Goal: Task Accomplishment & Management: Use online tool/utility

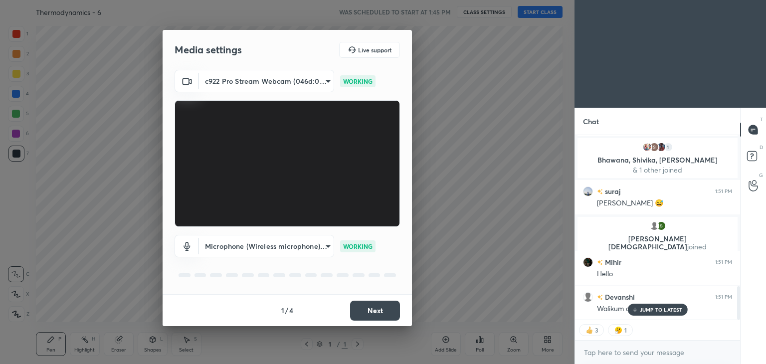
scroll to position [862, 0]
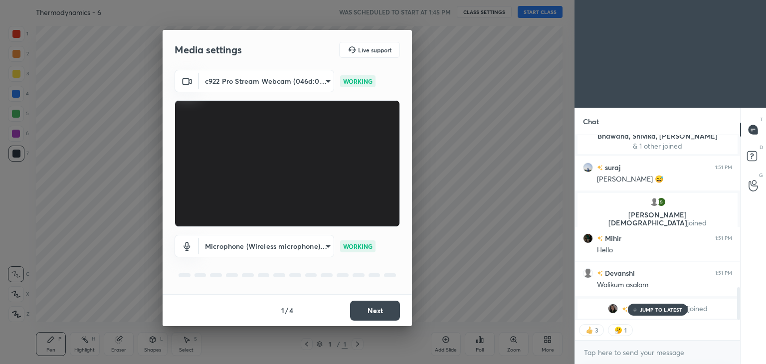
drag, startPoint x: 364, startPoint y: 321, endPoint x: 366, endPoint y: 314, distance: 6.8
click at [366, 314] on div "1 / 4 Next" at bounding box center [287, 310] width 249 height 32
click at [366, 314] on button "Next" at bounding box center [375, 311] width 50 height 20
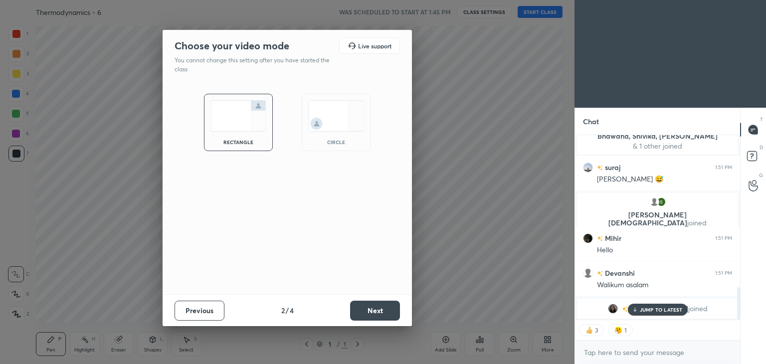
click at [366, 314] on button "Next" at bounding box center [375, 311] width 50 height 20
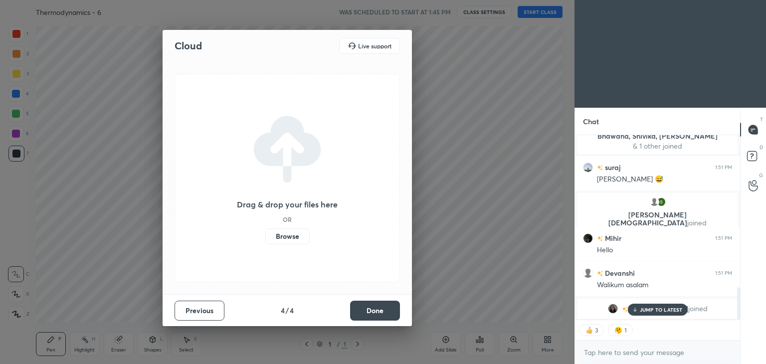
click at [366, 314] on button "Done" at bounding box center [375, 311] width 50 height 20
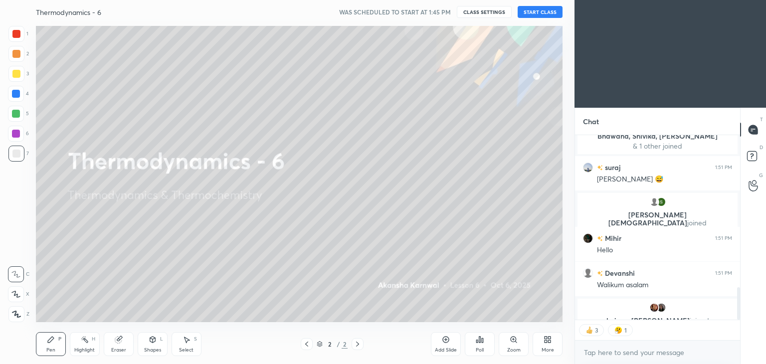
click at [533, 14] on button "START CLASS" at bounding box center [540, 12] width 45 height 12
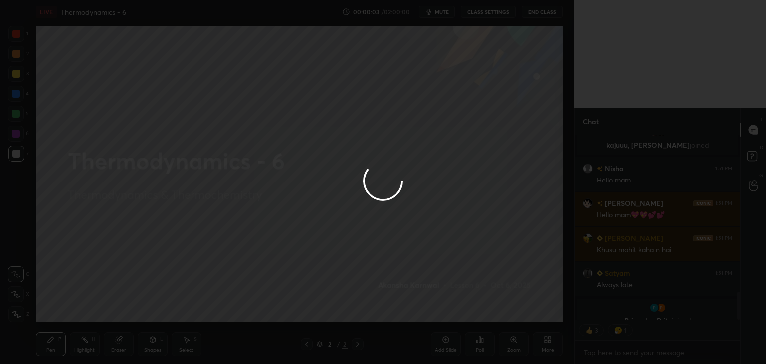
scroll to position [943, 0]
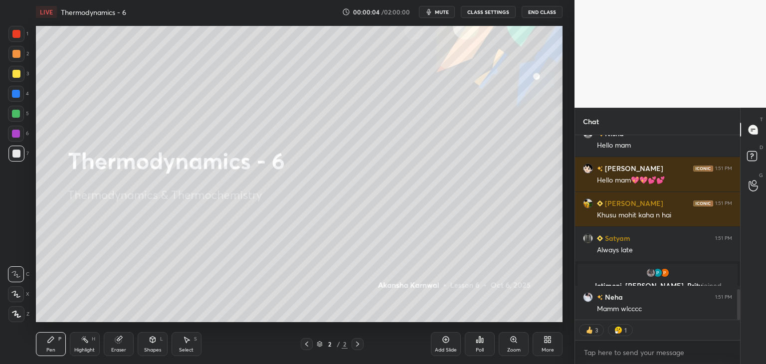
click at [481, 12] on button "CLASS SETTINGS" at bounding box center [488, 12] width 55 height 12
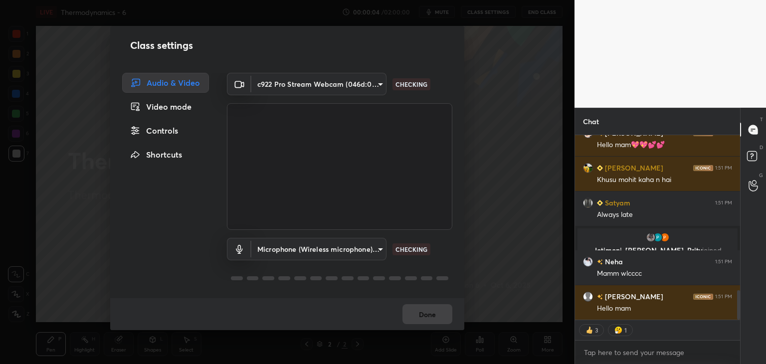
scroll to position [1023, 0]
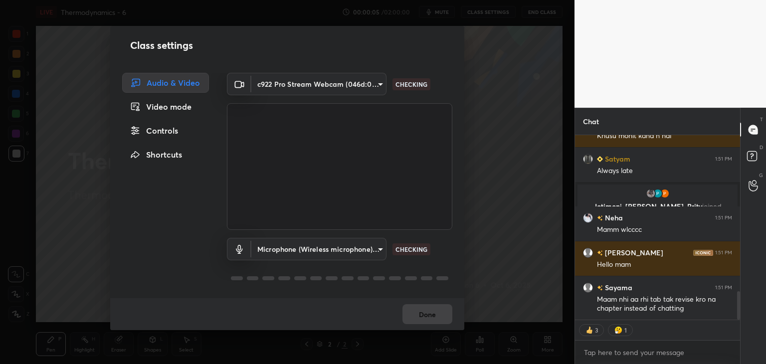
type textarea "x"
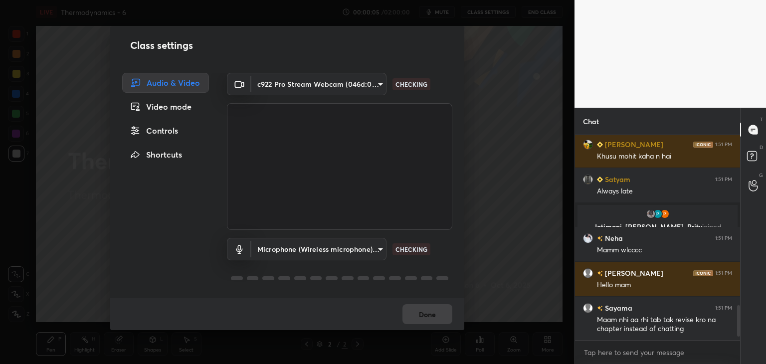
scroll to position [1002, 0]
click at [159, 130] on div "Controls" at bounding box center [165, 131] width 87 height 20
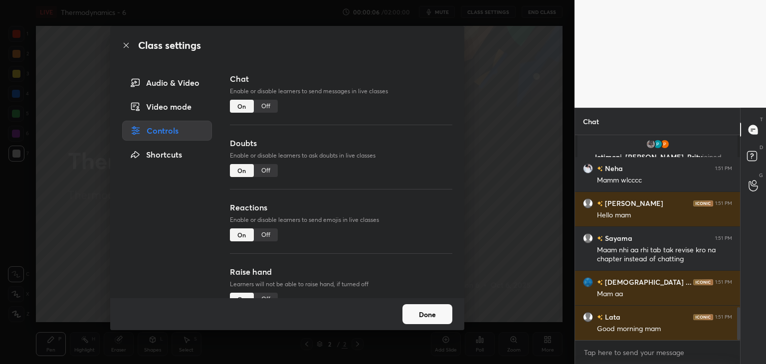
click at [265, 110] on div "Off" at bounding box center [266, 106] width 24 height 13
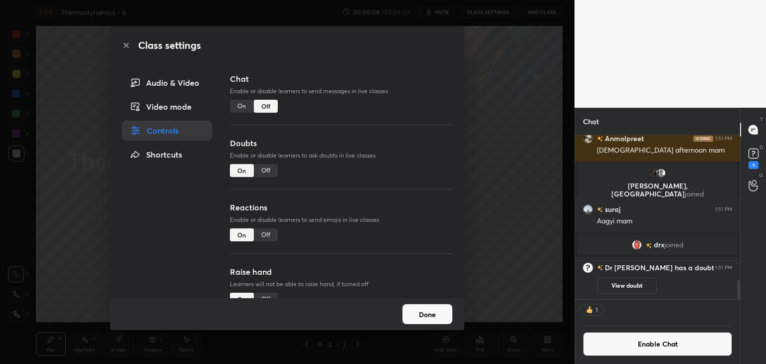
click at [269, 172] on div "Off" at bounding box center [266, 170] width 24 height 13
click at [265, 234] on div "Off" at bounding box center [266, 234] width 24 height 13
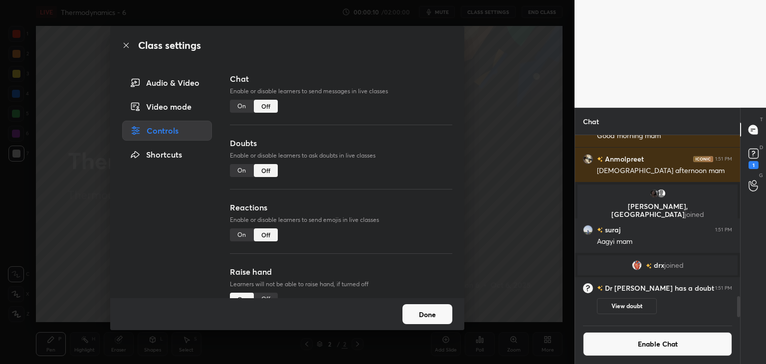
click at [433, 316] on button "Done" at bounding box center [427, 314] width 50 height 20
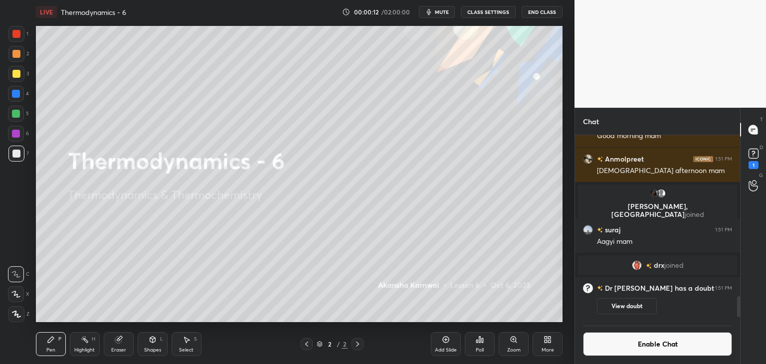
click at [437, 2] on div "LIVE Thermodynamics - 6 00:00:12 / 02:00:00 mute CLASS SETTINGS End Class" at bounding box center [299, 12] width 527 height 24
click at [671, 346] on button "Enable Chat" at bounding box center [657, 344] width 149 height 24
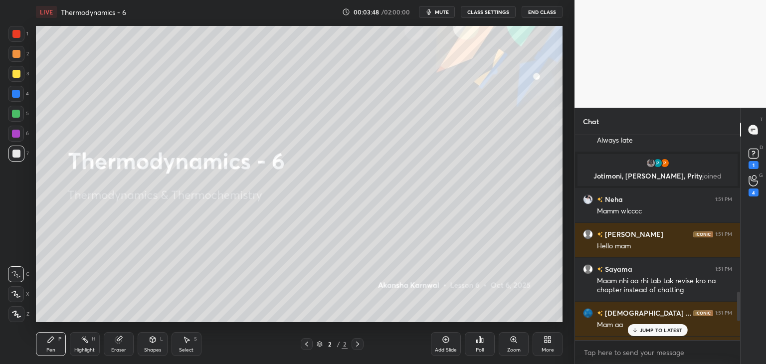
click at [668, 334] on div "JUMP TO LATEST" at bounding box center [657, 330] width 60 height 12
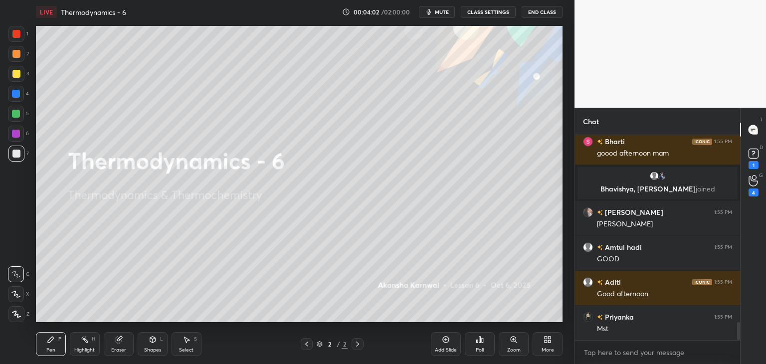
scroll to position [2164, 0]
click at [449, 345] on div "Add Slide" at bounding box center [446, 344] width 30 height 24
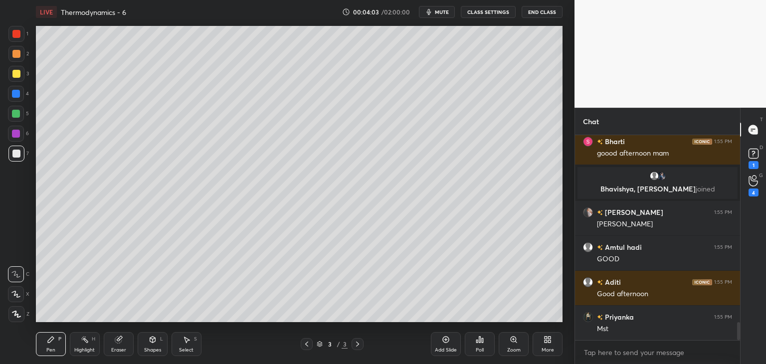
scroll to position [2314, 0]
click at [50, 347] on div "Pen P" at bounding box center [51, 344] width 30 height 24
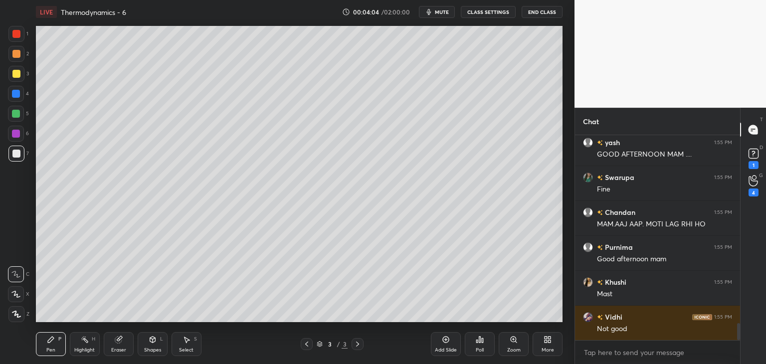
click at [12, 96] on div at bounding box center [16, 94] width 8 height 8
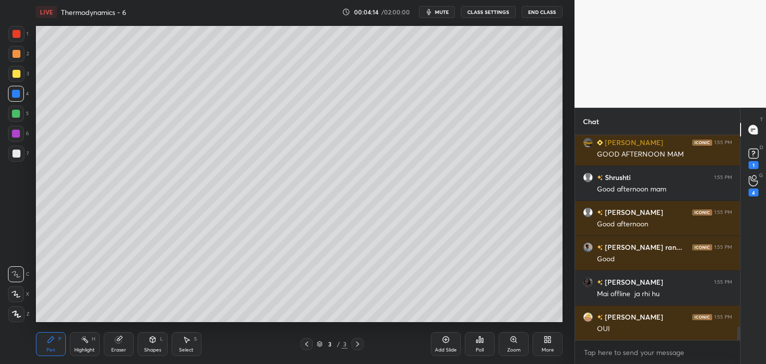
scroll to position [3041, 0]
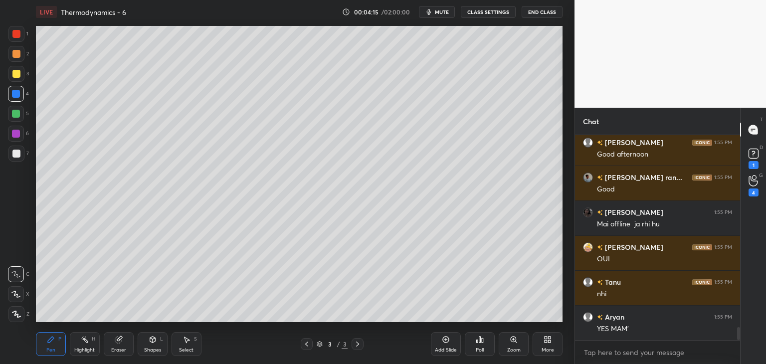
click at [159, 346] on div "Shapes L" at bounding box center [153, 344] width 30 height 24
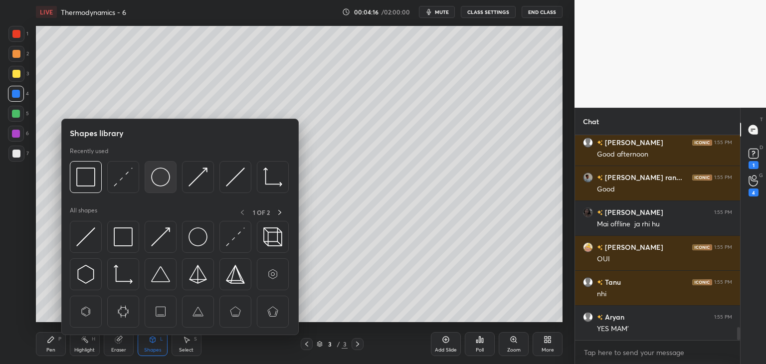
scroll to position [3135, 0]
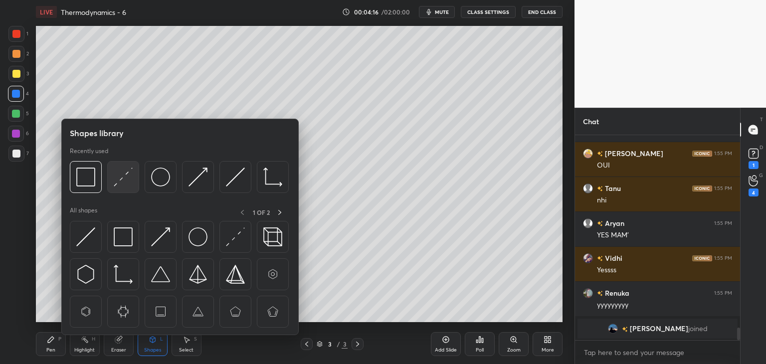
click at [124, 183] on img at bounding box center [123, 177] width 19 height 19
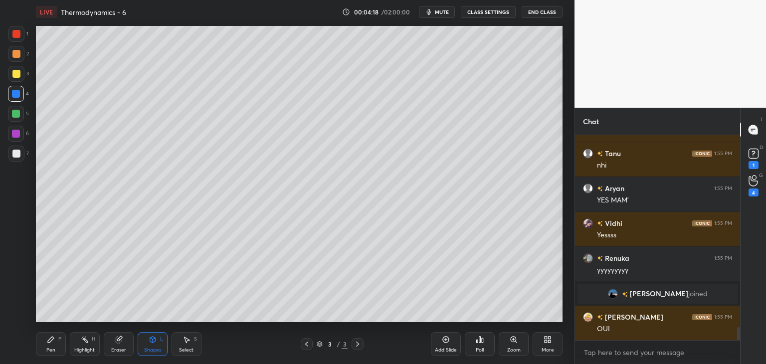
scroll to position [3229, 0]
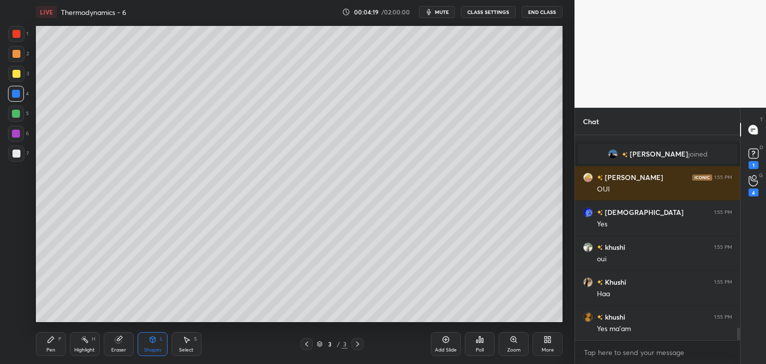
click at [54, 351] on div "Pen" at bounding box center [50, 350] width 9 height 5
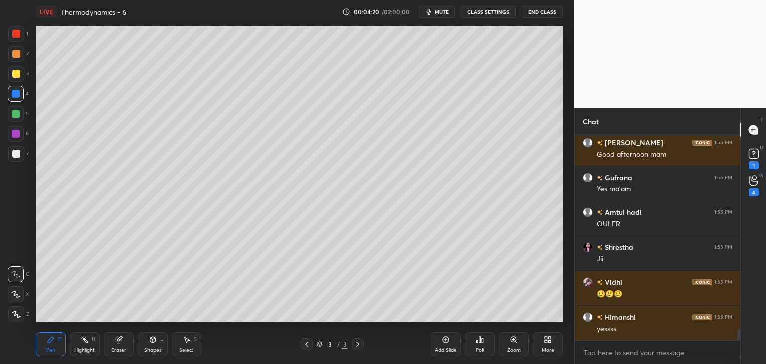
click at [16, 133] on div at bounding box center [16, 134] width 8 height 8
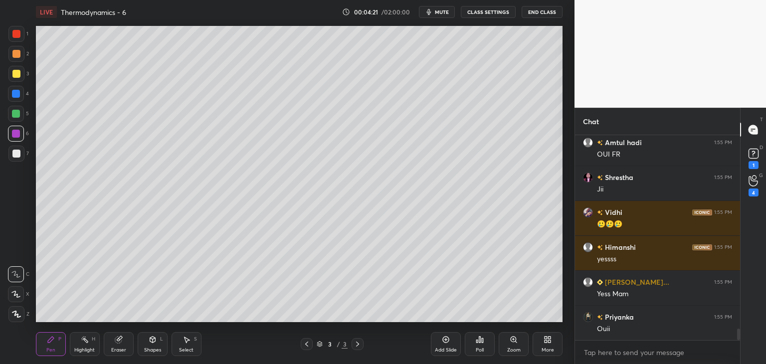
scroll to position [3543, 0]
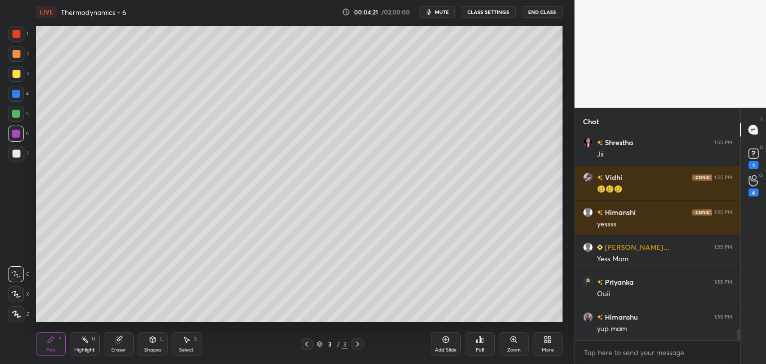
click at [155, 345] on div "Shapes L" at bounding box center [153, 344] width 30 height 24
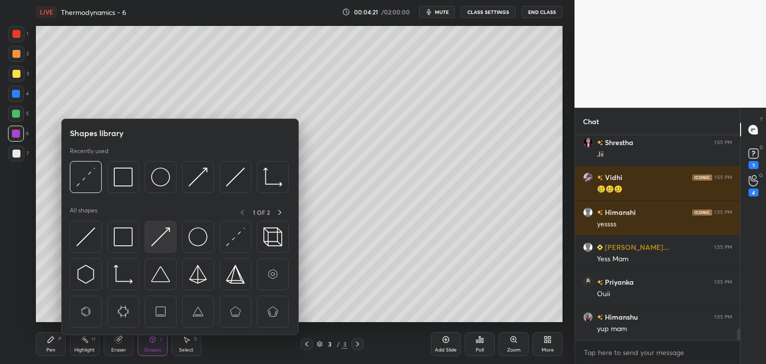
click at [163, 242] on img at bounding box center [160, 236] width 19 height 19
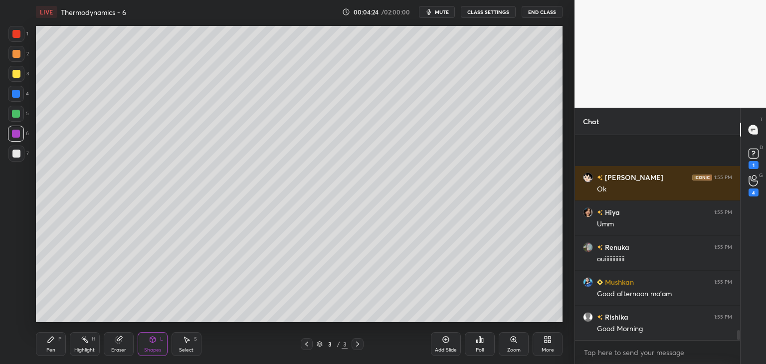
scroll to position [3927, 0]
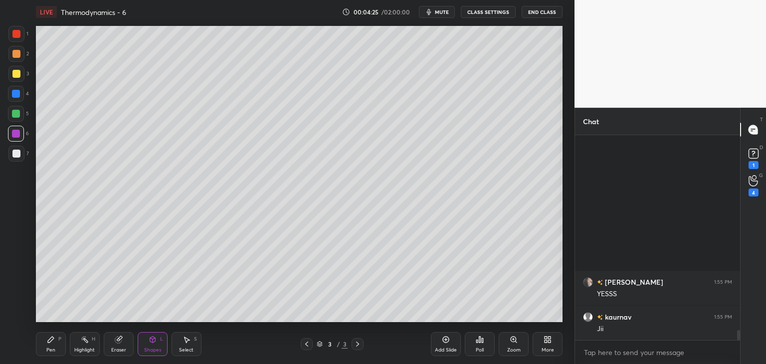
click at [46, 343] on div "Pen P" at bounding box center [51, 344] width 30 height 24
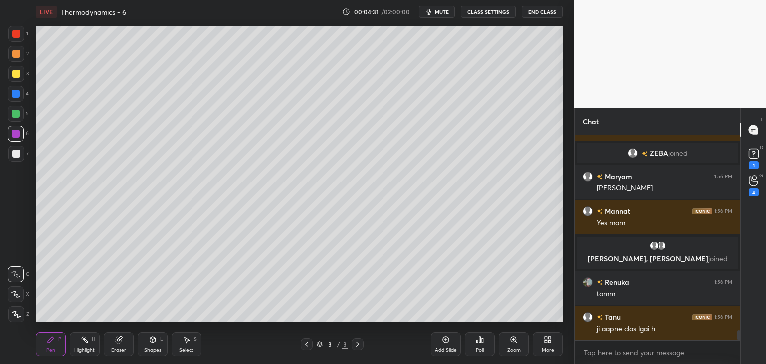
scroll to position [4107, 0]
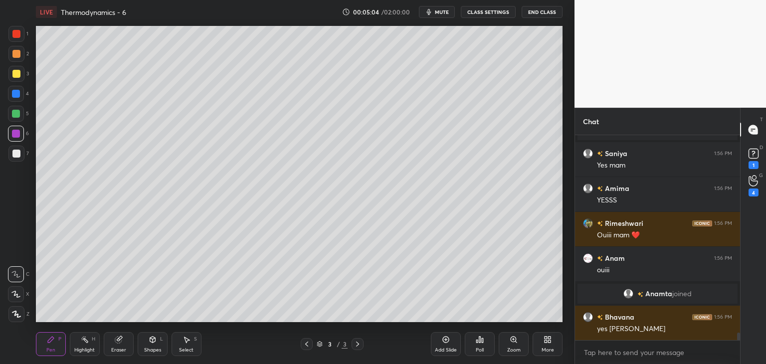
click at [19, 58] on div at bounding box center [16, 54] width 16 height 16
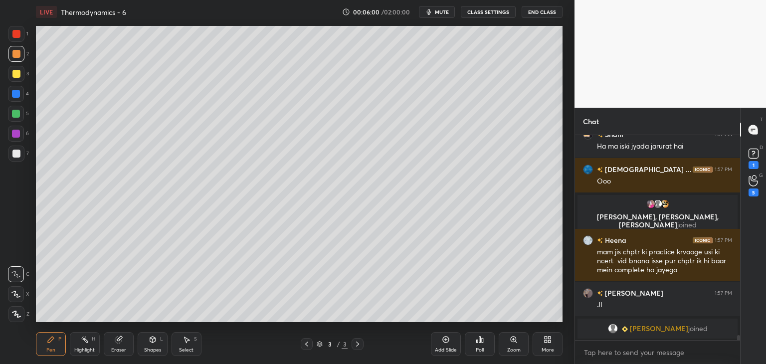
click at [14, 90] on div at bounding box center [16, 94] width 8 height 8
click at [144, 340] on div "Shapes L" at bounding box center [153, 344] width 30 height 24
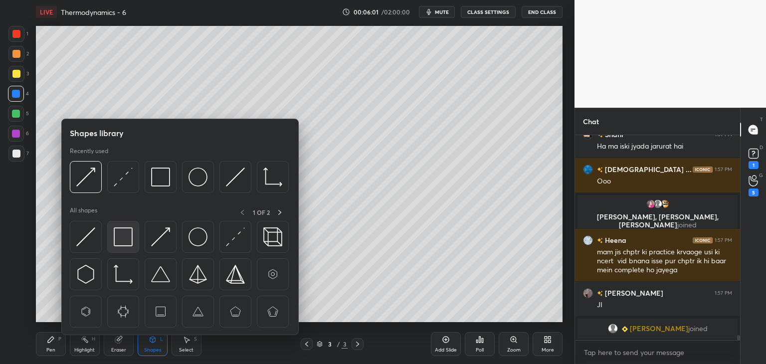
click at [127, 236] on img at bounding box center [123, 236] width 19 height 19
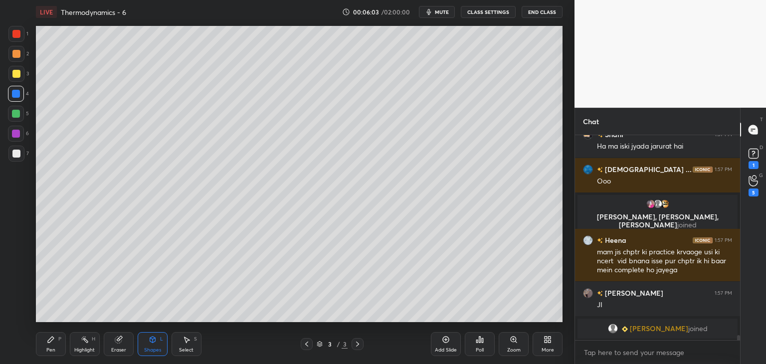
click at [39, 345] on div "Pen P" at bounding box center [51, 344] width 30 height 24
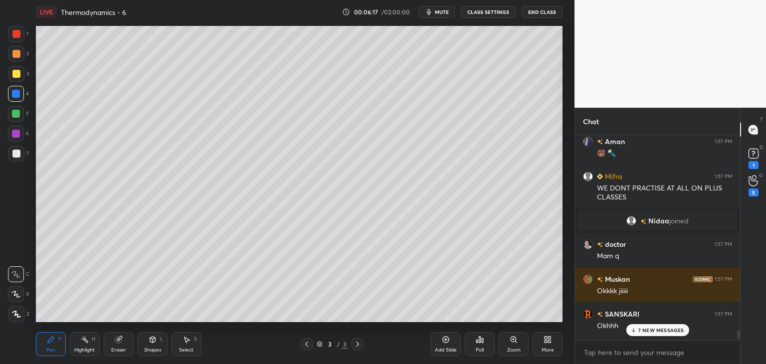
click at [652, 330] on p "7 NEW MESSAGES" at bounding box center [661, 330] width 46 height 6
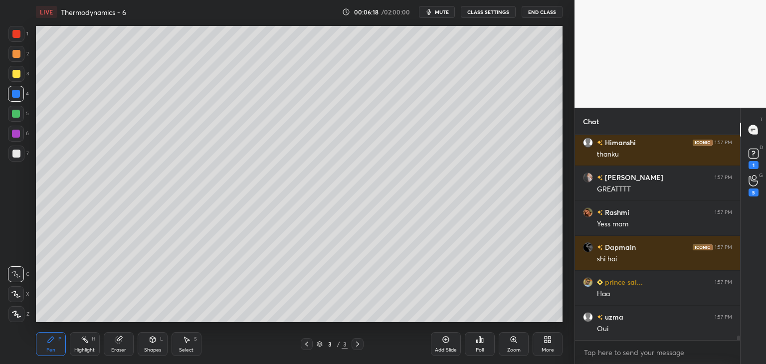
click at [83, 343] on icon at bounding box center [85, 340] width 8 height 8
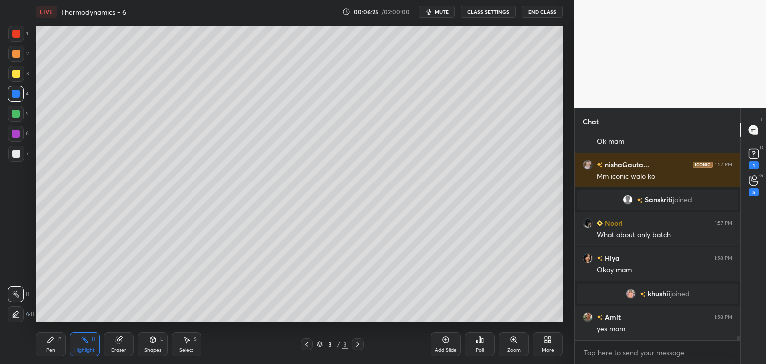
click at [48, 349] on div "Pen" at bounding box center [50, 350] width 9 height 5
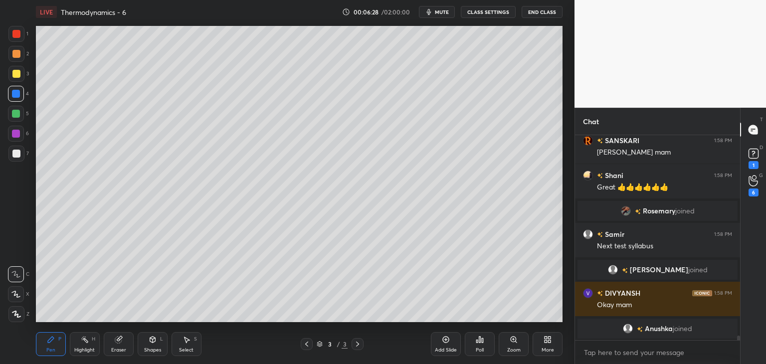
click at [13, 155] on div at bounding box center [16, 154] width 8 height 8
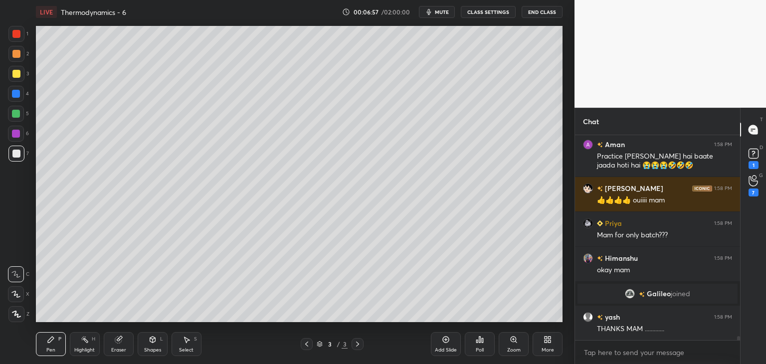
click at [125, 344] on div "Eraser" at bounding box center [119, 344] width 30 height 24
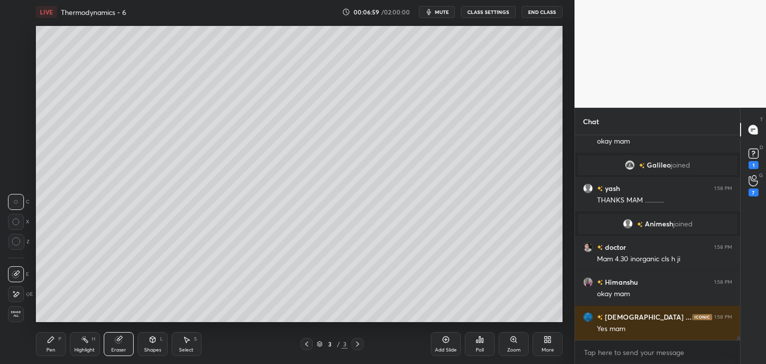
click at [57, 348] on div "Pen P" at bounding box center [51, 344] width 30 height 24
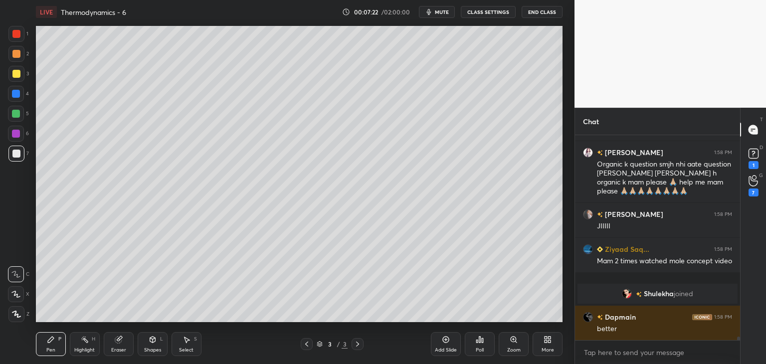
click at [118, 345] on div "Eraser" at bounding box center [119, 344] width 30 height 24
click at [12, 292] on icon at bounding box center [16, 294] width 8 height 8
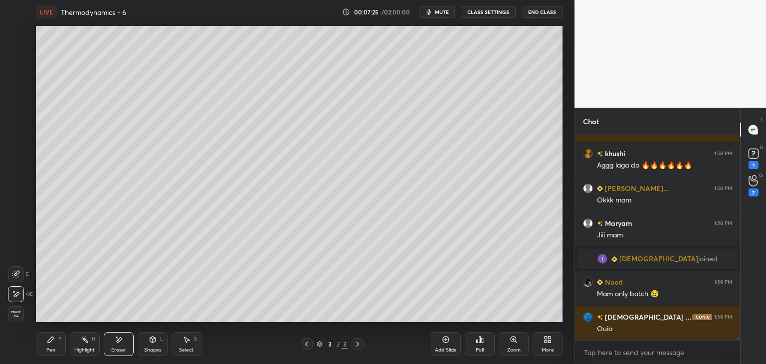
click at [47, 346] on div "Pen P" at bounding box center [51, 344] width 30 height 24
click at [20, 129] on div at bounding box center [16, 134] width 16 height 16
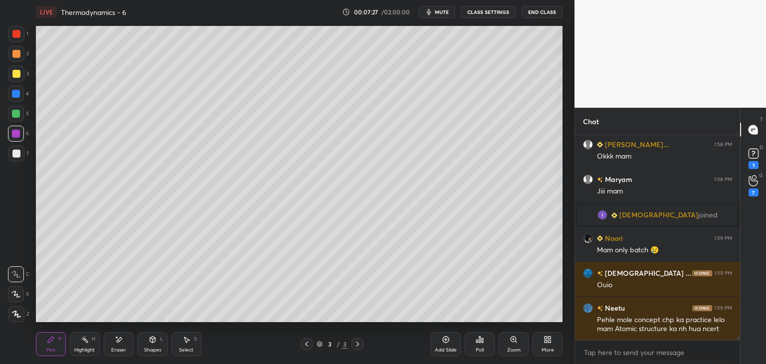
click at [147, 350] on div "Shapes" at bounding box center [152, 350] width 17 height 5
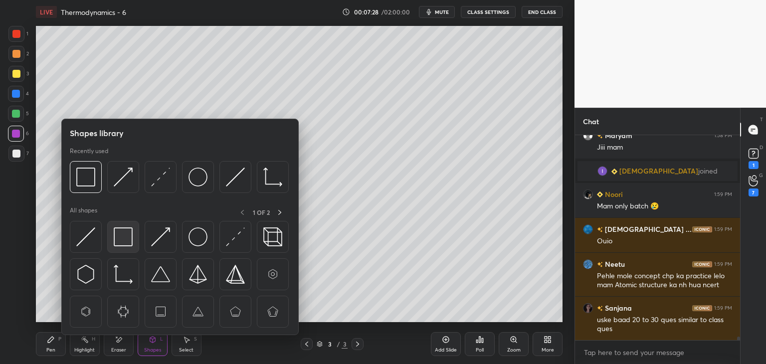
click at [121, 236] on img at bounding box center [123, 236] width 19 height 19
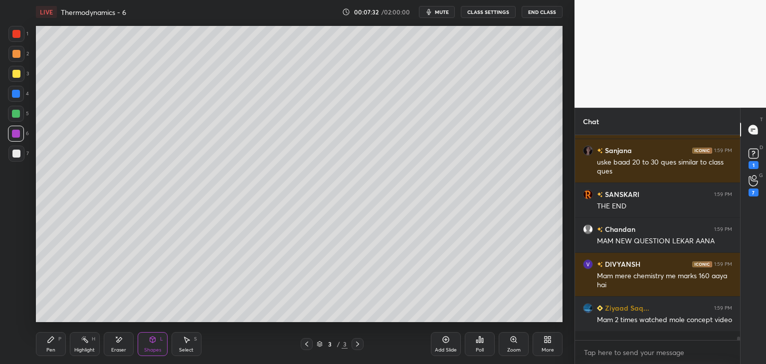
click at [84, 340] on rect at bounding box center [85, 340] width 5 height 5
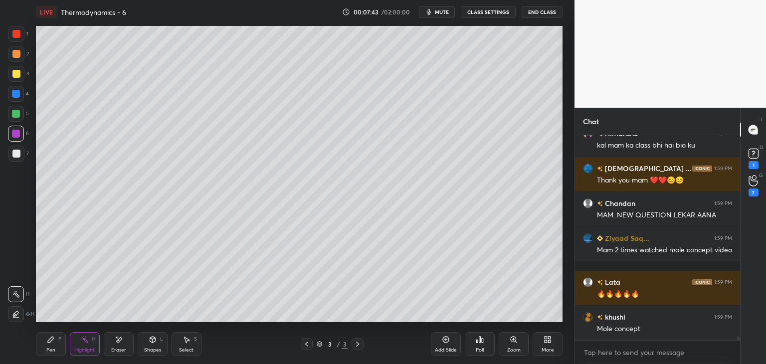
click at [43, 350] on div "Pen P" at bounding box center [51, 344] width 30 height 24
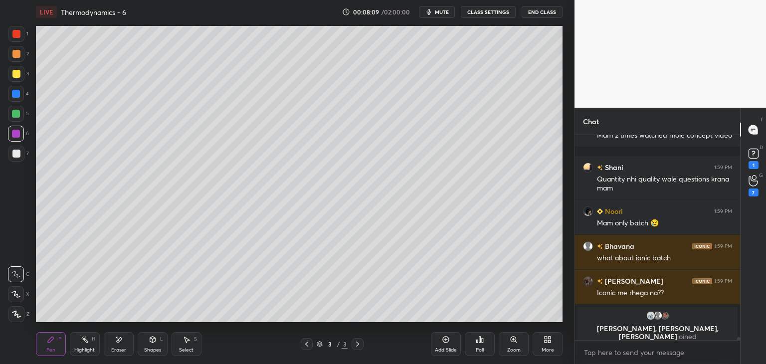
click at [183, 350] on div "Select" at bounding box center [186, 350] width 14 height 5
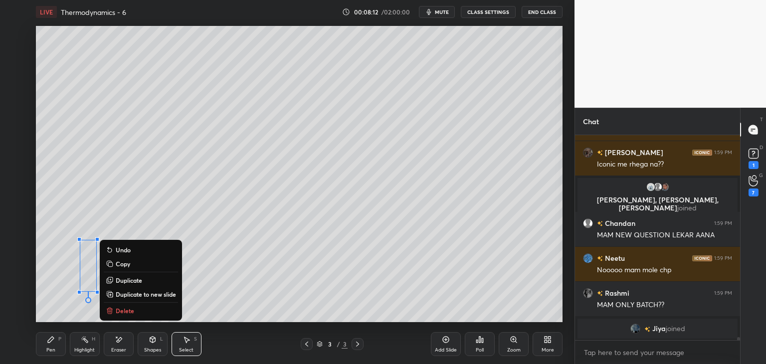
click at [54, 356] on div "Pen P" at bounding box center [51, 344] width 30 height 24
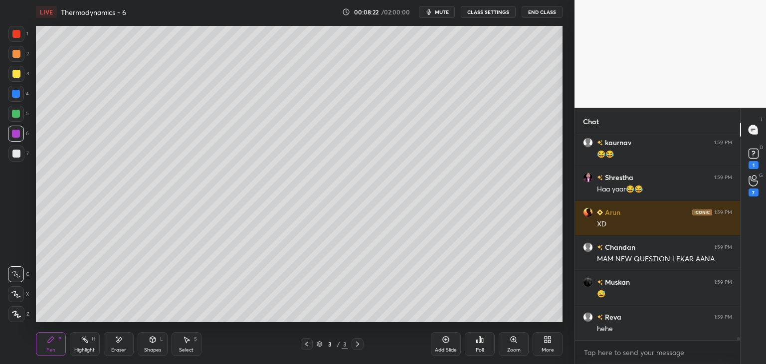
click at [93, 334] on div "Highlight H" at bounding box center [85, 344] width 30 height 24
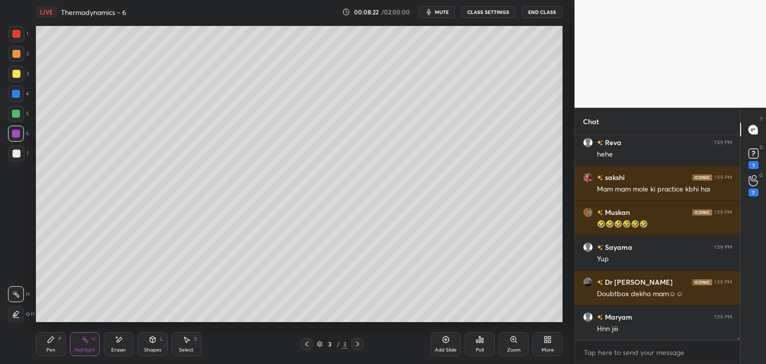
click at [21, 54] on div at bounding box center [16, 54] width 16 height 16
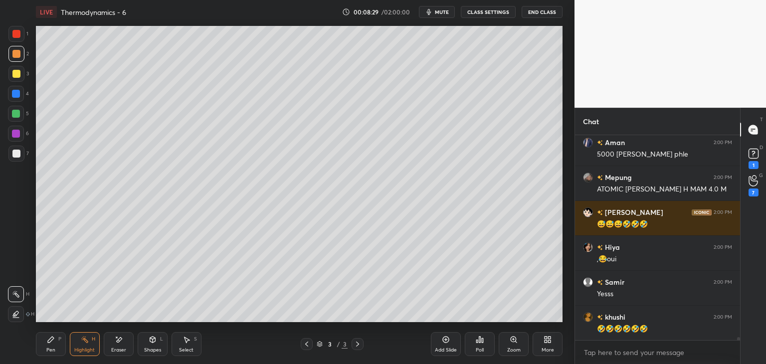
click at [51, 345] on div "Pen P" at bounding box center [51, 344] width 30 height 24
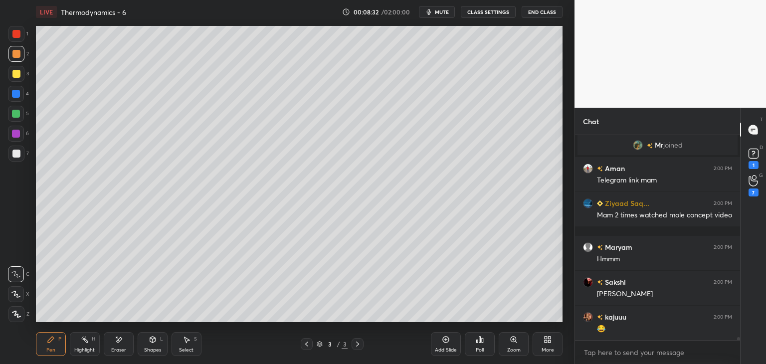
click at [18, 138] on div at bounding box center [16, 134] width 8 height 8
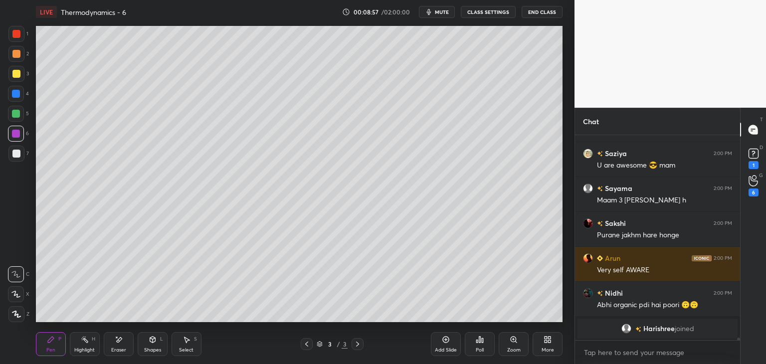
click at [89, 344] on div "Highlight H" at bounding box center [85, 344] width 30 height 24
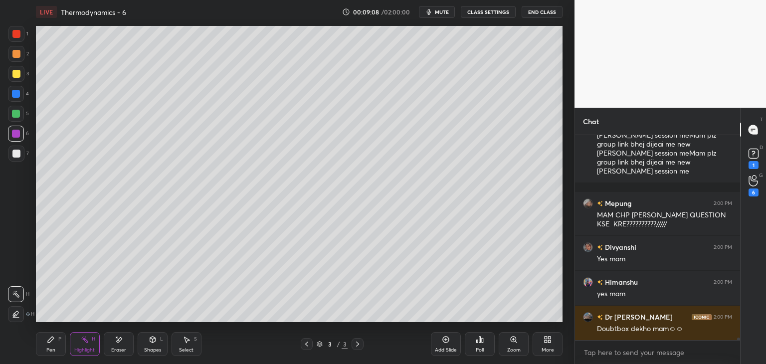
click at [44, 340] on div "Pen P" at bounding box center [51, 344] width 30 height 24
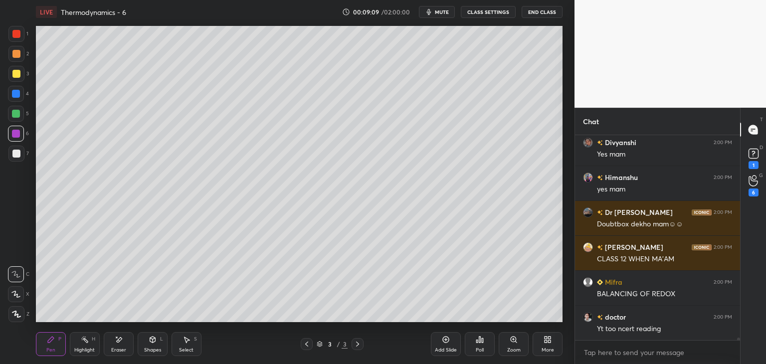
click at [16, 56] on div at bounding box center [16, 54] width 8 height 8
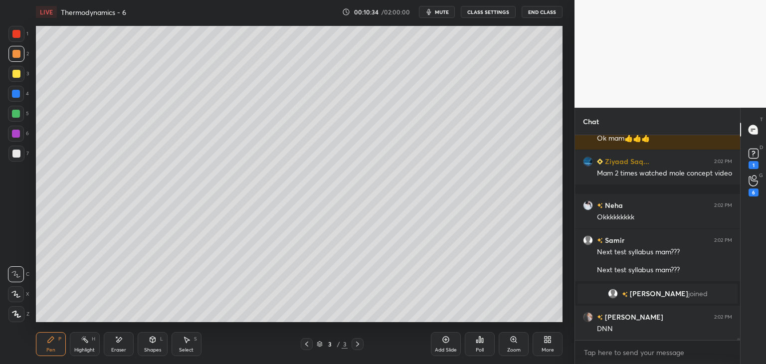
click at [80, 348] on div "Highlight" at bounding box center [84, 350] width 20 height 5
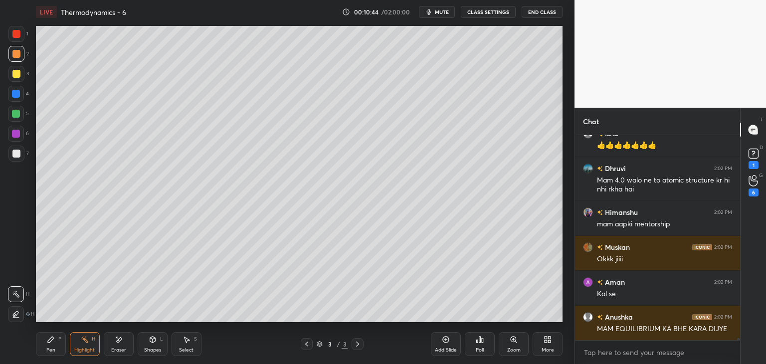
click at [53, 348] on div "Pen" at bounding box center [50, 350] width 9 height 5
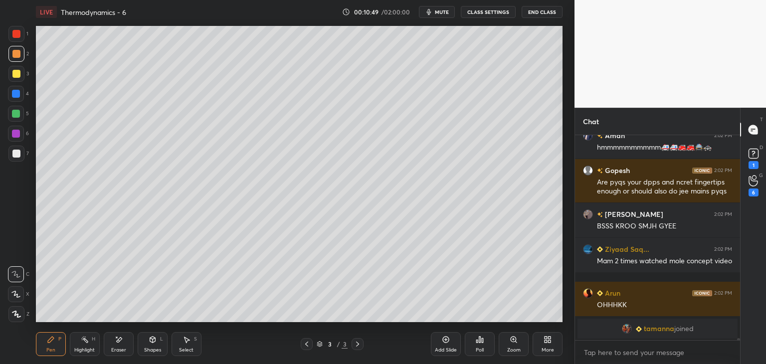
click at [22, 116] on div at bounding box center [16, 114] width 16 height 16
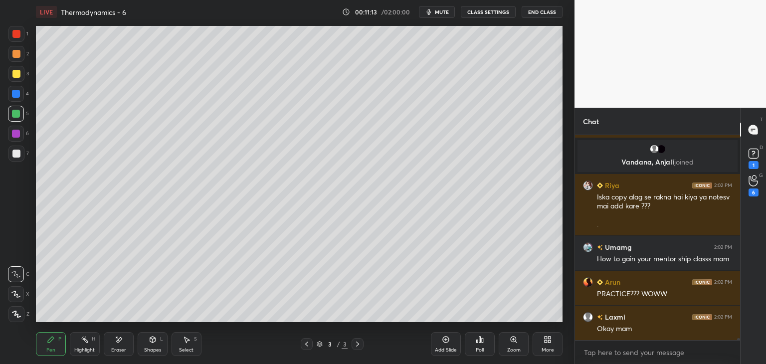
click at [22, 92] on div at bounding box center [16, 94] width 16 height 16
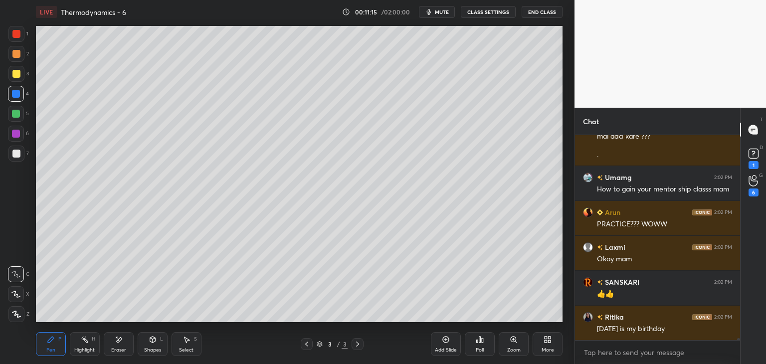
click at [79, 346] on div "Highlight H" at bounding box center [85, 344] width 30 height 24
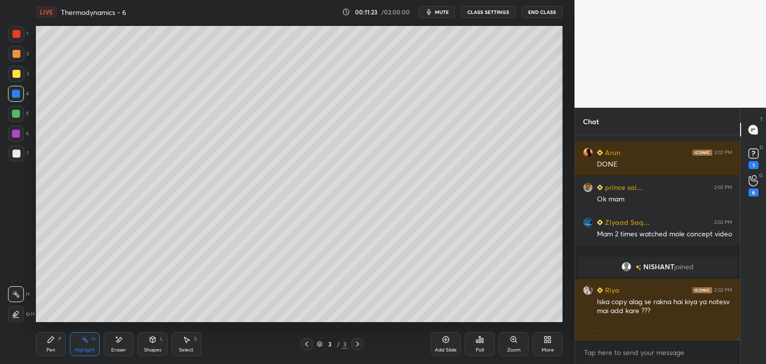
click at [18, 151] on div at bounding box center [16, 154] width 8 height 8
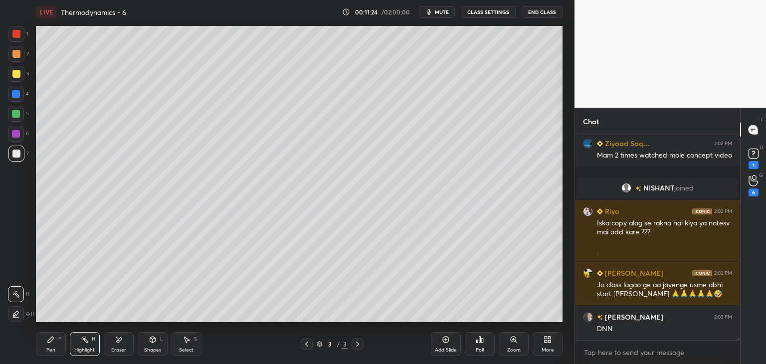
click at [62, 347] on div "Pen P" at bounding box center [51, 344] width 30 height 24
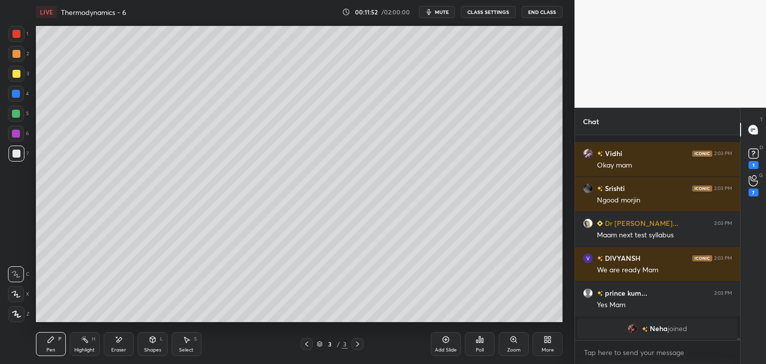
click at [551, 338] on icon at bounding box center [548, 340] width 8 height 8
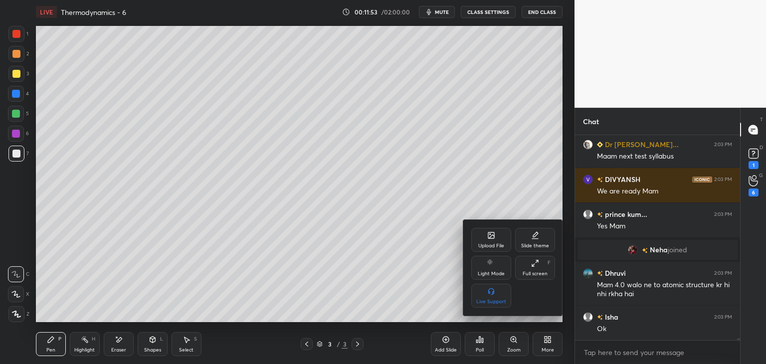
click at [498, 235] on div "Upload File" at bounding box center [491, 240] width 40 height 24
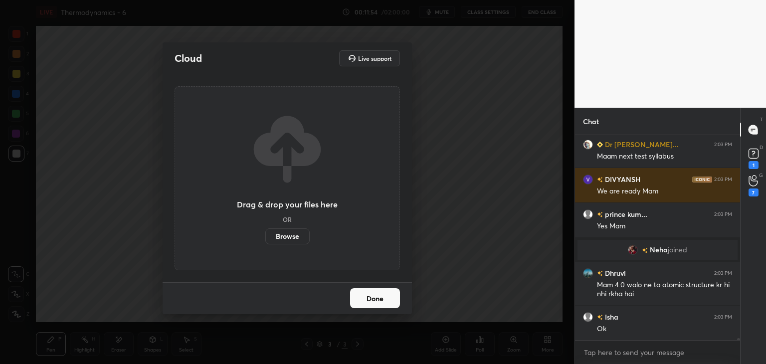
click at [292, 238] on label "Browse" at bounding box center [287, 236] width 44 height 16
click at [265, 238] on input "Browse" at bounding box center [265, 236] width 0 height 16
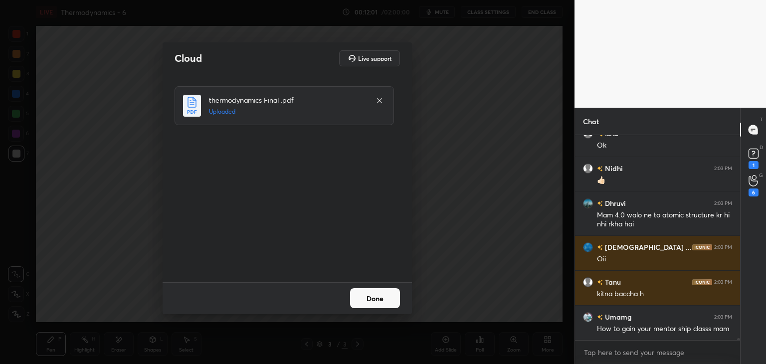
click at [388, 302] on button "Done" at bounding box center [375, 298] width 50 height 20
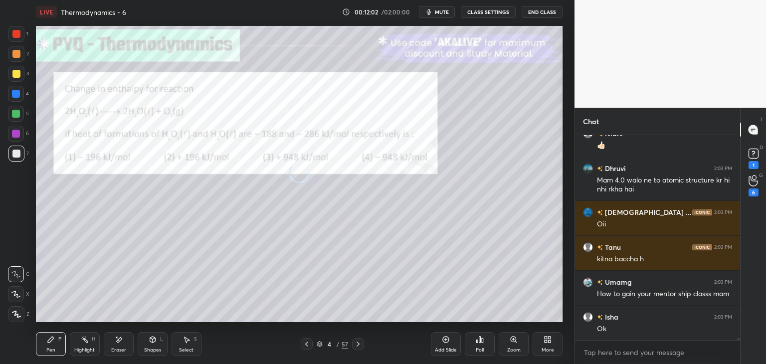
click at [308, 344] on icon at bounding box center [307, 344] width 8 height 8
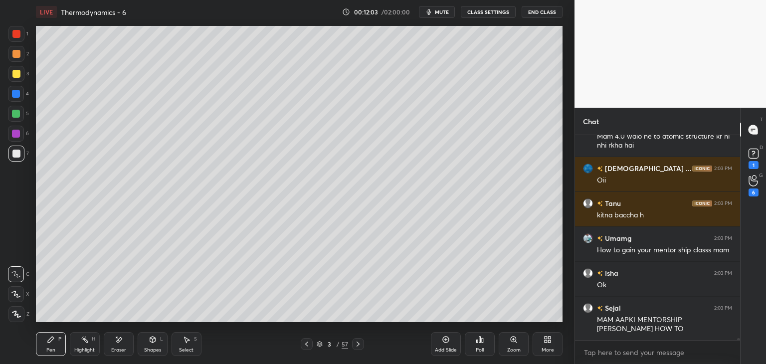
click at [320, 343] on icon at bounding box center [320, 344] width 6 height 6
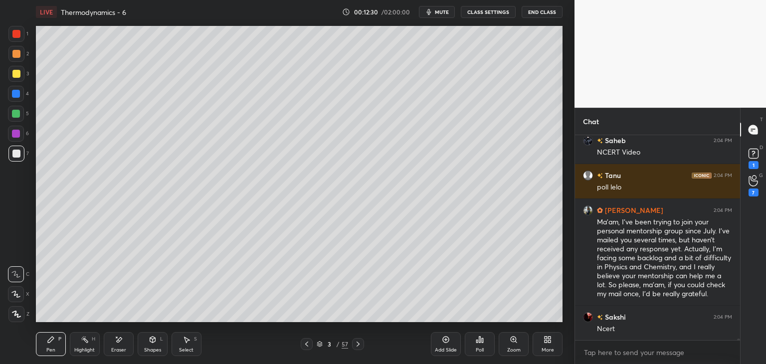
click at [546, 349] on div "More" at bounding box center [548, 350] width 12 height 5
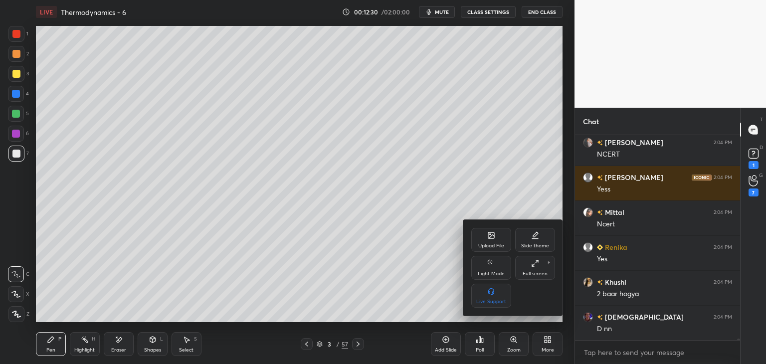
click at [541, 276] on div "Full screen" at bounding box center [535, 273] width 25 height 5
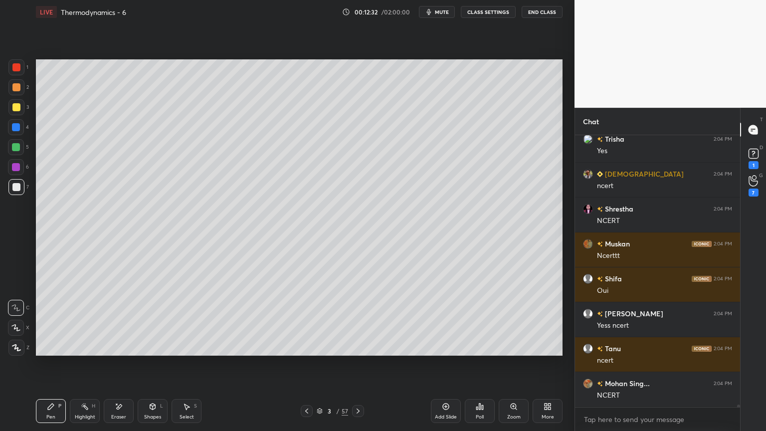
click at [553, 364] on div "More" at bounding box center [548, 411] width 30 height 24
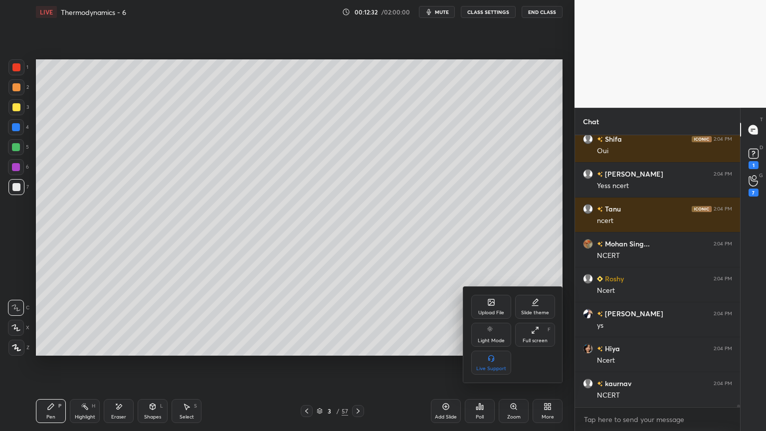
click at [541, 333] on div "Full screen F" at bounding box center [535, 335] width 40 height 24
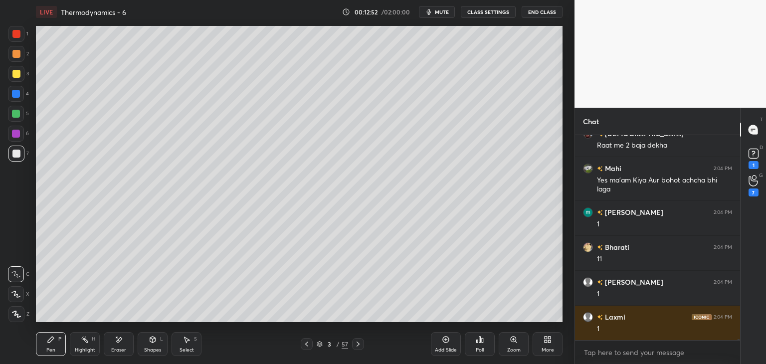
click at [556, 340] on div "More" at bounding box center [548, 344] width 30 height 24
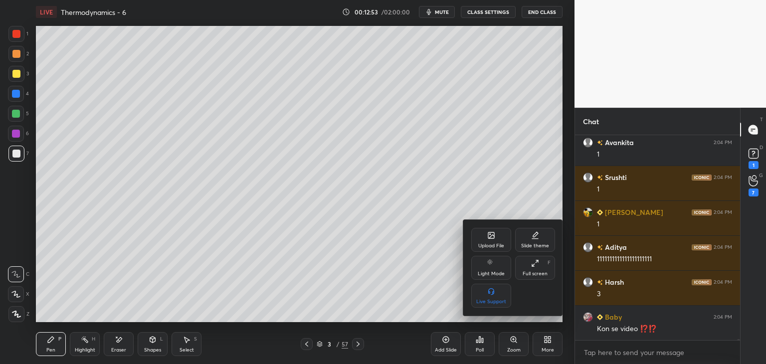
click at [491, 250] on div "Upload File" at bounding box center [491, 240] width 40 height 24
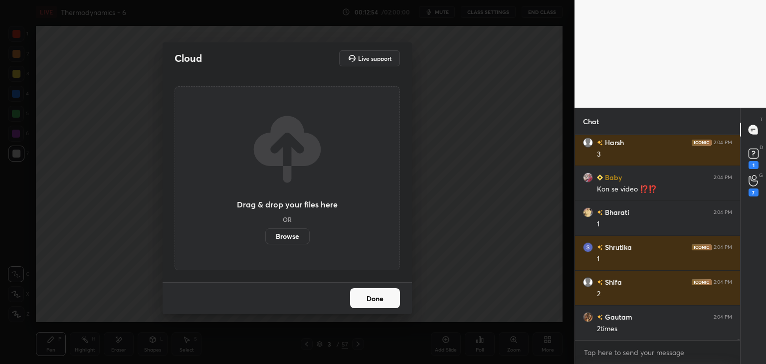
click at [301, 237] on label "Browse" at bounding box center [287, 236] width 44 height 16
click at [265, 237] on input "Browse" at bounding box center [265, 236] width 0 height 16
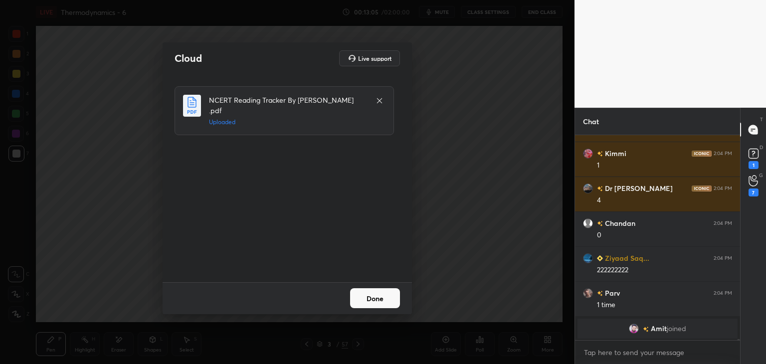
click at [371, 295] on button "Done" at bounding box center [375, 298] width 50 height 20
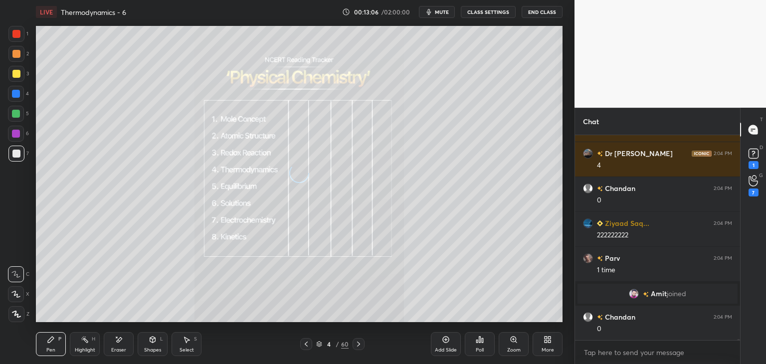
click at [303, 344] on icon at bounding box center [306, 344] width 8 height 8
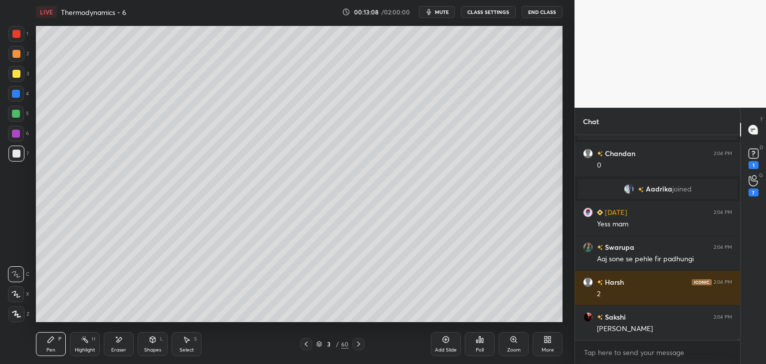
click at [545, 349] on div "More" at bounding box center [548, 350] width 12 height 5
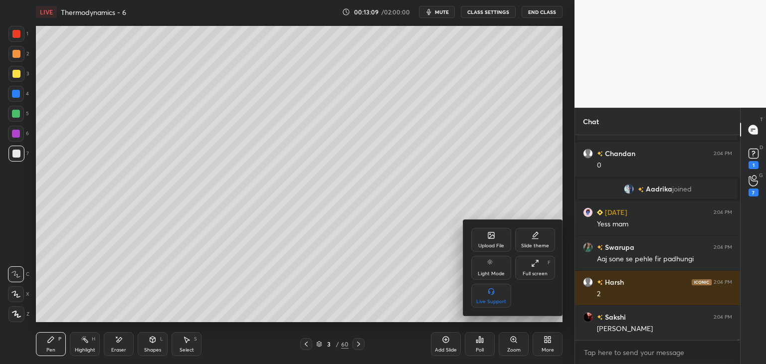
click at [538, 272] on div "Full screen" at bounding box center [535, 273] width 25 height 5
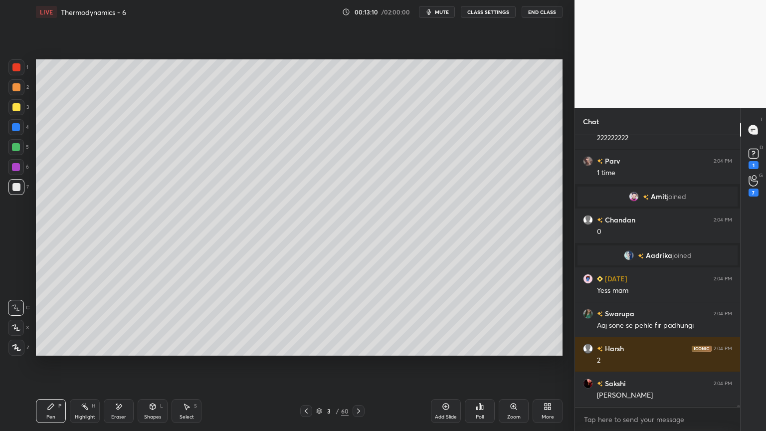
click at [547, 364] on icon at bounding box center [546, 408] width 2 height 2
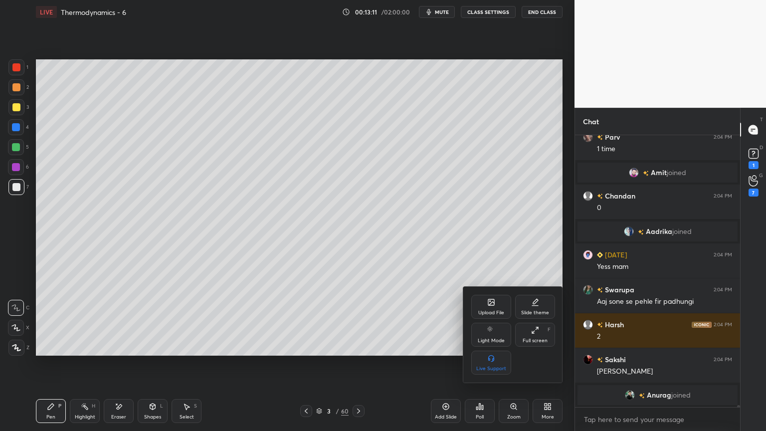
click at [539, 338] on div "Full screen" at bounding box center [535, 340] width 25 height 5
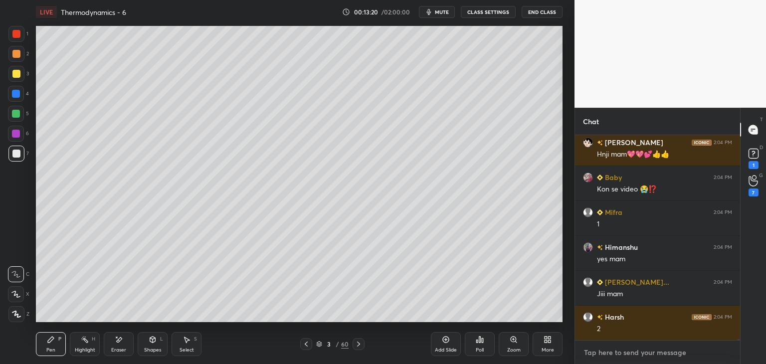
click at [604, 354] on textarea at bounding box center [657, 353] width 149 height 16
type textarea "x"
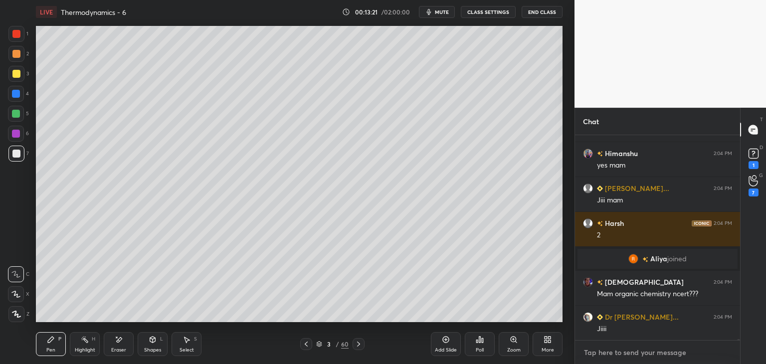
paste textarea "[URL][DOMAIN_NAME]"
type textarea "[URL][DOMAIN_NAME]"
type textarea "x"
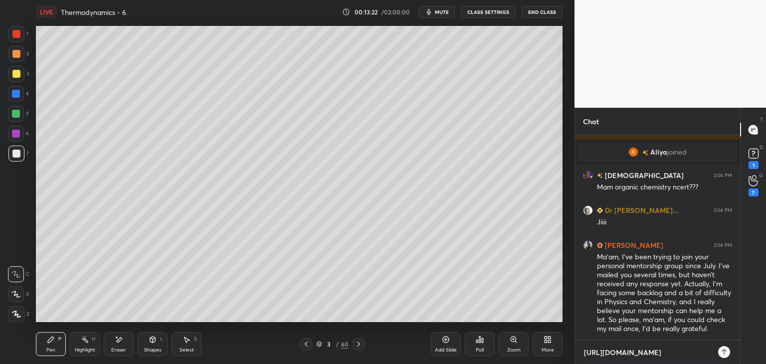
type textarea "[URL][DOMAIN_NAME]"
click at [725, 352] on icon at bounding box center [724, 352] width 8 height 8
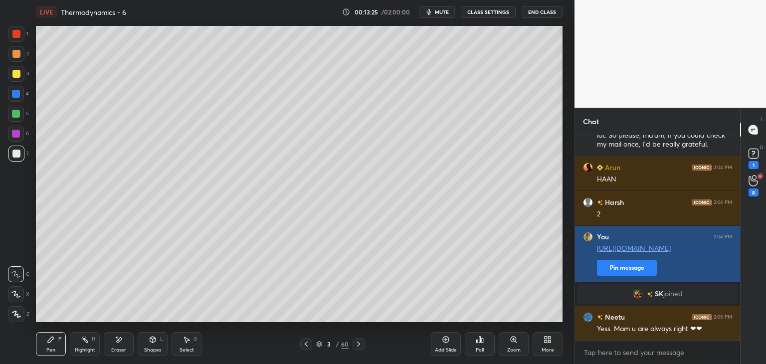
click at [635, 270] on button "Pin message" at bounding box center [627, 268] width 60 height 16
type textarea "x"
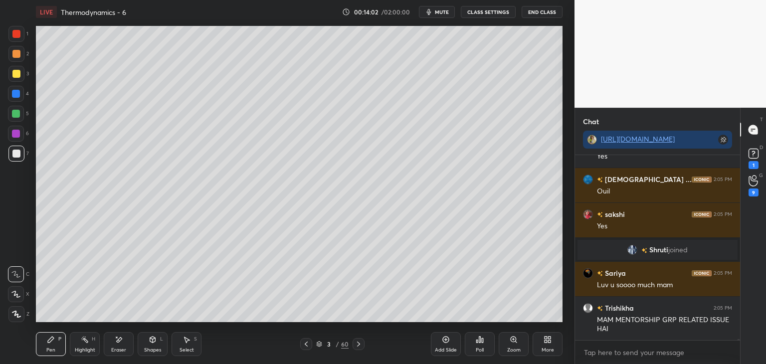
click at [359, 346] on icon at bounding box center [359, 344] width 8 height 8
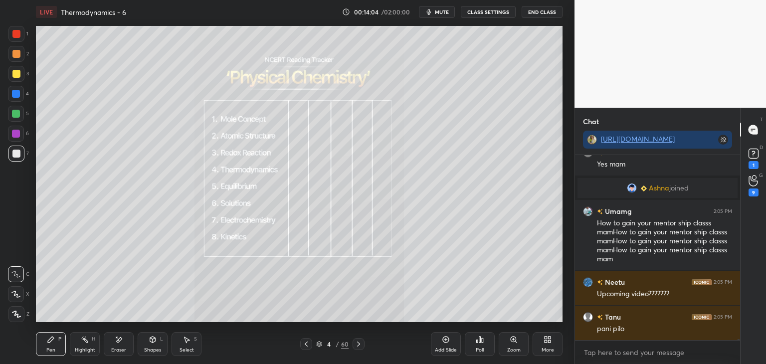
click at [515, 348] on div "Zoom" at bounding box center [513, 350] width 13 height 5
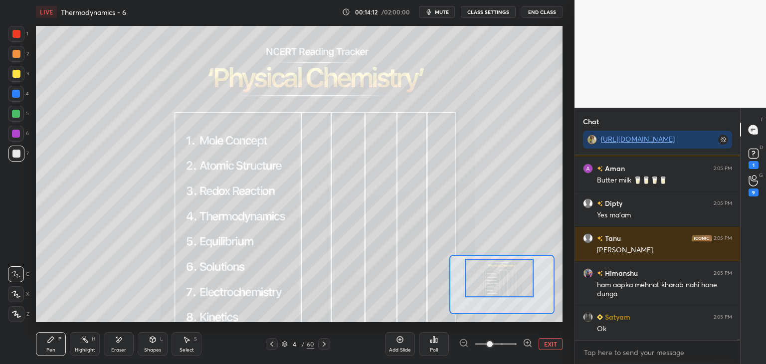
click at [22, 118] on div at bounding box center [16, 114] width 16 height 16
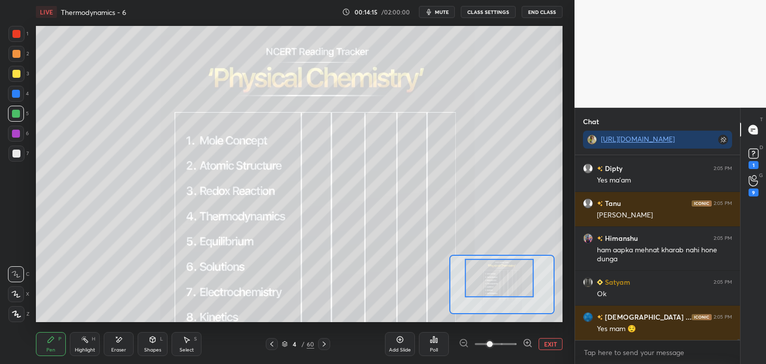
click at [82, 349] on div "Highlight" at bounding box center [85, 350] width 20 height 5
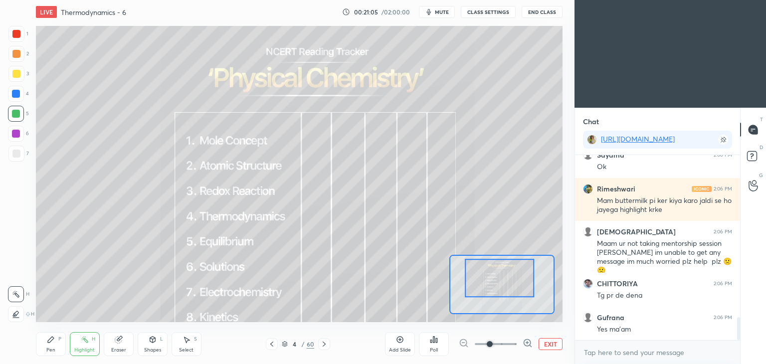
scroll to position [1365, 0]
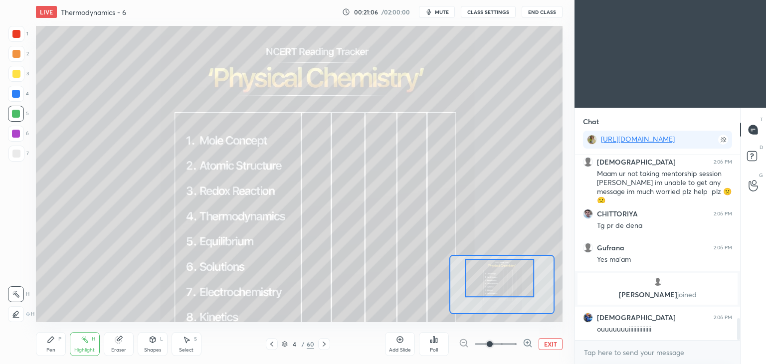
click at [542, 344] on button "EXIT" at bounding box center [551, 344] width 24 height 12
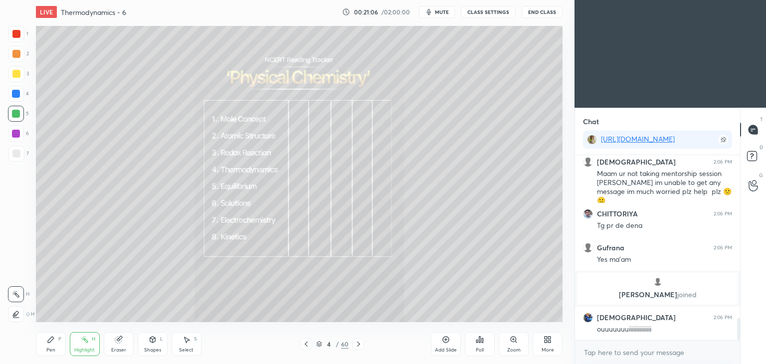
click at [549, 345] on div "More" at bounding box center [548, 344] width 30 height 24
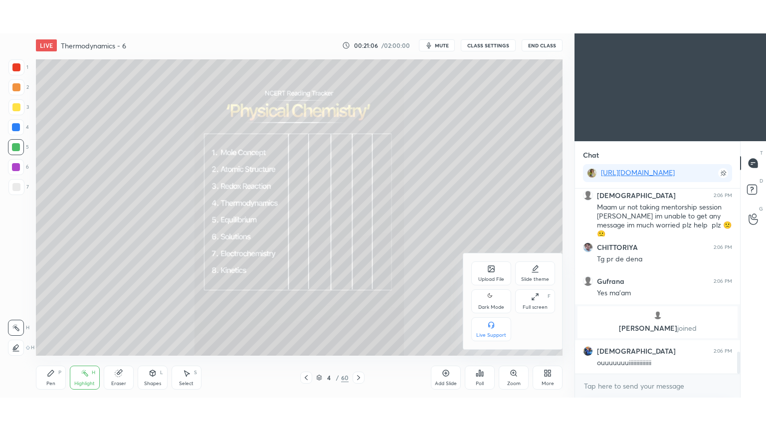
scroll to position [1582, 0]
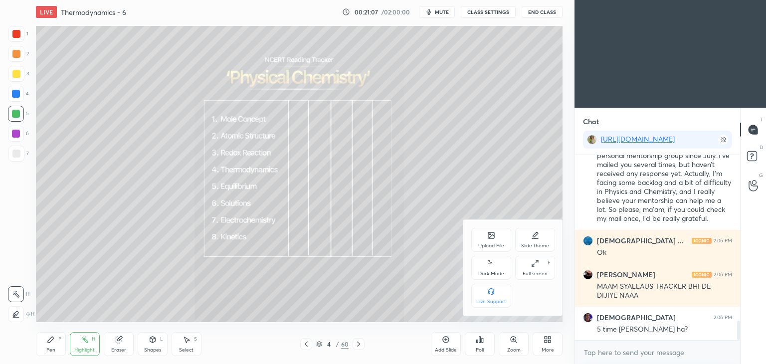
click at [494, 272] on div "Dark Mode" at bounding box center [491, 273] width 26 height 5
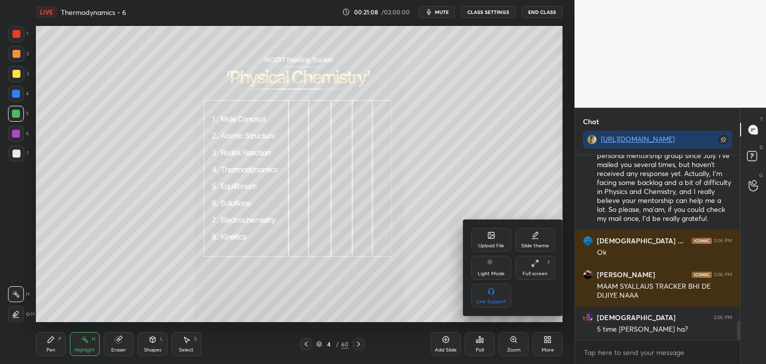
click at [536, 274] on div "Full screen" at bounding box center [535, 273] width 25 height 5
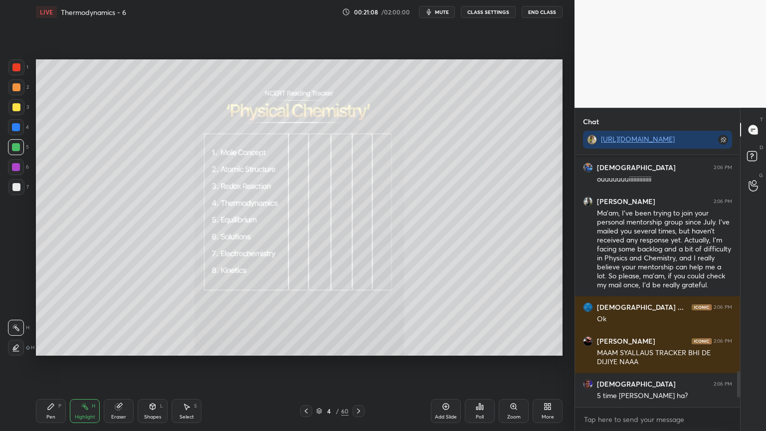
scroll to position [367, 535]
type textarea "x"
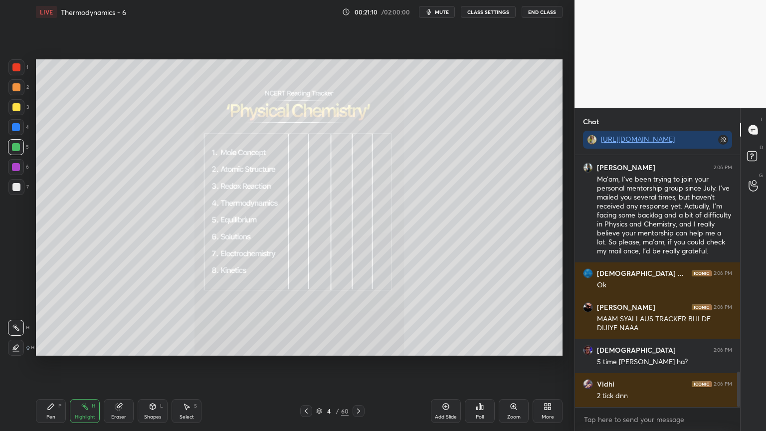
click at [518, 364] on div "Zoom" at bounding box center [513, 416] width 13 height 5
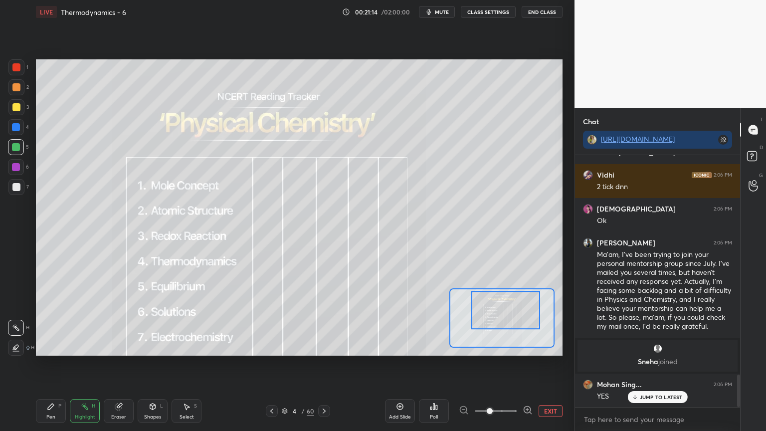
click at [58, 364] on div "P" at bounding box center [59, 405] width 3 height 5
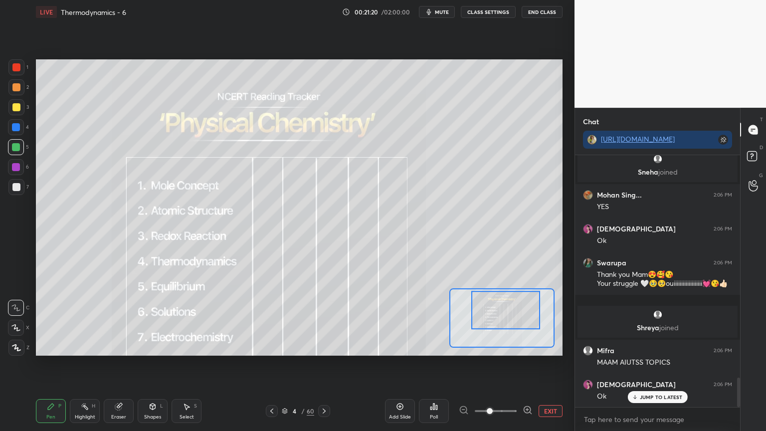
click at [158, 364] on div "Shapes L" at bounding box center [153, 411] width 30 height 24
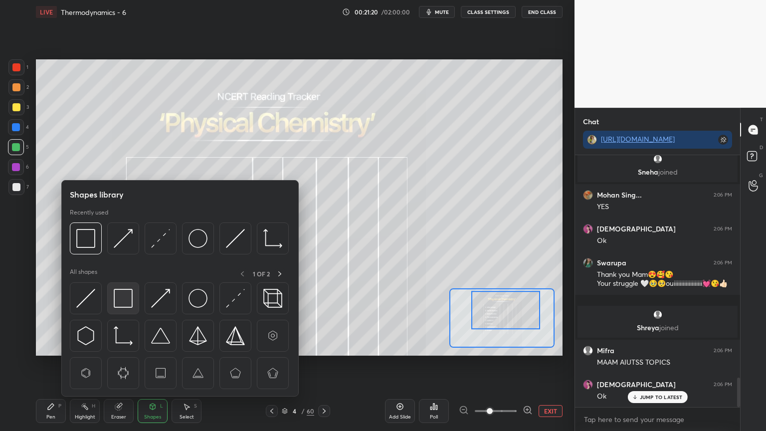
click at [123, 301] on img at bounding box center [123, 298] width 19 height 19
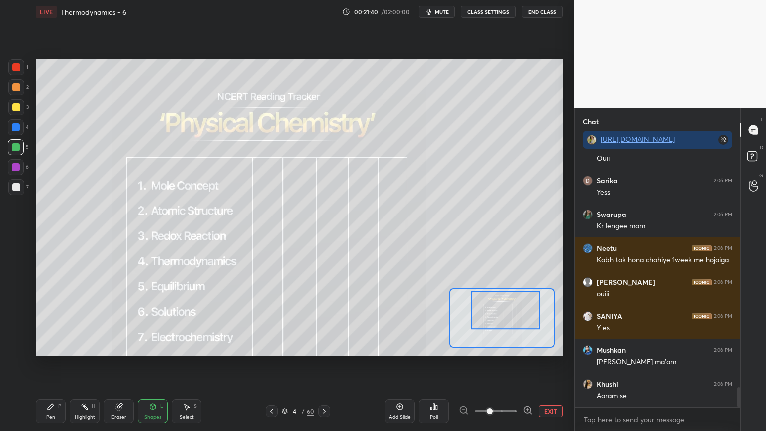
click at [82, 364] on circle at bounding box center [82, 406] width 1 height 1
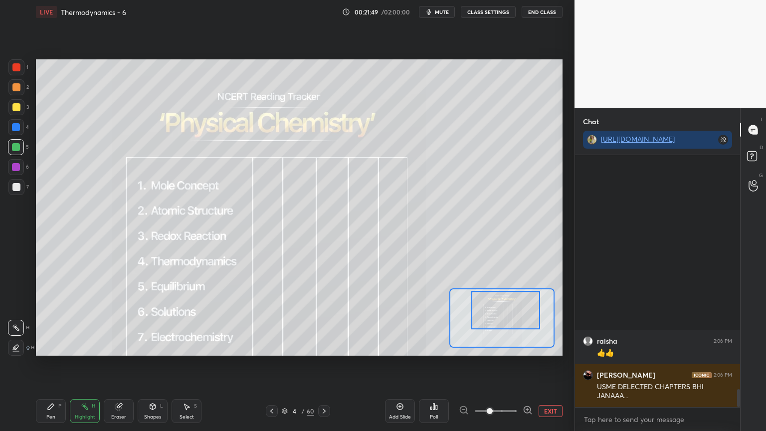
click at [55, 364] on div "Pen P" at bounding box center [51, 411] width 30 height 24
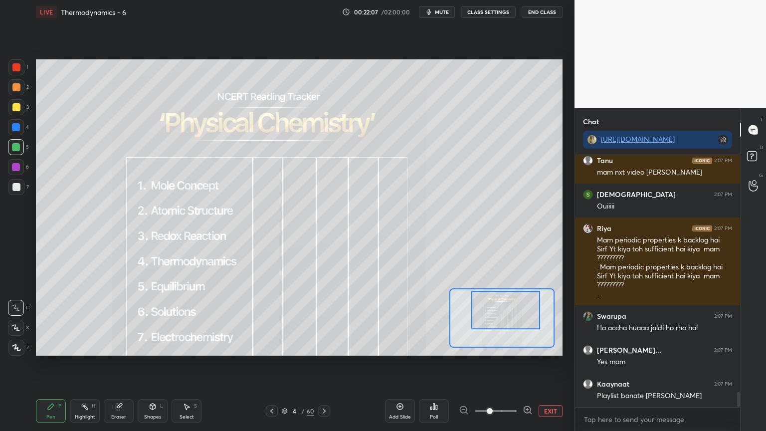
click at [85, 364] on icon at bounding box center [85, 406] width 8 height 8
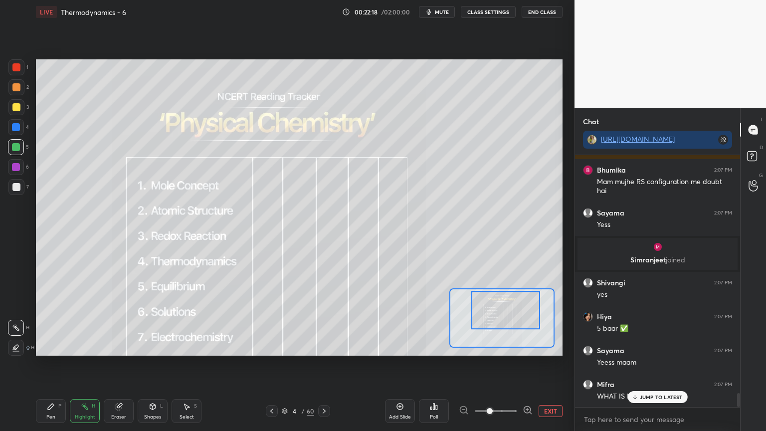
click at [116, 364] on icon at bounding box center [119, 406] width 8 height 8
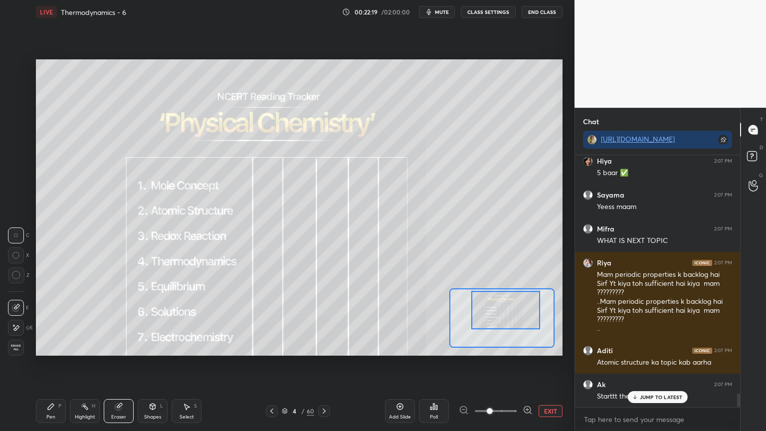
click at [20, 333] on div at bounding box center [16, 328] width 16 height 16
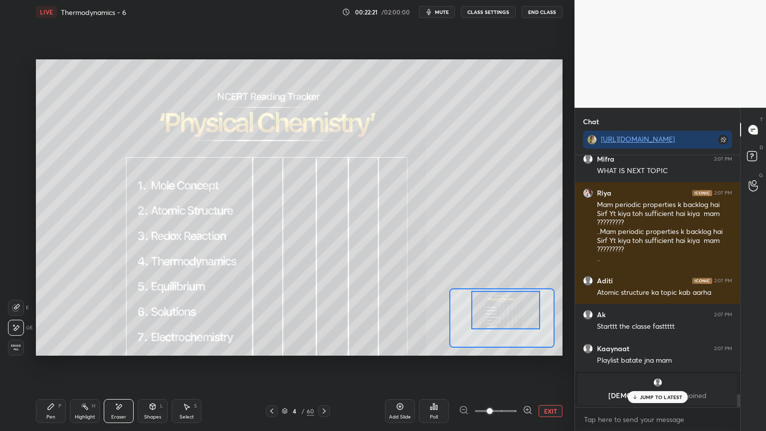
click at [150, 364] on icon at bounding box center [153, 406] width 8 height 8
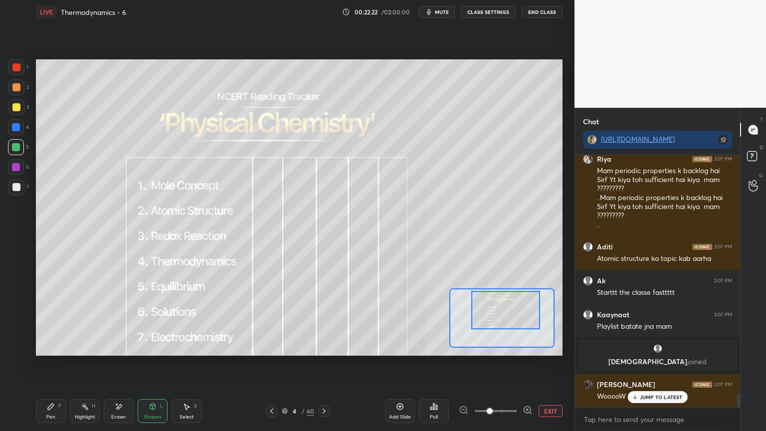
click at [268, 364] on icon at bounding box center [272, 411] width 8 height 8
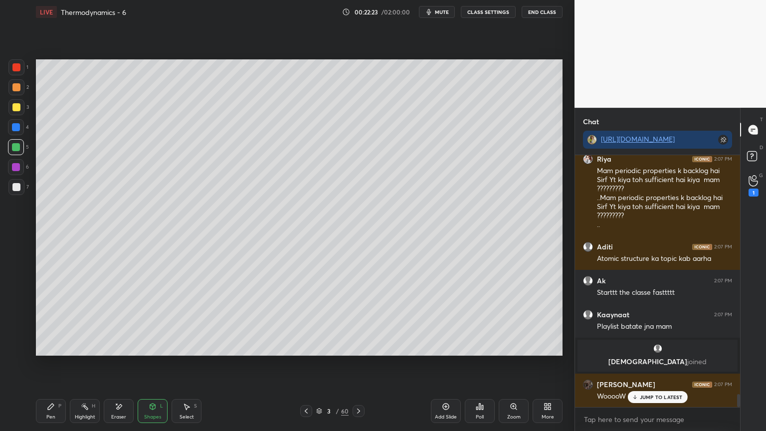
click at [353, 364] on div at bounding box center [359, 411] width 12 height 12
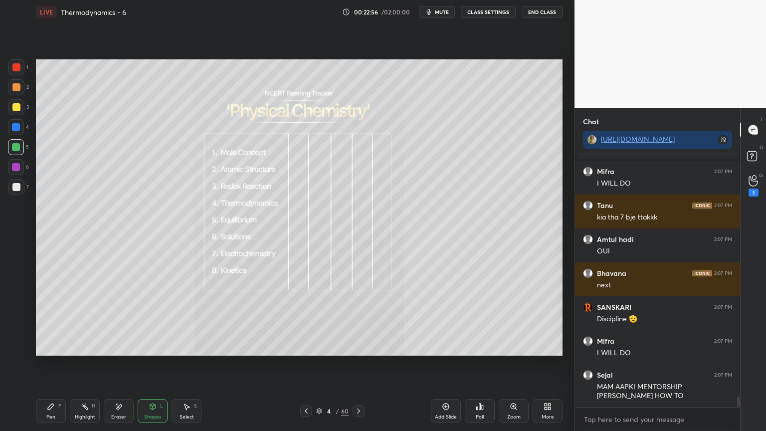
click at [90, 364] on div "Highlight H" at bounding box center [85, 411] width 30 height 24
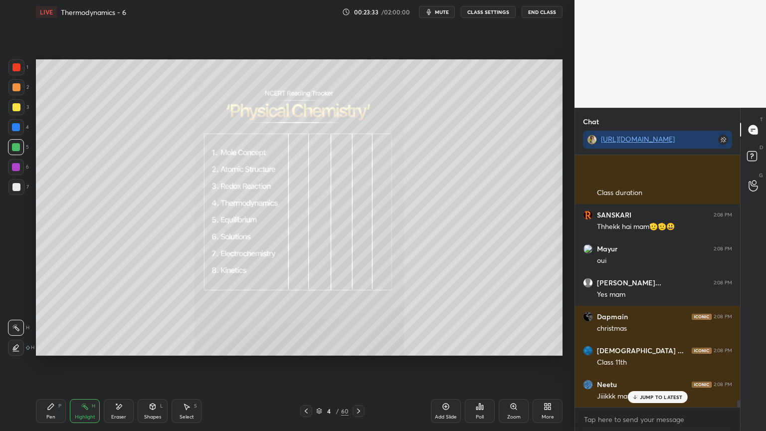
click at [94, 364] on div "Highlight" at bounding box center [85, 416] width 20 height 5
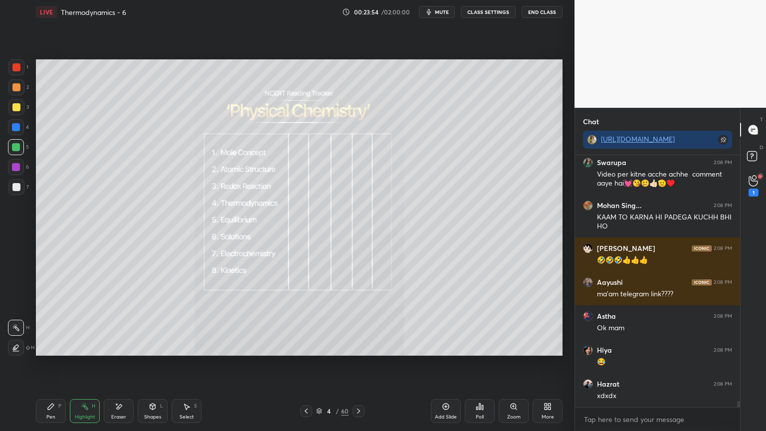
click at [361, 364] on icon at bounding box center [359, 411] width 8 height 8
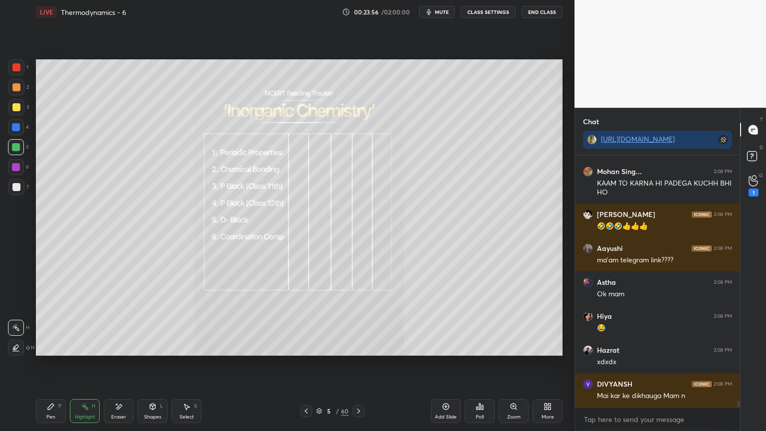
click at [303, 364] on icon at bounding box center [306, 411] width 8 height 8
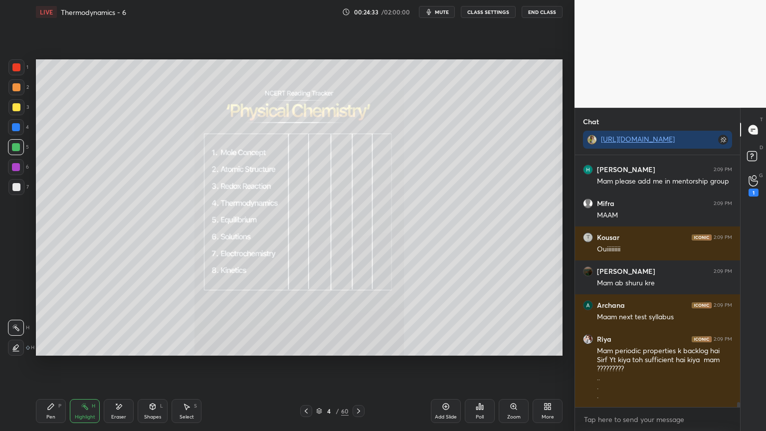
click at [319, 364] on icon at bounding box center [319, 411] width 6 height 6
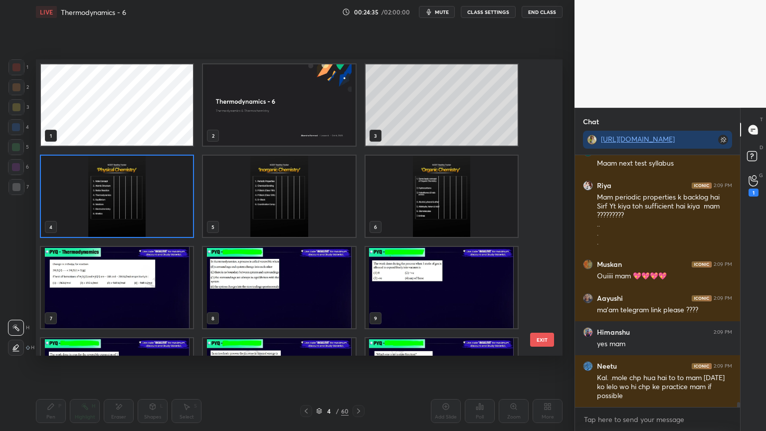
click at [289, 304] on img "grid" at bounding box center [279, 287] width 152 height 81
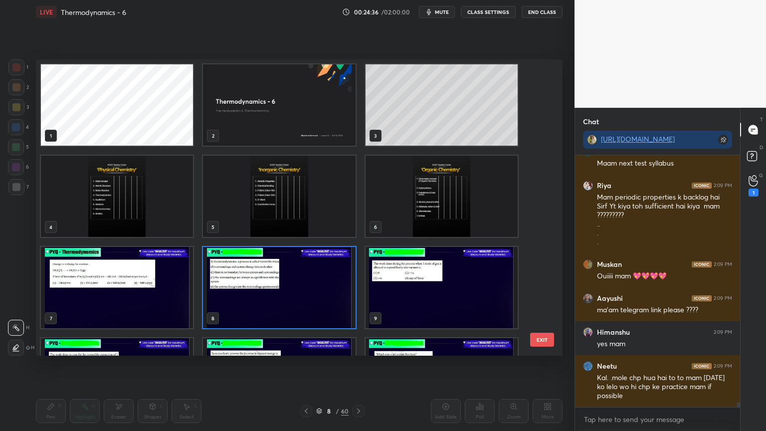
click at [290, 305] on img "grid" at bounding box center [279, 287] width 152 height 81
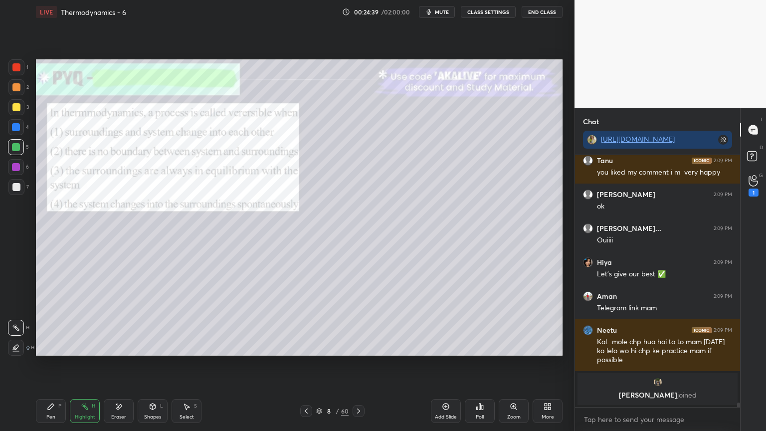
click at [361, 364] on icon at bounding box center [359, 411] width 8 height 8
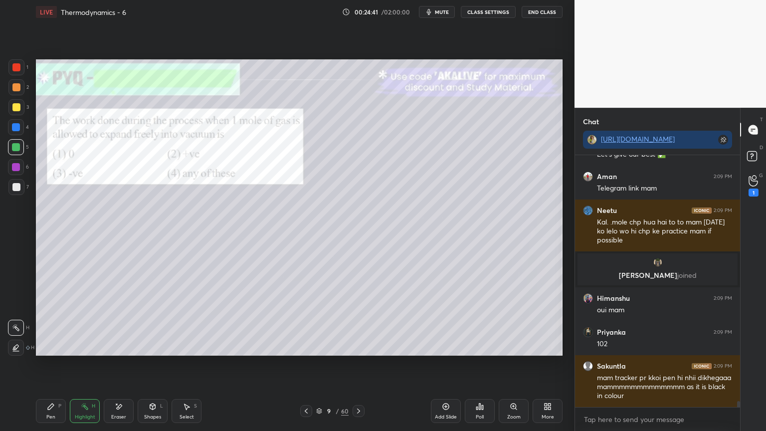
click at [321, 364] on icon at bounding box center [319, 409] width 5 height 2
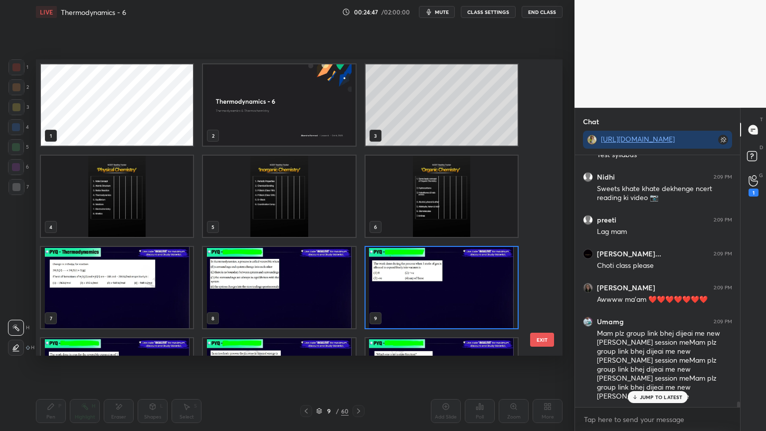
click at [384, 334] on div "12" at bounding box center [442, 378] width 162 height 91
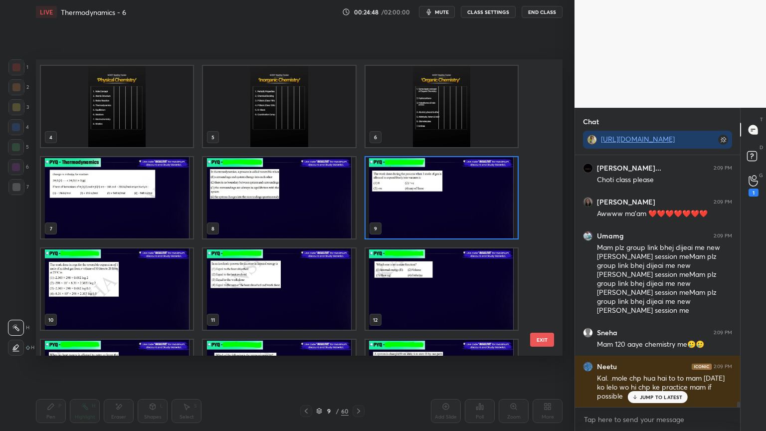
click at [313, 207] on img "grid" at bounding box center [279, 197] width 152 height 81
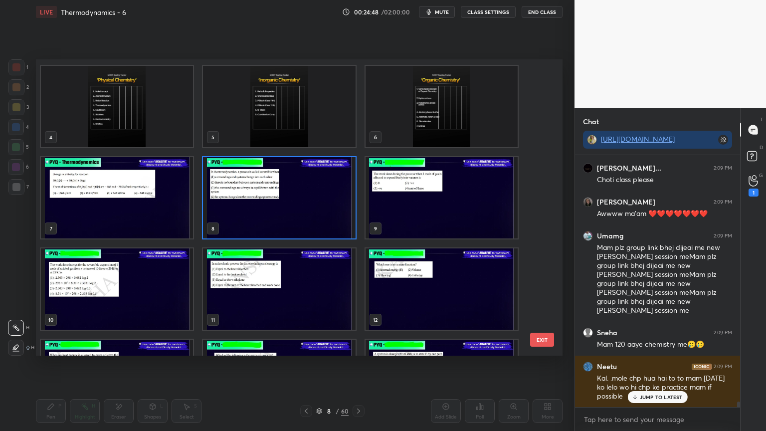
click at [299, 205] on img "grid" at bounding box center [279, 197] width 152 height 81
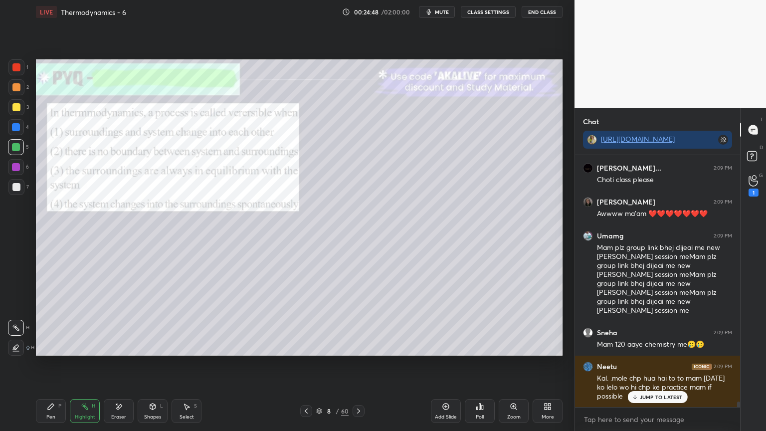
click at [293, 211] on img "grid" at bounding box center [279, 197] width 152 height 81
click at [295, 217] on img "grid" at bounding box center [279, 197] width 152 height 81
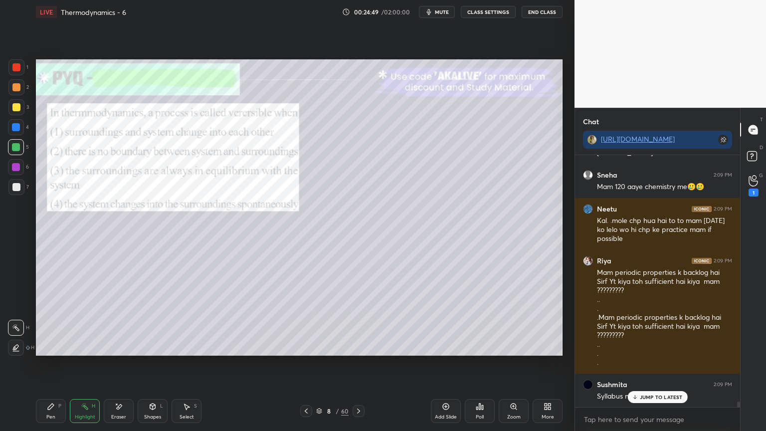
click at [359, 364] on icon at bounding box center [359, 411] width 8 height 8
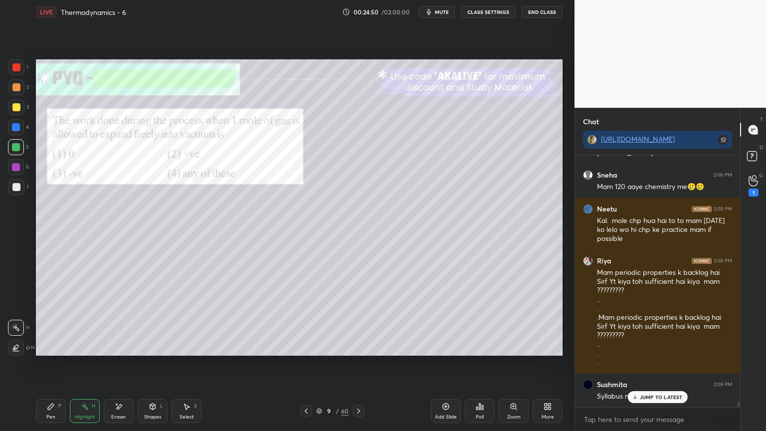
click at [359, 364] on icon at bounding box center [359, 411] width 8 height 8
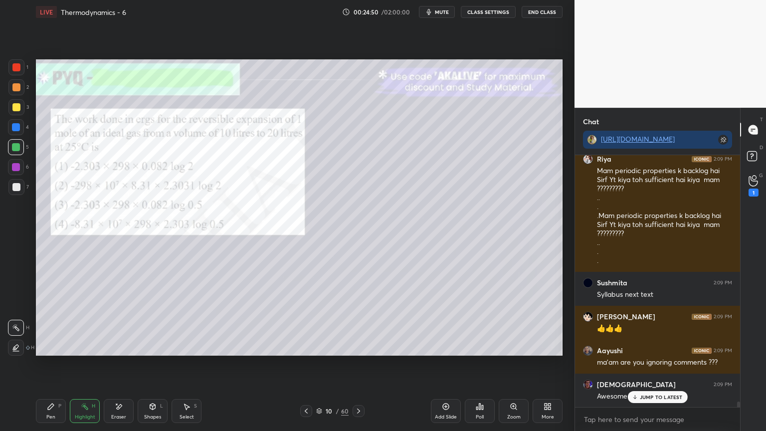
click at [360, 364] on icon at bounding box center [359, 411] width 8 height 8
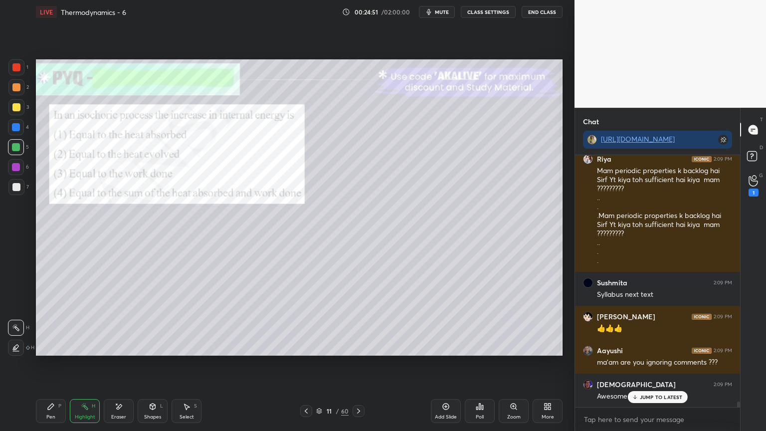
click at [357, 364] on icon at bounding box center [359, 411] width 8 height 8
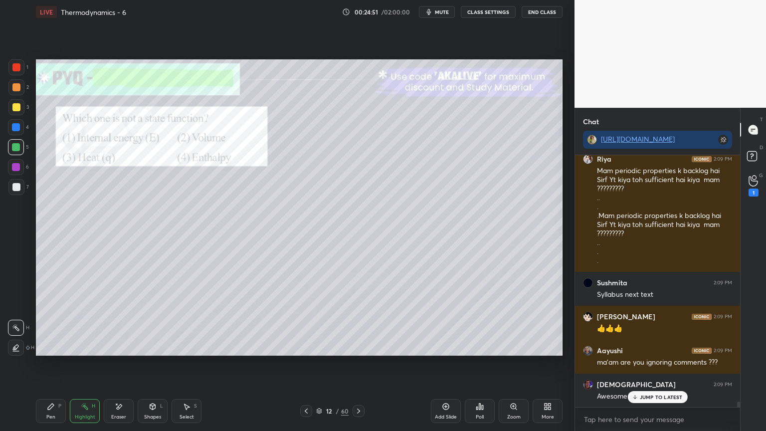
click at [353, 364] on div at bounding box center [359, 411] width 12 height 12
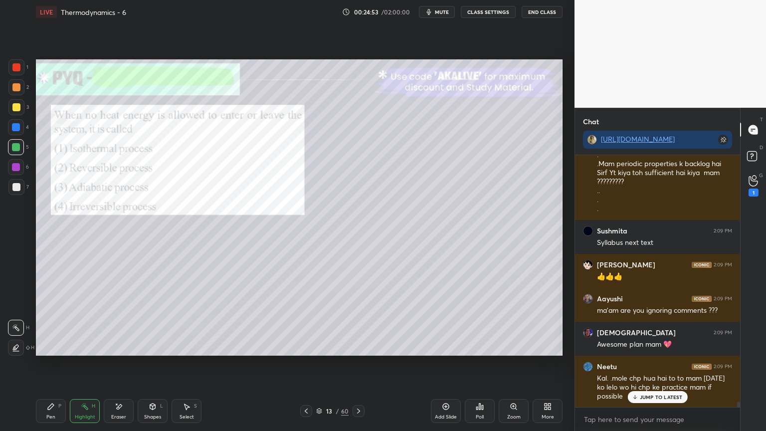
click at [355, 364] on icon at bounding box center [359, 411] width 8 height 8
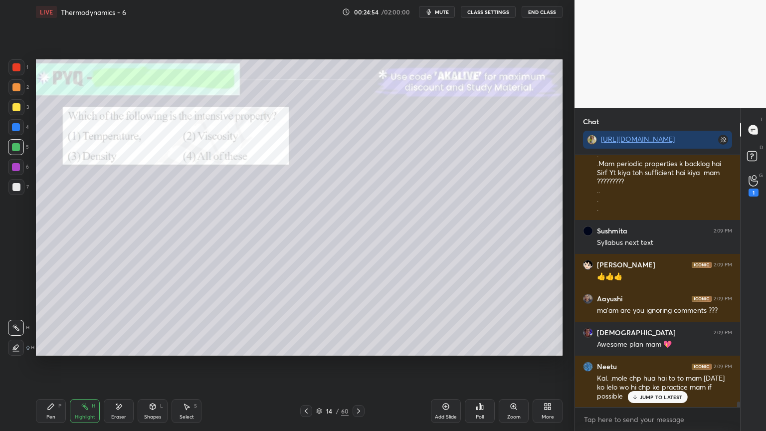
click at [358, 364] on icon at bounding box center [359, 411] width 8 height 8
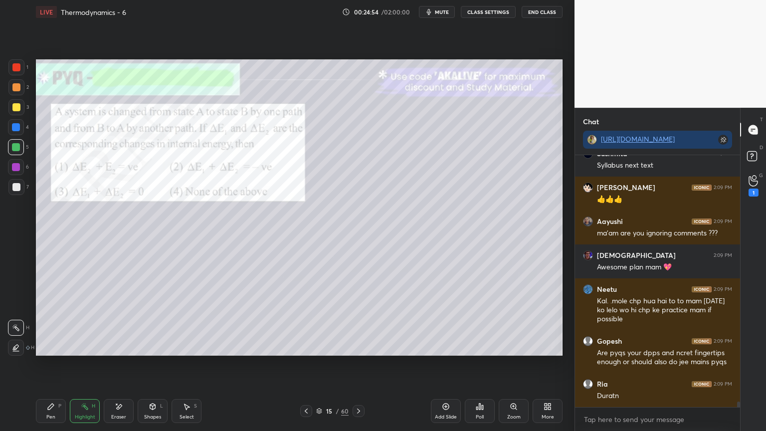
click at [362, 364] on icon at bounding box center [359, 411] width 8 height 8
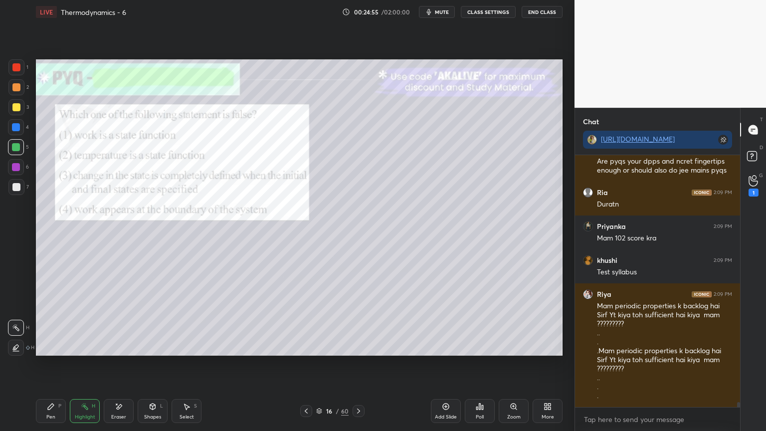
click at [363, 364] on div at bounding box center [359, 411] width 12 height 12
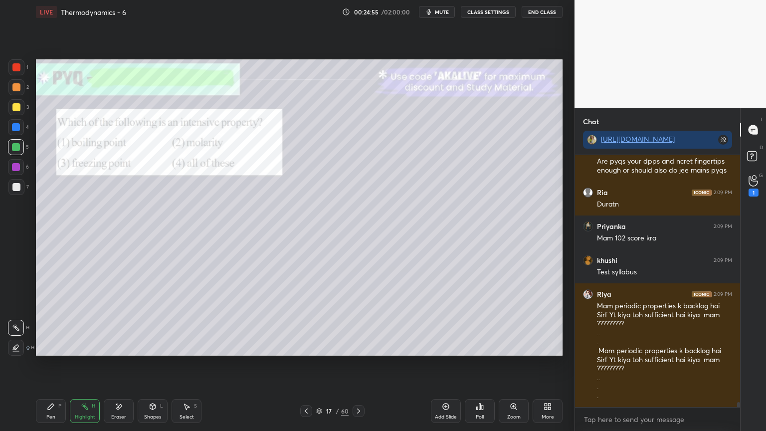
click at [363, 364] on div at bounding box center [359, 411] width 12 height 12
click at [362, 364] on icon at bounding box center [359, 411] width 8 height 8
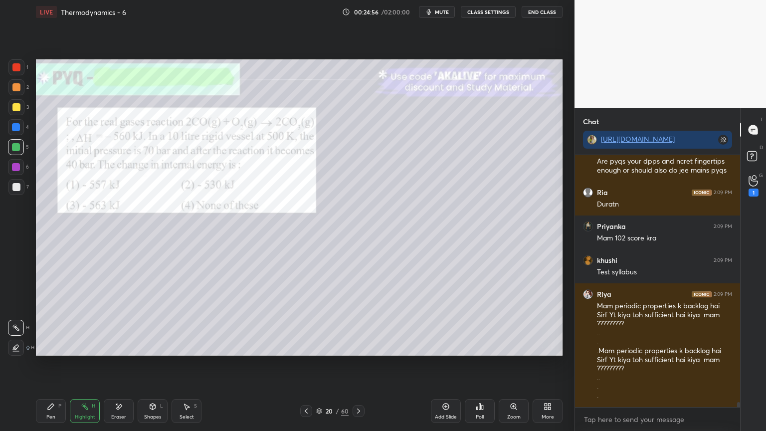
click at [361, 364] on icon at bounding box center [359, 411] width 8 height 8
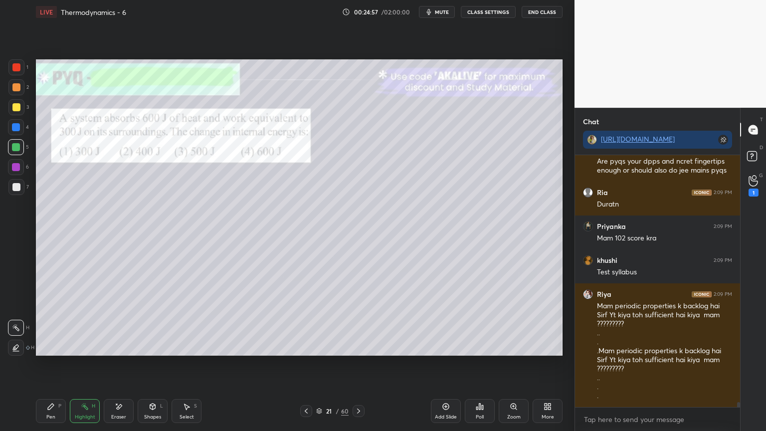
click at [360, 364] on icon at bounding box center [359, 411] width 8 height 8
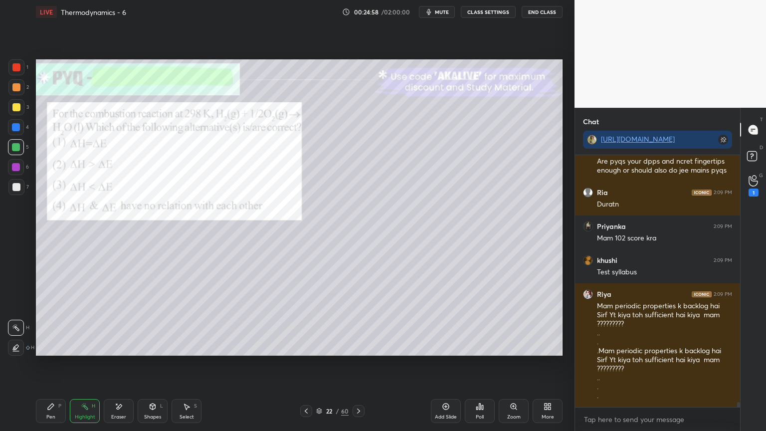
click at [358, 364] on icon at bounding box center [359, 411] width 8 height 8
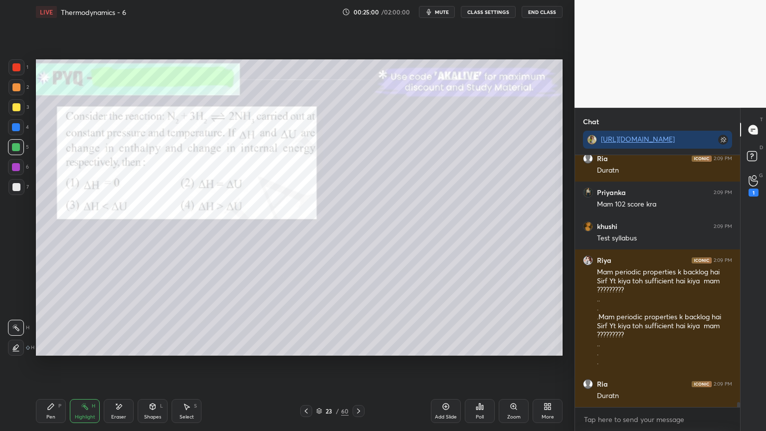
click at [359, 364] on icon at bounding box center [358, 410] width 3 height 5
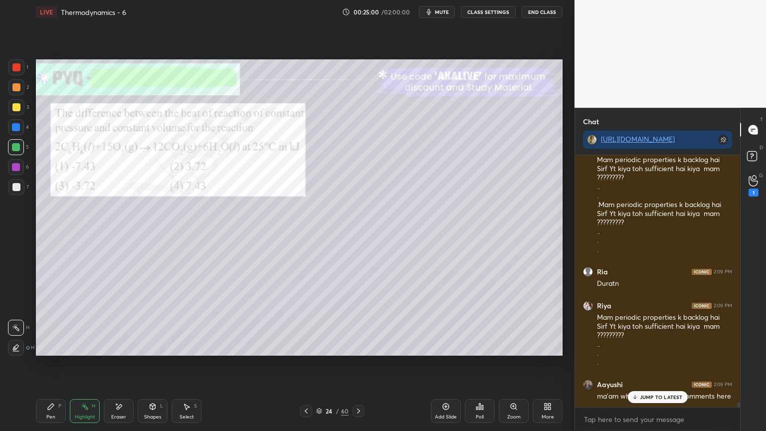
click at [359, 364] on icon at bounding box center [359, 411] width 8 height 8
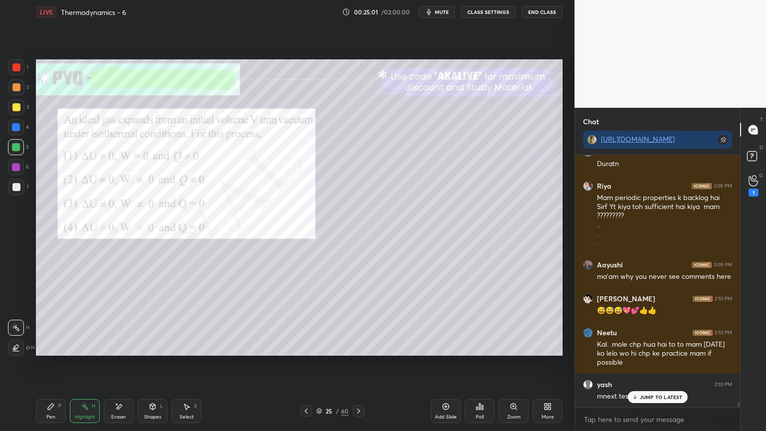
click at [359, 364] on icon at bounding box center [358, 410] width 3 height 5
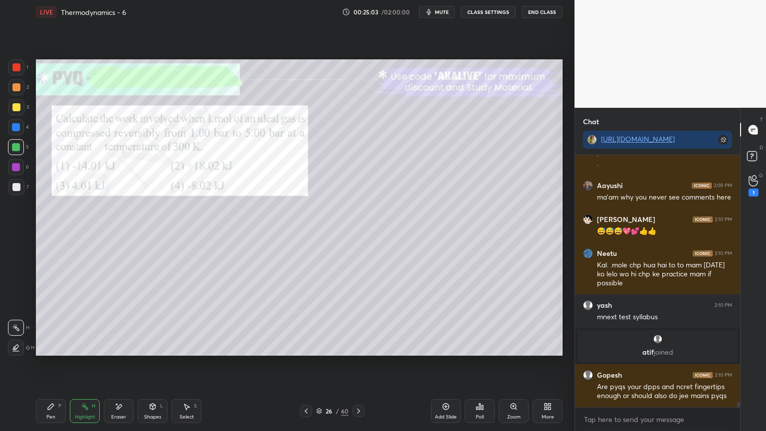
click at [359, 364] on icon at bounding box center [358, 410] width 3 height 5
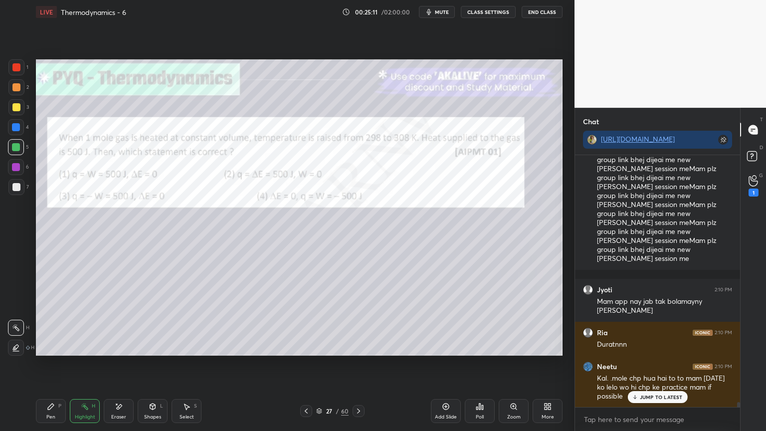
click at [361, 364] on icon at bounding box center [359, 411] width 8 height 8
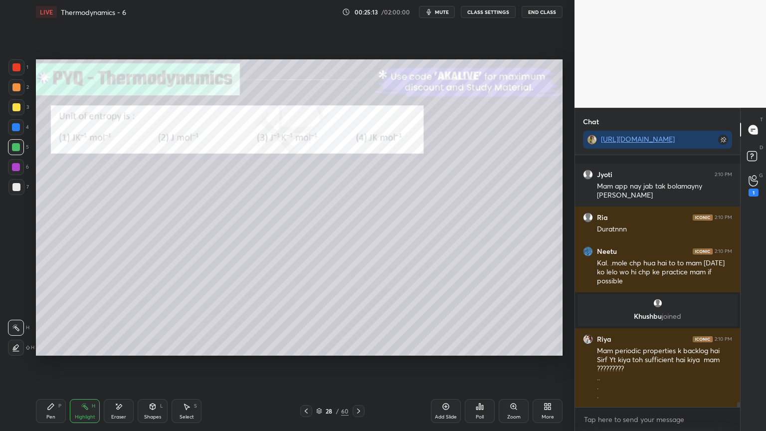
click at [358, 364] on icon at bounding box center [359, 411] width 8 height 8
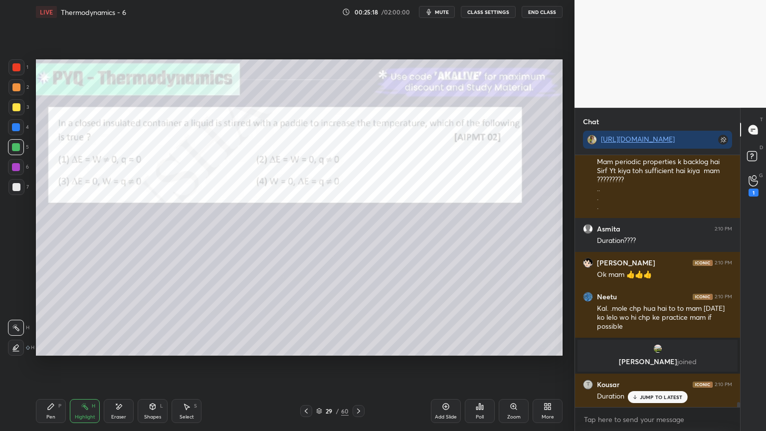
click at [309, 364] on icon at bounding box center [306, 411] width 8 height 8
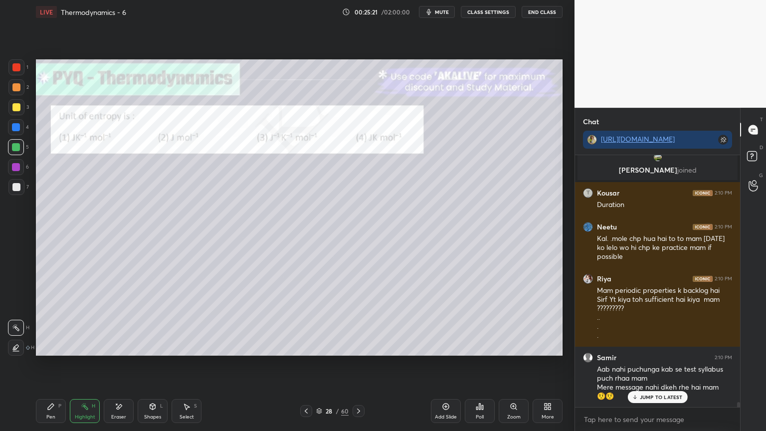
click at [490, 15] on button "CLASS SETTINGS" at bounding box center [488, 12] width 55 height 12
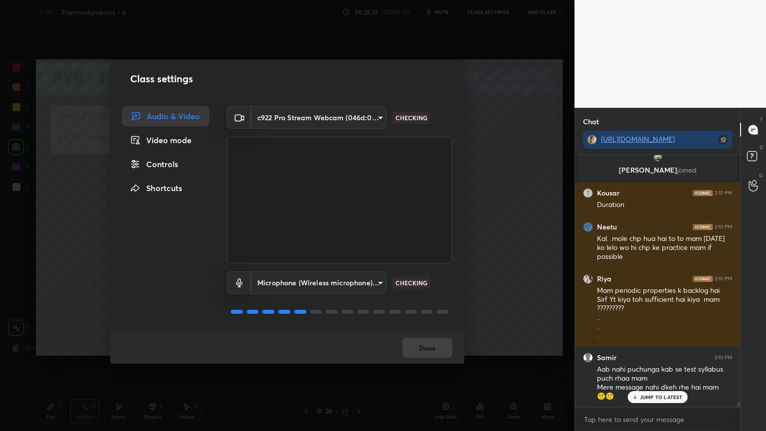
click at [175, 165] on div "Controls" at bounding box center [165, 164] width 87 height 20
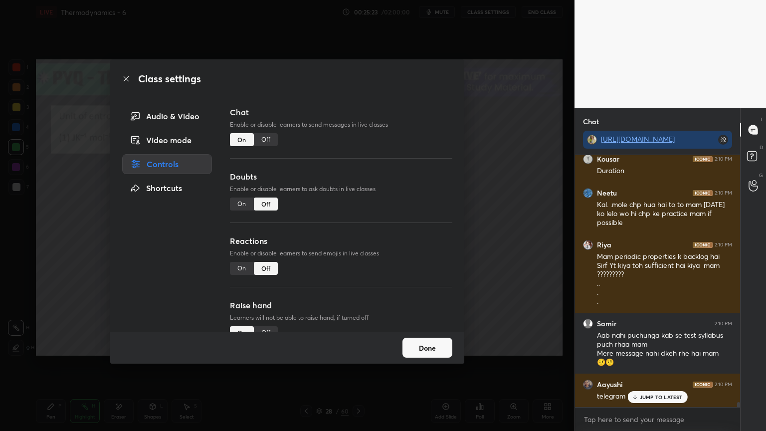
click at [261, 143] on div "Off" at bounding box center [266, 139] width 24 height 13
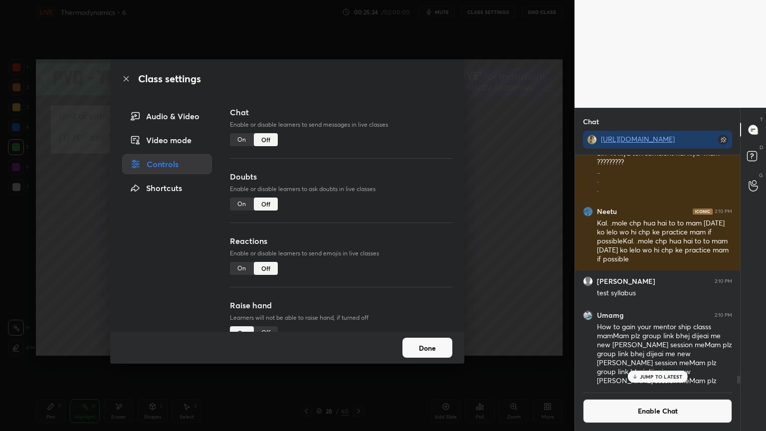
click at [418, 349] on button "Done" at bounding box center [427, 348] width 50 height 20
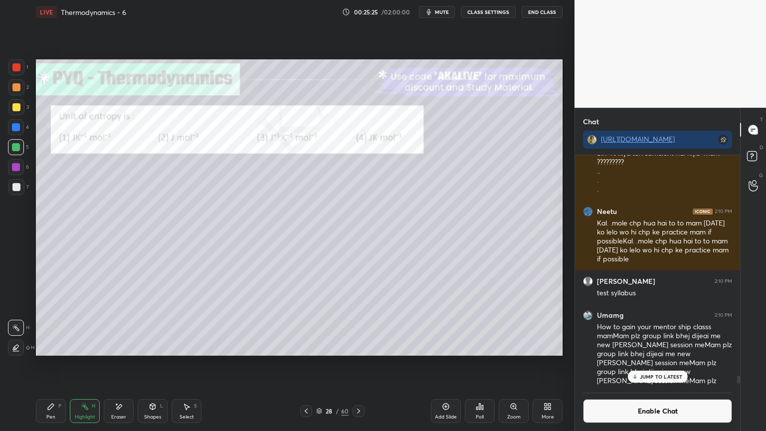
click at [481, 364] on div "Poll" at bounding box center [480, 416] width 8 height 5
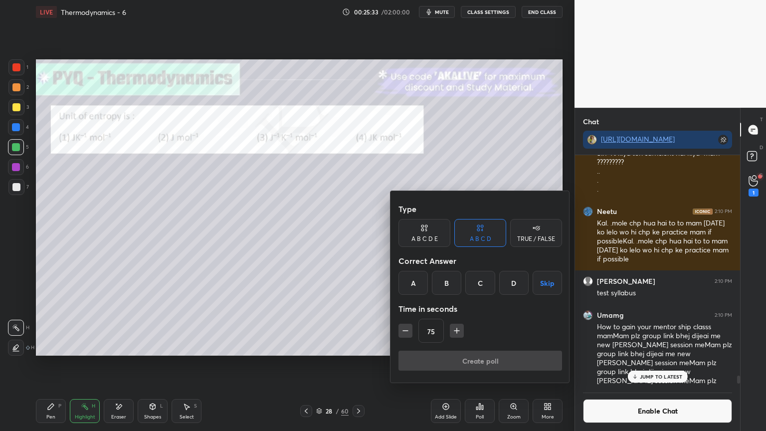
click at [409, 331] on icon "button" at bounding box center [405, 331] width 10 height 10
click at [412, 331] on div "60" at bounding box center [480, 331] width 164 height 24
click at [405, 332] on icon "button" at bounding box center [405, 331] width 10 height 10
type input "45"
click at [301, 364] on div at bounding box center [383, 215] width 766 height 431
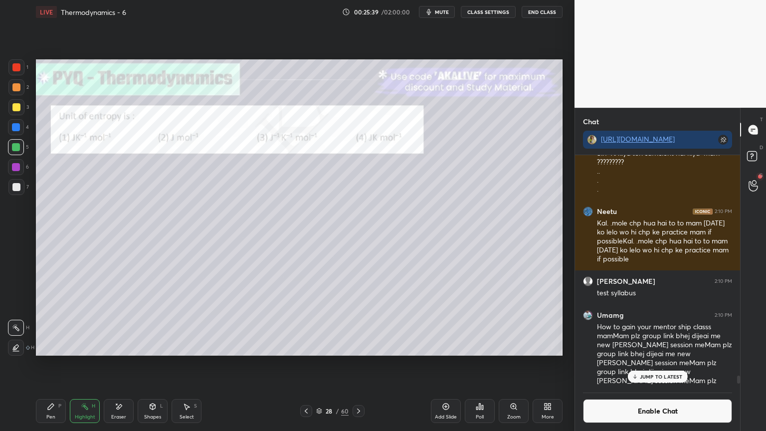
click at [303, 364] on icon at bounding box center [306, 411] width 8 height 8
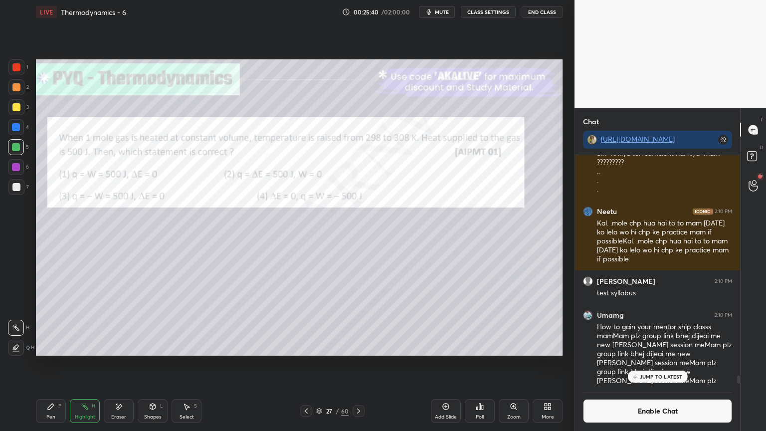
click at [482, 364] on icon at bounding box center [480, 406] width 8 height 8
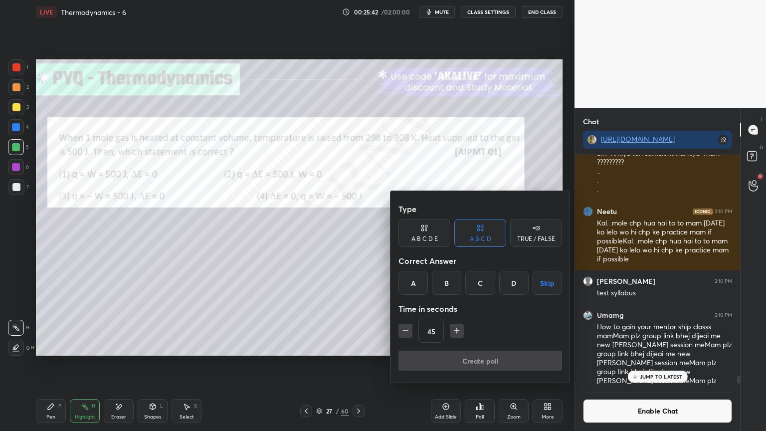
click at [452, 284] on div "B" at bounding box center [446, 283] width 29 height 24
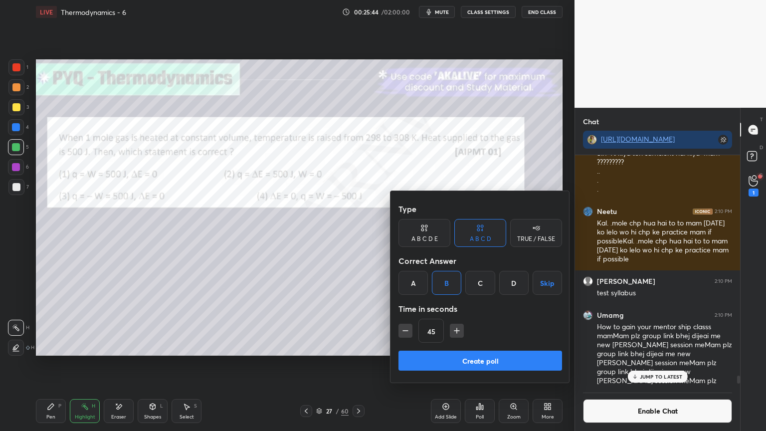
click at [446, 362] on button "Create poll" at bounding box center [480, 361] width 164 height 20
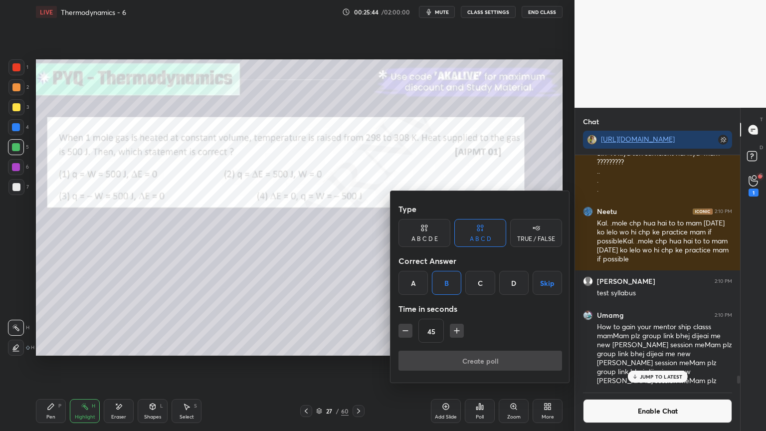
scroll to position [156, 162]
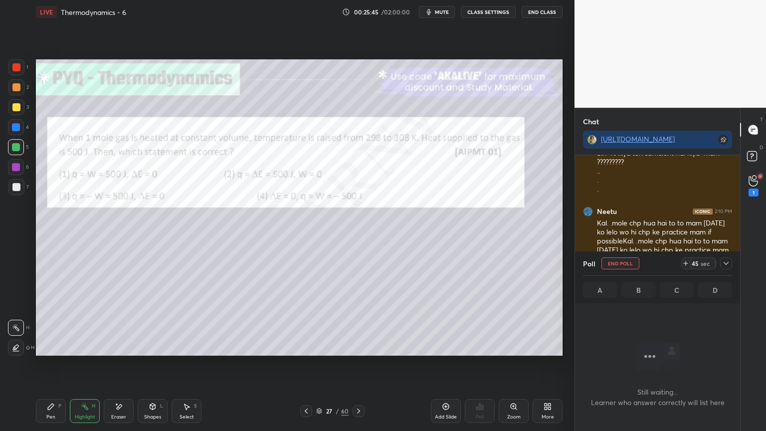
click at [728, 264] on icon at bounding box center [726, 263] width 8 height 8
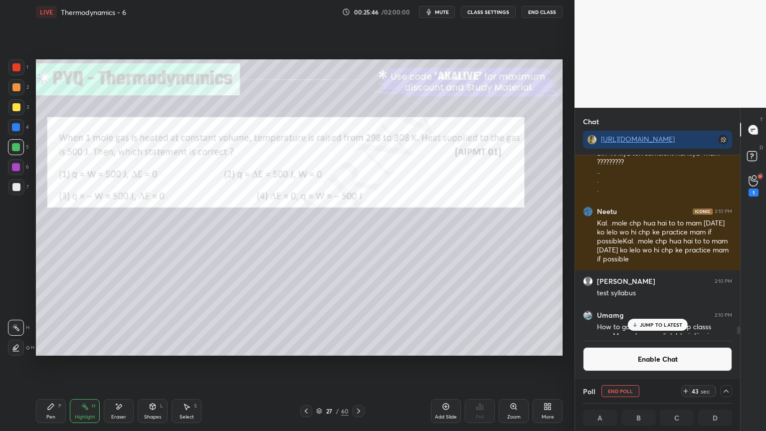
click at [670, 325] on p "JUMP TO LATEST" at bounding box center [661, 325] width 43 height 6
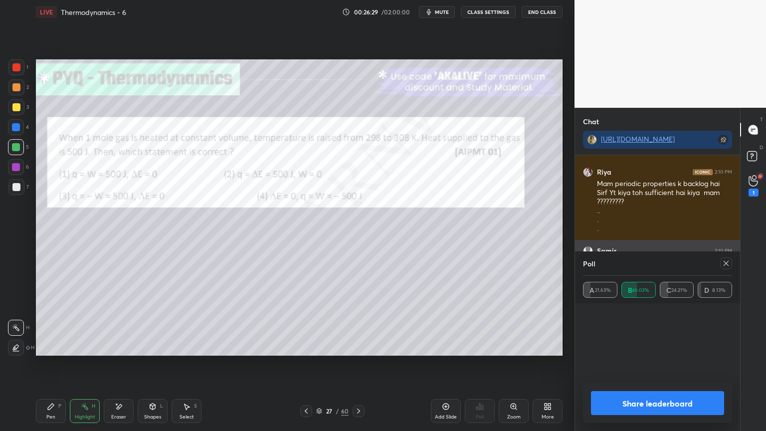
scroll to position [116, 146]
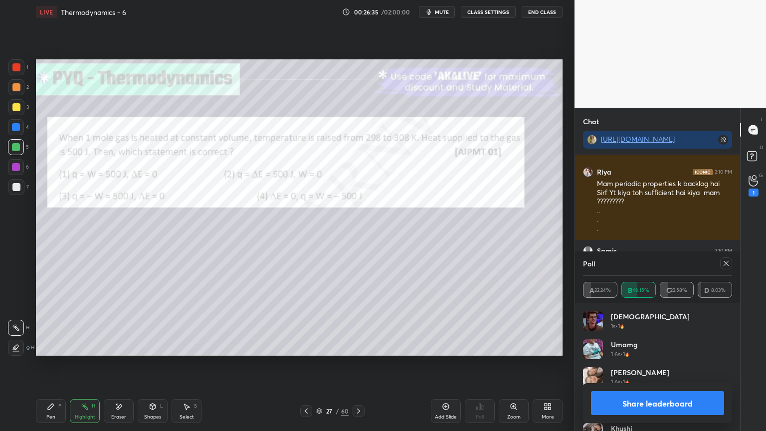
click at [644, 364] on button "Share leaderboard" at bounding box center [657, 403] width 133 height 24
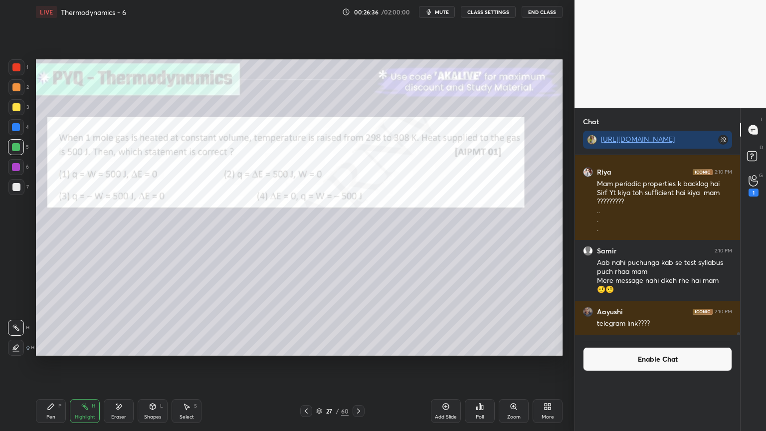
scroll to position [12339, 0]
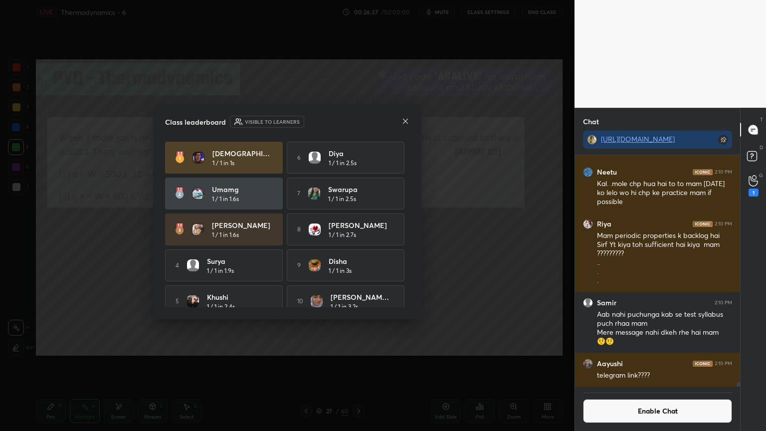
click at [406, 122] on icon at bounding box center [405, 121] width 8 height 8
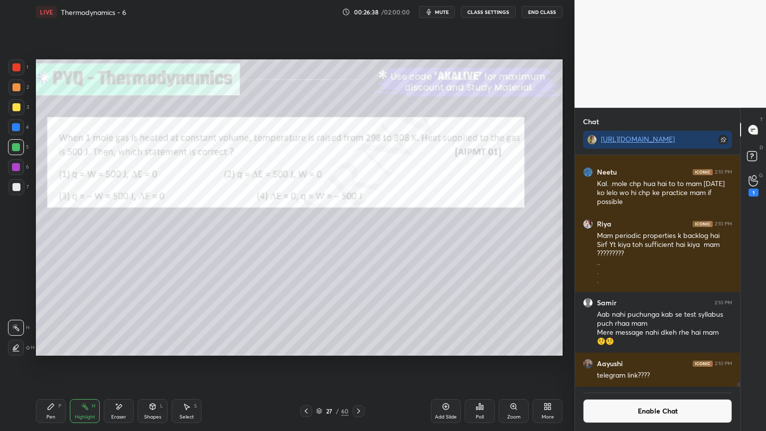
click at [156, 364] on div "Shapes L" at bounding box center [153, 411] width 30 height 24
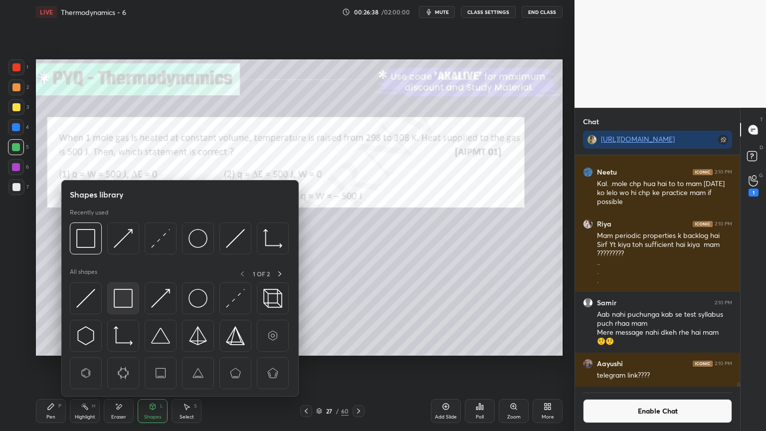
click at [122, 295] on img at bounding box center [123, 298] width 19 height 19
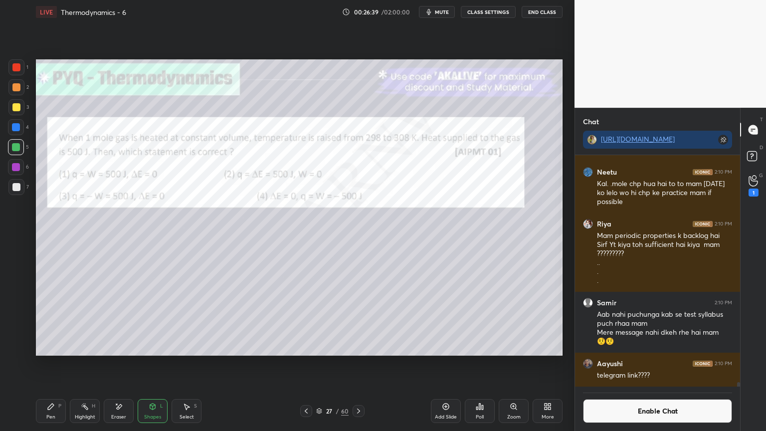
click at [13, 65] on div at bounding box center [16, 67] width 8 height 8
click at [16, 146] on div at bounding box center [16, 147] width 8 height 8
click at [87, 364] on div "Highlight H" at bounding box center [85, 411] width 30 height 24
click at [58, 364] on div "Pen P" at bounding box center [51, 411] width 30 height 24
click at [16, 327] on icon at bounding box center [16, 328] width 8 height 6
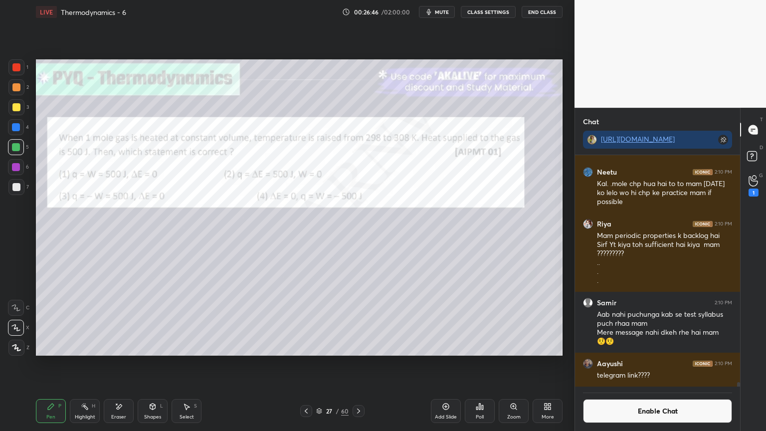
click at [76, 364] on div "Highlight H" at bounding box center [85, 411] width 30 height 24
click at [15, 126] on div at bounding box center [16, 127] width 8 height 8
click at [58, 364] on div "Pen P" at bounding box center [51, 411] width 30 height 24
click at [14, 188] on div at bounding box center [16, 187] width 8 height 8
click at [15, 126] on div at bounding box center [16, 127] width 8 height 8
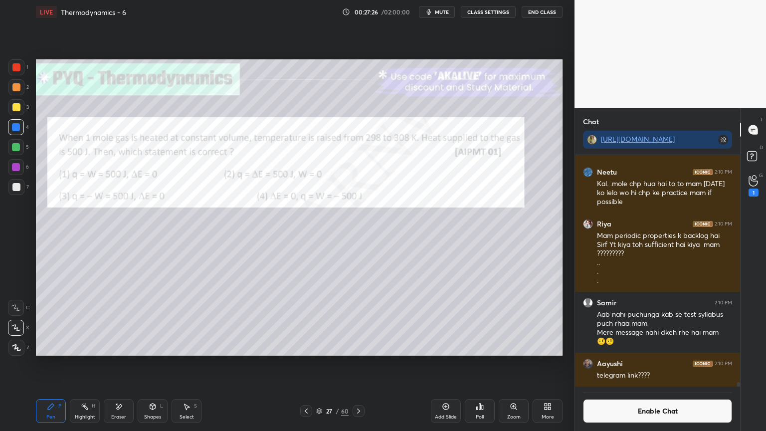
click at [85, 364] on rect at bounding box center [85, 407] width 5 height 5
click at [57, 364] on div "Pen P" at bounding box center [51, 411] width 30 height 24
click at [20, 189] on div at bounding box center [16, 187] width 16 height 16
click at [96, 364] on div "Highlight H" at bounding box center [85, 411] width 30 height 24
click at [14, 348] on icon at bounding box center [16, 348] width 8 height 8
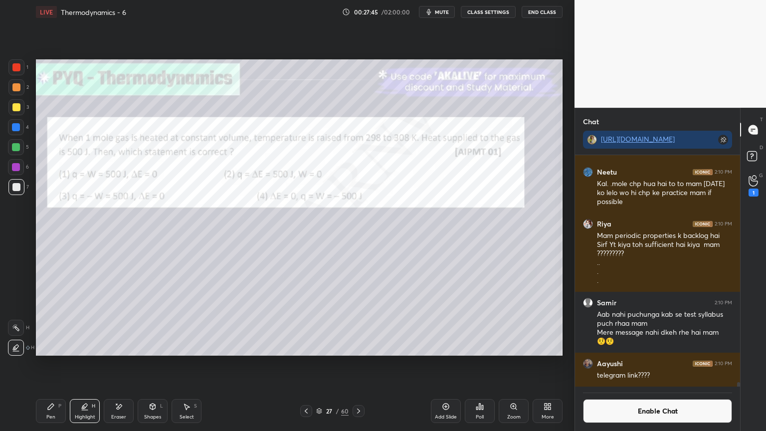
click at [15, 73] on div at bounding box center [16, 67] width 16 height 16
click at [657, 364] on button "Enable Chat" at bounding box center [657, 411] width 149 height 24
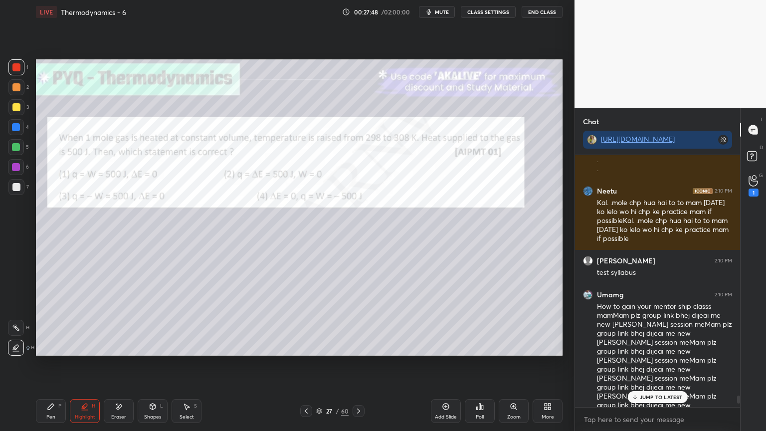
click at [670, 364] on p "JUMP TO LATEST" at bounding box center [661, 397] width 43 height 6
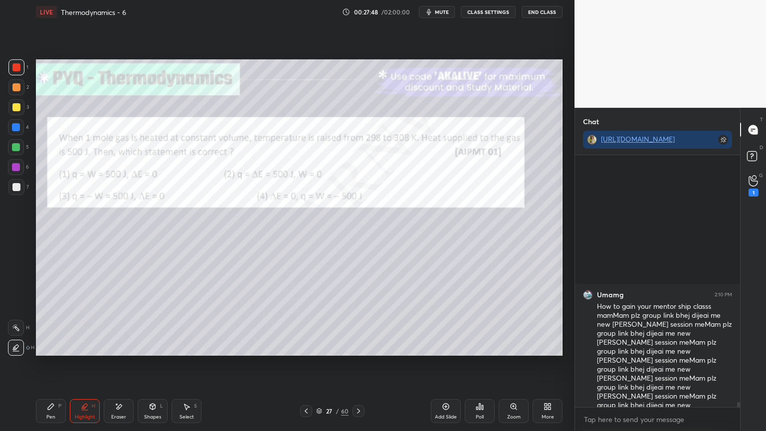
scroll to position [12308, 0]
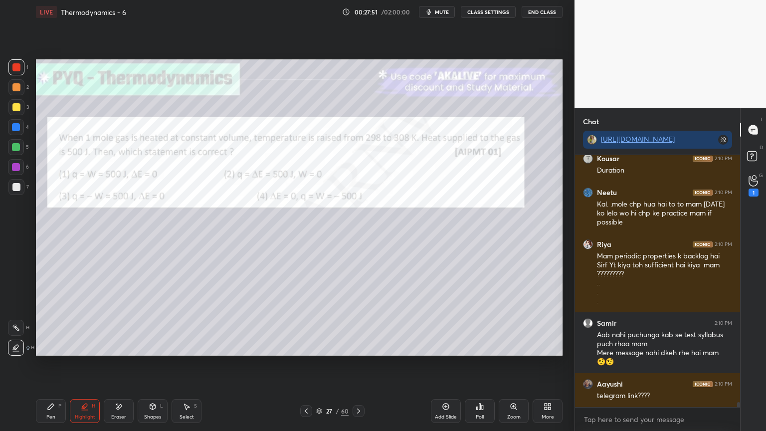
click at [18, 331] on icon at bounding box center [16, 328] width 8 height 8
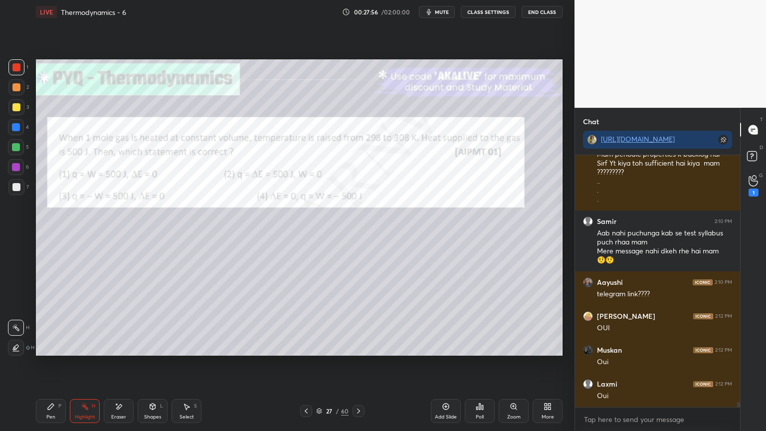
scroll to position [12681, 0]
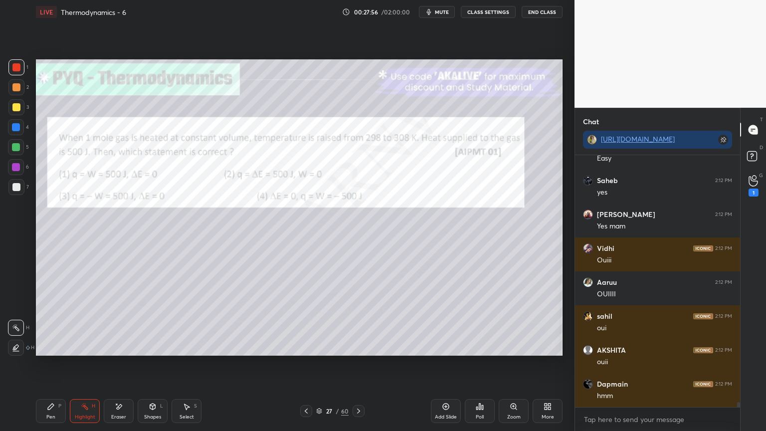
click at [355, 364] on icon at bounding box center [359, 411] width 8 height 8
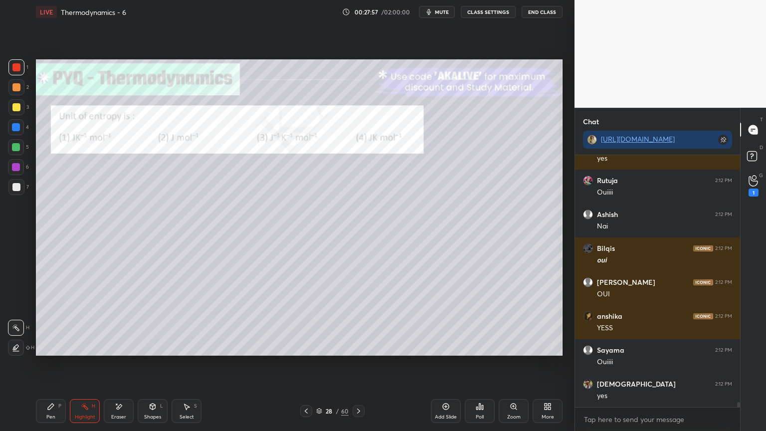
click at [495, 10] on button "CLASS SETTINGS" at bounding box center [488, 12] width 55 height 12
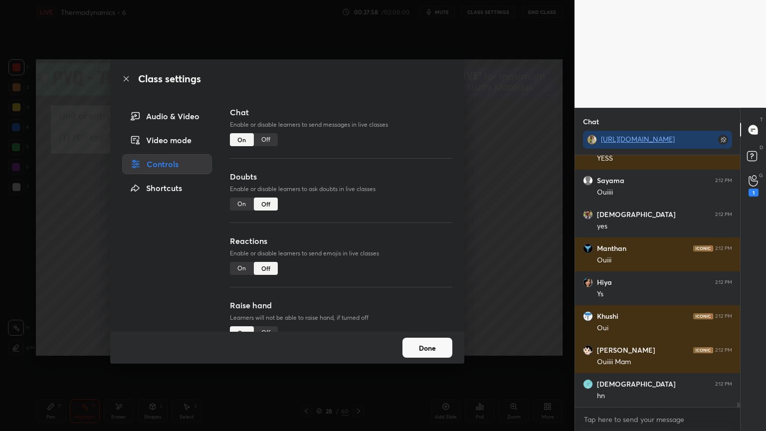
click at [273, 138] on div "Off" at bounding box center [266, 139] width 24 height 13
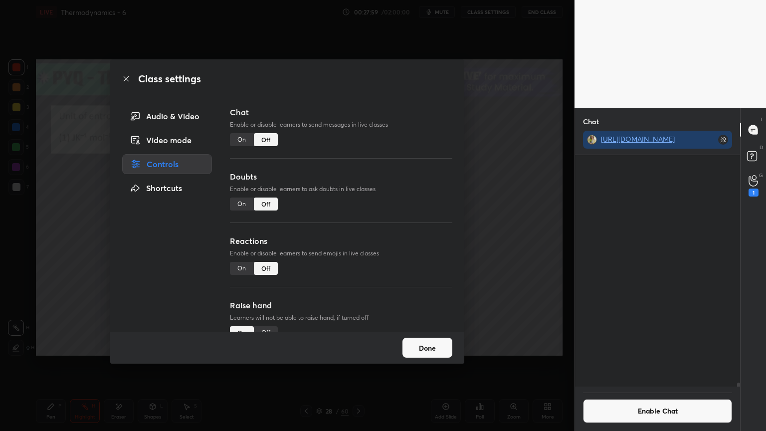
scroll to position [12518, 0]
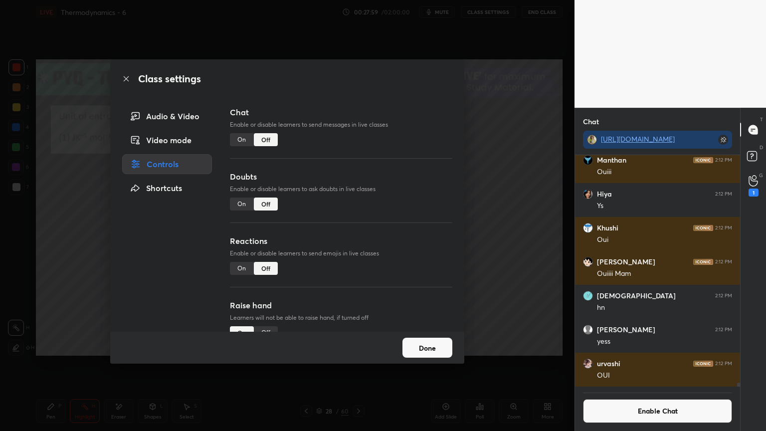
click at [430, 351] on button "Done" at bounding box center [427, 348] width 50 height 20
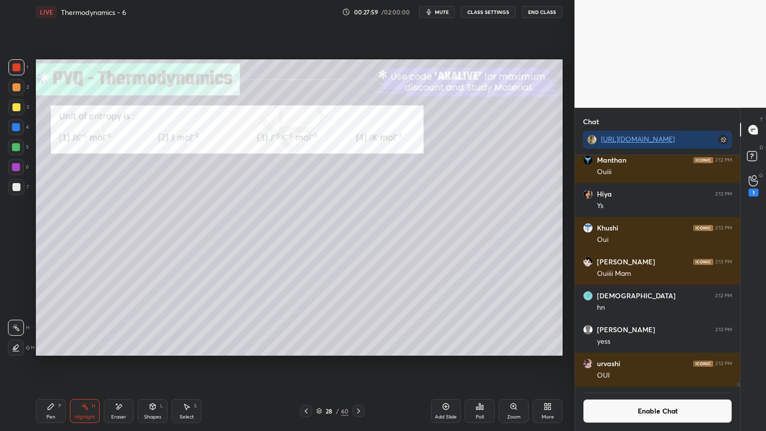
click at [473, 364] on div "Poll" at bounding box center [480, 411] width 30 height 24
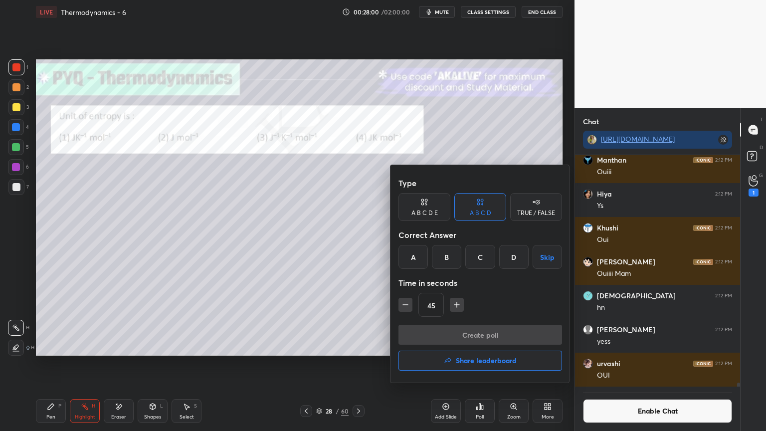
click at [417, 261] on div "A" at bounding box center [412, 257] width 29 height 24
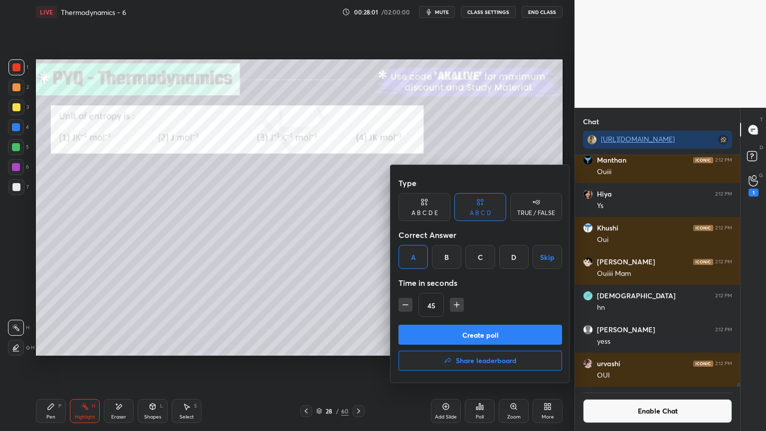
click at [408, 304] on icon "button" at bounding box center [405, 305] width 10 height 10
type input "30"
click at [426, 337] on button "Create poll" at bounding box center [480, 335] width 164 height 20
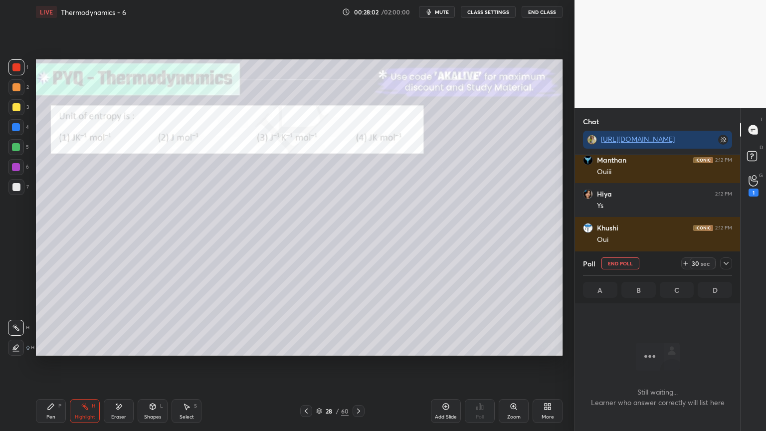
scroll to position [3, 3]
click at [50, 364] on div "Pen P" at bounding box center [51, 411] width 30 height 24
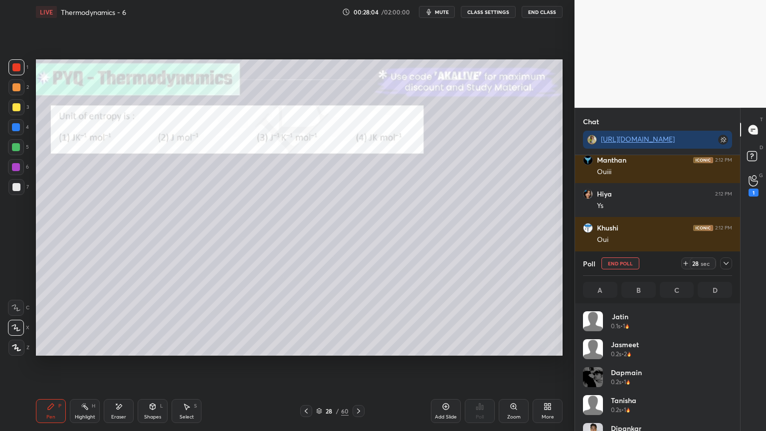
scroll to position [117, 146]
click at [728, 265] on icon at bounding box center [726, 263] width 8 height 8
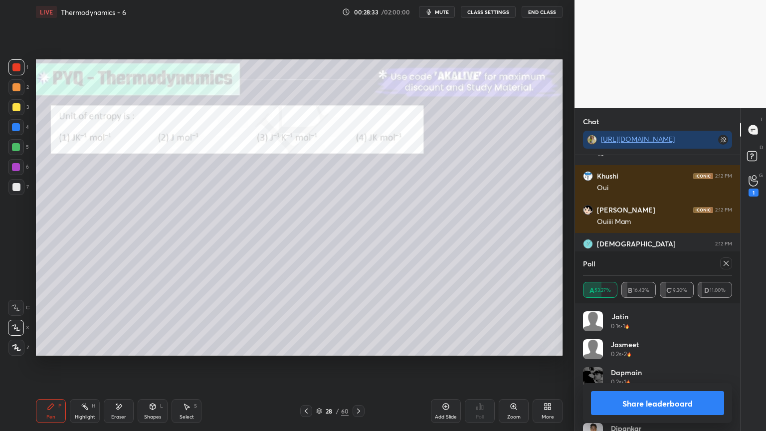
scroll to position [3, 3]
click at [631, 364] on button "Share leaderboard" at bounding box center [657, 403] width 133 height 24
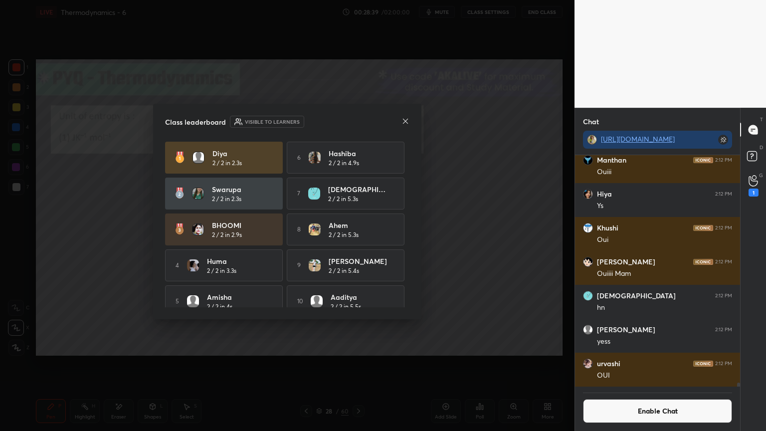
click at [405, 124] on icon at bounding box center [405, 121] width 8 height 8
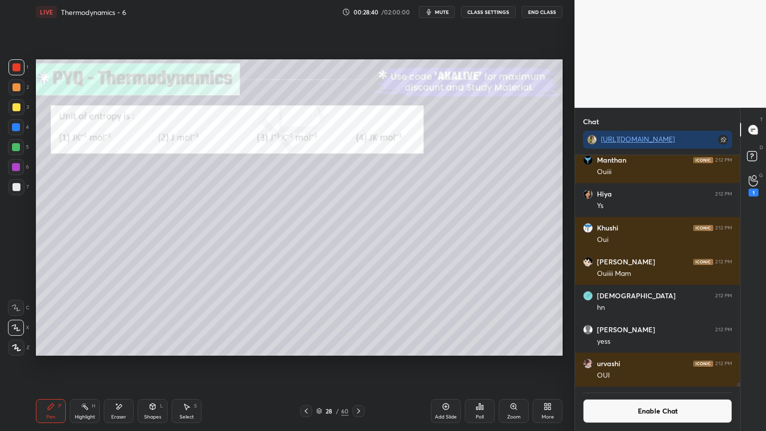
click at [58, 364] on div "P" at bounding box center [59, 405] width 3 height 5
click at [18, 191] on div at bounding box center [16, 187] width 16 height 16
click at [151, 364] on icon at bounding box center [152, 406] width 5 height 6
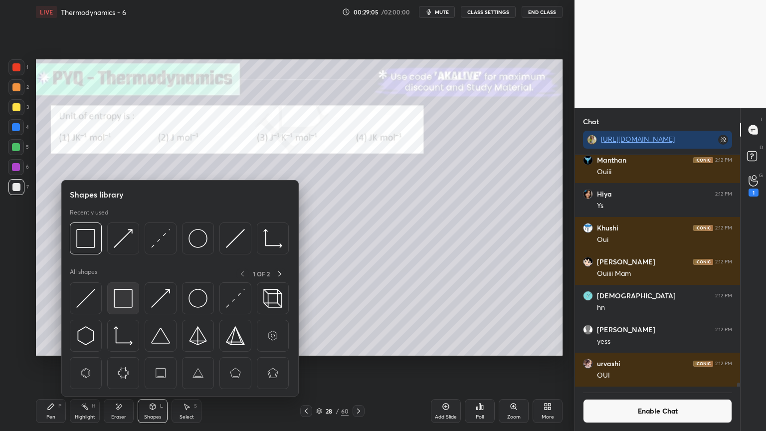
click at [120, 297] on img at bounding box center [123, 298] width 19 height 19
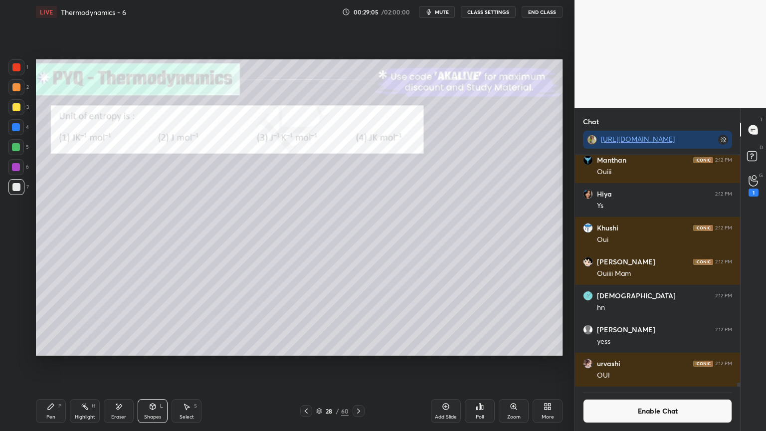
click at [14, 67] on div at bounding box center [16, 67] width 8 height 8
click at [95, 364] on div "Highlight H" at bounding box center [85, 411] width 30 height 24
click at [649, 364] on button "Enable Chat" at bounding box center [657, 411] width 149 height 24
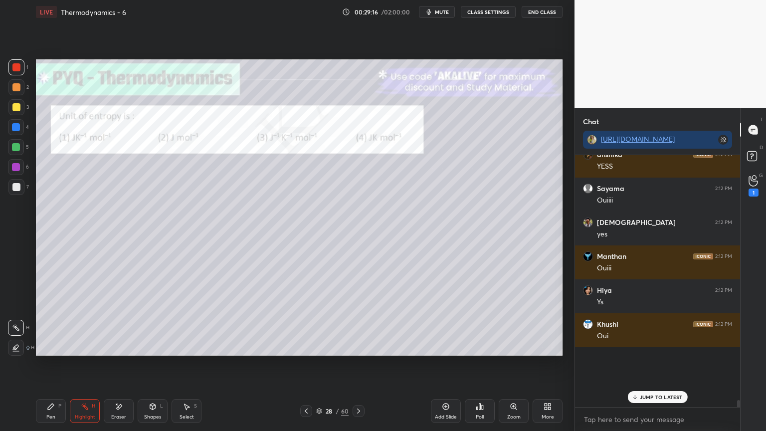
scroll to position [249, 162]
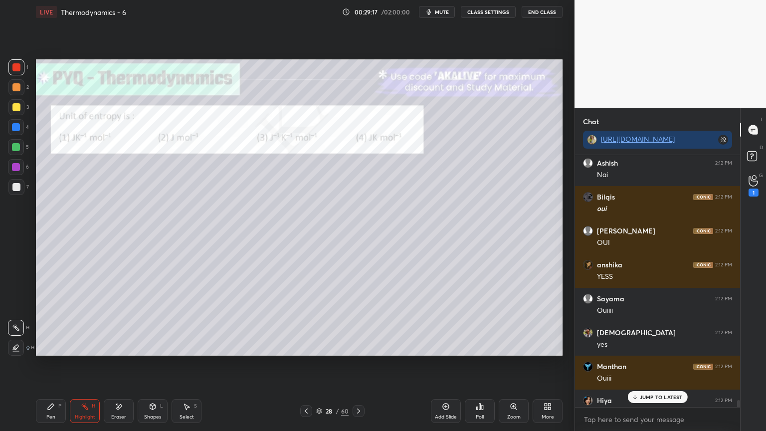
click at [668, 364] on div "JUMP TO LATEST" at bounding box center [657, 397] width 60 height 12
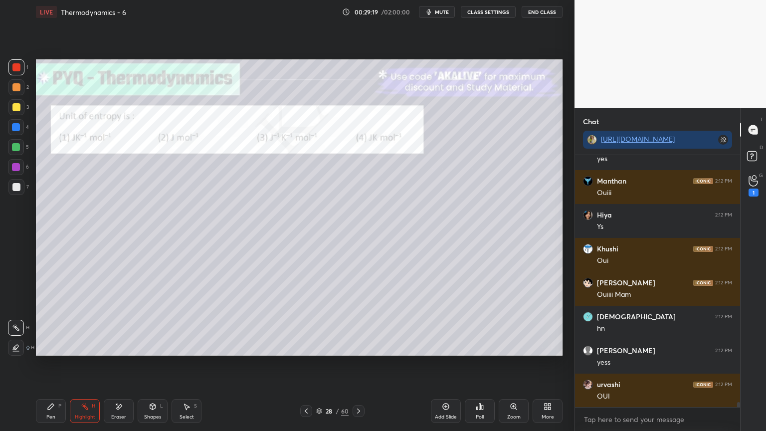
scroll to position [12576, 0]
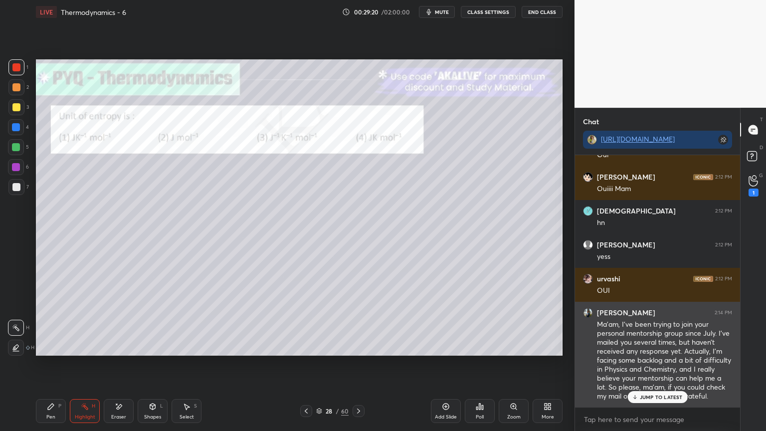
click at [657, 364] on div "JUMP TO LATEST" at bounding box center [657, 397] width 60 height 12
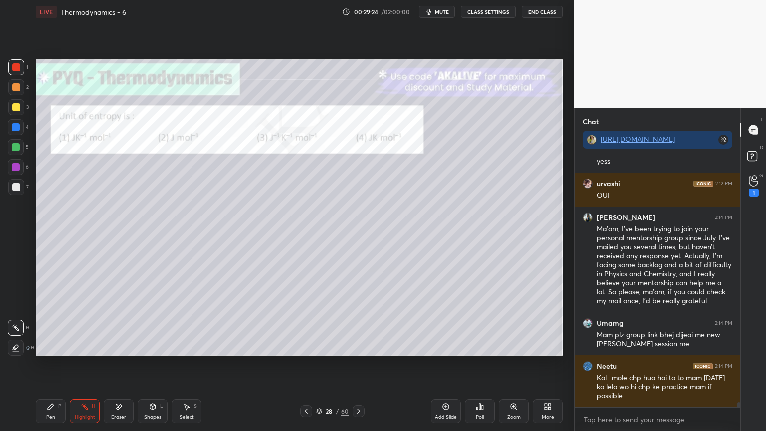
scroll to position [12705, 0]
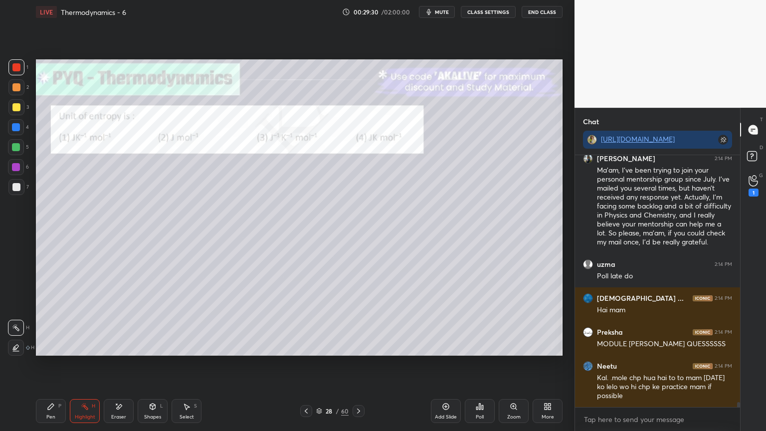
click at [493, 11] on button "CLASS SETTINGS" at bounding box center [488, 12] width 55 height 12
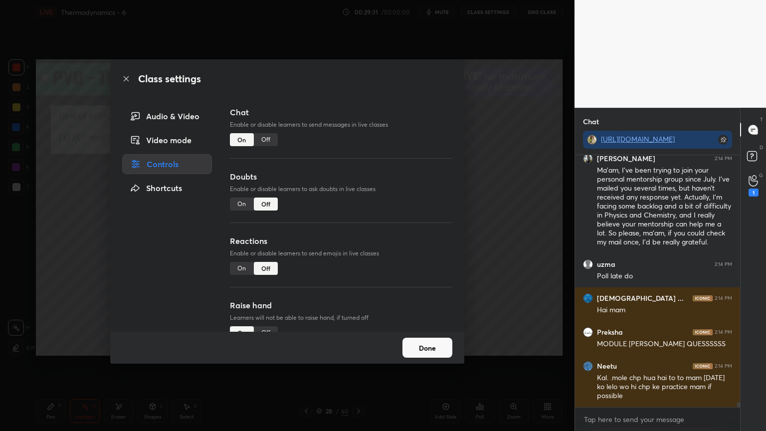
click at [265, 138] on div "Off" at bounding box center [266, 139] width 24 height 13
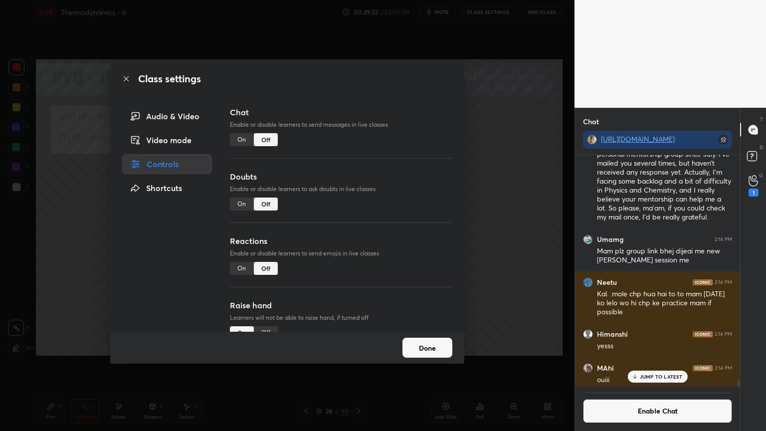
click at [430, 351] on button "Done" at bounding box center [427, 348] width 50 height 20
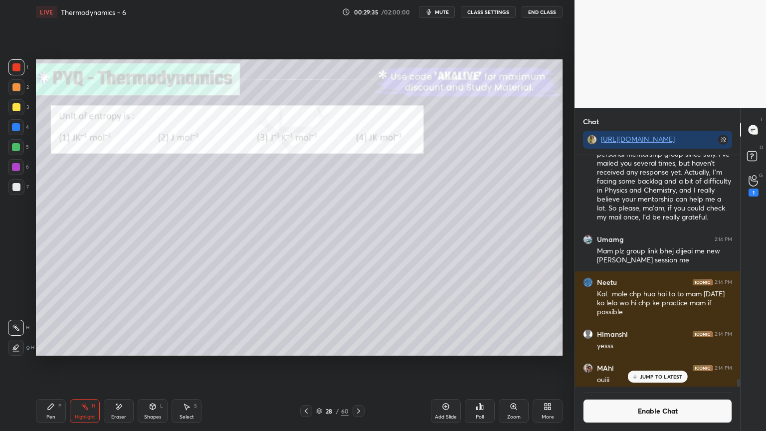
click at [660, 364] on p "JUMP TO LATEST" at bounding box center [661, 376] width 43 height 6
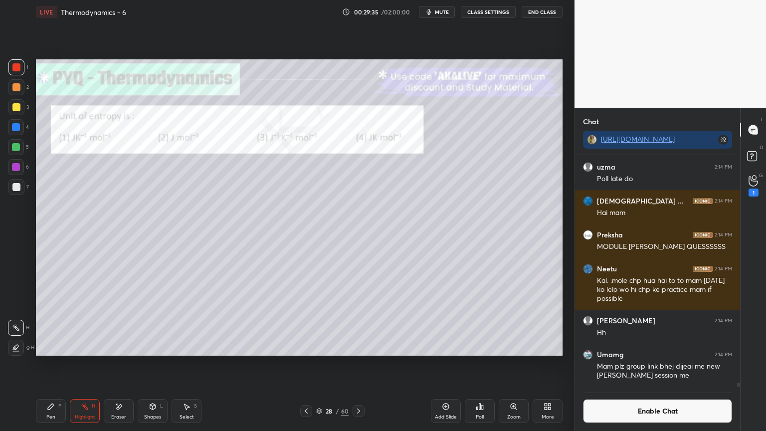
click at [624, 364] on button "Enable Chat" at bounding box center [657, 411] width 149 height 24
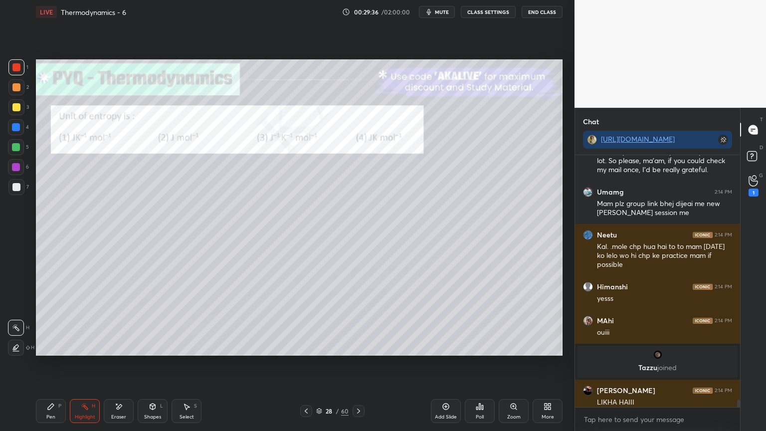
click at [546, 364] on div "More" at bounding box center [548, 411] width 30 height 24
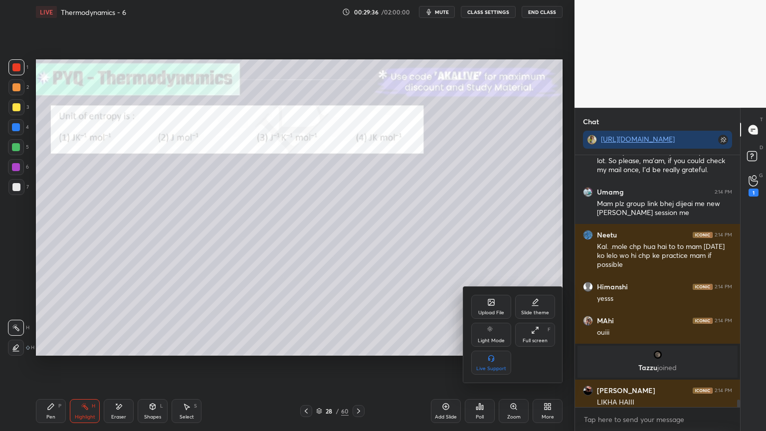
click at [537, 338] on div "Full screen" at bounding box center [535, 340] width 25 height 5
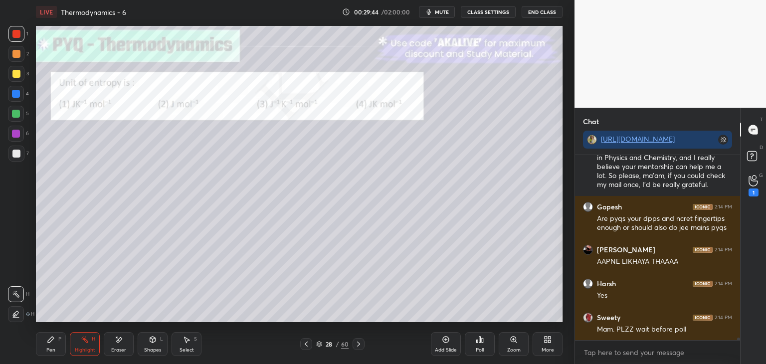
scroll to position [13447, 0]
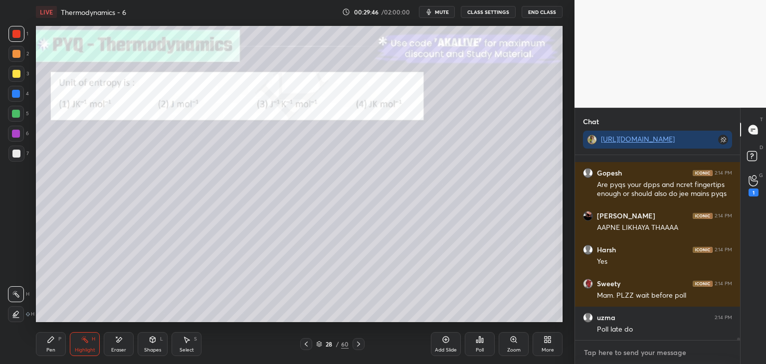
click at [611, 354] on textarea at bounding box center [657, 353] width 149 height 16
type textarea "x"
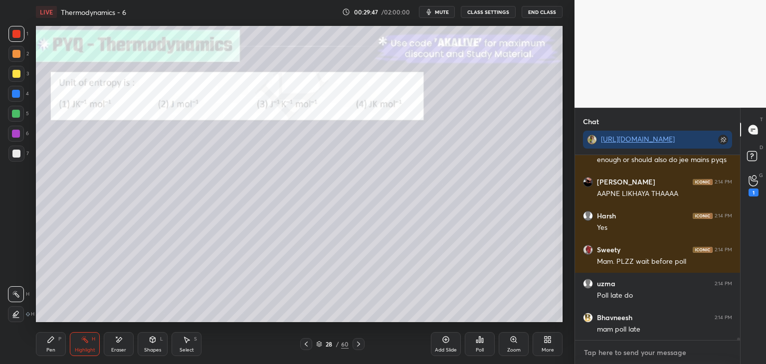
paste textarea "[URL][DOMAIN_NAME]"
type textarea "[URL][DOMAIN_NAME]"
type textarea "x"
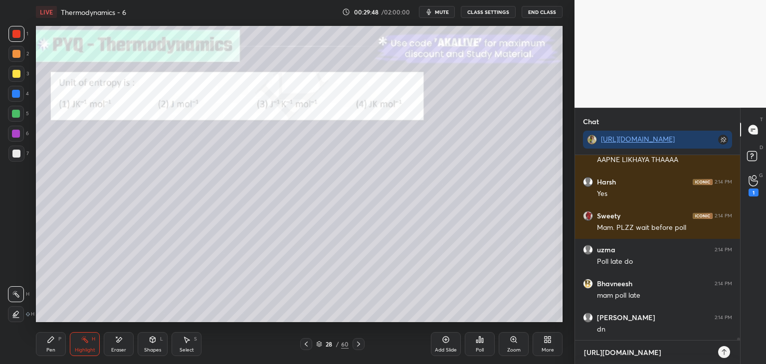
type textarea "[URL][DOMAIN_NAME]"
click at [725, 352] on icon at bounding box center [724, 352] width 8 height 8
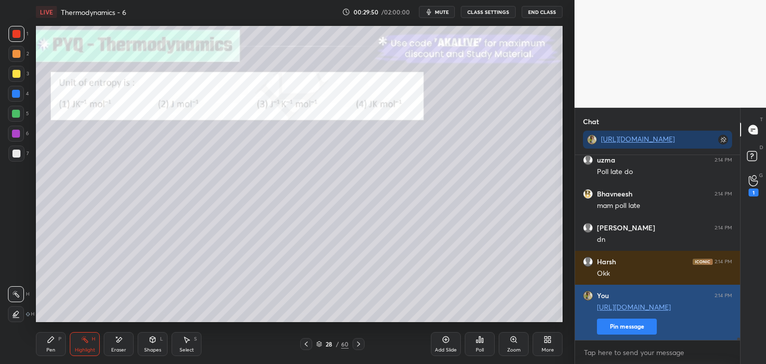
click at [629, 324] on button "Pin message" at bounding box center [627, 327] width 60 height 16
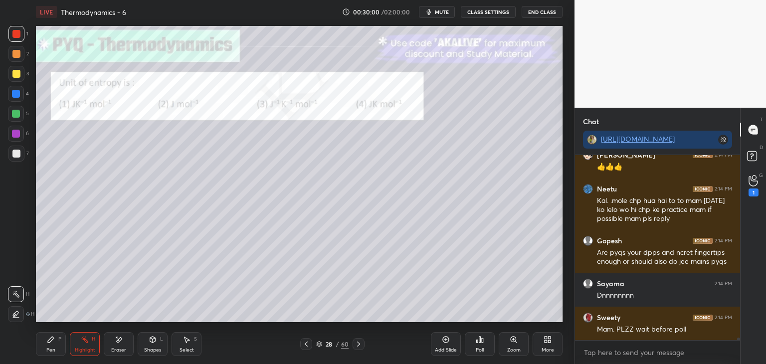
click at [361, 340] on div at bounding box center [359, 344] width 12 height 12
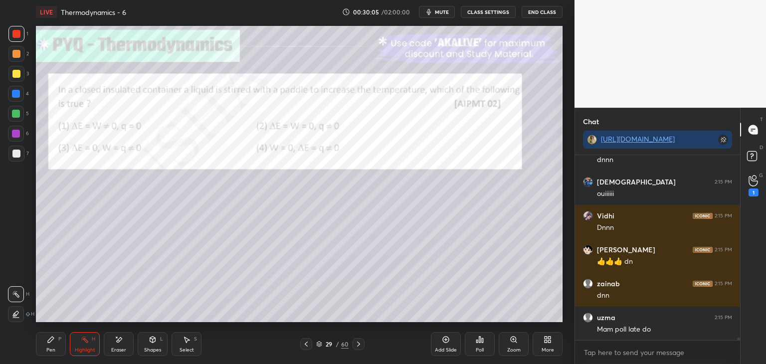
click at [548, 343] on icon at bounding box center [549, 341] width 2 height 2
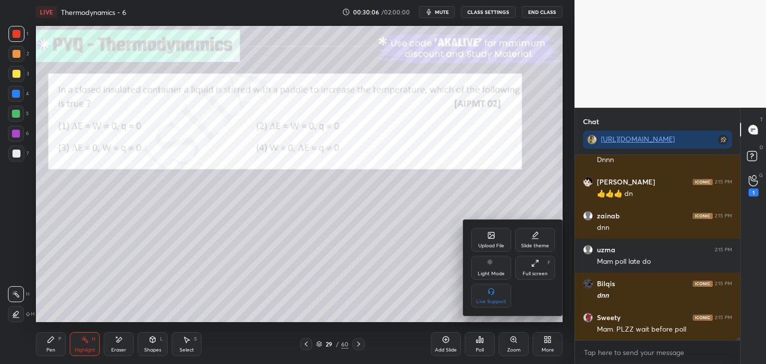
click at [535, 272] on div "Full screen" at bounding box center [535, 273] width 25 height 5
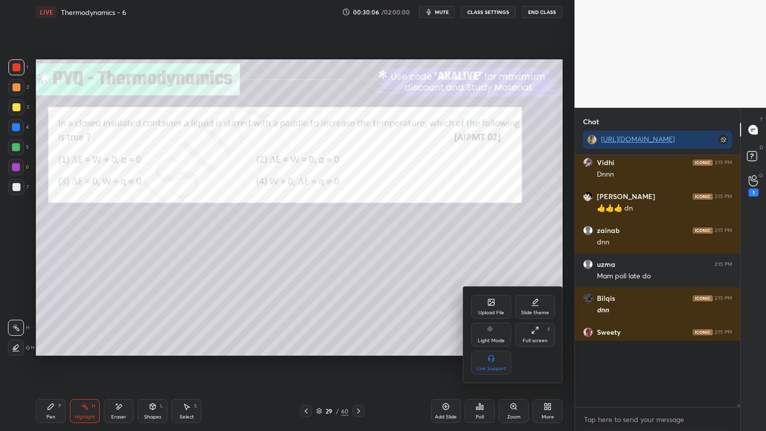
type textarea "x"
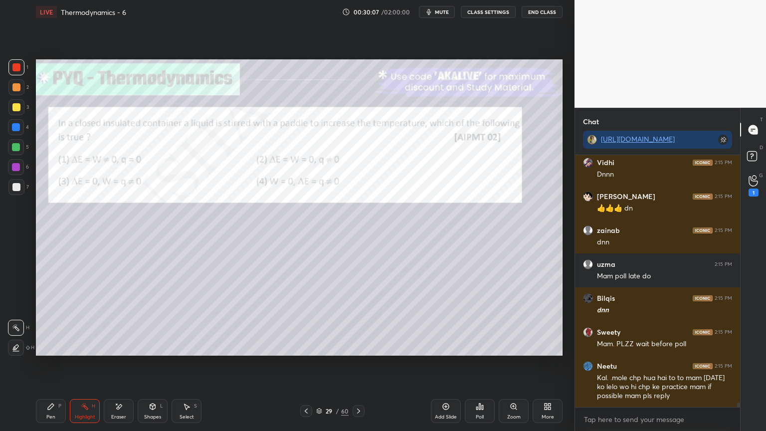
click at [493, 10] on button "CLASS SETTINGS" at bounding box center [488, 12] width 55 height 12
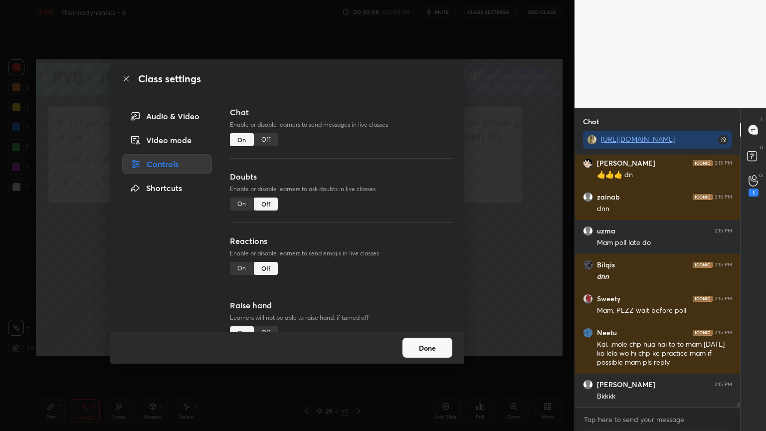
click at [269, 137] on div "Off" at bounding box center [266, 139] width 24 height 13
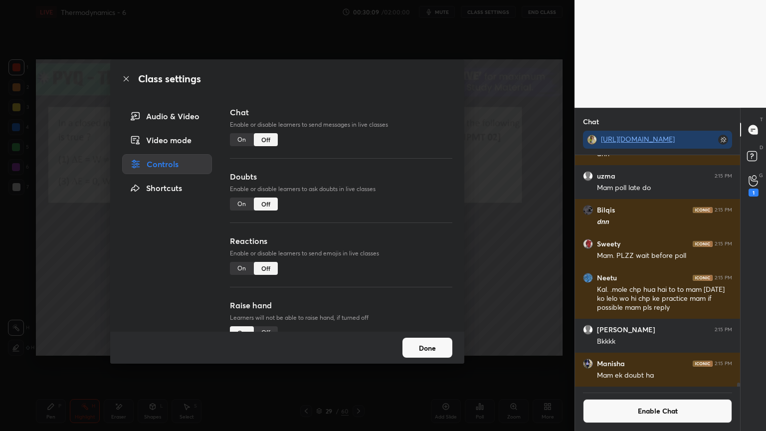
click at [437, 347] on button "Done" at bounding box center [427, 348] width 50 height 20
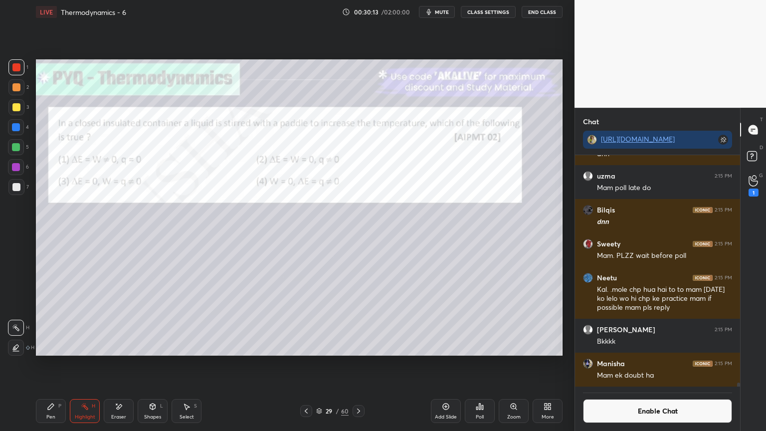
click at [480, 364] on icon at bounding box center [479, 406] width 1 height 6
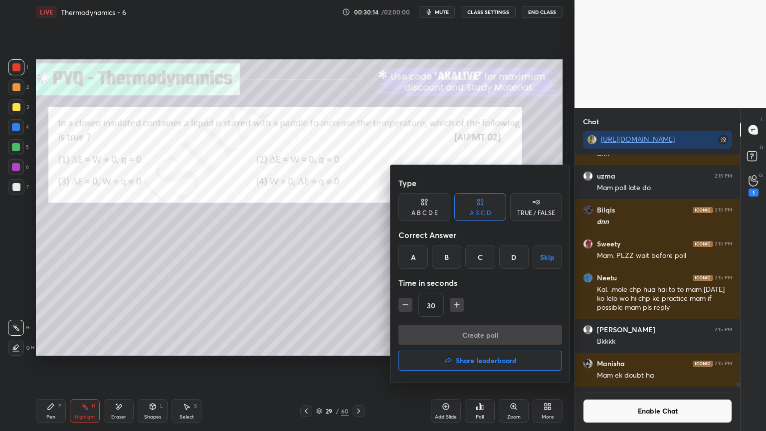
click at [416, 259] on div "A" at bounding box center [412, 257] width 29 height 24
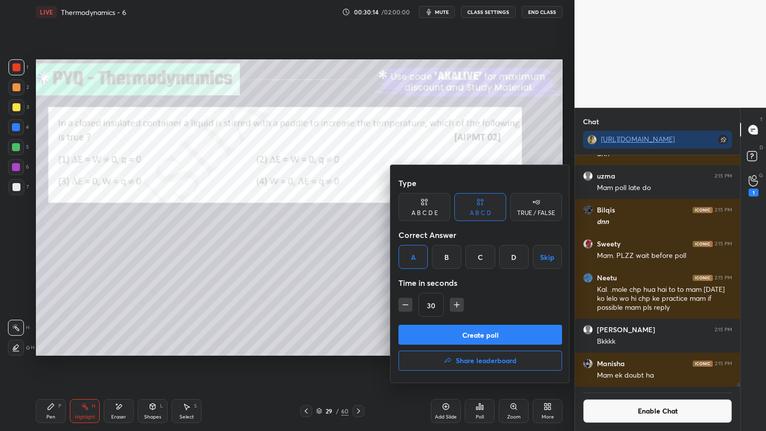
click at [456, 308] on icon "button" at bounding box center [457, 305] width 10 height 10
type input "45"
click at [439, 332] on button "Create poll" at bounding box center [480, 335] width 164 height 20
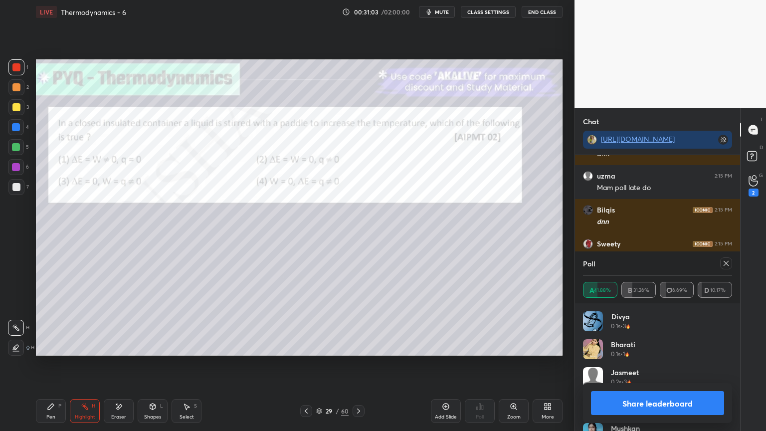
click at [624, 364] on button "Share leaderboard" at bounding box center [657, 403] width 133 height 24
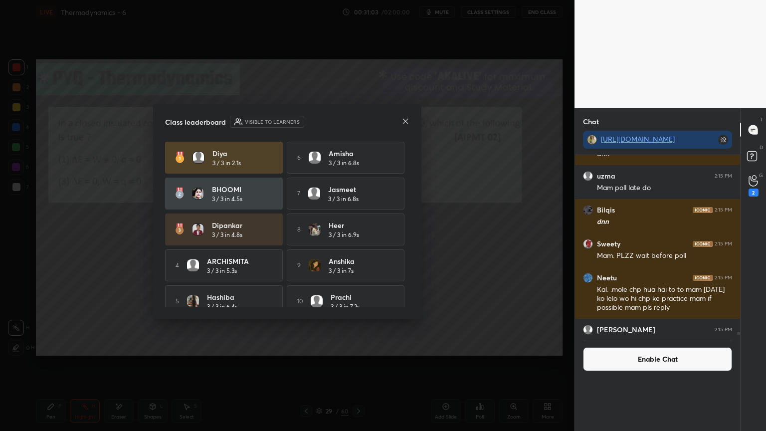
scroll to position [212, 162]
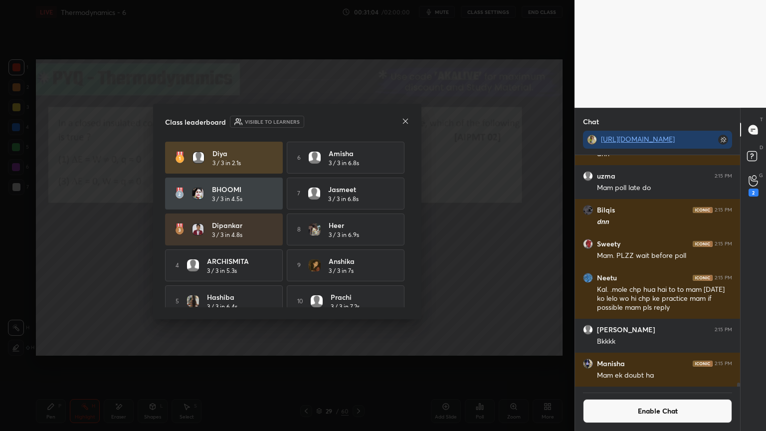
click at [408, 122] on icon at bounding box center [405, 121] width 8 height 8
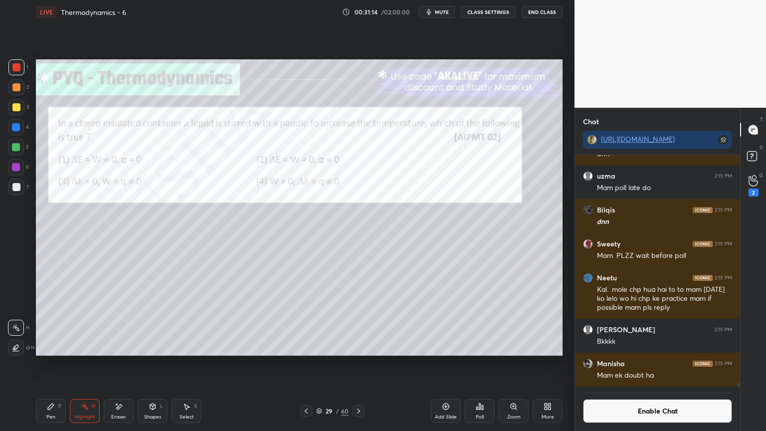
click at [20, 349] on div at bounding box center [16, 348] width 16 height 16
click at [56, 364] on div "Pen P" at bounding box center [51, 411] width 30 height 24
click at [15, 185] on div at bounding box center [16, 187] width 8 height 8
click at [642, 364] on button "Enable Chat" at bounding box center [657, 411] width 149 height 24
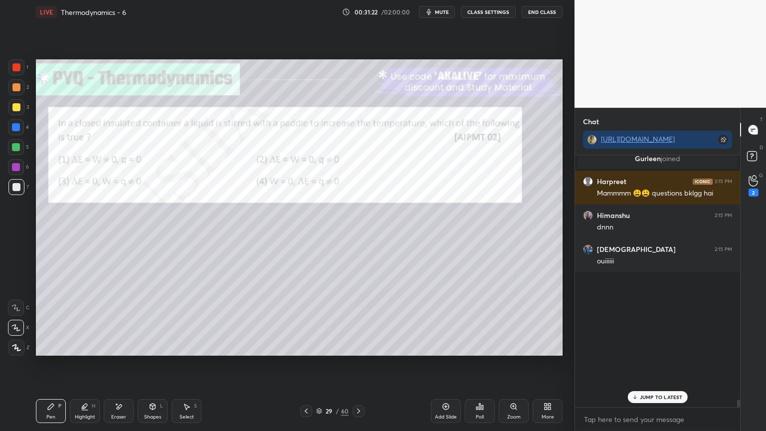
scroll to position [249, 162]
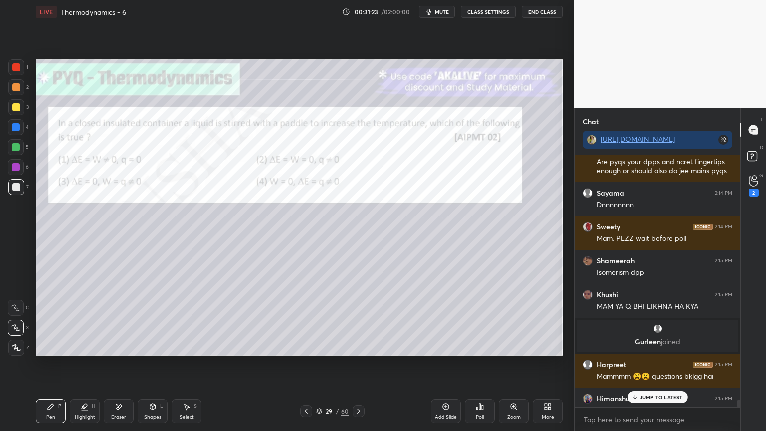
click at [646, 364] on p "JUMP TO LATEST" at bounding box center [661, 397] width 43 height 6
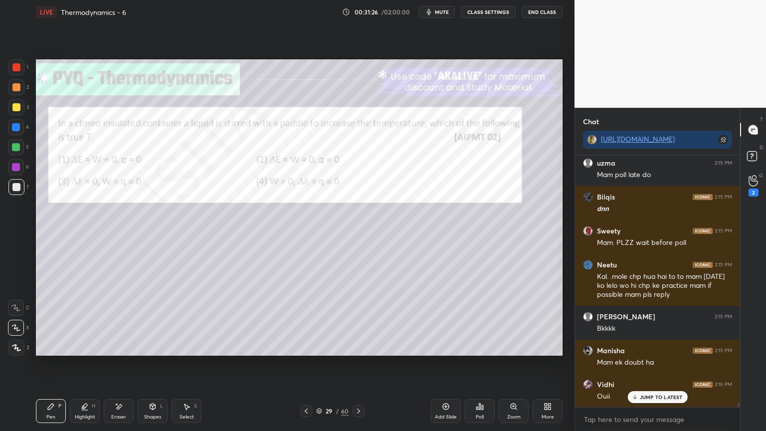
scroll to position [13980, 0]
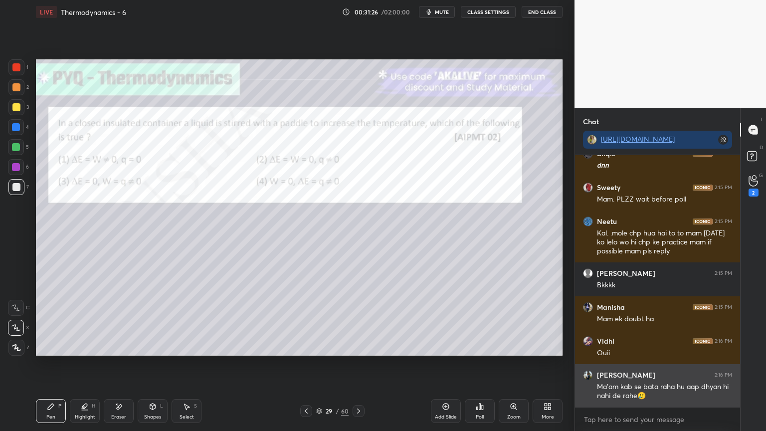
click at [649, 364] on div "Ma'am kab se bata raha hu aap dhyan hi nahi de rahe🥲" at bounding box center [664, 391] width 135 height 19
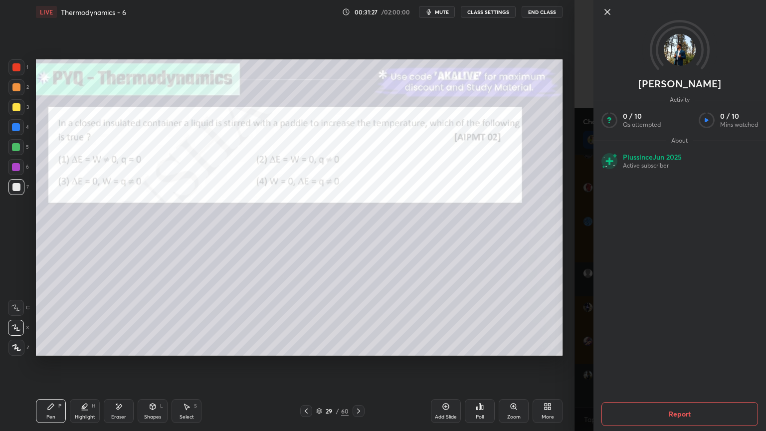
scroll to position [14048, 0]
click at [606, 13] on icon at bounding box center [607, 12] width 12 height 12
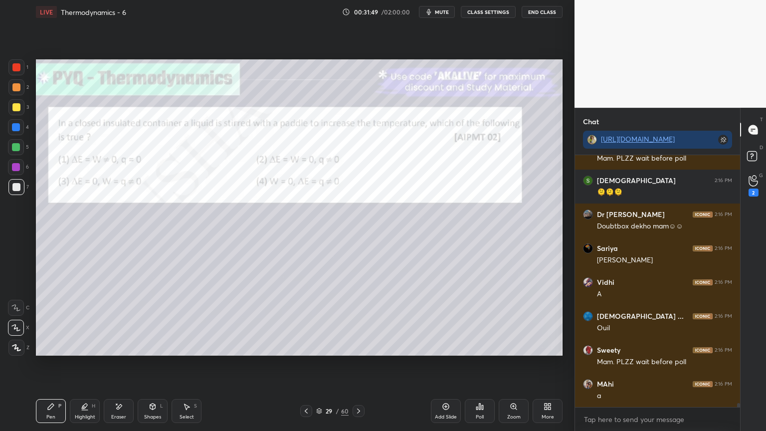
scroll to position [14867, 0]
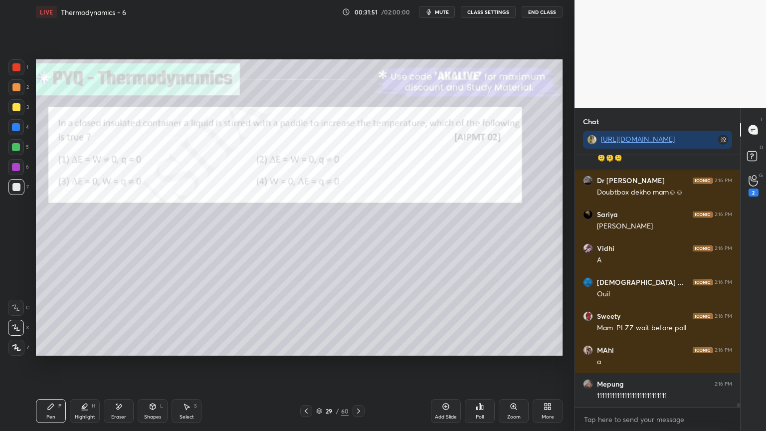
click at [147, 364] on div "Shapes L" at bounding box center [153, 411] width 30 height 24
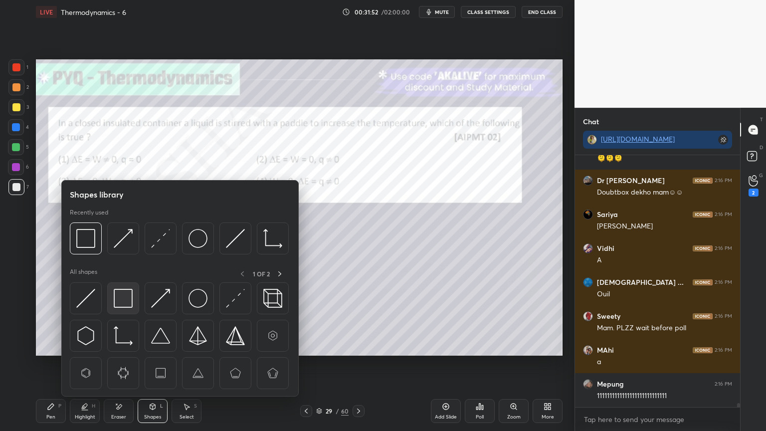
click at [121, 295] on img at bounding box center [123, 298] width 19 height 19
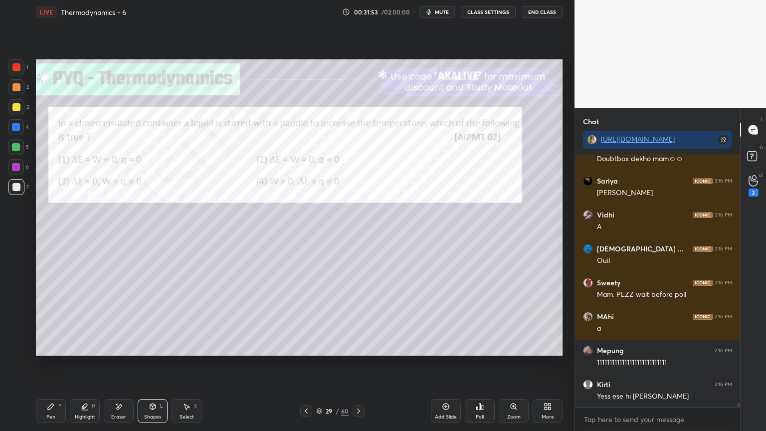
click at [16, 130] on div at bounding box center [16, 127] width 8 height 8
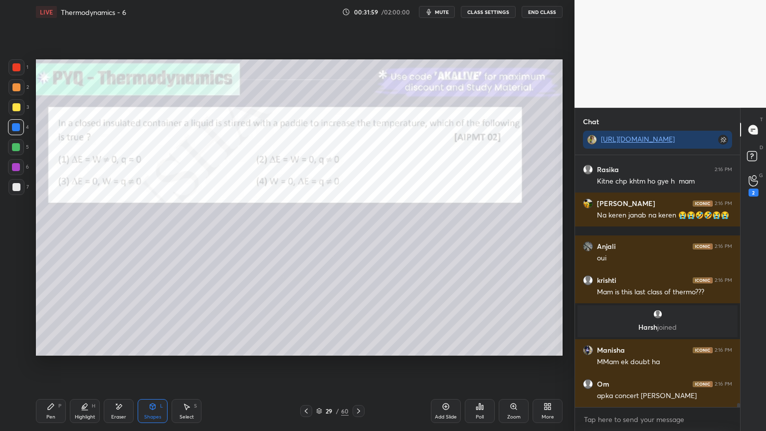
click at [359, 364] on div at bounding box center [359, 411] width 12 height 12
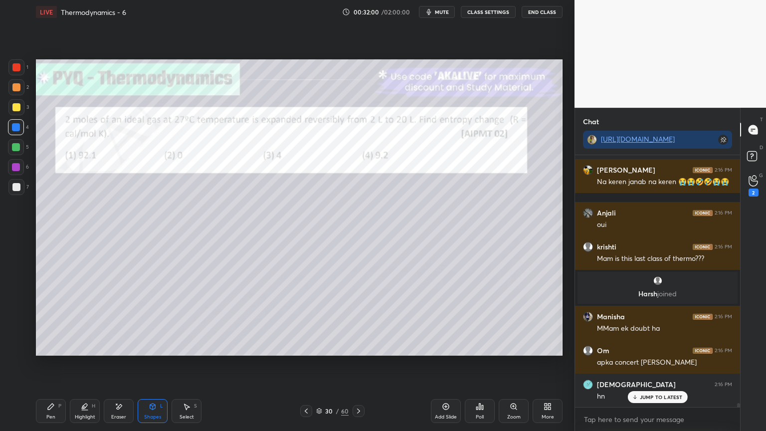
click at [491, 12] on button "CLASS SETTINGS" at bounding box center [488, 12] width 55 height 12
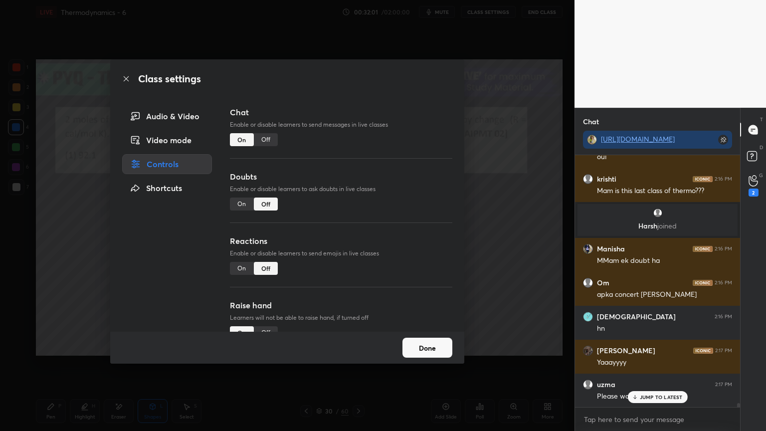
click at [266, 140] on div "Off" at bounding box center [266, 139] width 24 height 13
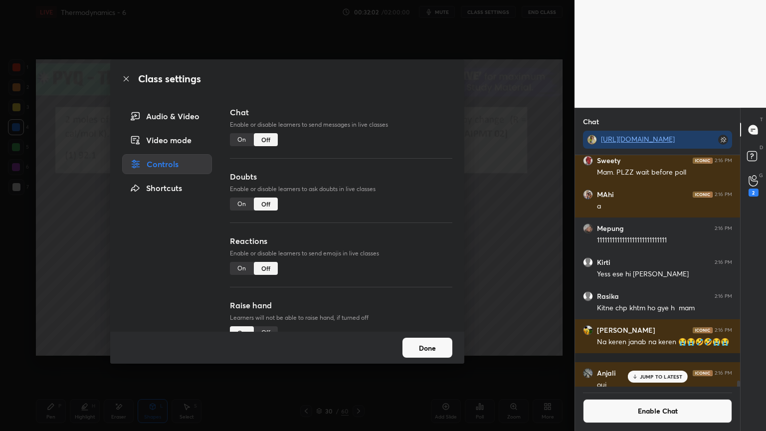
click at [421, 347] on button "Done" at bounding box center [427, 348] width 50 height 20
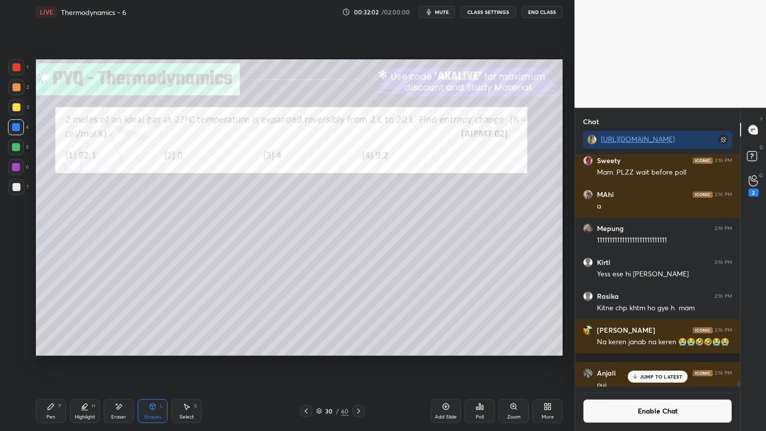
click at [483, 364] on icon at bounding box center [480, 406] width 8 height 8
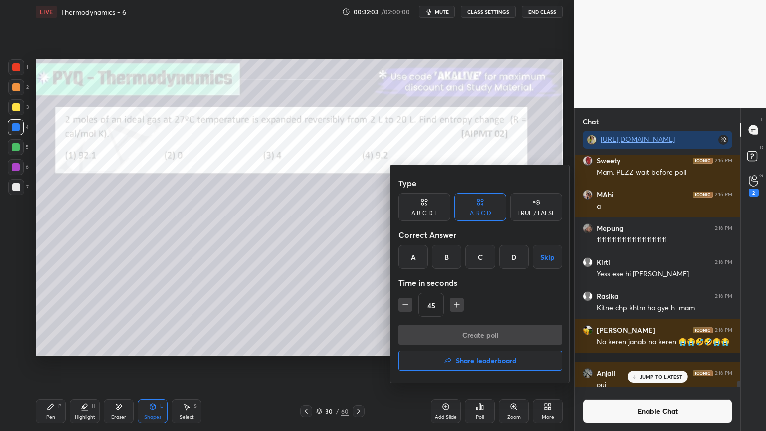
click at [452, 305] on icon "button" at bounding box center [457, 305] width 10 height 10
type input "60"
click at [514, 257] on div "D" at bounding box center [513, 257] width 29 height 24
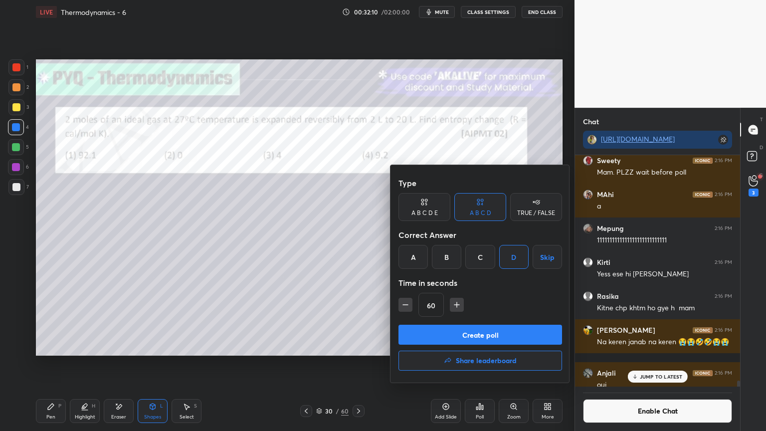
click at [480, 333] on button "Create poll" at bounding box center [480, 335] width 164 height 20
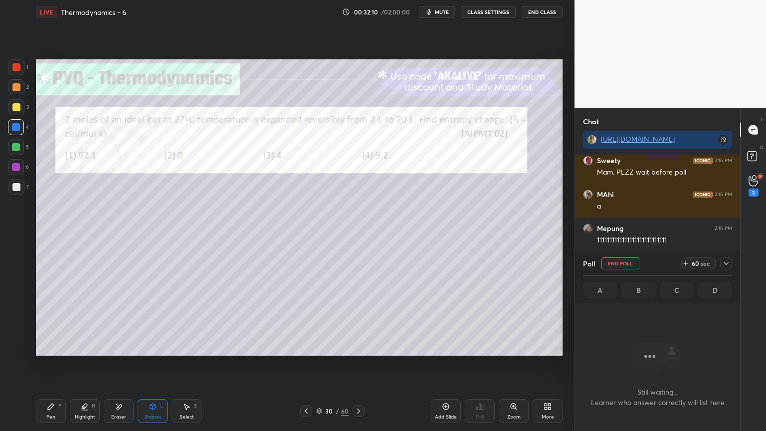
scroll to position [3, 3]
click at [691, 264] on div "60 sec" at bounding box center [703, 263] width 26 height 12
click at [722, 263] on icon at bounding box center [726, 263] width 8 height 8
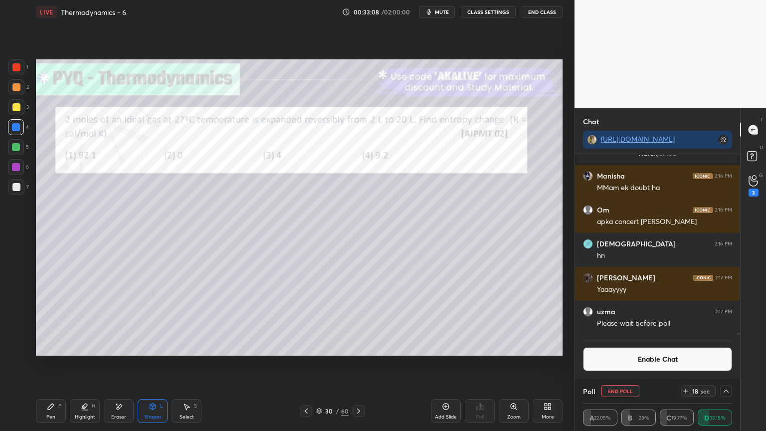
click at [622, 364] on button "Enable Chat" at bounding box center [657, 359] width 149 height 24
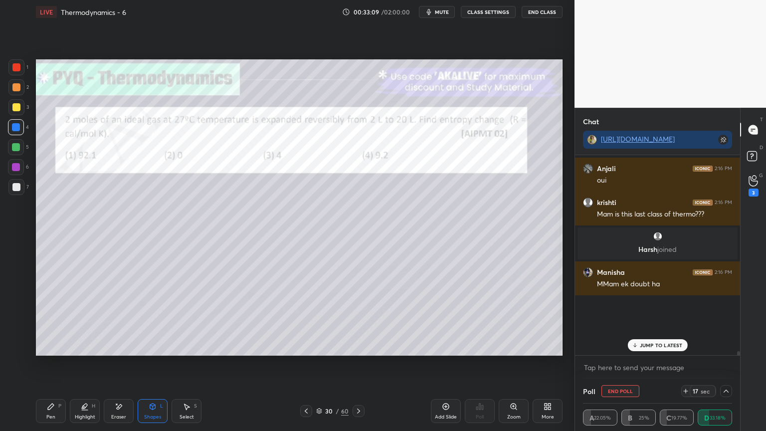
scroll to position [197, 162]
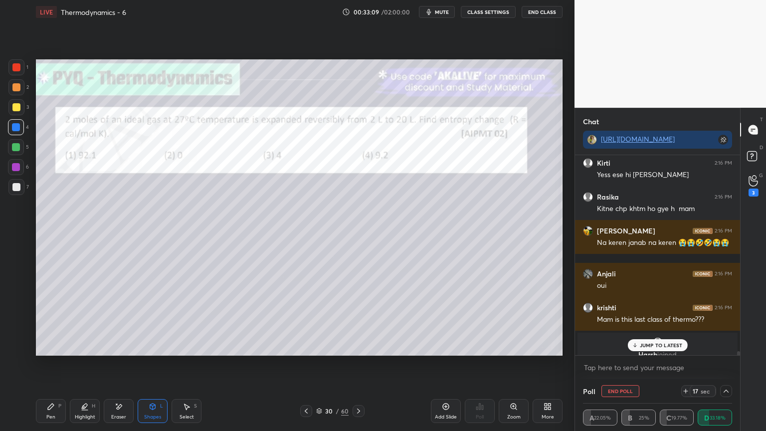
click at [658, 350] on div "JUMP TO LATEST" at bounding box center [657, 345] width 60 height 12
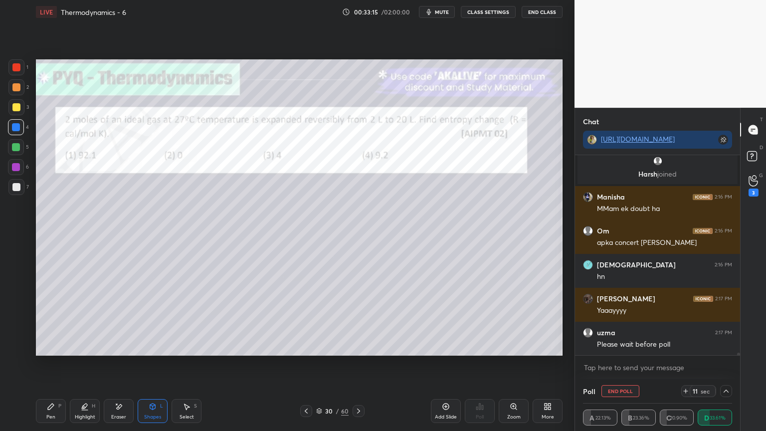
click at [486, 12] on button "CLASS SETTINGS" at bounding box center [488, 12] width 55 height 12
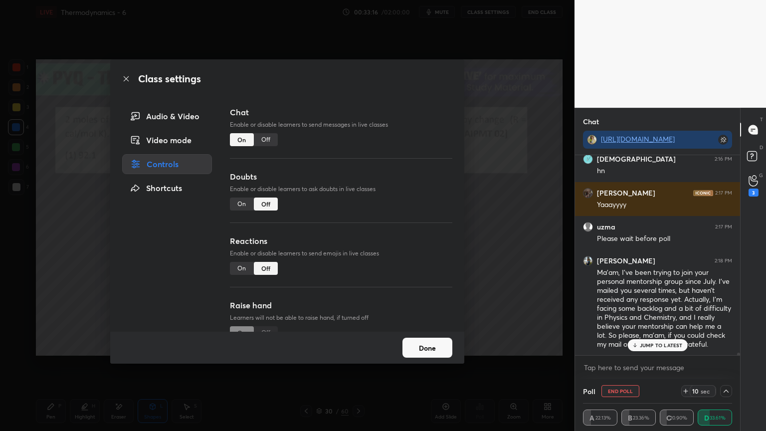
click at [263, 139] on div "Off" at bounding box center [266, 139] width 24 height 13
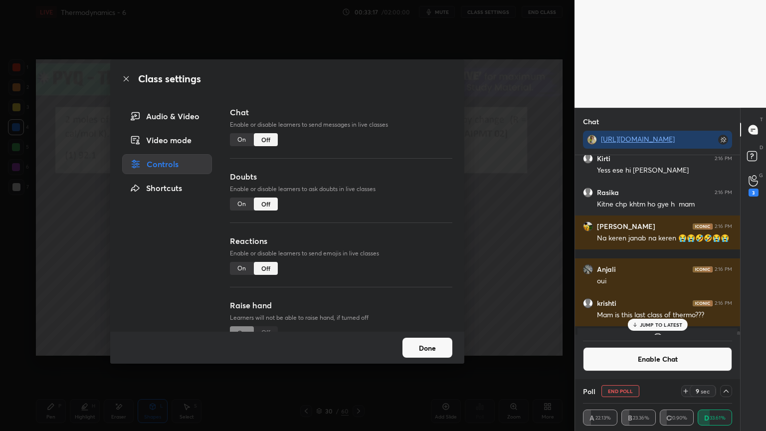
click at [652, 325] on p "JUMP TO LATEST" at bounding box center [661, 325] width 43 height 6
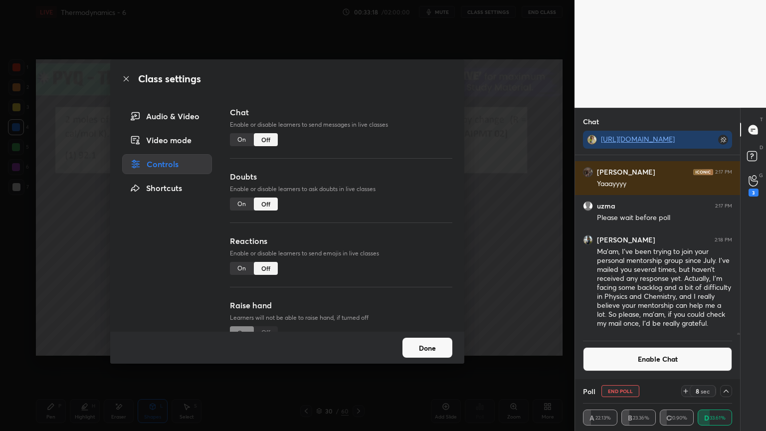
click at [645, 357] on button "Enable Chat" at bounding box center [657, 359] width 149 height 24
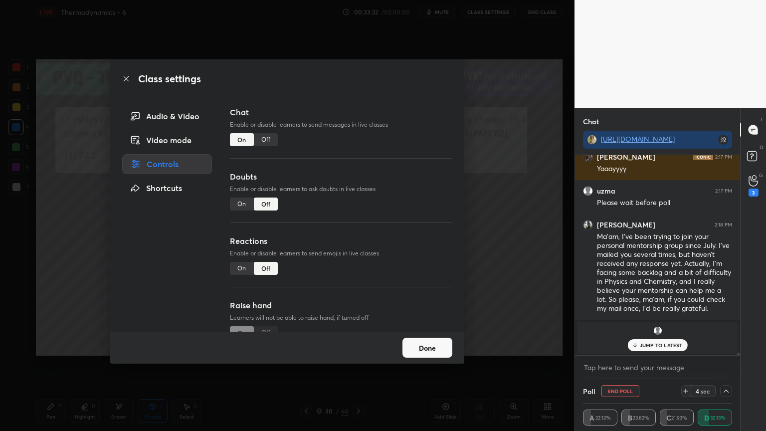
scroll to position [15212, 0]
click at [661, 343] on div "Mepung 2:16 PM 1111111111111111111111111111 [PERSON_NAME] 2:16 PM Yess ese hi k…" at bounding box center [657, 255] width 165 height 200
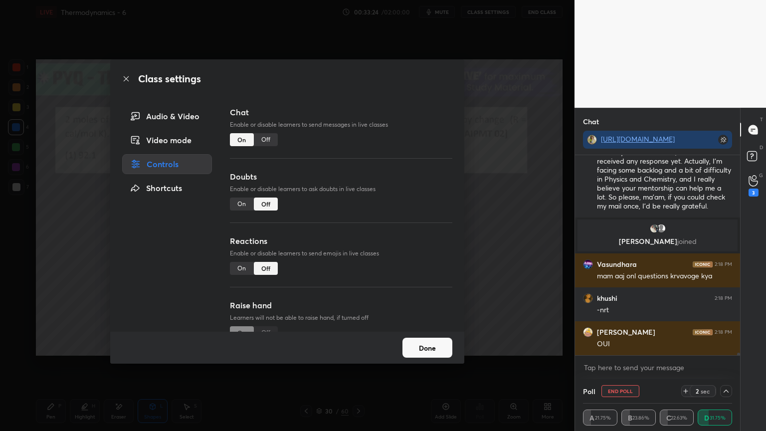
scroll to position [15280, 0]
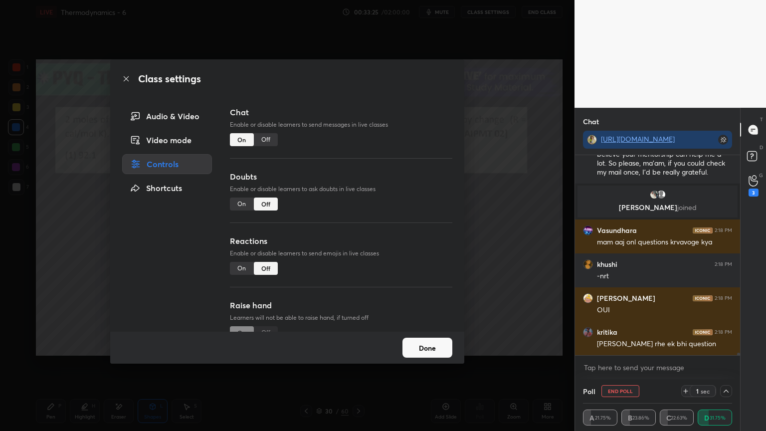
click at [445, 341] on button "Done" at bounding box center [427, 348] width 50 height 20
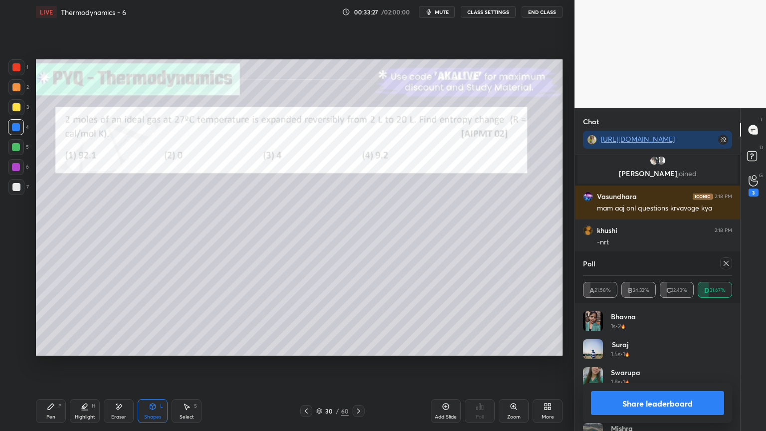
scroll to position [15348, 0]
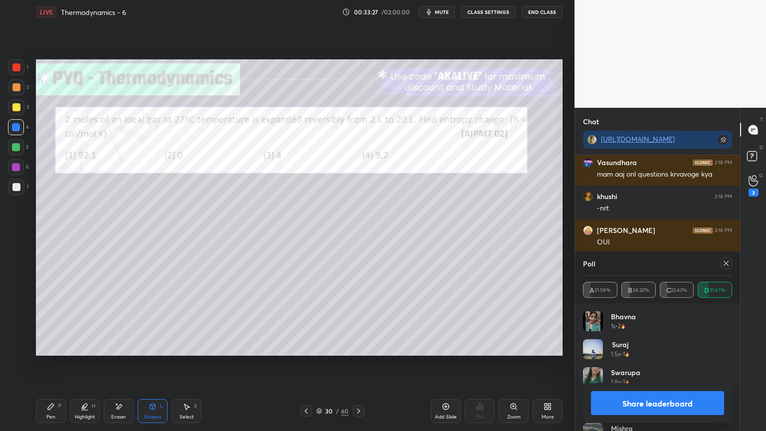
click at [651, 364] on button "Share leaderboard" at bounding box center [657, 403] width 133 height 24
type textarea "x"
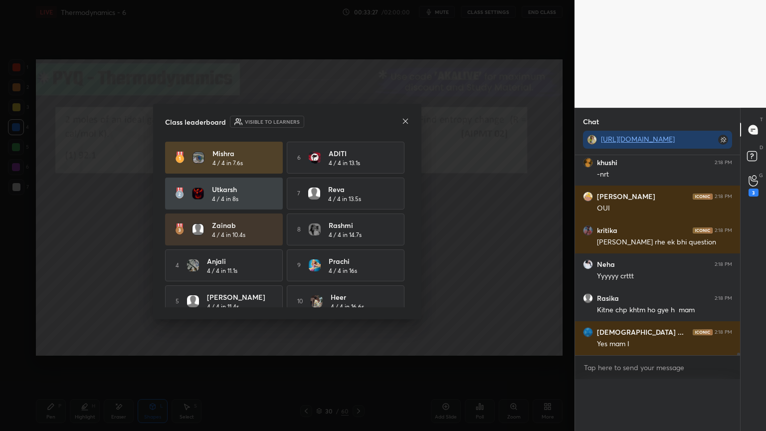
scroll to position [128, 162]
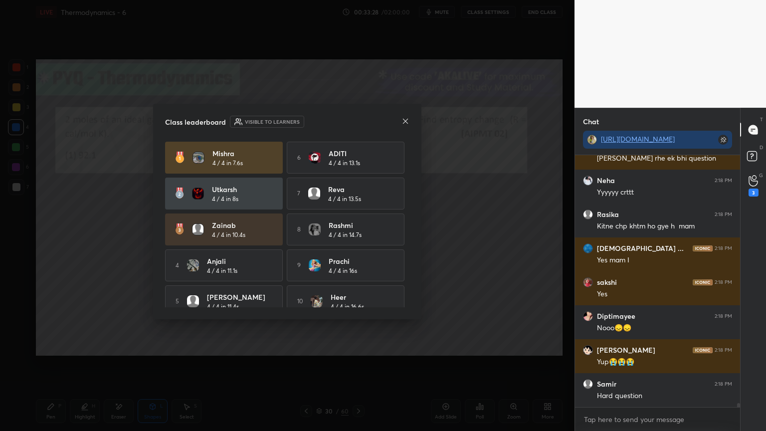
click at [405, 120] on icon at bounding box center [405, 120] width 5 height 5
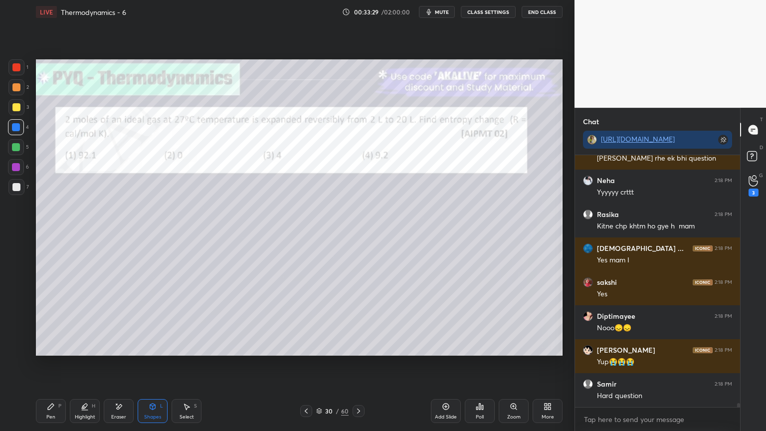
click at [81, 364] on icon at bounding box center [85, 406] width 8 height 8
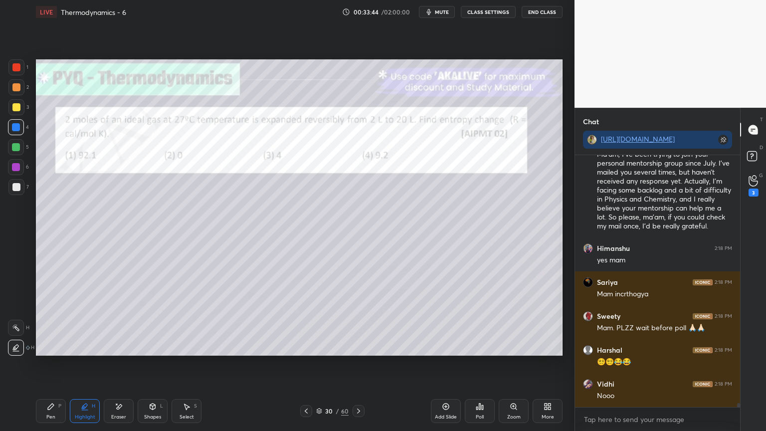
click at [54, 364] on icon at bounding box center [51, 406] width 8 height 8
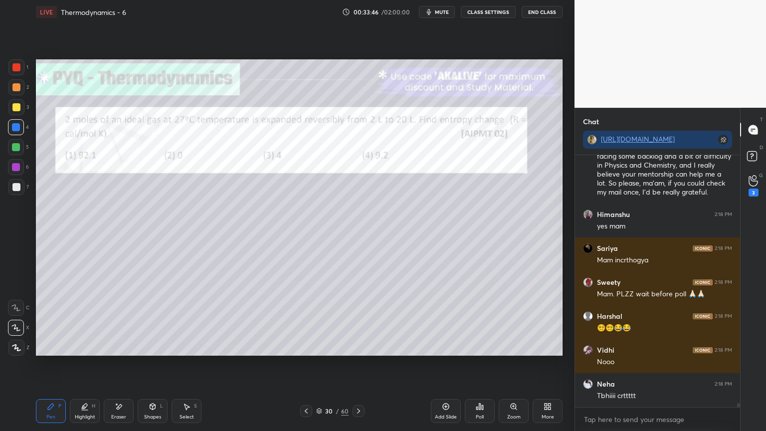
click at [501, 13] on button "CLASS SETTINGS" at bounding box center [488, 12] width 55 height 12
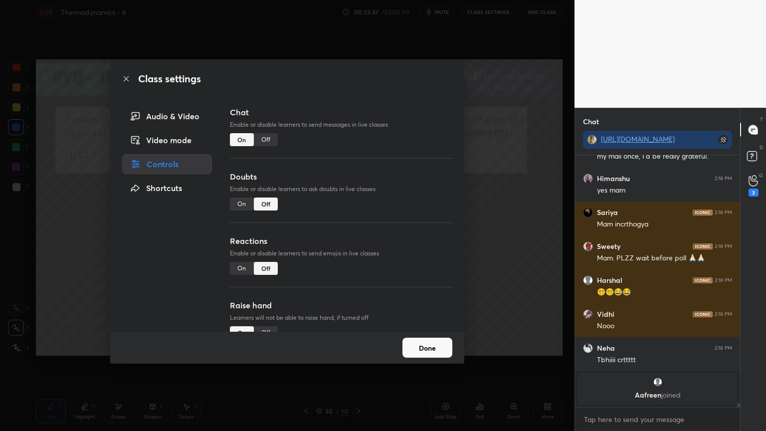
click at [267, 135] on div "Off" at bounding box center [266, 139] width 24 height 13
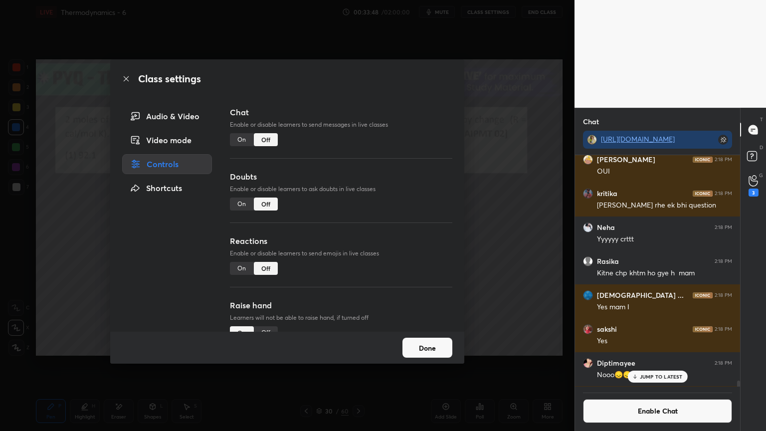
click at [424, 347] on button "Done" at bounding box center [427, 348] width 50 height 20
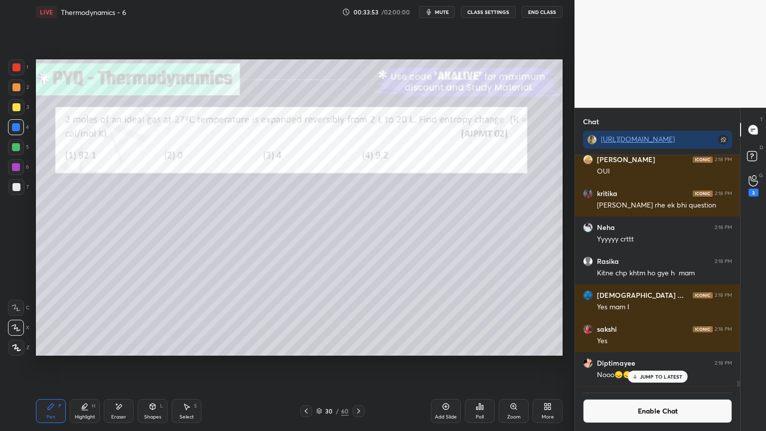
click at [444, 364] on icon at bounding box center [446, 406] width 8 height 8
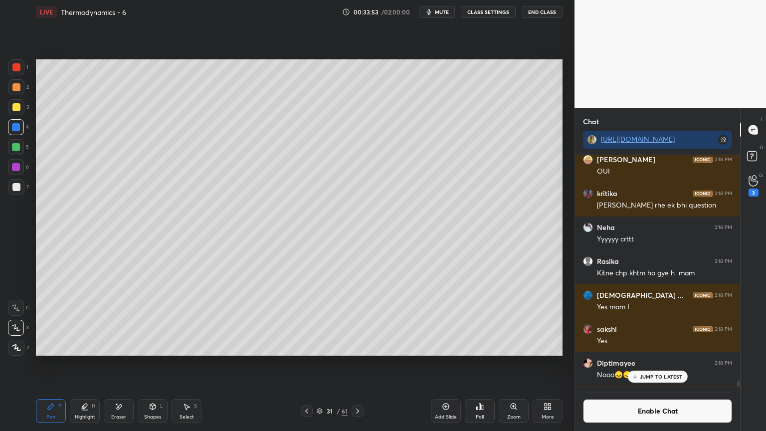
click at [51, 364] on div "Pen P" at bounding box center [51, 411] width 30 height 24
click at [90, 364] on div "Highlight H" at bounding box center [85, 411] width 30 height 24
click at [18, 331] on icon at bounding box center [16, 328] width 8 height 8
click at [19, 146] on div at bounding box center [16, 147] width 8 height 8
click at [52, 364] on icon at bounding box center [51, 406] width 8 height 8
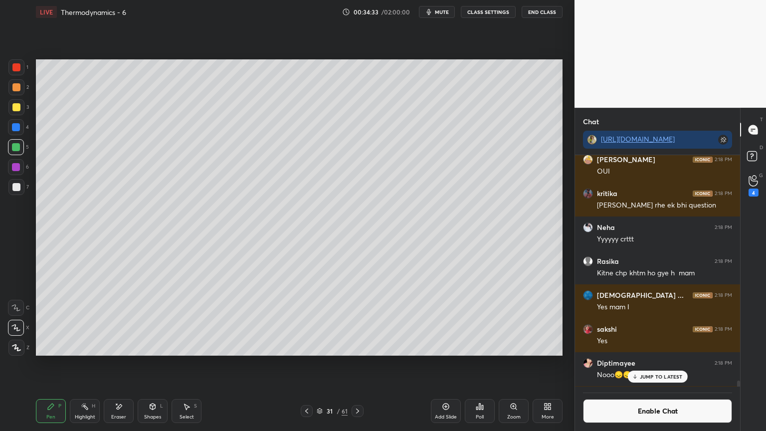
click at [17, 183] on div at bounding box center [16, 187] width 8 height 8
click at [14, 126] on div at bounding box center [16, 127] width 8 height 8
click at [187, 364] on icon at bounding box center [187, 407] width 5 height 6
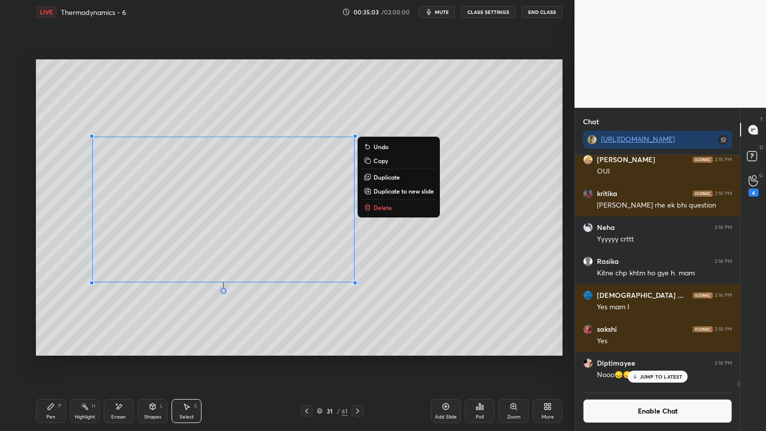
click at [146, 364] on div "Shapes L" at bounding box center [153, 411] width 30 height 24
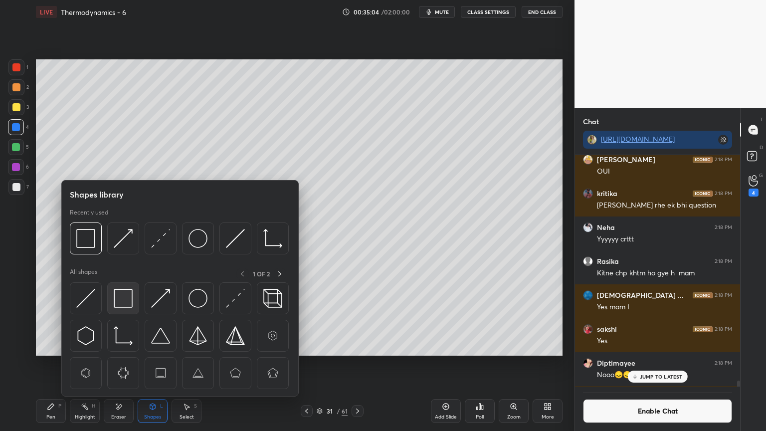
click at [122, 304] on img at bounding box center [123, 298] width 19 height 19
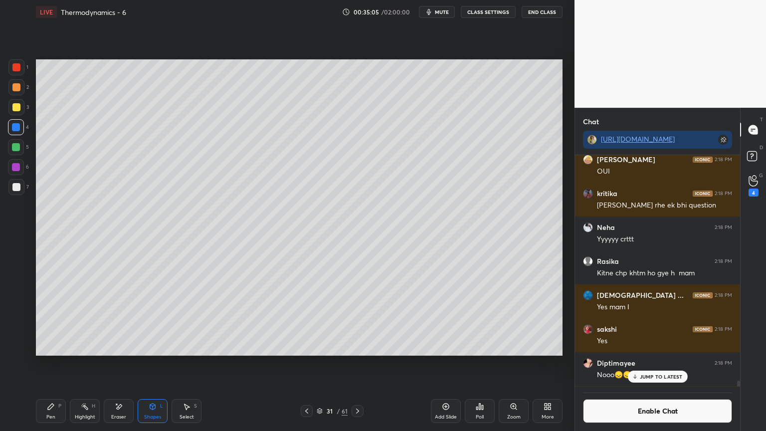
click at [18, 86] on div at bounding box center [16, 87] width 8 height 8
click at [83, 364] on div "Highlight" at bounding box center [85, 416] width 20 height 5
click at [63, 364] on div "Pen P" at bounding box center [51, 411] width 30 height 24
click at [83, 364] on icon at bounding box center [85, 406] width 8 height 8
click at [47, 364] on icon at bounding box center [51, 406] width 8 height 8
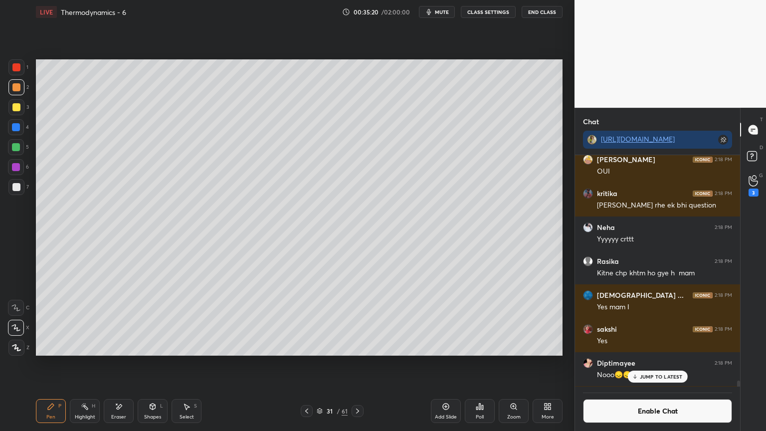
click at [94, 364] on div "Highlight H" at bounding box center [85, 411] width 30 height 24
click at [649, 364] on p "JUMP TO LATEST" at bounding box center [661, 376] width 43 height 6
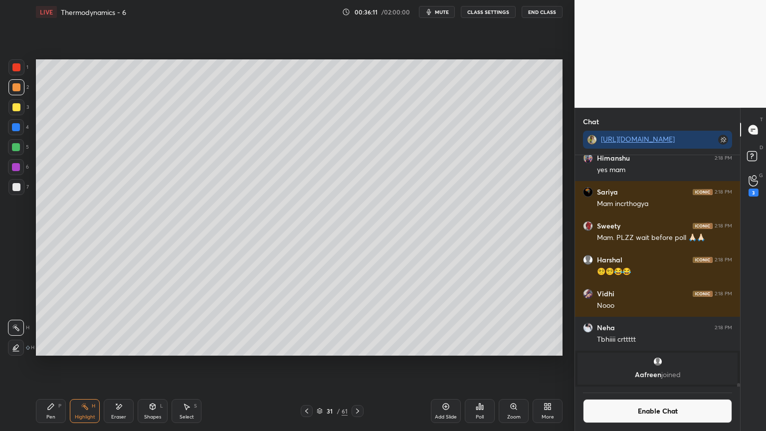
click at [497, 10] on button "CLASS SETTINGS" at bounding box center [488, 12] width 55 height 12
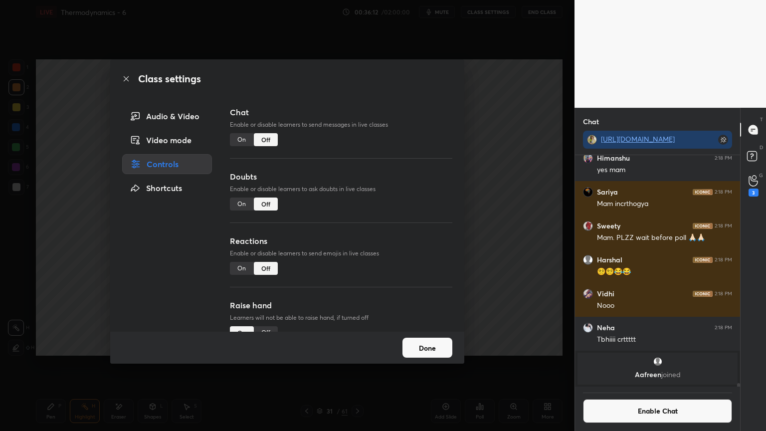
click at [237, 265] on div "On" at bounding box center [242, 268] width 24 height 13
click at [415, 351] on button "Done" at bounding box center [427, 348] width 50 height 20
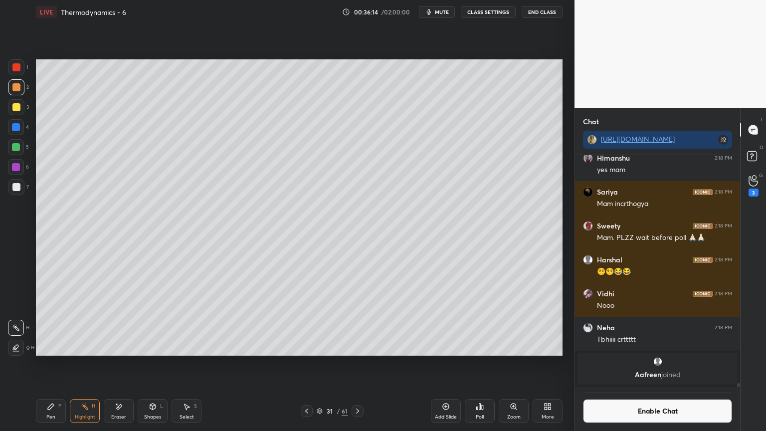
scroll to position [3, 3]
click at [497, 9] on button "CLASS SETTINGS" at bounding box center [488, 12] width 55 height 12
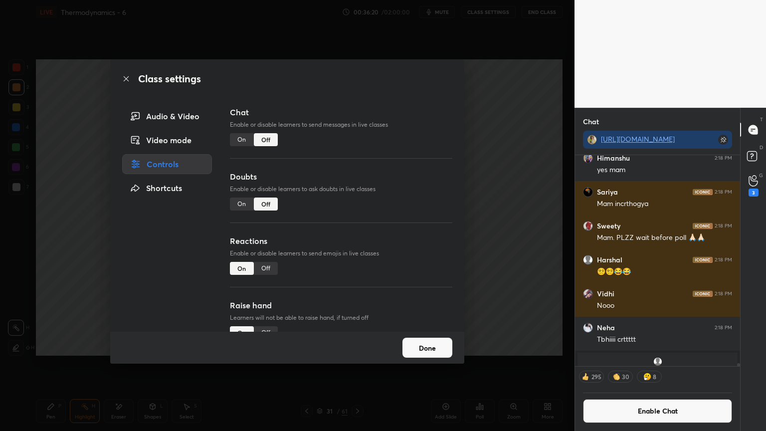
click at [258, 276] on div "Reactions Enable or disable learners to send emojis in live classes On Off" at bounding box center [341, 267] width 222 height 64
click at [261, 269] on div "Off" at bounding box center [266, 268] width 24 height 13
click at [417, 349] on button "Done" at bounding box center [427, 348] width 50 height 20
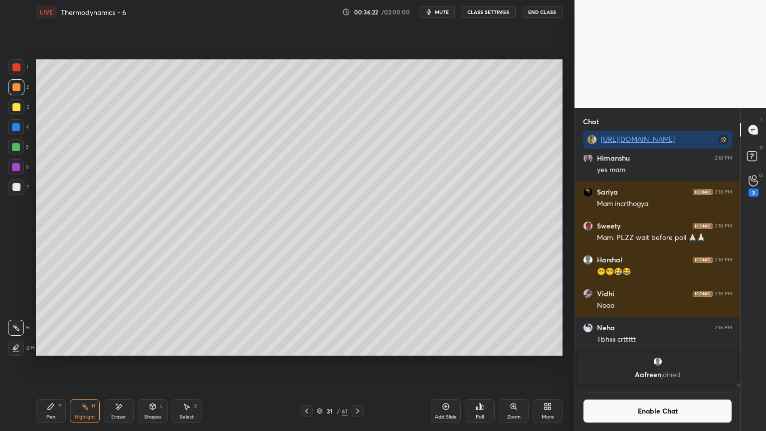
click at [309, 364] on icon at bounding box center [307, 411] width 8 height 8
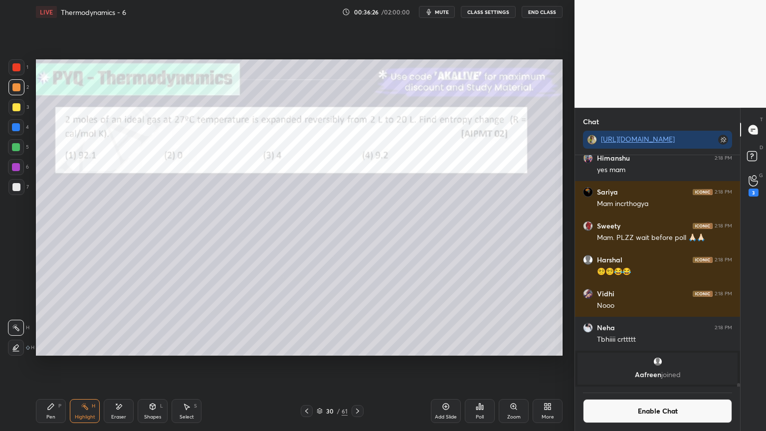
click at [61, 364] on div "P" at bounding box center [59, 405] width 3 height 5
click at [17, 191] on div at bounding box center [16, 187] width 16 height 16
click at [112, 364] on div "Eraser" at bounding box center [119, 411] width 30 height 24
click at [51, 364] on icon at bounding box center [51, 406] width 8 height 8
click at [19, 109] on div at bounding box center [16, 107] width 8 height 8
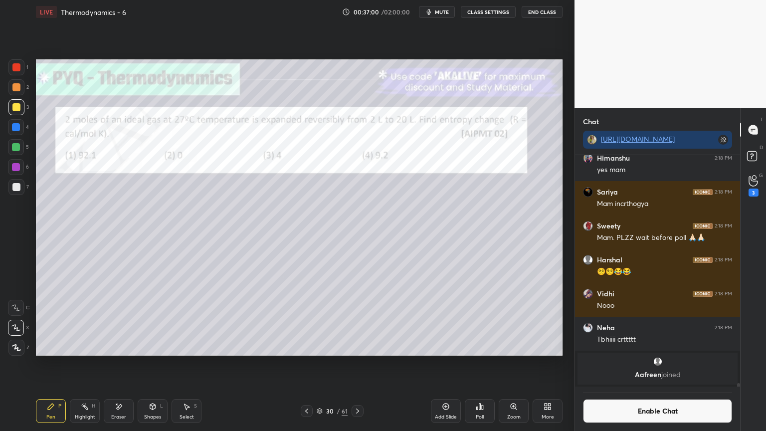
click at [158, 364] on div "Shapes" at bounding box center [152, 416] width 17 height 5
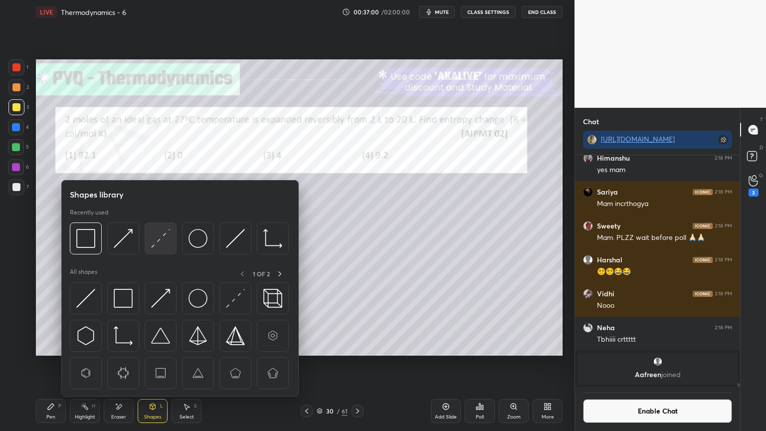
click at [165, 239] on img at bounding box center [160, 238] width 19 height 19
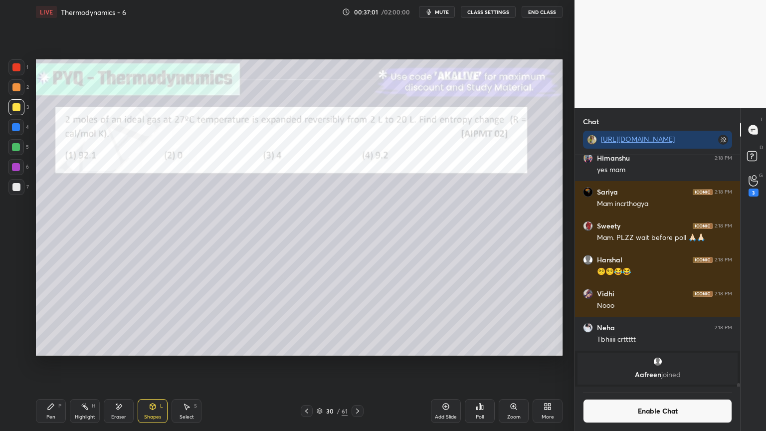
click at [16, 68] on div at bounding box center [16, 67] width 8 height 8
click at [58, 364] on div "Pen P" at bounding box center [51, 411] width 30 height 24
click at [24, 186] on div at bounding box center [16, 187] width 16 height 16
click at [18, 153] on div at bounding box center [16, 147] width 16 height 16
click at [154, 364] on div "Shapes" at bounding box center [152, 416] width 17 height 5
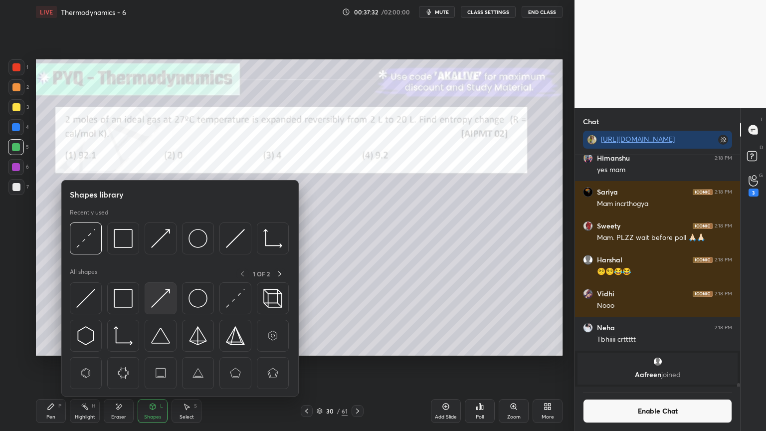
click at [164, 296] on img at bounding box center [160, 298] width 19 height 19
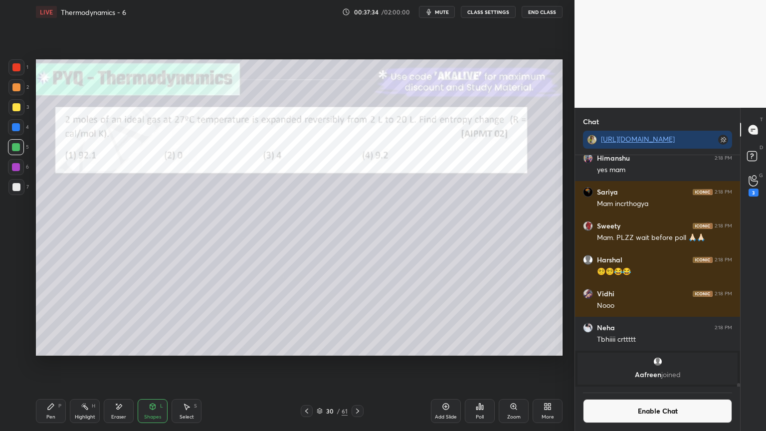
click at [54, 364] on icon at bounding box center [51, 406] width 8 height 8
click at [86, 364] on icon at bounding box center [85, 406] width 8 height 8
click at [53, 364] on icon at bounding box center [51, 406] width 8 height 8
click at [20, 189] on div at bounding box center [16, 187] width 8 height 8
click at [122, 364] on icon at bounding box center [119, 406] width 8 height 8
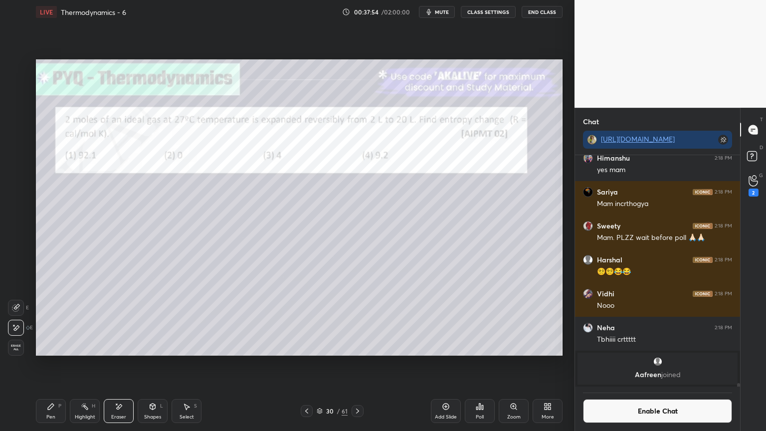
click at [54, 364] on div "Pen P Highlight H Eraser Shapes L Select S 30 / 61 Add Slide Poll Zoom More" at bounding box center [299, 411] width 527 height 40
click at [54, 364] on icon at bounding box center [51, 406] width 8 height 8
click at [188, 364] on icon at bounding box center [187, 407] width 5 height 6
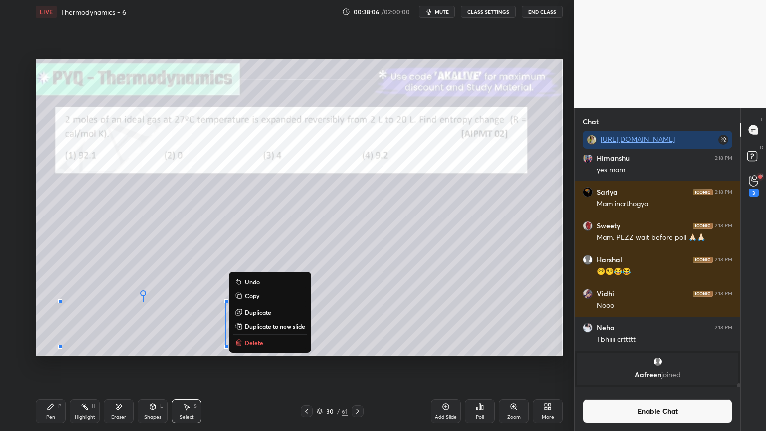
click at [56, 364] on div "Pen P" at bounding box center [51, 411] width 30 height 24
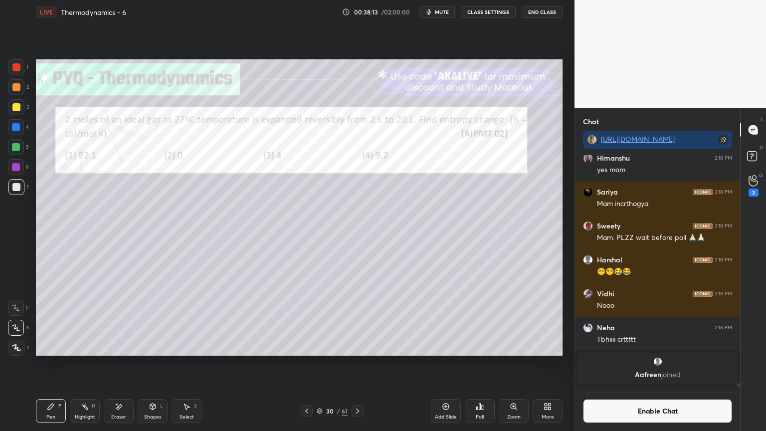
click at [86, 364] on icon at bounding box center [85, 406] width 8 height 8
click at [47, 364] on icon at bounding box center [51, 406] width 8 height 8
click at [652, 364] on button "Enable Chat" at bounding box center [657, 411] width 149 height 24
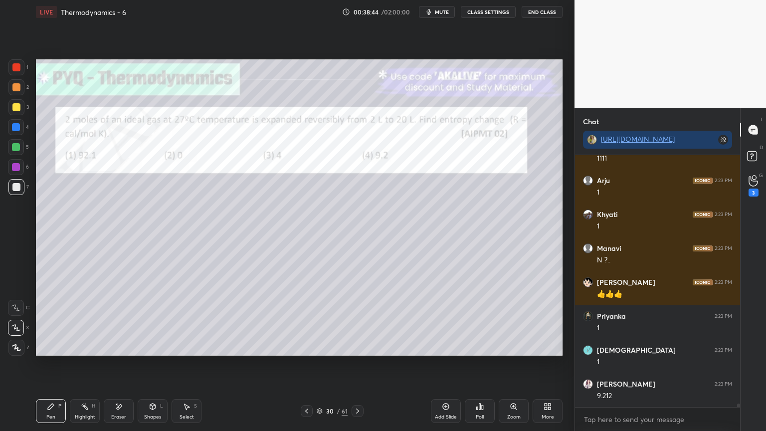
scroll to position [17854, 0]
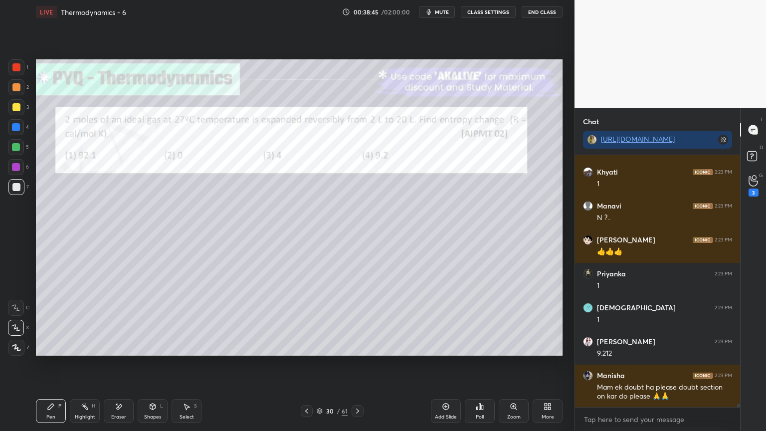
click at [82, 364] on icon at bounding box center [85, 406] width 8 height 8
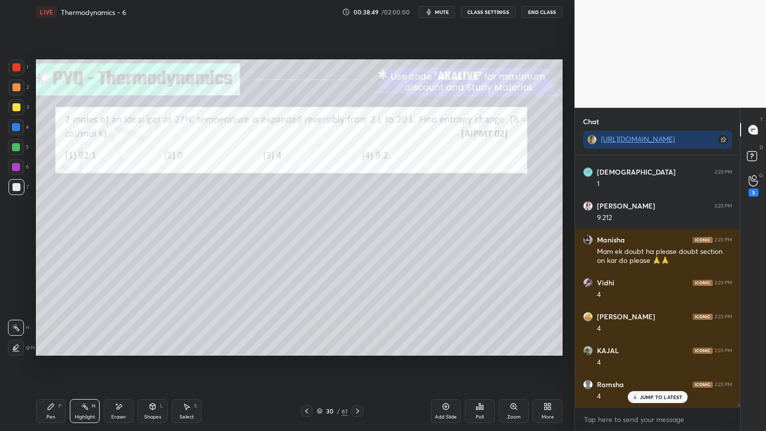
scroll to position [18067, 0]
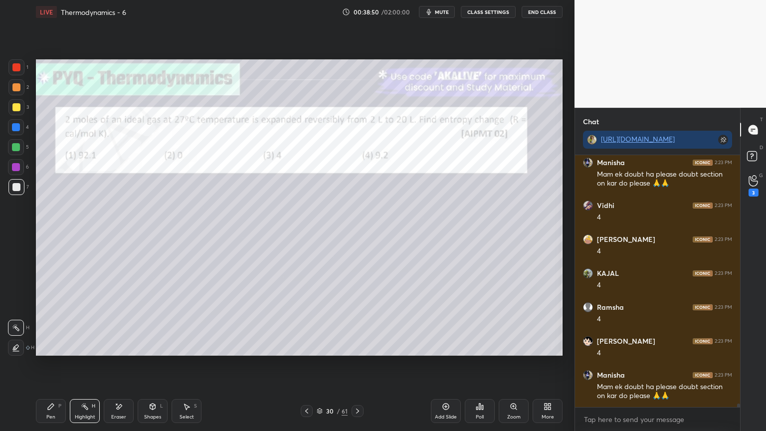
click at [57, 364] on div "Pen P" at bounding box center [51, 411] width 30 height 24
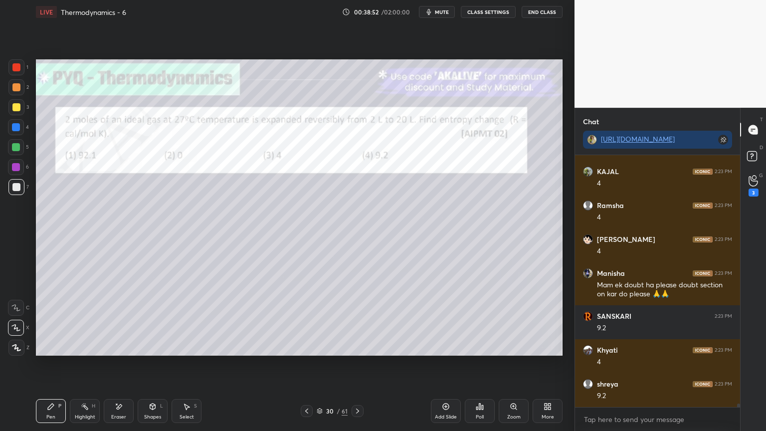
click at [82, 364] on div "Highlight" at bounding box center [85, 416] width 20 height 5
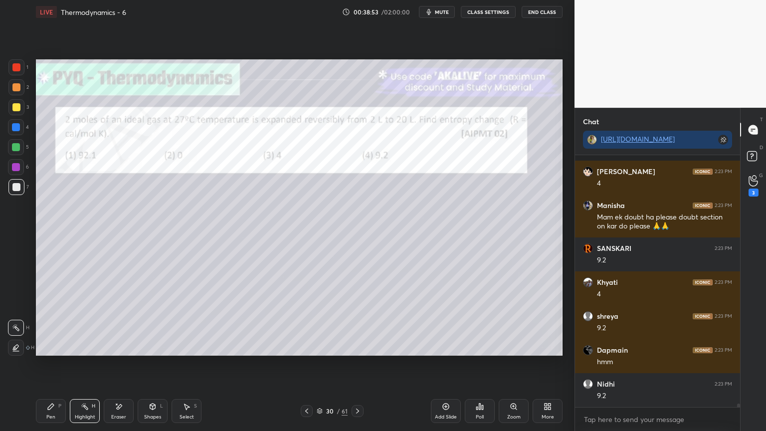
scroll to position [18304, 0]
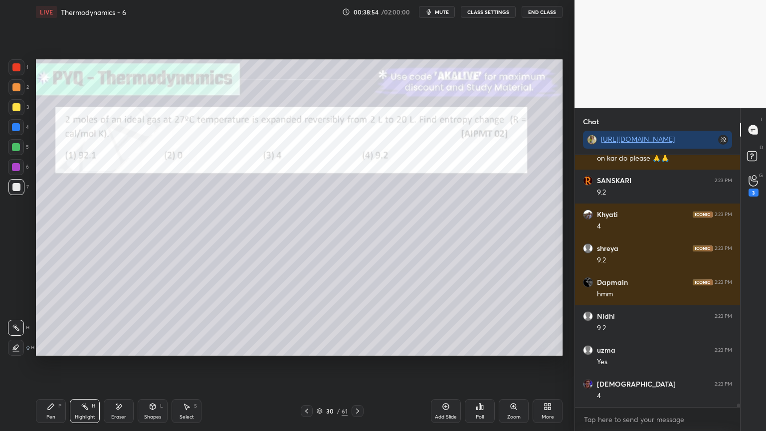
click at [55, 364] on div "Pen P" at bounding box center [51, 411] width 30 height 24
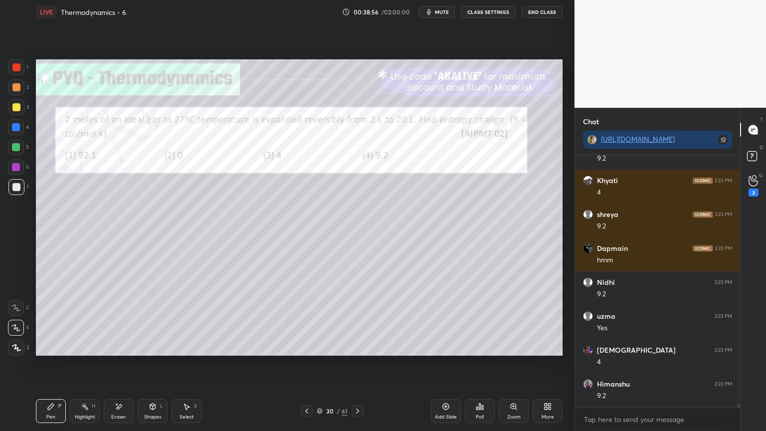
click at [160, 364] on div "Shapes L" at bounding box center [153, 411] width 30 height 24
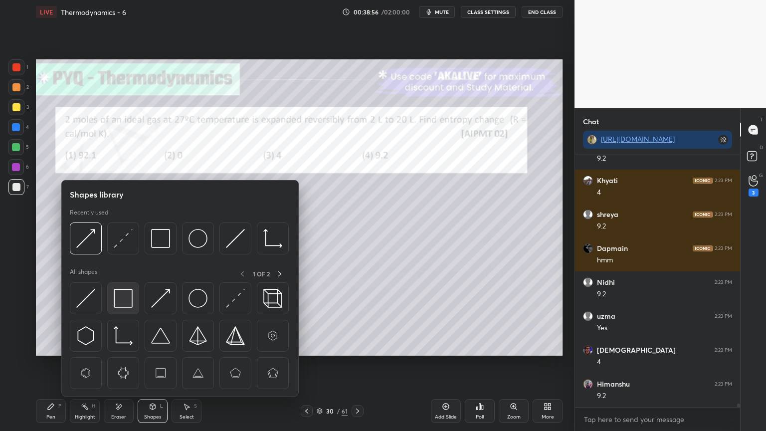
click at [126, 303] on img at bounding box center [123, 298] width 19 height 19
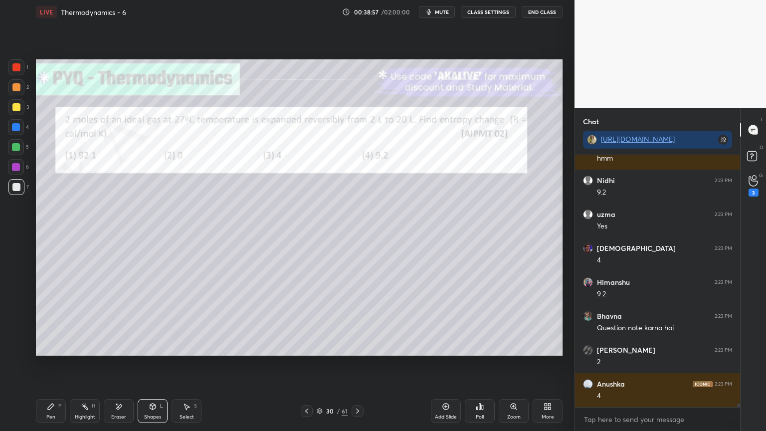
scroll to position [18474, 0]
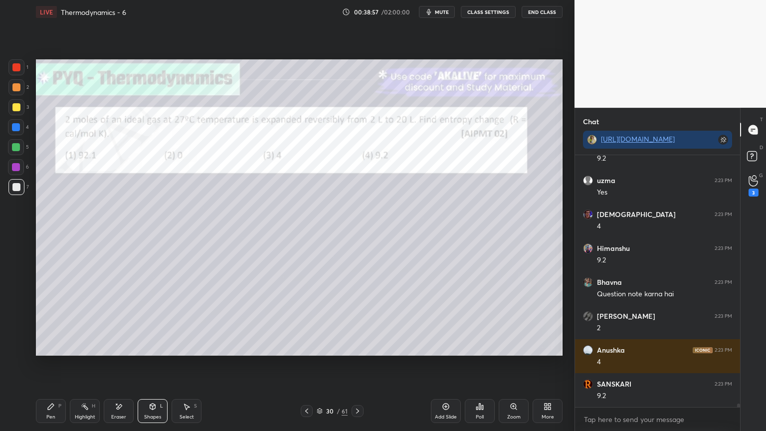
click at [18, 64] on div at bounding box center [16, 67] width 8 height 8
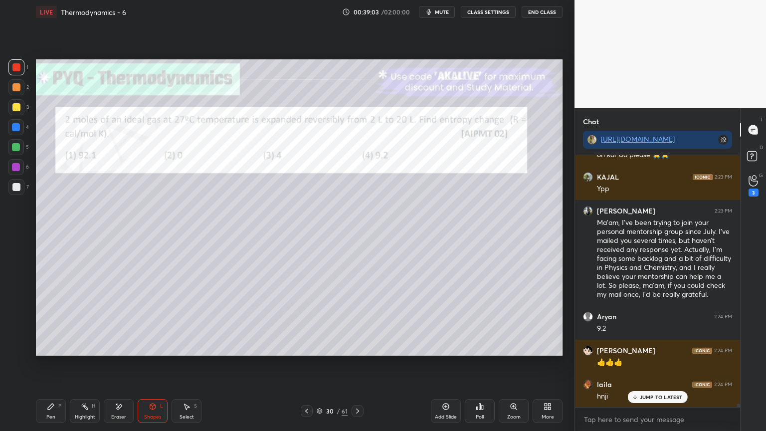
scroll to position [19004, 0]
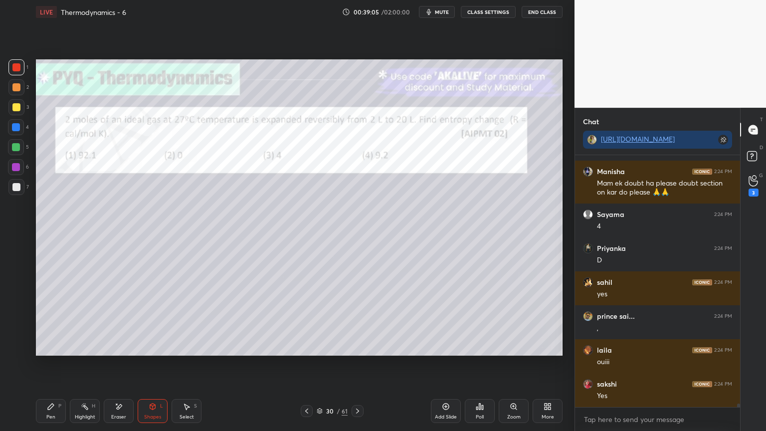
click at [88, 364] on icon at bounding box center [85, 406] width 8 height 8
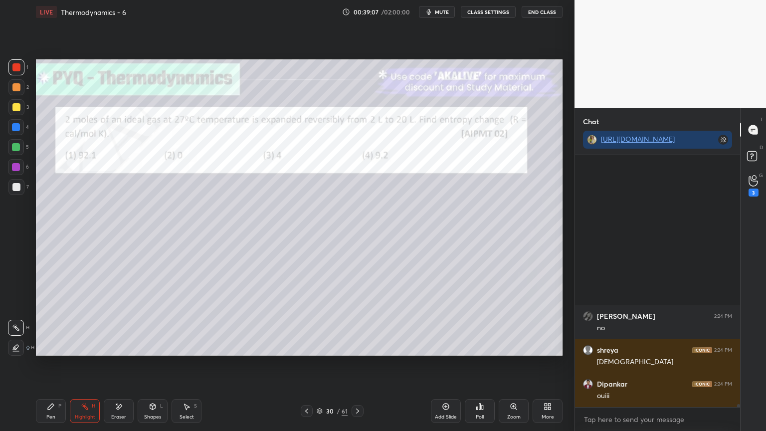
scroll to position [19547, 0]
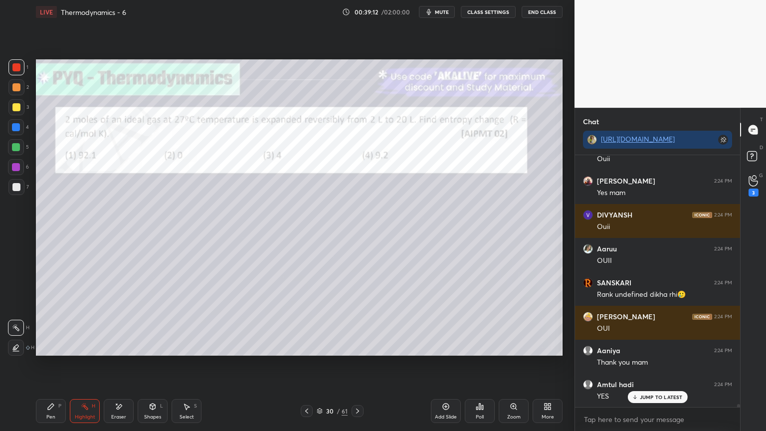
click at [358, 364] on icon at bounding box center [357, 410] width 3 height 5
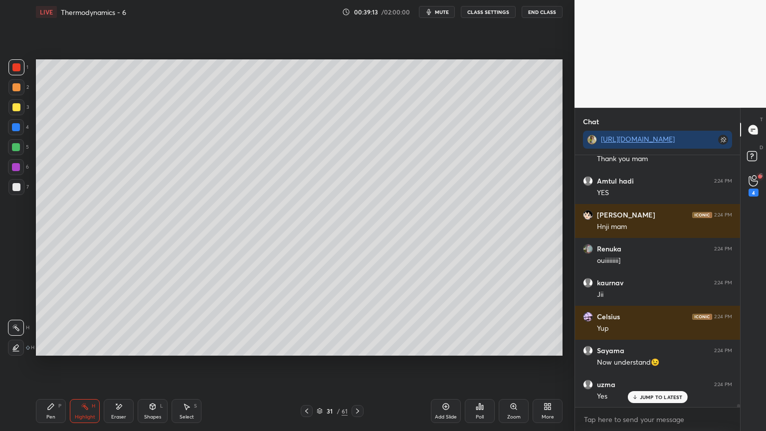
click at [361, 364] on icon at bounding box center [358, 411] width 8 height 8
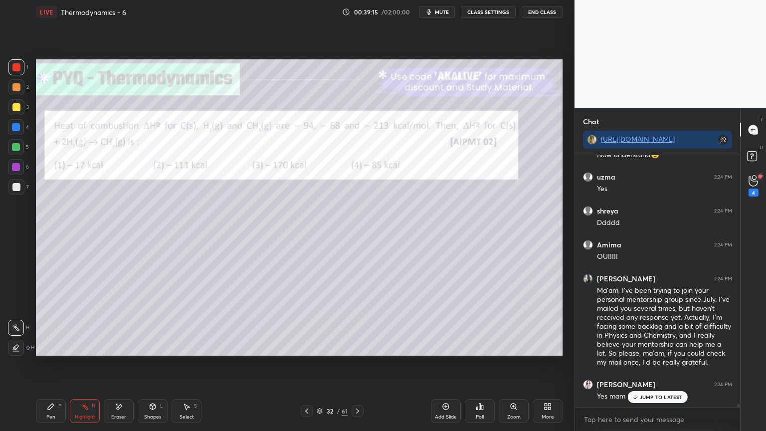
click at [355, 364] on icon at bounding box center [358, 411] width 8 height 8
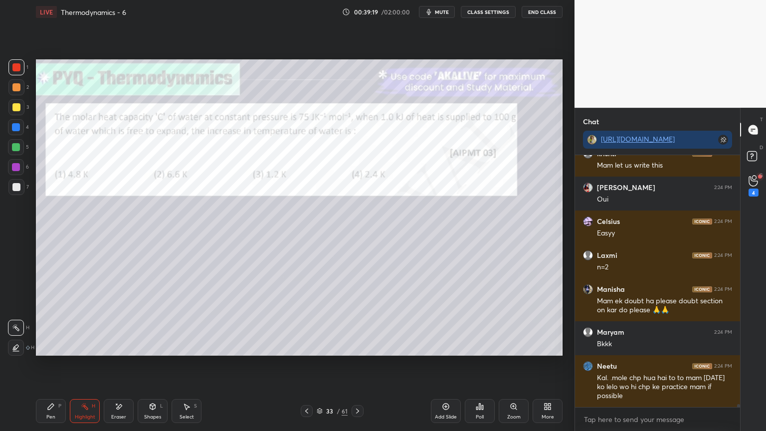
click at [489, 11] on button "CLASS SETTINGS" at bounding box center [488, 12] width 55 height 12
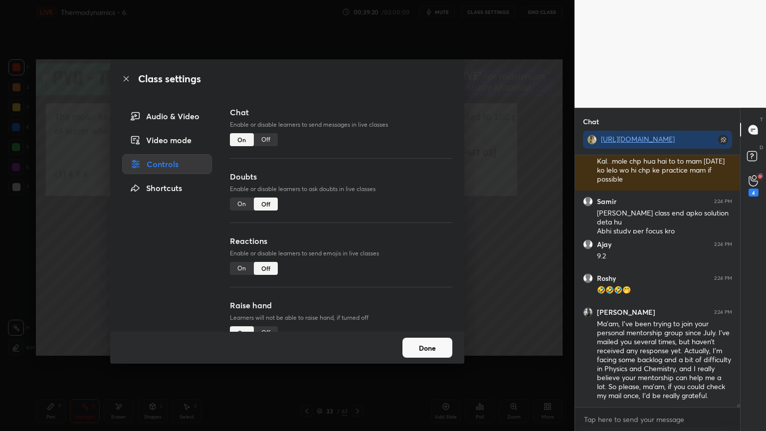
click at [265, 136] on div "Off" at bounding box center [266, 139] width 24 height 13
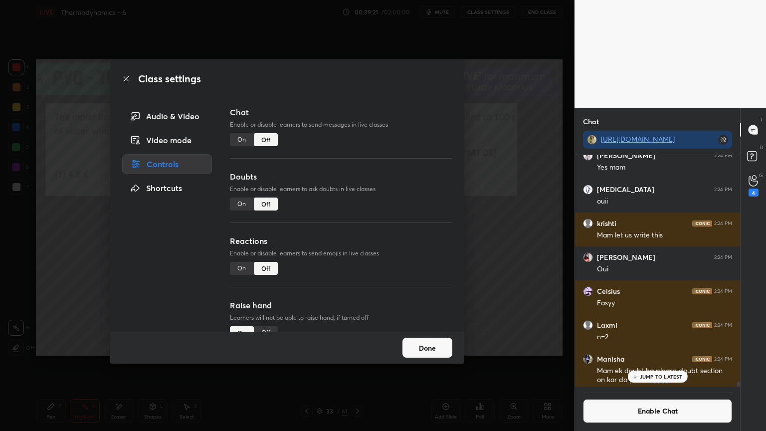
click at [650, 364] on p "JUMP TO LATEST" at bounding box center [661, 376] width 43 height 6
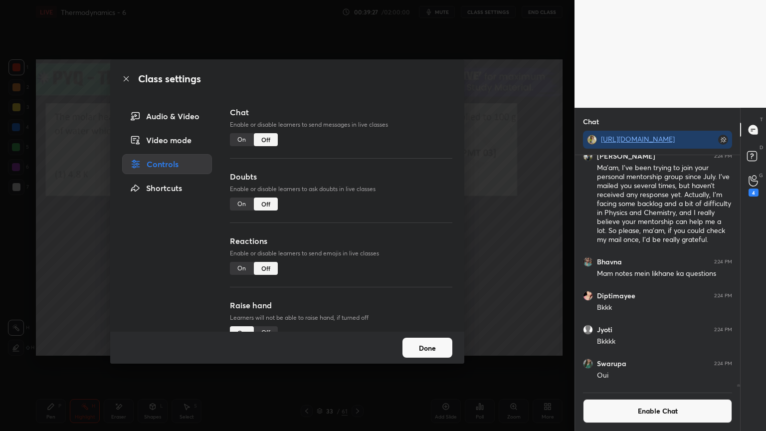
click at [429, 353] on button "Done" at bounding box center [427, 348] width 50 height 20
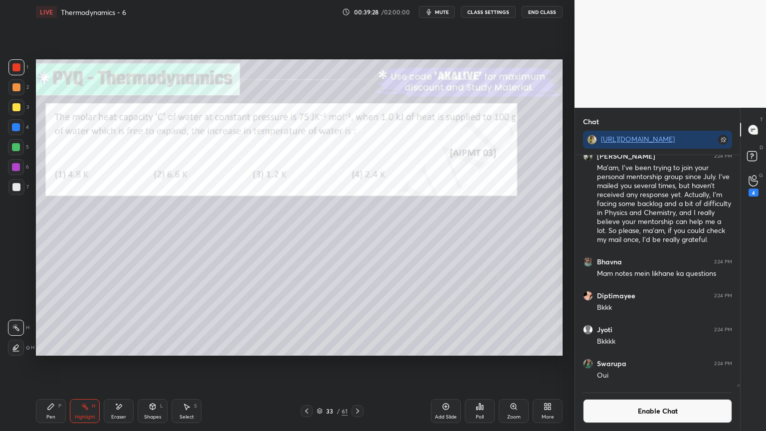
click at [479, 364] on div "Poll" at bounding box center [480, 411] width 30 height 24
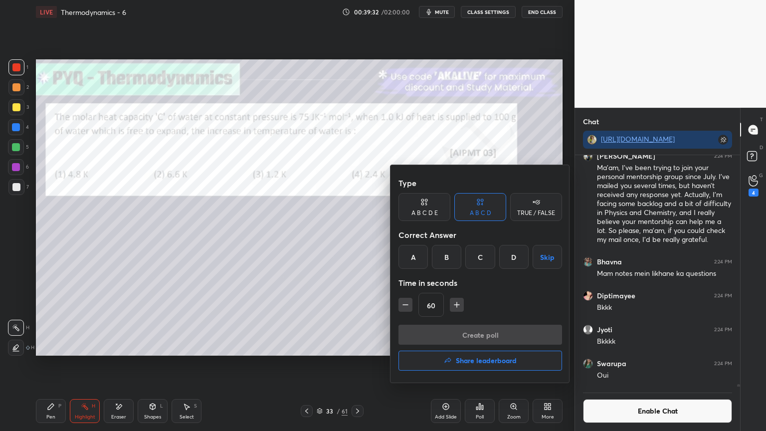
click at [509, 256] on div "D" at bounding box center [513, 257] width 29 height 24
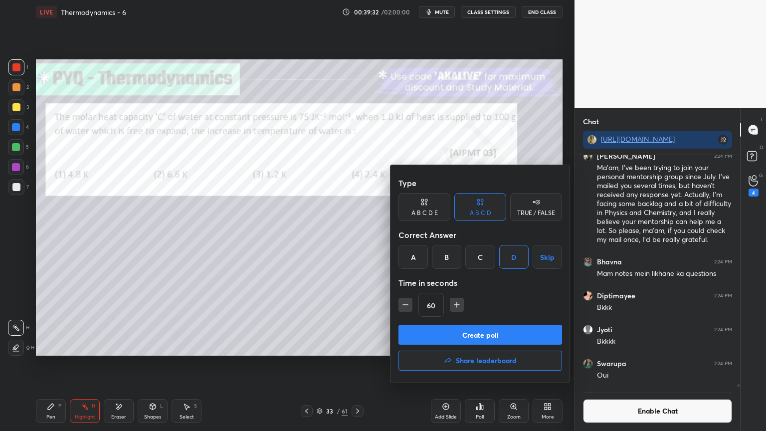
click at [488, 329] on button "Create poll" at bounding box center [480, 335] width 164 height 20
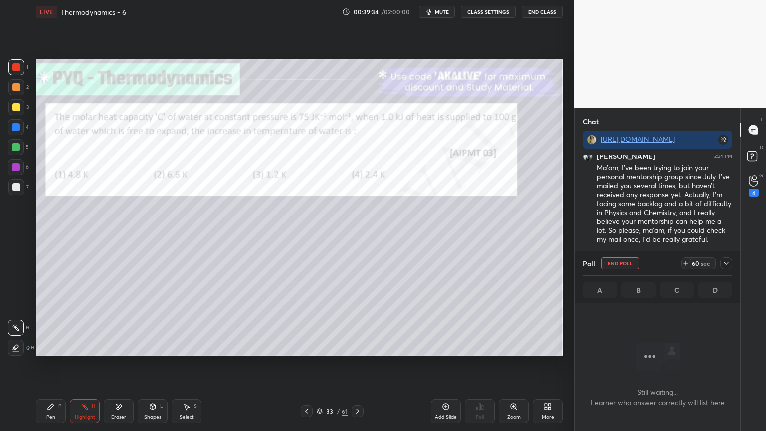
click at [728, 263] on icon at bounding box center [726, 263] width 8 height 8
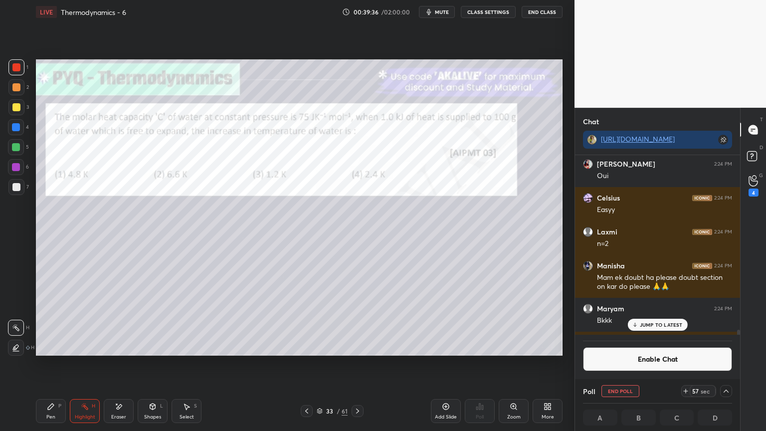
click at [649, 325] on p "JUMP TO LATEST" at bounding box center [661, 325] width 43 height 6
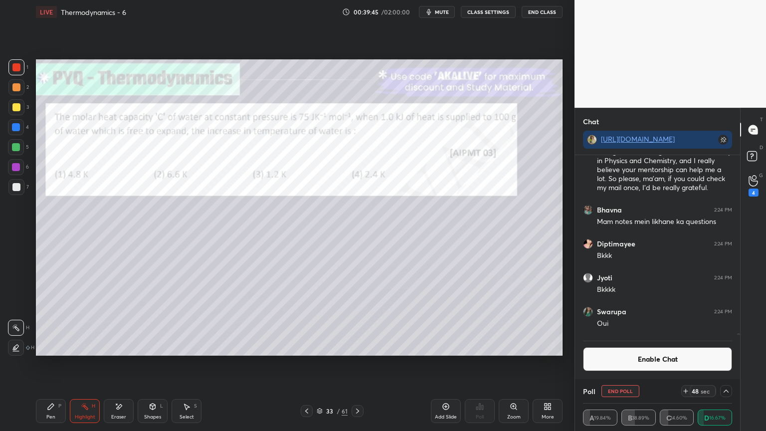
click at [13, 128] on div at bounding box center [16, 127] width 8 height 8
click at [44, 364] on div "Pen P" at bounding box center [51, 411] width 30 height 24
click at [17, 110] on div at bounding box center [16, 107] width 8 height 8
click at [20, 185] on div at bounding box center [16, 187] width 16 height 16
click at [683, 364] on icon at bounding box center [686, 391] width 8 height 8
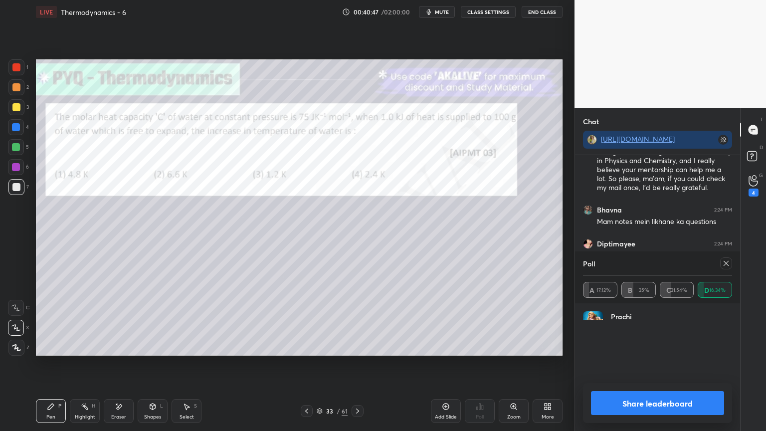
scroll to position [116, 146]
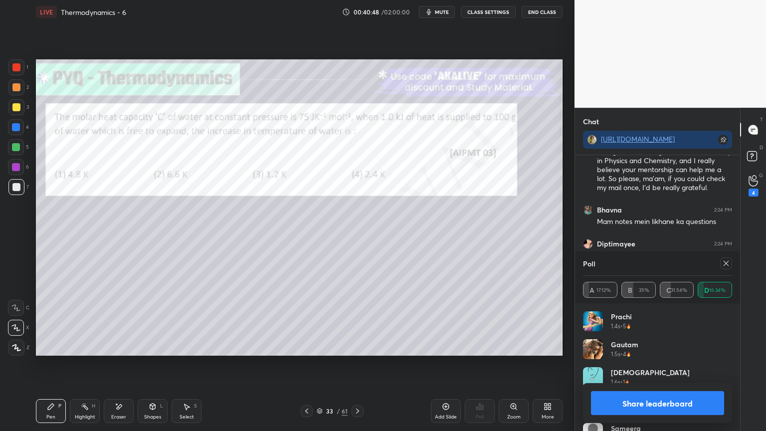
click at [649, 364] on button "Share leaderboard" at bounding box center [657, 403] width 133 height 24
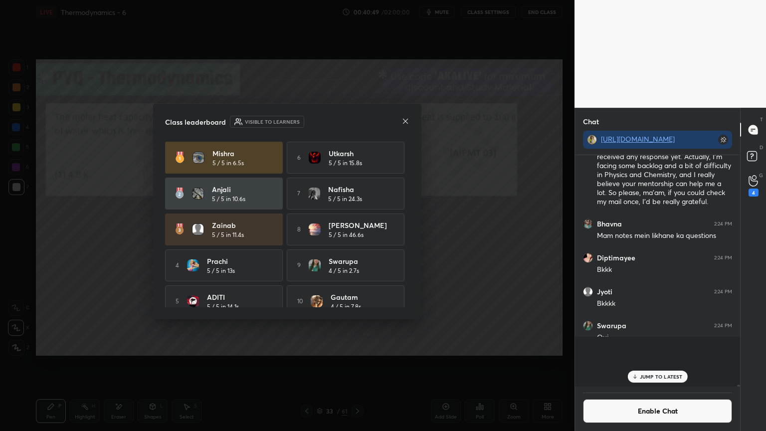
scroll to position [154, 162]
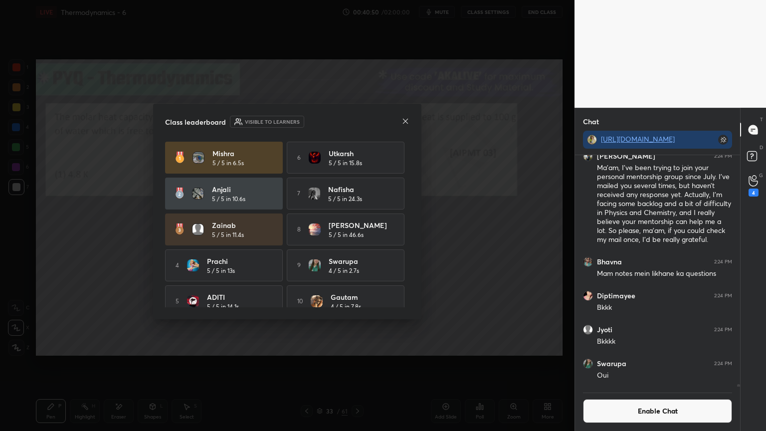
click at [405, 118] on icon at bounding box center [405, 121] width 8 height 8
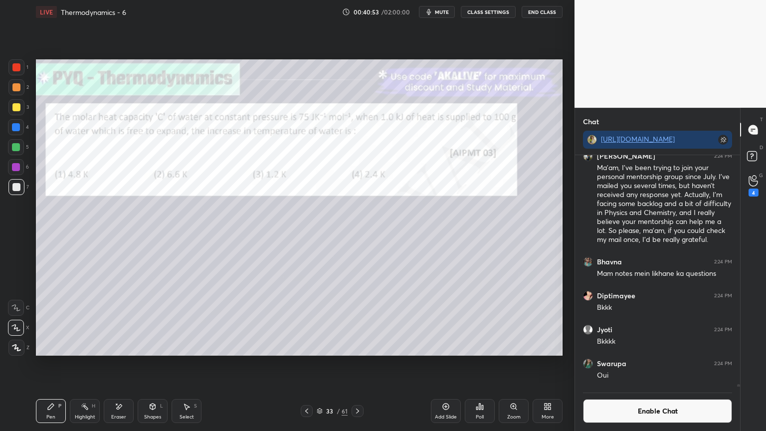
click at [88, 364] on div "Highlight H" at bounding box center [85, 411] width 30 height 24
click at [16, 126] on div at bounding box center [16, 127] width 8 height 8
click at [54, 364] on icon at bounding box center [51, 406] width 8 height 8
click at [19, 188] on div at bounding box center [16, 187] width 8 height 8
click at [612, 364] on button "Enable Chat" at bounding box center [657, 411] width 149 height 24
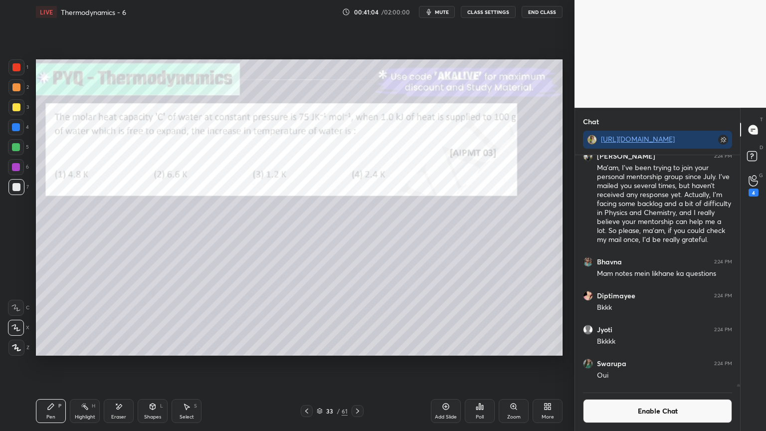
scroll to position [19291, 0]
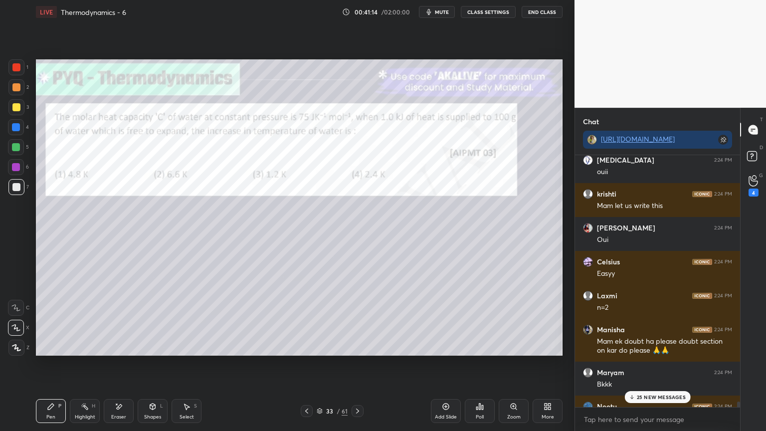
click at [666, 364] on p "25 NEW MESSAGES" at bounding box center [661, 397] width 49 height 6
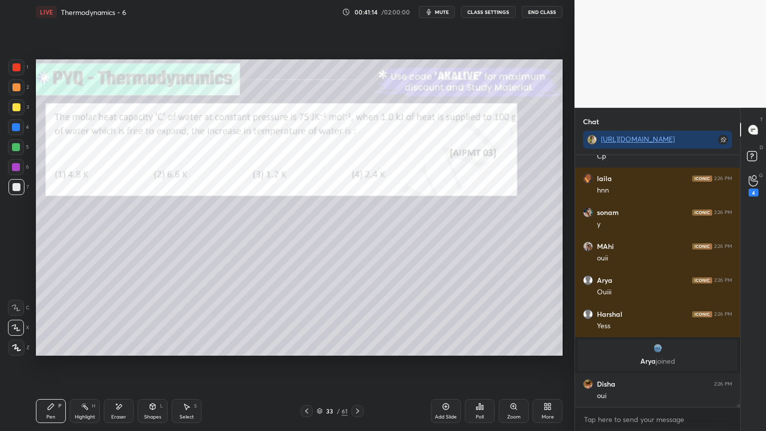
scroll to position [20450, 0]
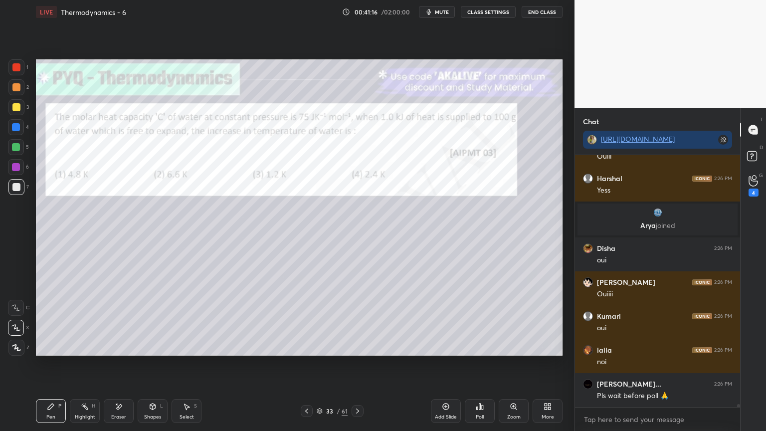
click at [85, 364] on circle at bounding box center [85, 403] width 1 height 1
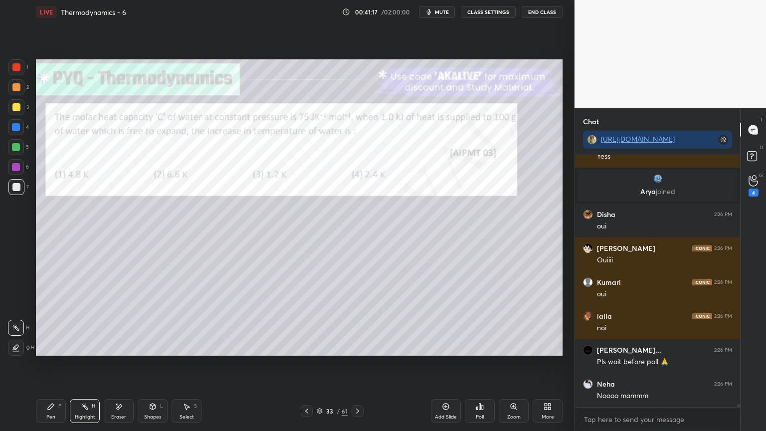
click at [19, 164] on div at bounding box center [16, 167] width 8 height 8
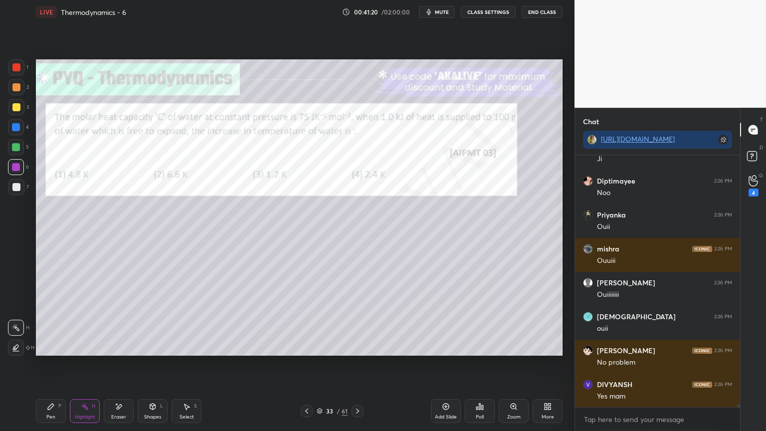
scroll to position [21171, 0]
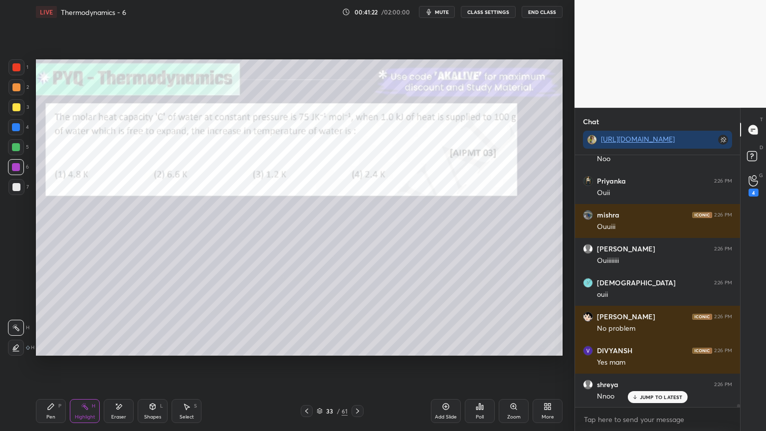
click at [46, 364] on div "Pen" at bounding box center [50, 416] width 9 height 5
click at [15, 190] on div at bounding box center [16, 187] width 8 height 8
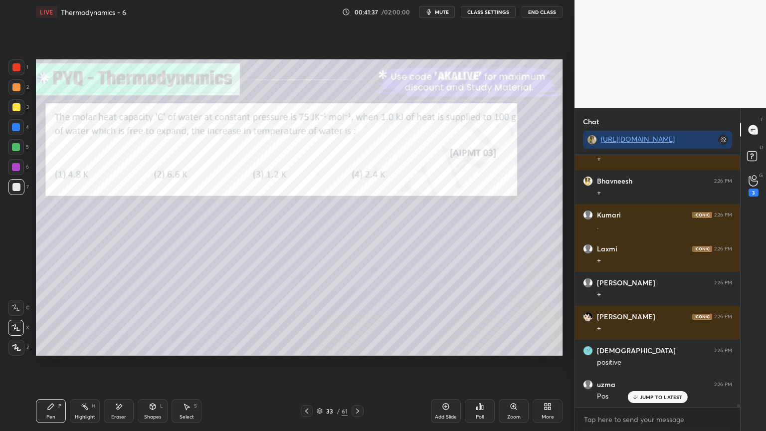
click at [111, 364] on div "Eraser" at bounding box center [119, 411] width 30 height 24
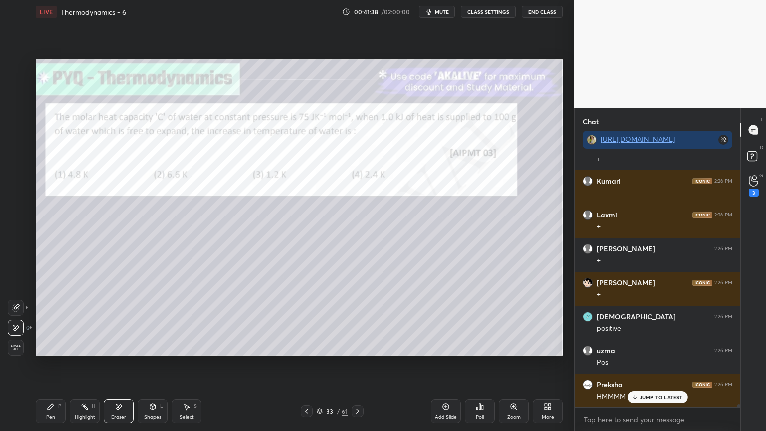
click at [54, 364] on icon at bounding box center [51, 406] width 8 height 8
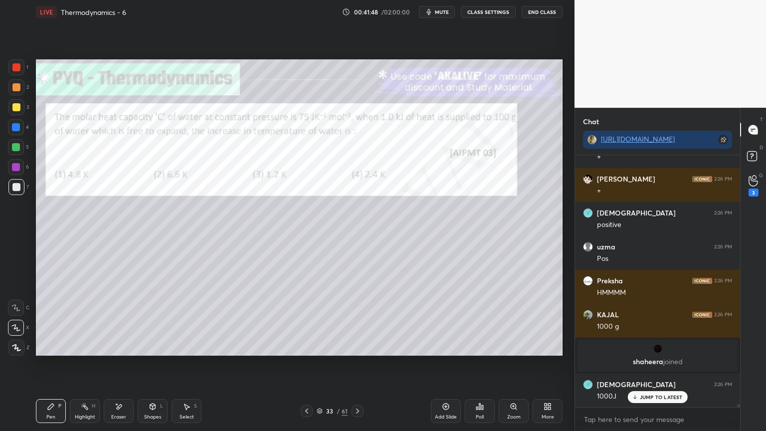
click at [85, 364] on icon at bounding box center [85, 406] width 8 height 8
click at [20, 127] on div at bounding box center [16, 127] width 8 height 8
click at [53, 364] on icon at bounding box center [51, 406] width 8 height 8
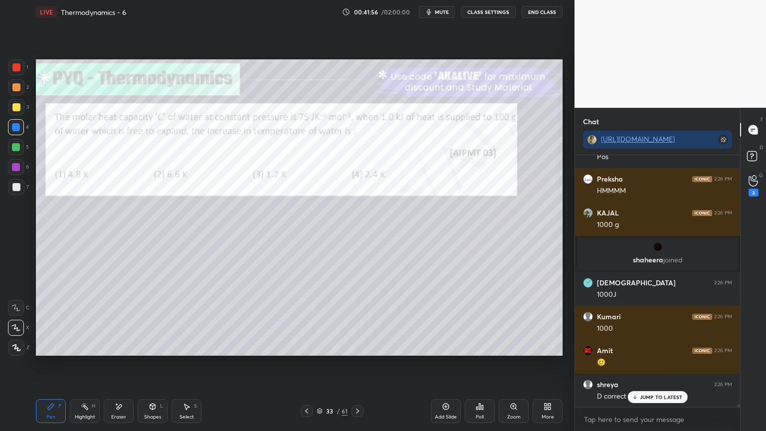
scroll to position [22122, 0]
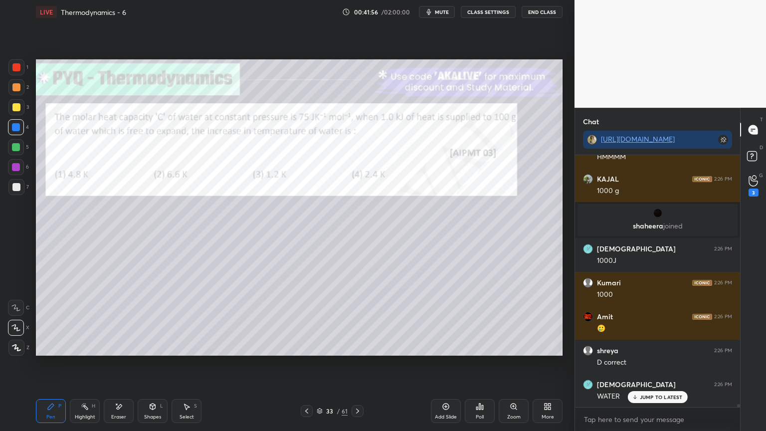
click at [16, 191] on div at bounding box center [16, 187] width 16 height 16
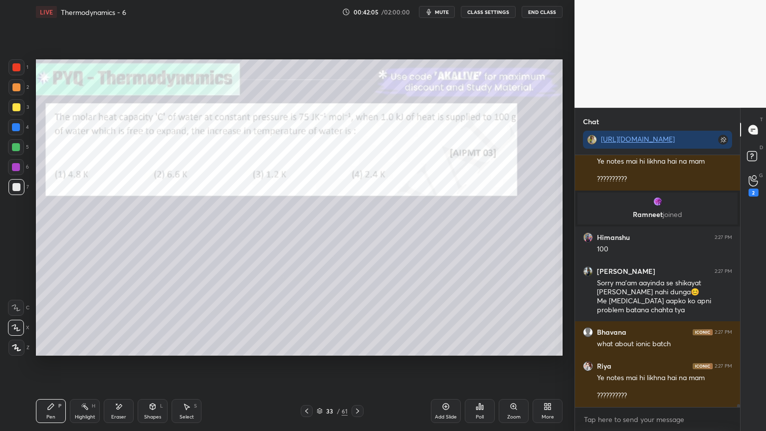
scroll to position [22459, 0]
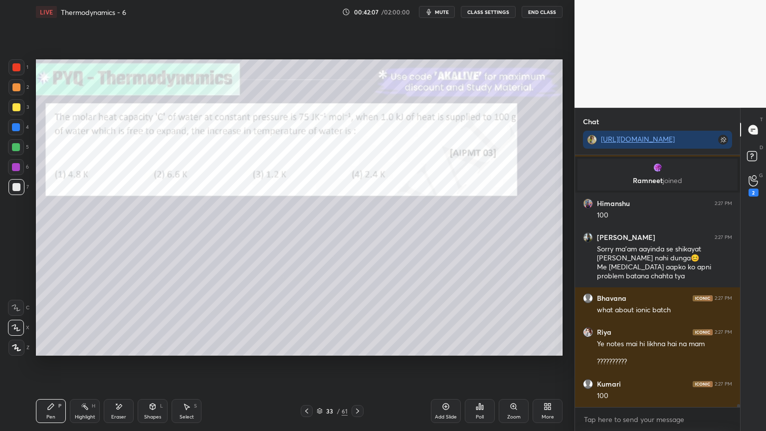
click at [95, 364] on div "Highlight" at bounding box center [85, 416] width 20 height 5
click at [60, 364] on div "Pen P" at bounding box center [51, 411] width 30 height 24
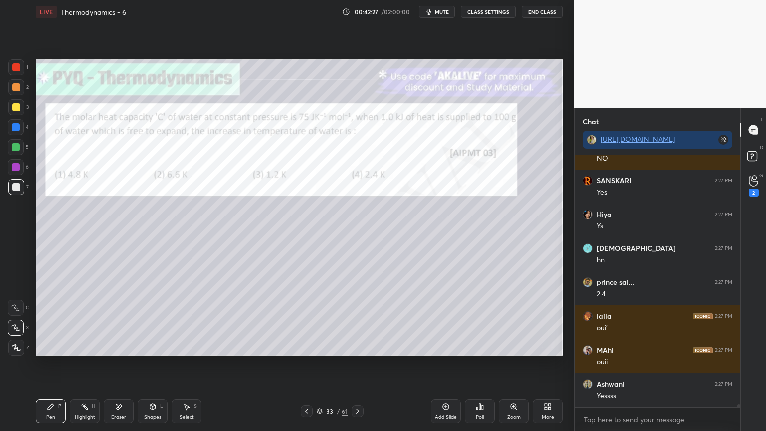
scroll to position [22090, 0]
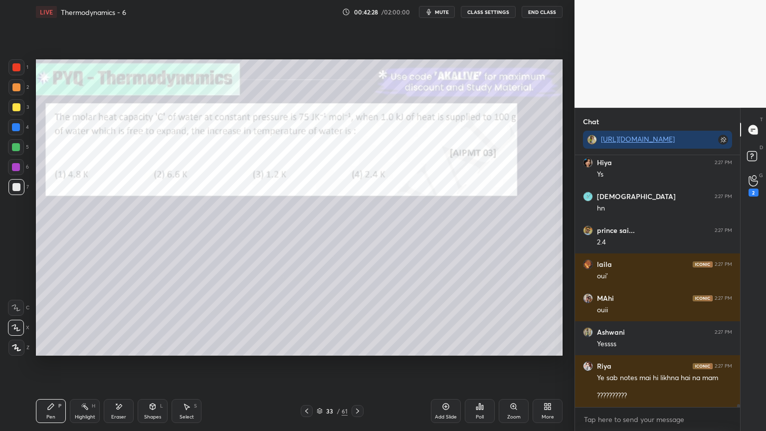
click at [89, 364] on div "Highlight H" at bounding box center [85, 411] width 30 height 24
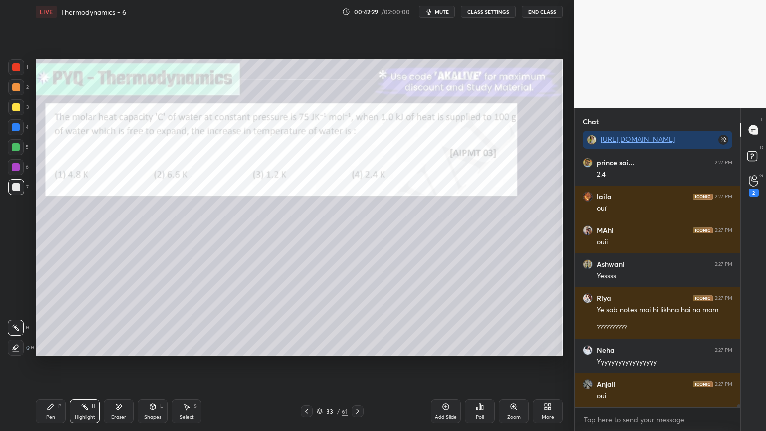
scroll to position [22234, 0]
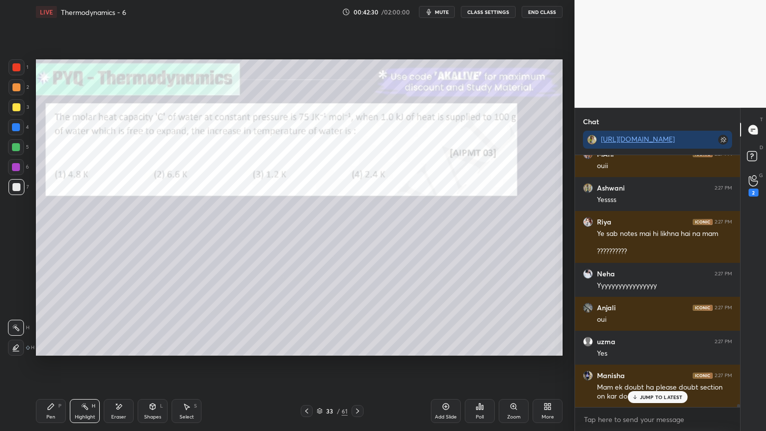
click at [52, 364] on icon at bounding box center [51, 406] width 8 height 8
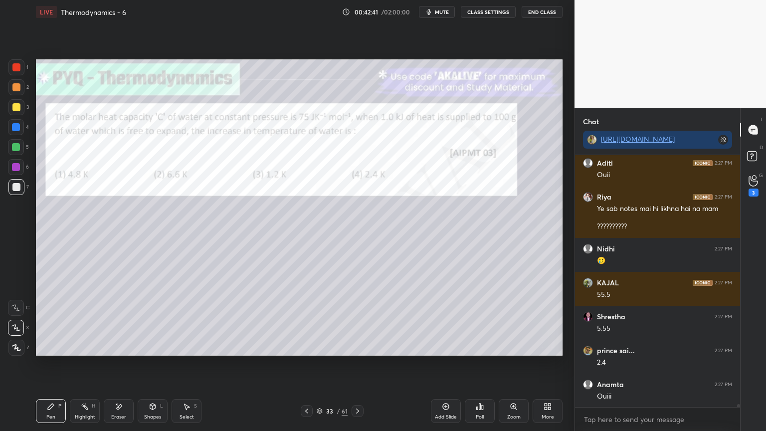
scroll to position [22625, 0]
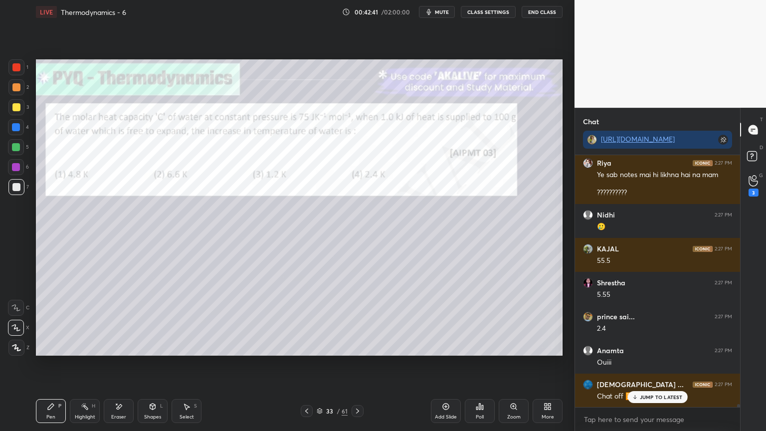
click at [79, 364] on div "Highlight" at bounding box center [85, 416] width 20 height 5
click at [20, 147] on div at bounding box center [16, 147] width 8 height 8
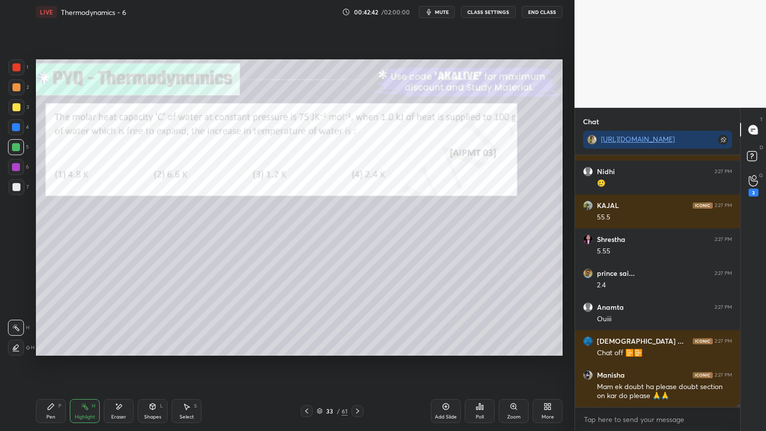
click at [17, 350] on icon at bounding box center [16, 348] width 8 height 8
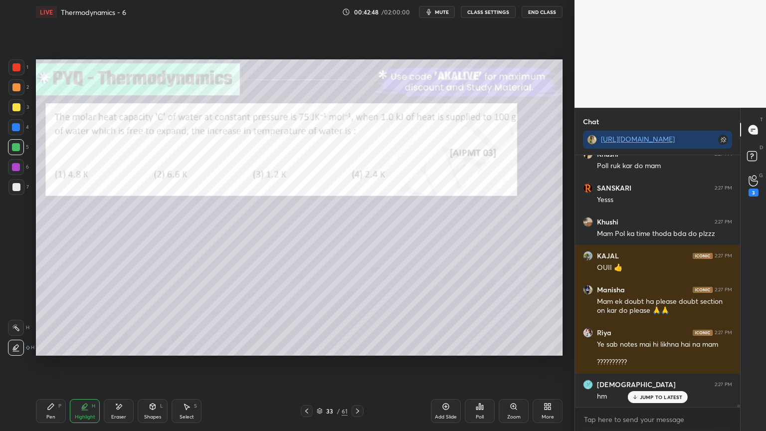
click at [22, 324] on div at bounding box center [16, 328] width 16 height 16
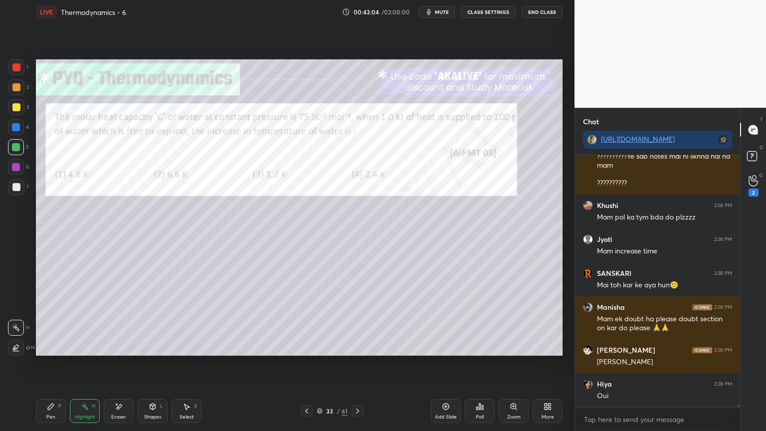
click at [361, 364] on icon at bounding box center [358, 411] width 8 height 8
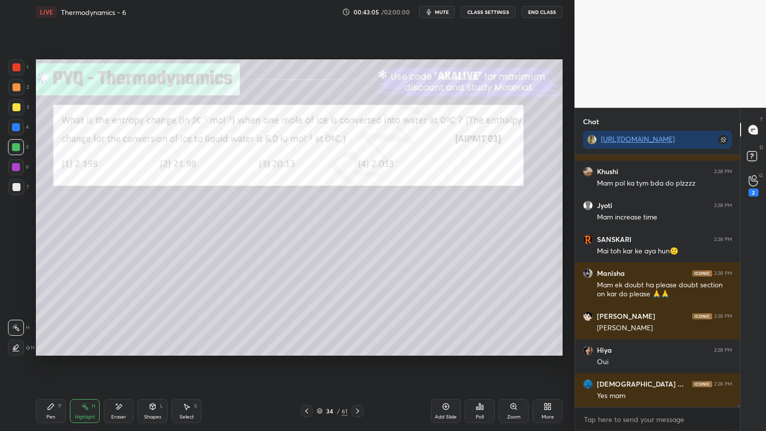
click at [477, 13] on button "CLASS SETTINGS" at bounding box center [488, 12] width 55 height 12
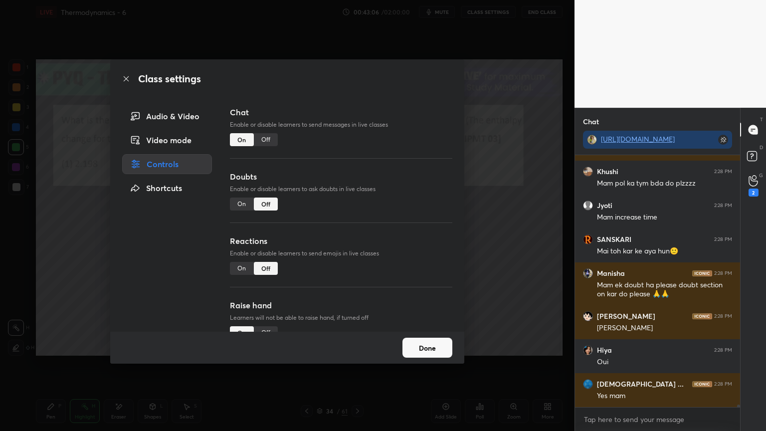
click at [266, 139] on div "Off" at bounding box center [266, 139] width 24 height 13
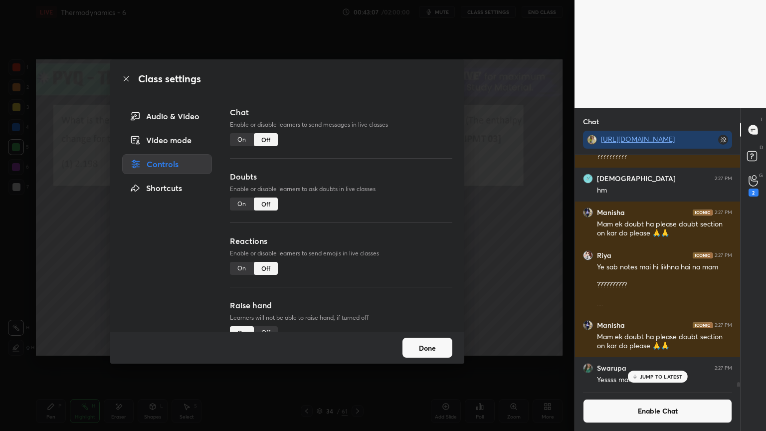
click at [437, 347] on button "Done" at bounding box center [427, 348] width 50 height 20
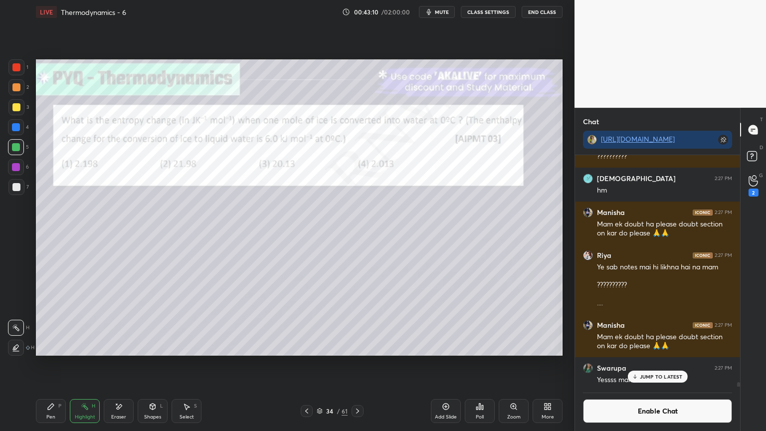
click at [478, 364] on div "Poll" at bounding box center [480, 411] width 30 height 24
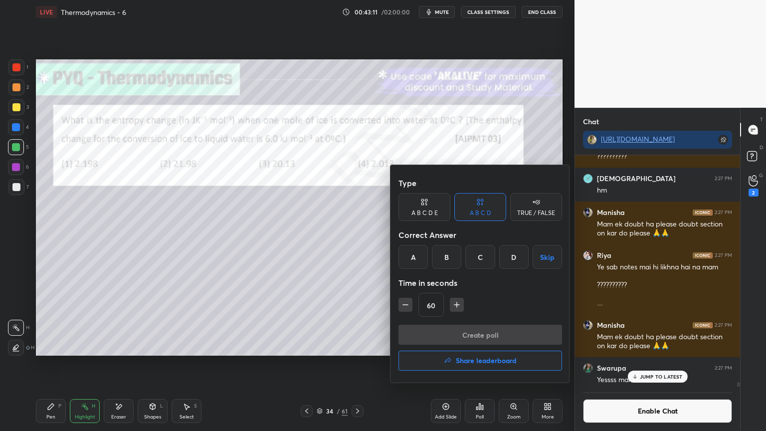
click at [441, 256] on div "B" at bounding box center [446, 257] width 29 height 24
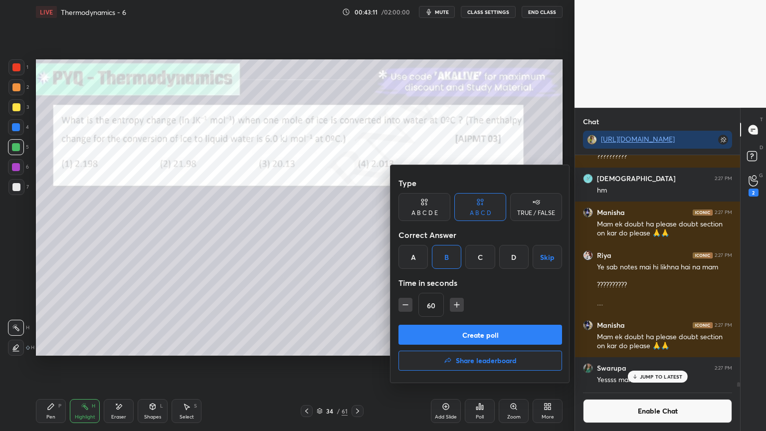
click at [456, 307] on icon "button" at bounding box center [457, 305] width 10 height 10
type input "75"
click at [446, 332] on button "Create poll" at bounding box center [480, 335] width 164 height 20
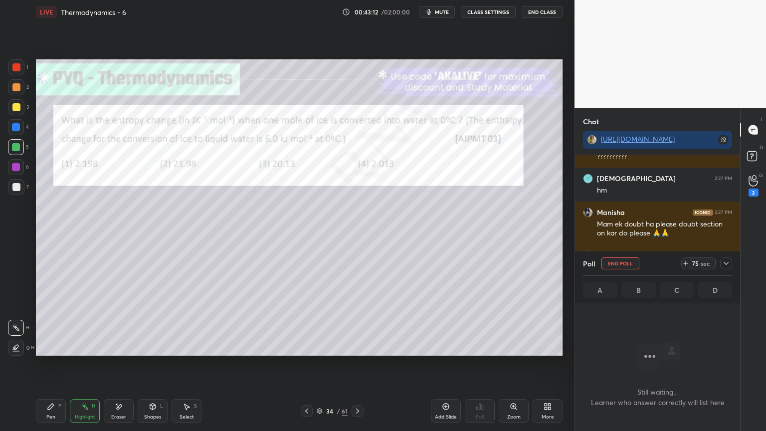
click at [724, 265] on icon at bounding box center [726, 263] width 8 height 8
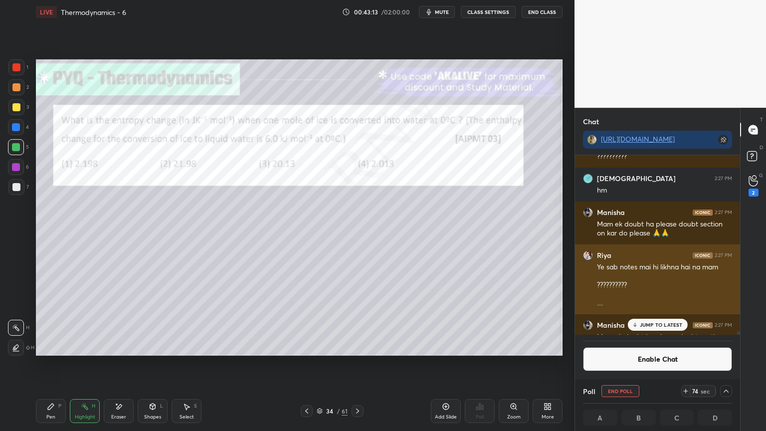
click at [672, 300] on div "Ye sab notes mai hi likhna hai na mam ?????????? ...." at bounding box center [664, 285] width 135 height 46
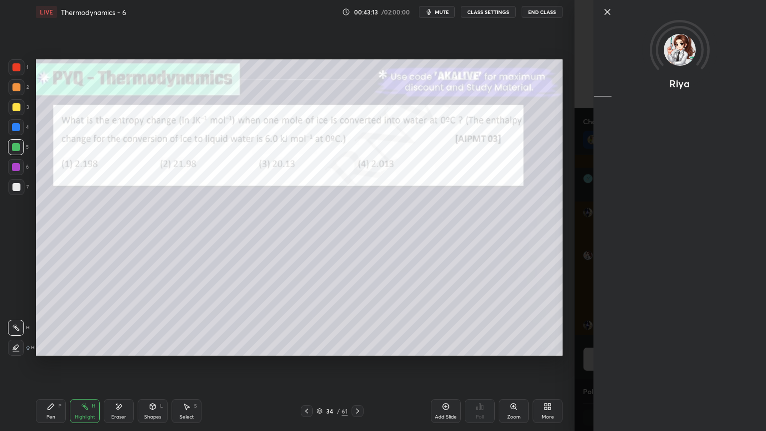
click at [656, 324] on div "Riya" at bounding box center [679, 215] width 173 height 431
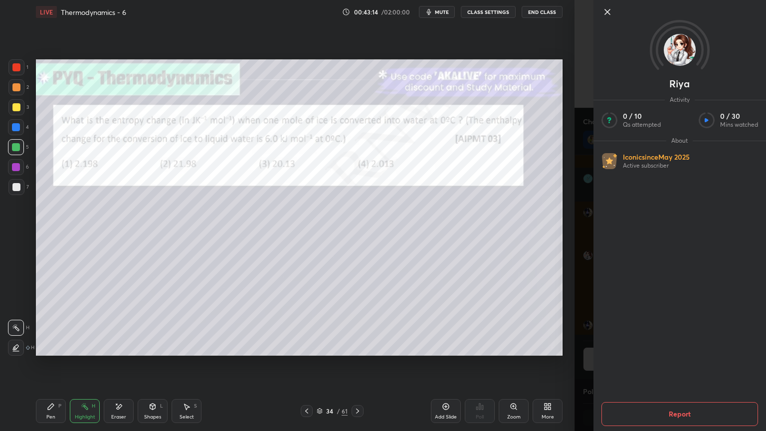
click at [608, 12] on icon at bounding box center [607, 12] width 12 height 12
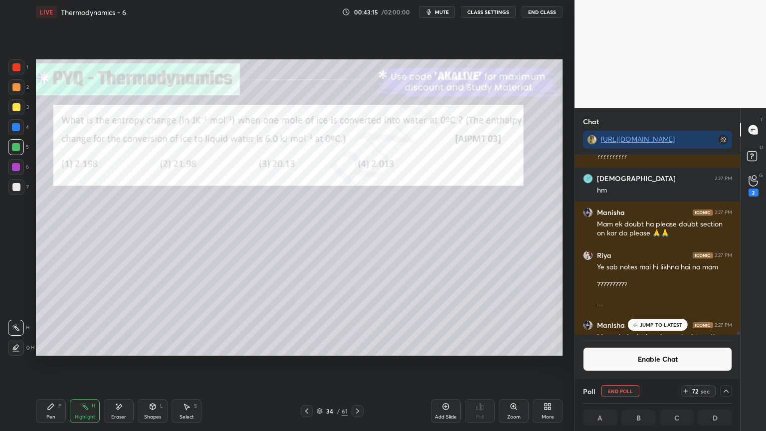
click at [649, 326] on p "JUMP TO LATEST" at bounding box center [661, 325] width 43 height 6
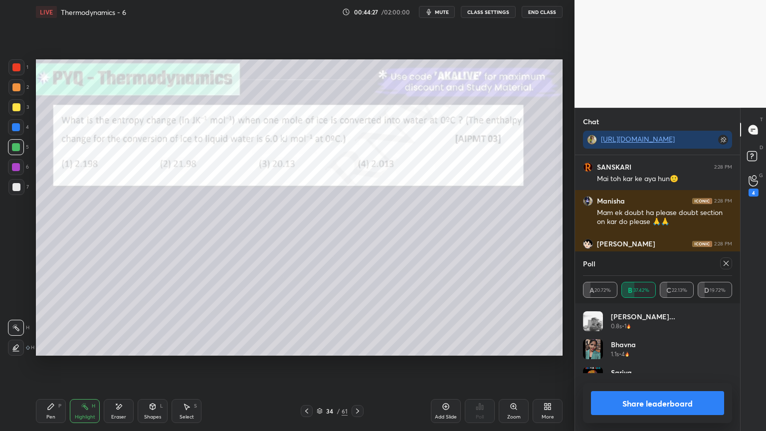
scroll to position [116, 146]
click at [631, 364] on button "Share leaderboard" at bounding box center [657, 403] width 133 height 24
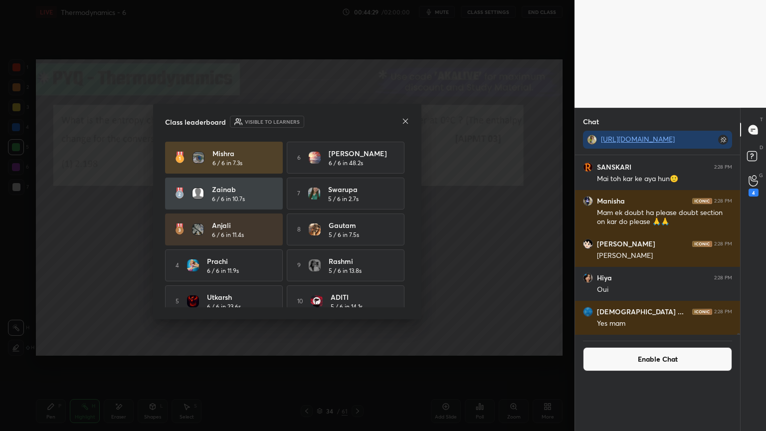
scroll to position [126, 162]
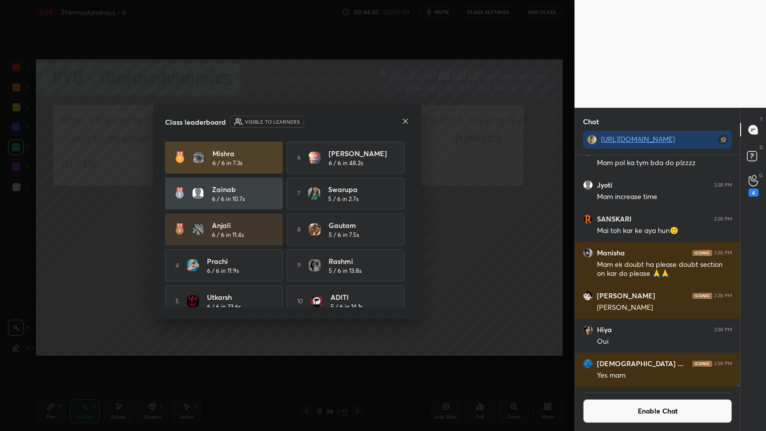
click at [403, 120] on icon at bounding box center [405, 121] width 8 height 8
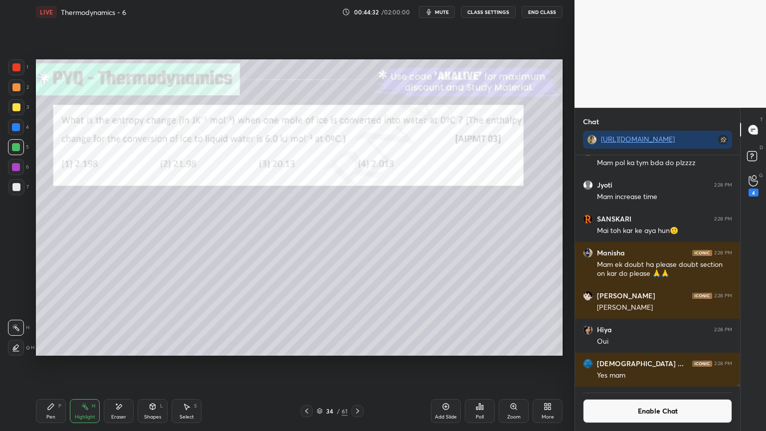
click at [51, 364] on div "Pen P" at bounding box center [51, 411] width 30 height 24
click at [17, 187] on div at bounding box center [16, 187] width 8 height 8
click at [6, 111] on div "1 2 3 4 5 6 7 C X Z E E Erase all H H" at bounding box center [16, 207] width 32 height 296
click at [19, 94] on div at bounding box center [16, 87] width 16 height 16
click at [78, 364] on div "Highlight H" at bounding box center [85, 411] width 30 height 24
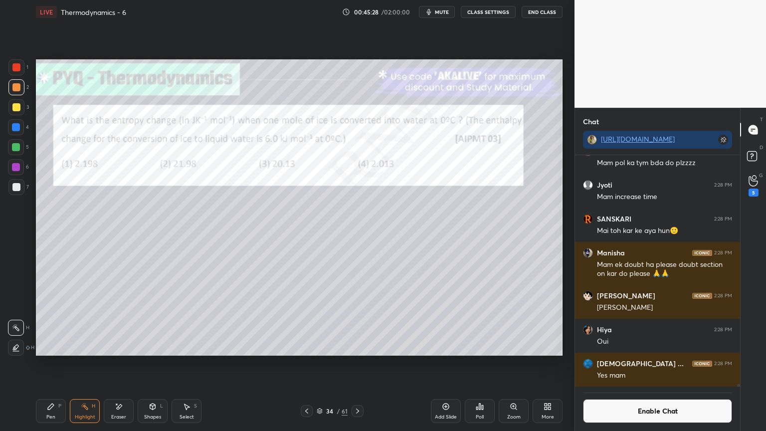
click at [56, 364] on div "Pen P" at bounding box center [51, 411] width 30 height 24
click at [152, 364] on icon at bounding box center [152, 405] width 5 height 1
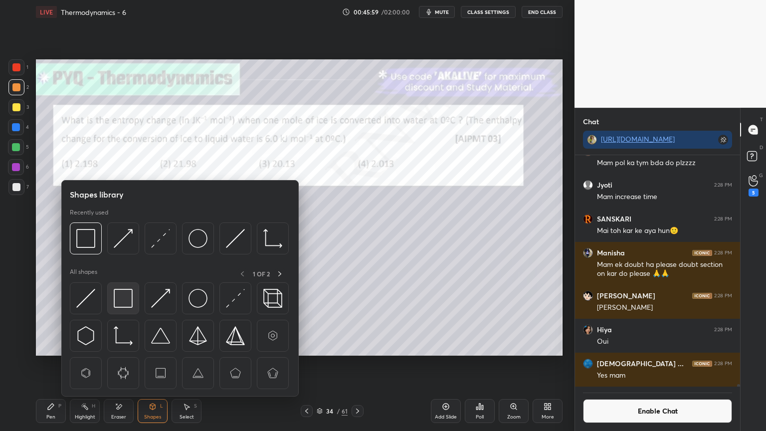
click at [122, 293] on img at bounding box center [123, 298] width 19 height 19
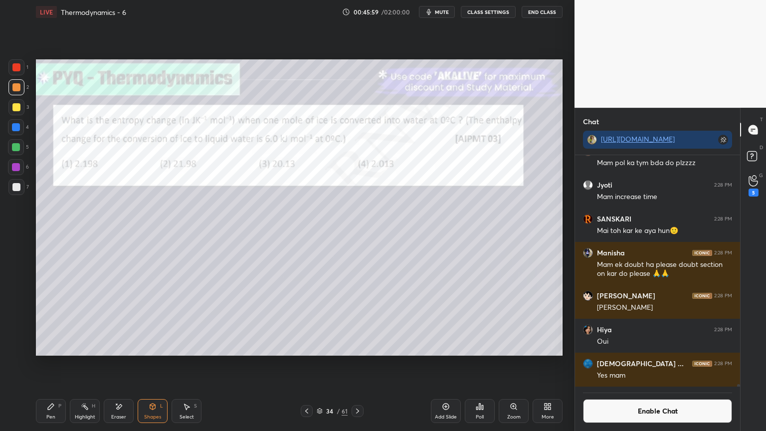
click at [17, 128] on div at bounding box center [16, 127] width 8 height 8
click at [643, 364] on button "Enable Chat" at bounding box center [657, 411] width 149 height 24
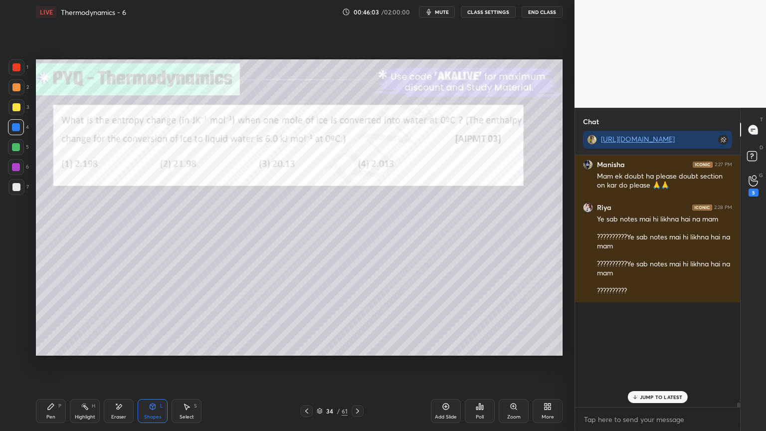
scroll to position [249, 162]
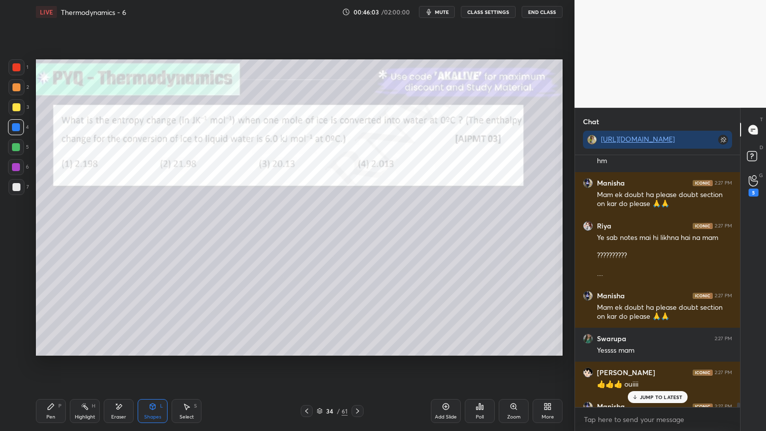
click at [664, 364] on p "JUMP TO LATEST" at bounding box center [661, 397] width 43 height 6
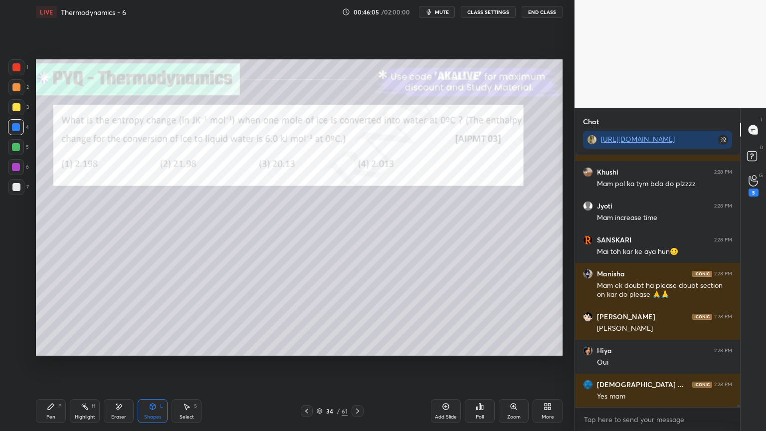
scroll to position [23174, 0]
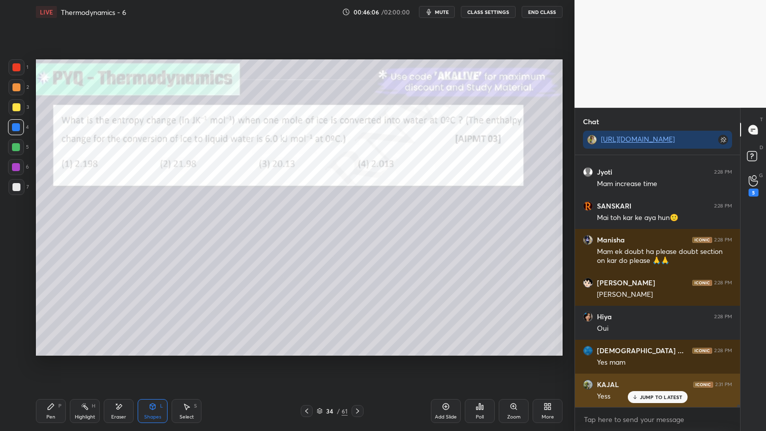
click at [649, 364] on p "JUMP TO LATEST" at bounding box center [661, 397] width 43 height 6
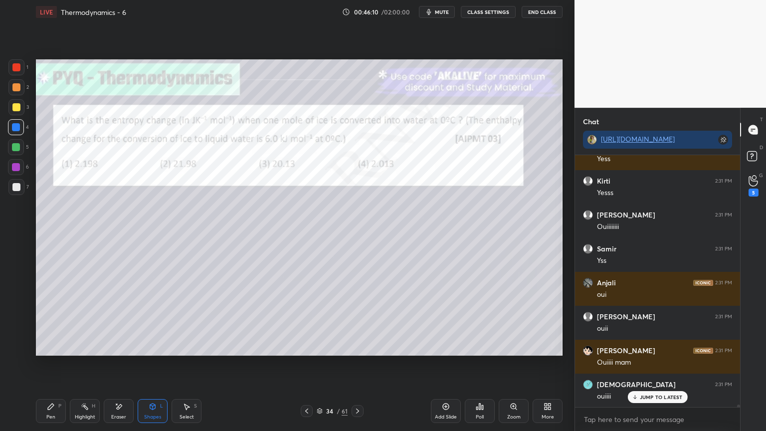
scroll to position [23488, 0]
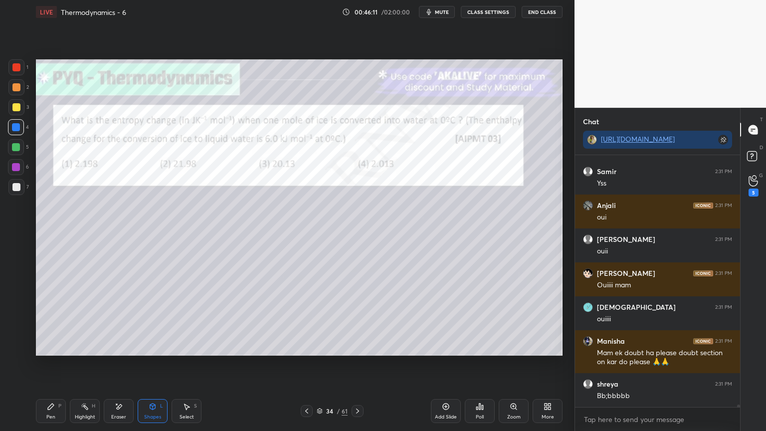
click at [93, 364] on div "Highlight H" at bounding box center [85, 411] width 30 height 24
click at [19, 345] on icon at bounding box center [16, 348] width 8 height 8
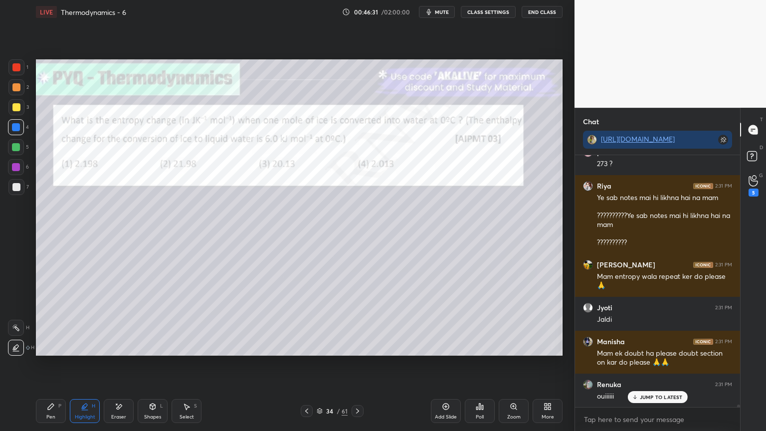
scroll to position [24087, 0]
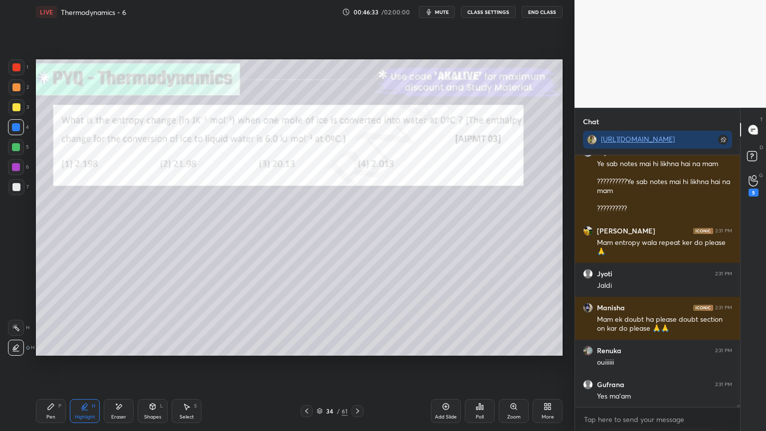
click at [14, 333] on div at bounding box center [16, 328] width 16 height 16
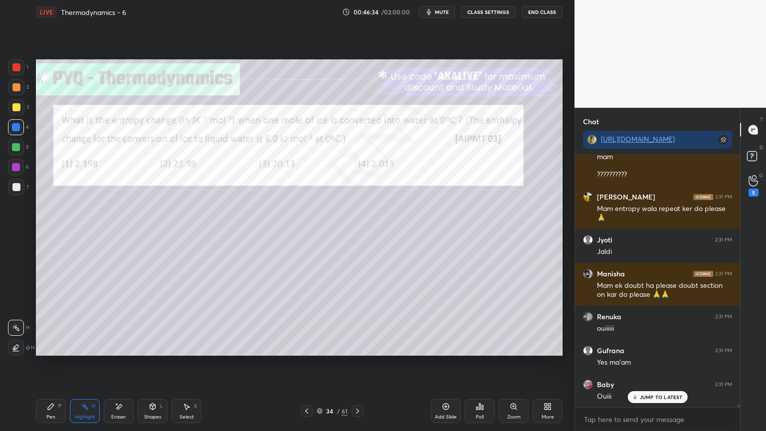
click at [355, 364] on icon at bounding box center [358, 411] width 8 height 8
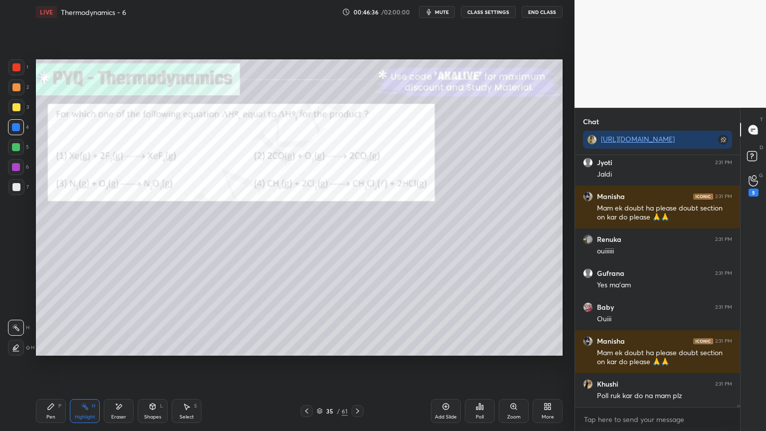
scroll to position [24160, 0]
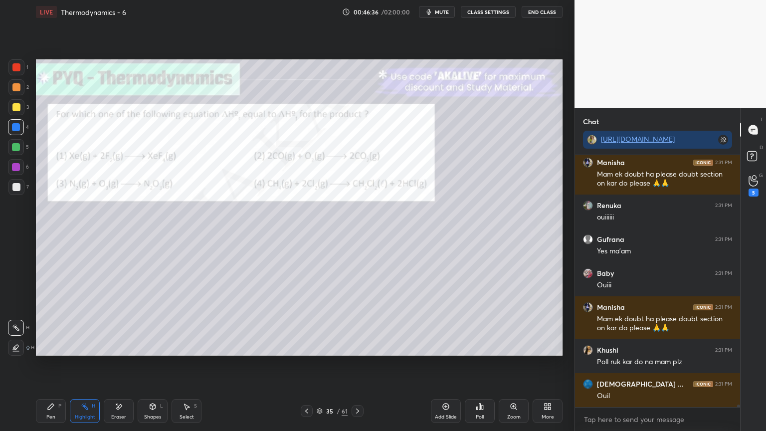
click at [357, 364] on icon at bounding box center [357, 410] width 3 height 5
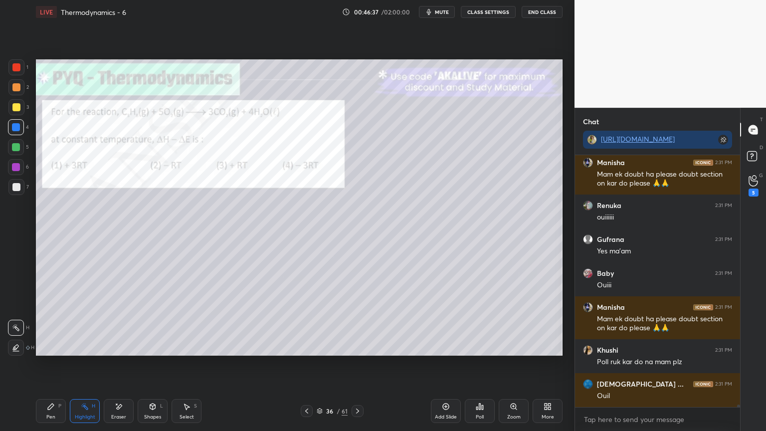
scroll to position [24350, 0]
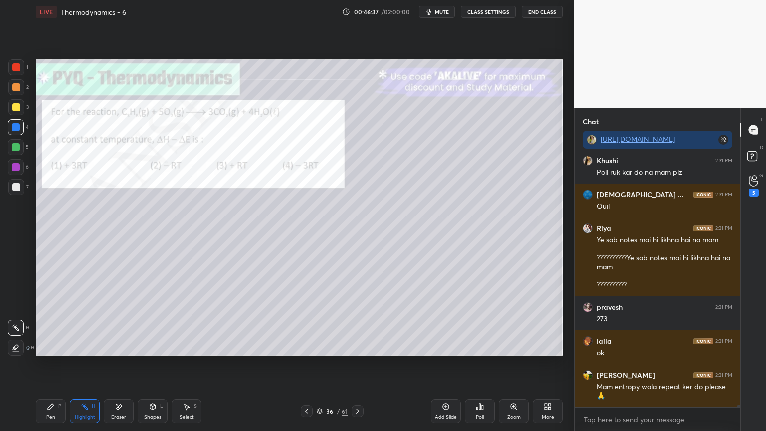
click at [308, 364] on icon at bounding box center [307, 411] width 8 height 8
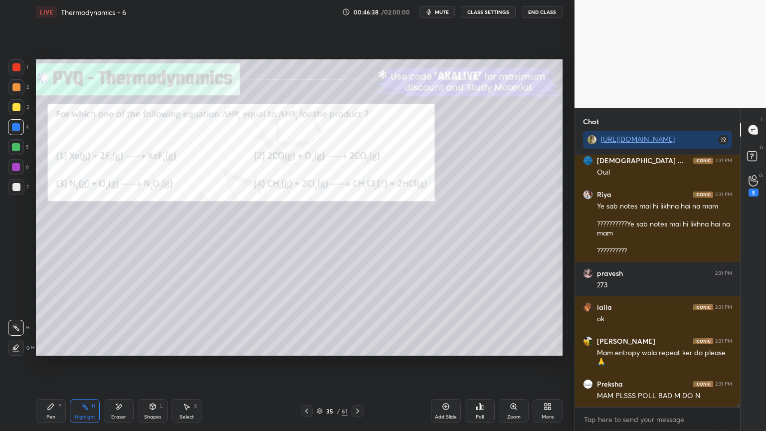
scroll to position [24426, 0]
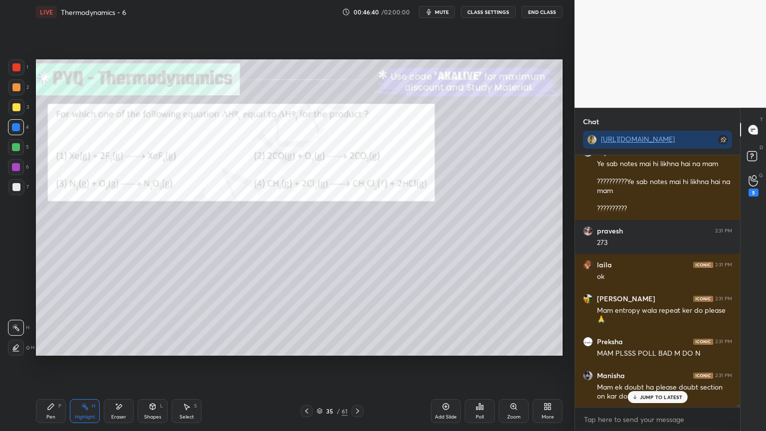
click at [354, 364] on icon at bounding box center [358, 411] width 8 height 8
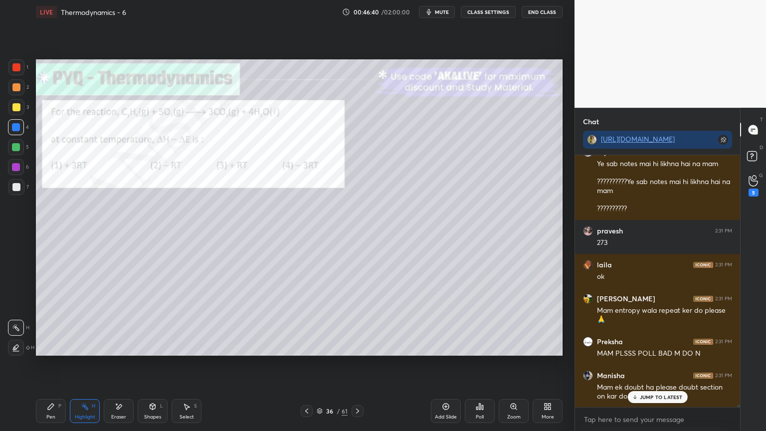
scroll to position [24460, 0]
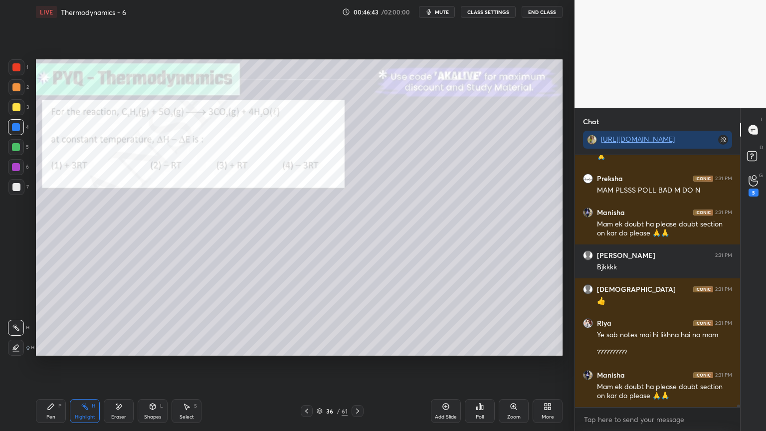
click at [483, 364] on div "Poll" at bounding box center [480, 416] width 8 height 5
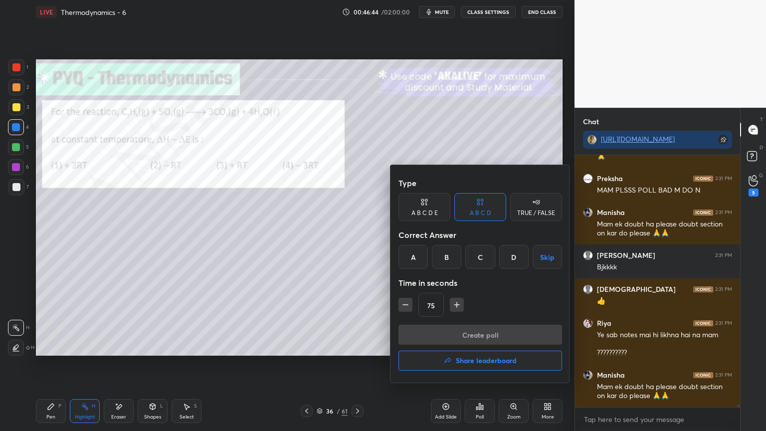
click at [507, 263] on div "D" at bounding box center [513, 257] width 29 height 24
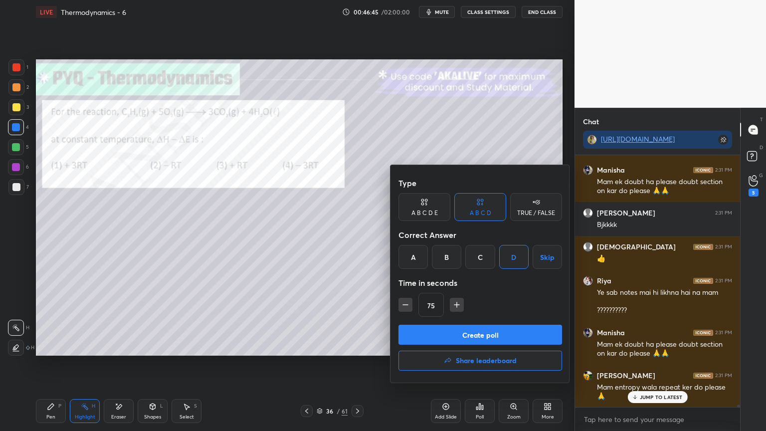
click at [401, 304] on icon "button" at bounding box center [405, 305] width 10 height 10
type input "60"
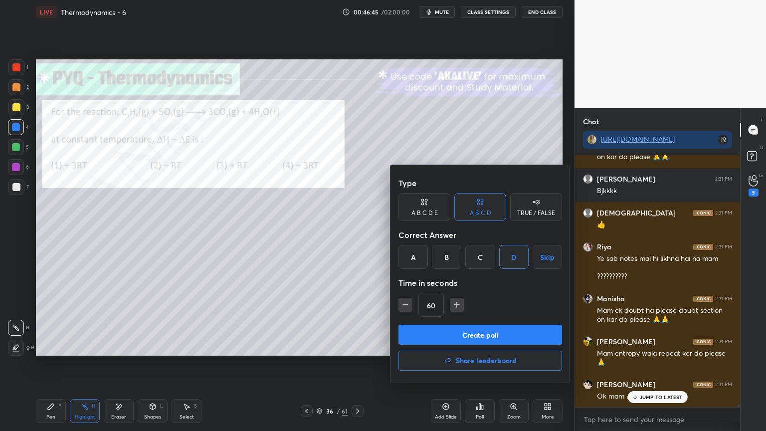
click at [426, 331] on button "Create poll" at bounding box center [480, 335] width 164 height 20
type textarea "x"
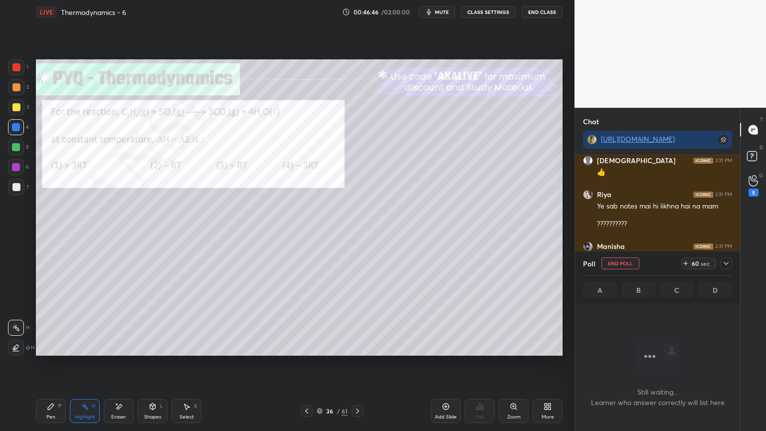
click at [486, 8] on button "CLASS SETTINGS" at bounding box center [488, 12] width 55 height 12
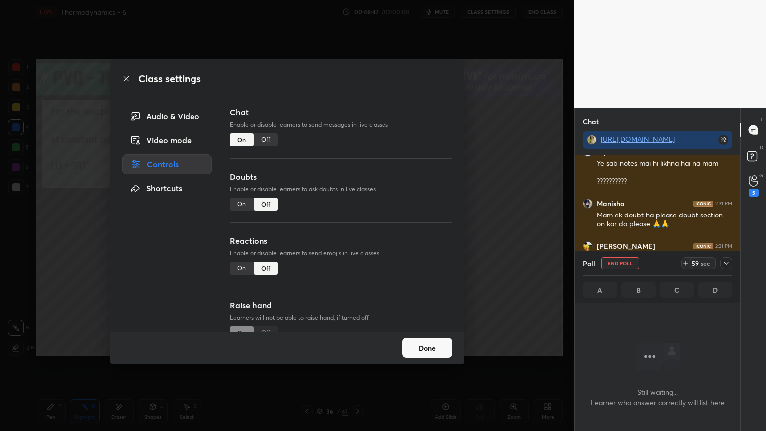
click at [269, 138] on div "Off" at bounding box center [266, 139] width 24 height 13
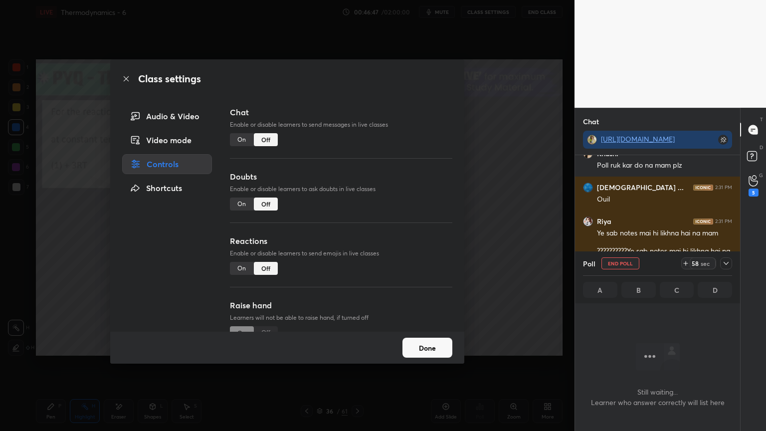
click at [425, 347] on button "Done" at bounding box center [427, 348] width 50 height 20
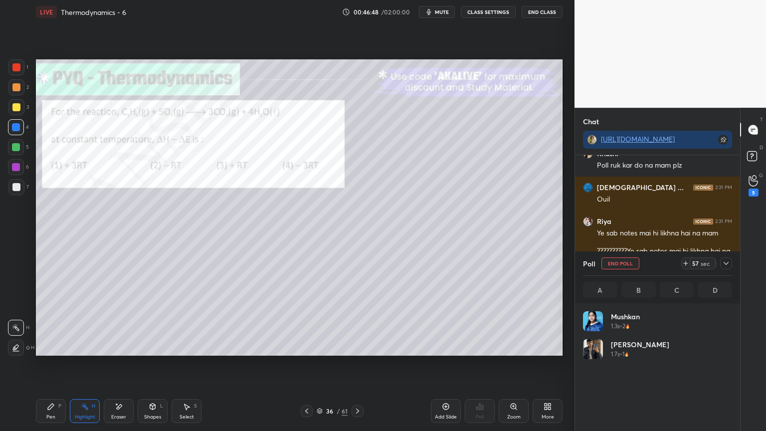
click at [725, 262] on icon at bounding box center [726, 263] width 8 height 8
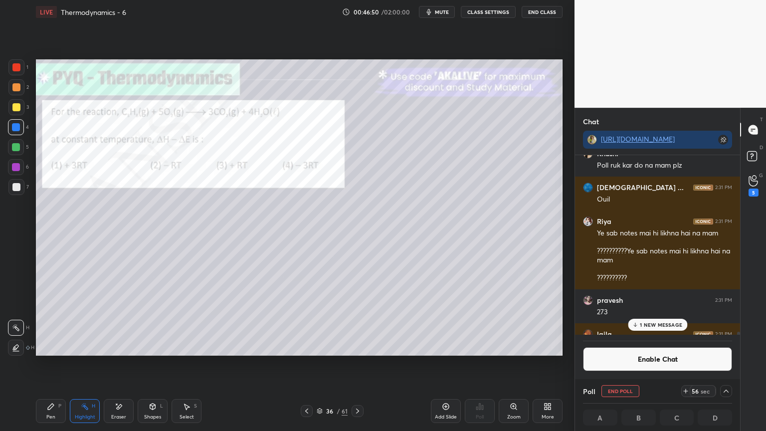
click at [655, 329] on div "1 NEW MESSAGE" at bounding box center [657, 325] width 59 height 12
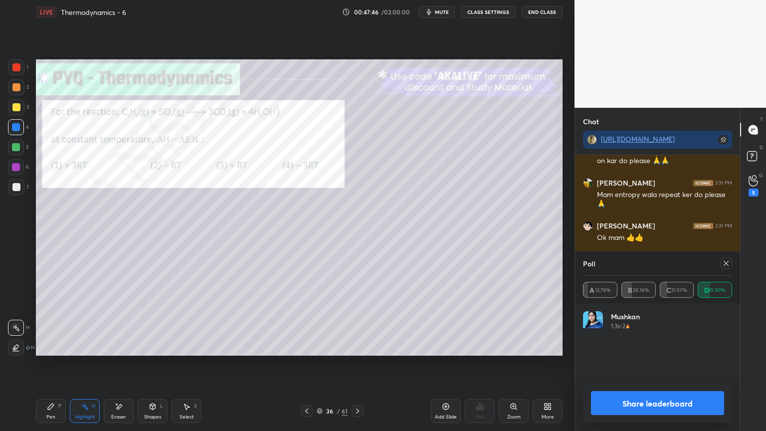
scroll to position [116, 146]
click at [638, 364] on button "Share leaderboard" at bounding box center [657, 403] width 133 height 24
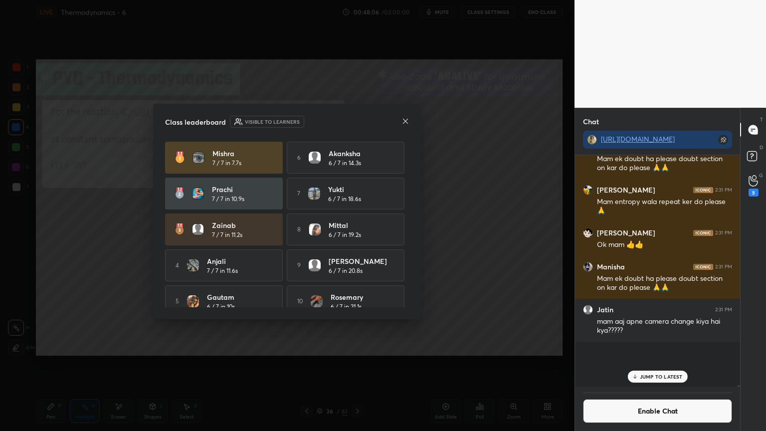
scroll to position [24614, 0]
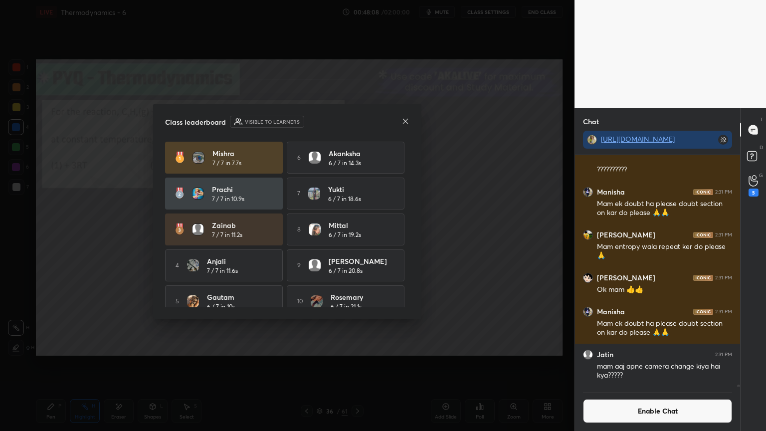
click at [404, 121] on icon at bounding box center [405, 120] width 5 height 5
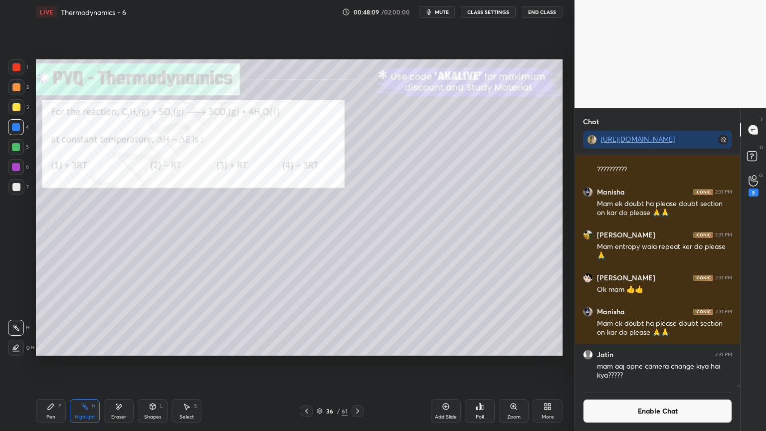
click at [54, 364] on icon at bounding box center [51, 406] width 8 height 8
click at [13, 87] on div at bounding box center [16, 87] width 8 height 8
click at [13, 190] on div at bounding box center [16, 187] width 8 height 8
click at [649, 364] on button "Enable Chat" at bounding box center [657, 411] width 149 height 24
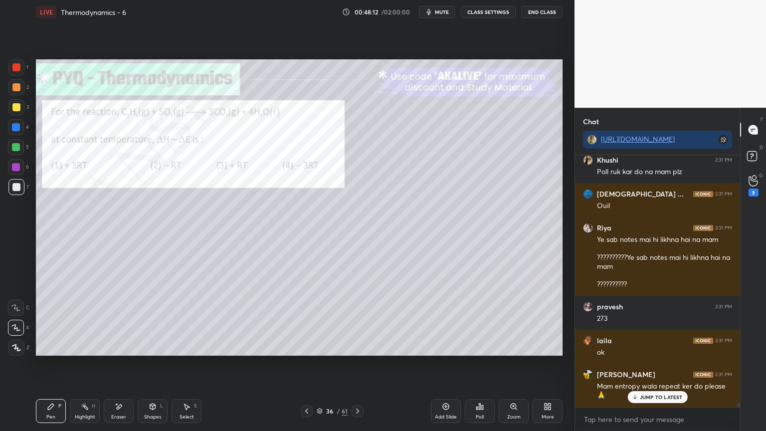
click at [663, 364] on p "JUMP TO LATEST" at bounding box center [661, 397] width 43 height 6
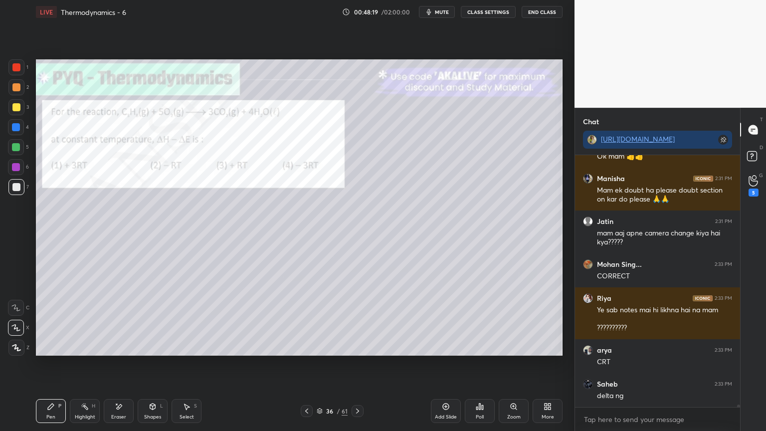
scroll to position [24979, 0]
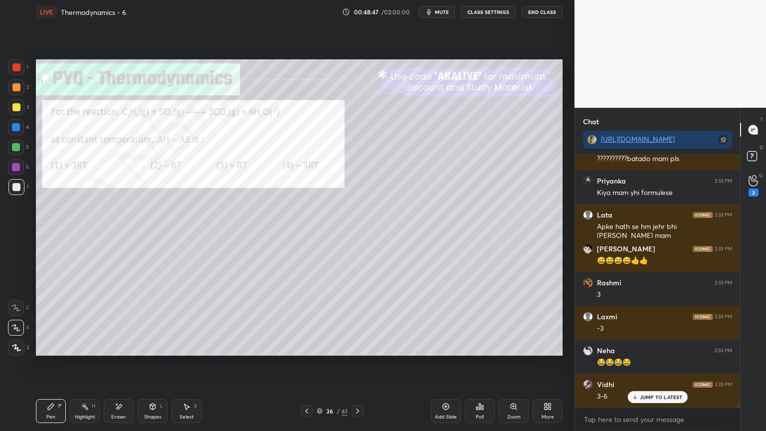
click at [88, 364] on div "Highlight H" at bounding box center [85, 411] width 30 height 24
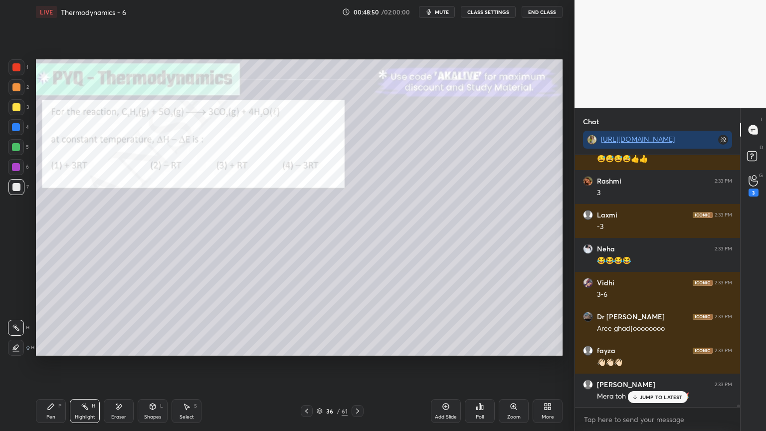
click at [17, 126] on div at bounding box center [16, 127] width 8 height 8
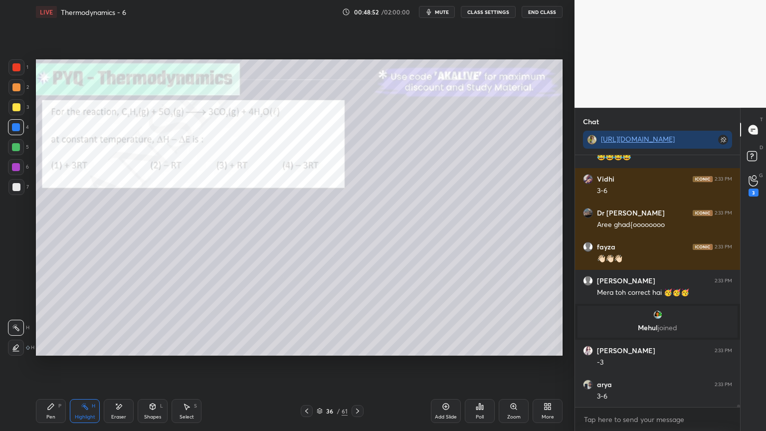
click at [45, 364] on div "Pen P" at bounding box center [51, 411] width 30 height 24
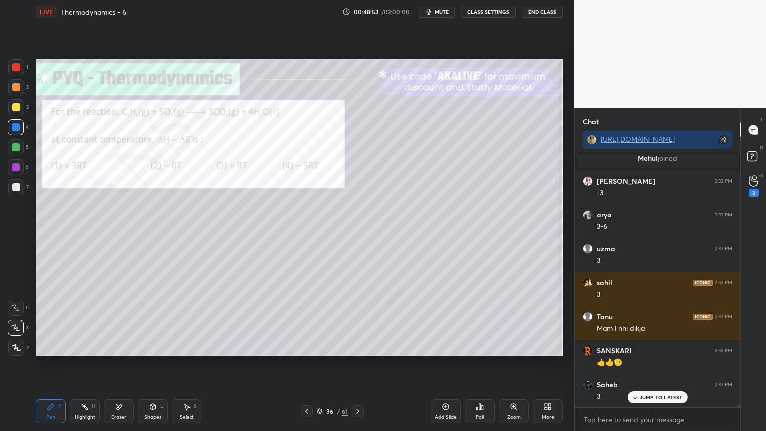
click at [18, 189] on div at bounding box center [16, 187] width 8 height 8
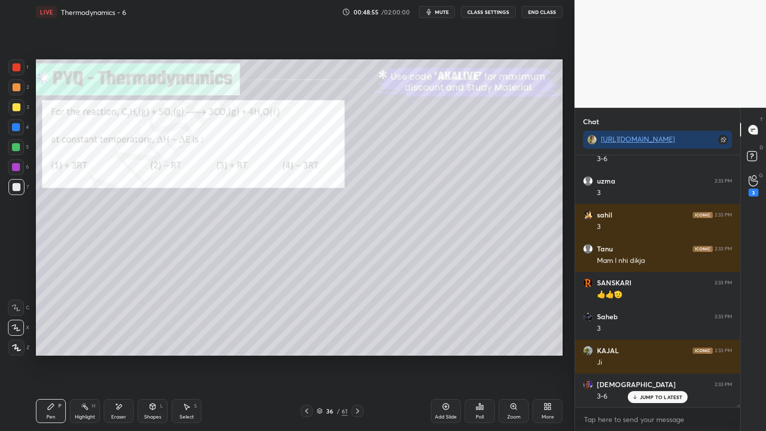
click at [89, 364] on div "Highlight" at bounding box center [85, 416] width 20 height 5
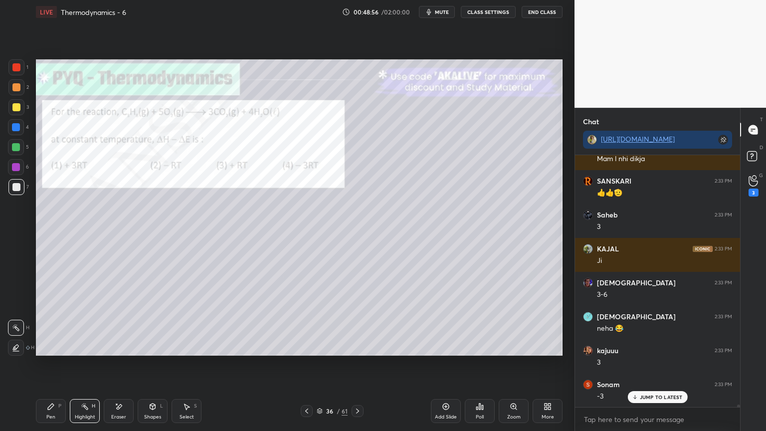
click at [18, 166] on div at bounding box center [16, 167] width 8 height 8
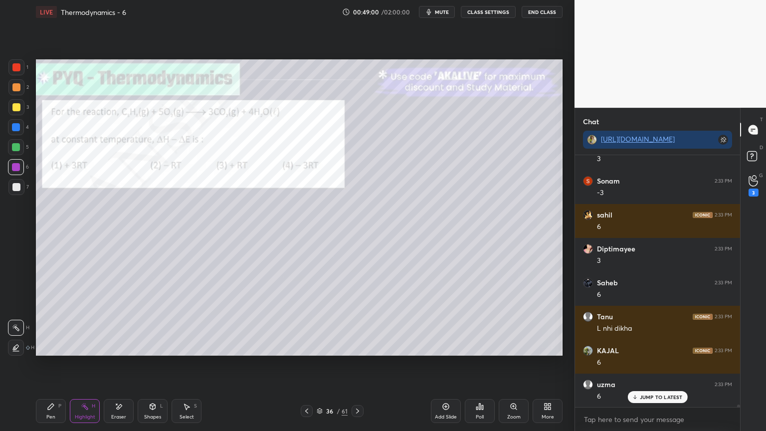
click at [52, 364] on div "Pen" at bounding box center [50, 416] width 9 height 5
click at [14, 187] on div at bounding box center [16, 187] width 8 height 8
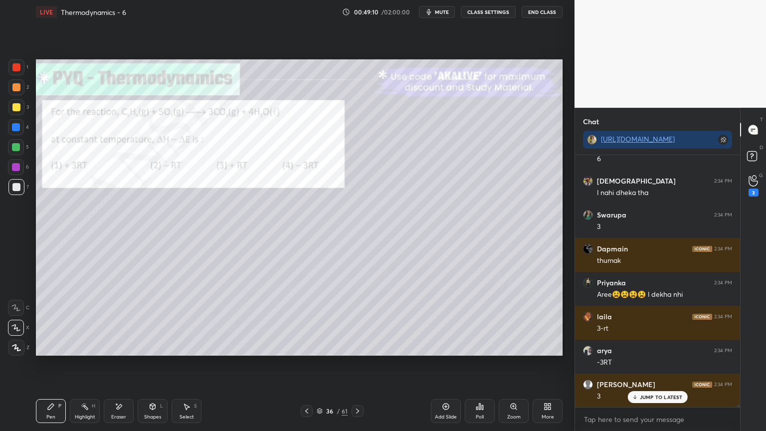
click at [159, 364] on div "Shapes L" at bounding box center [153, 411] width 30 height 24
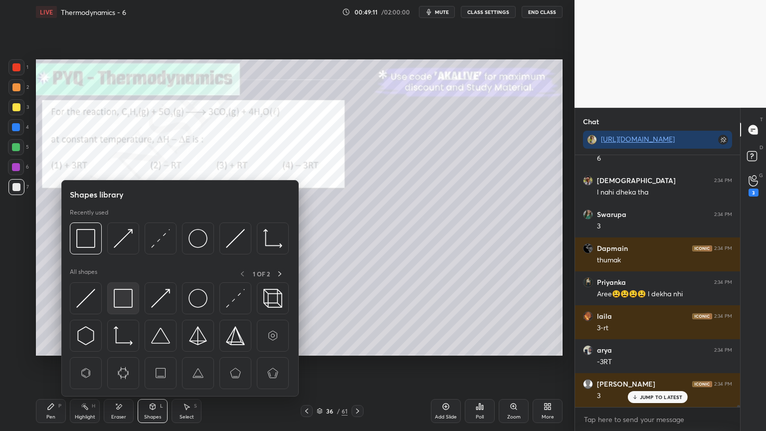
click at [118, 300] on img at bounding box center [123, 298] width 19 height 19
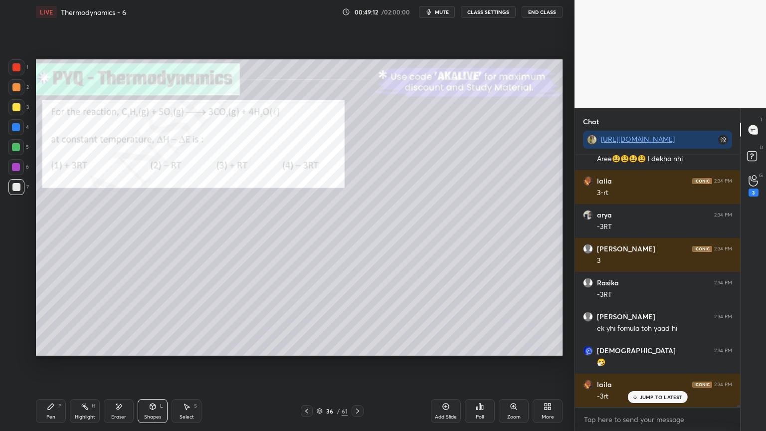
click at [16, 131] on div at bounding box center [16, 127] width 16 height 16
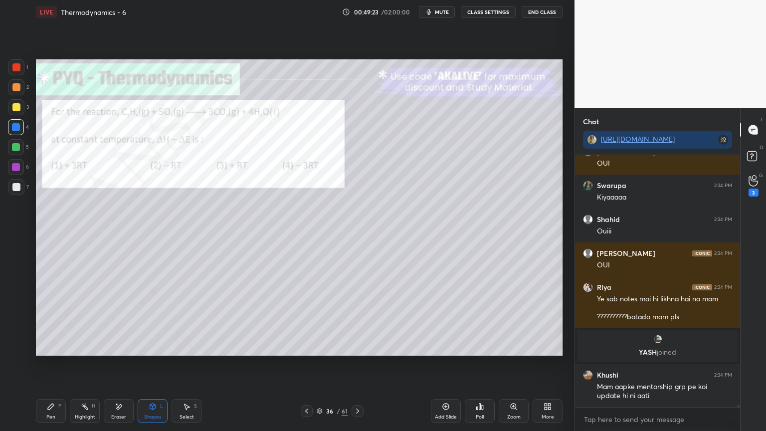
click at [361, 364] on icon at bounding box center [358, 411] width 8 height 8
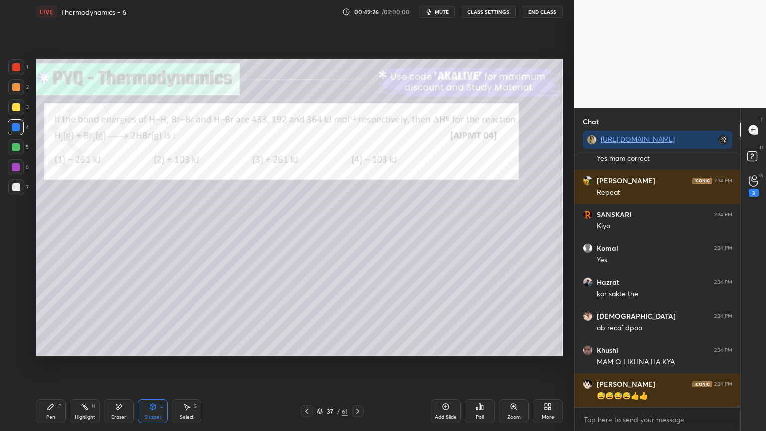
click at [355, 364] on icon at bounding box center [358, 411] width 8 height 8
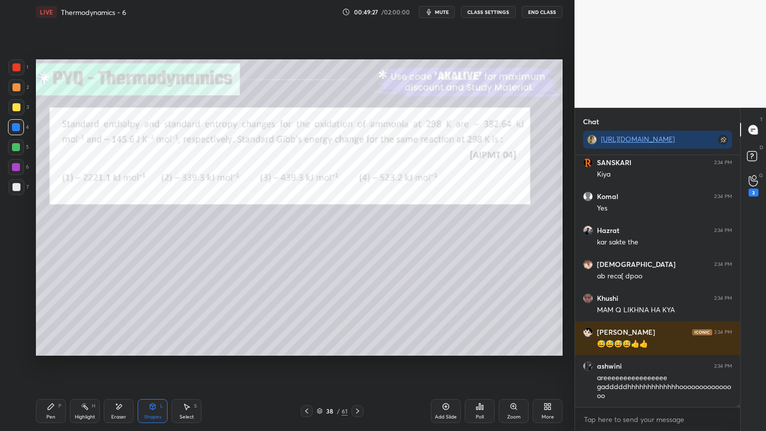
click at [311, 364] on div at bounding box center [307, 411] width 12 height 12
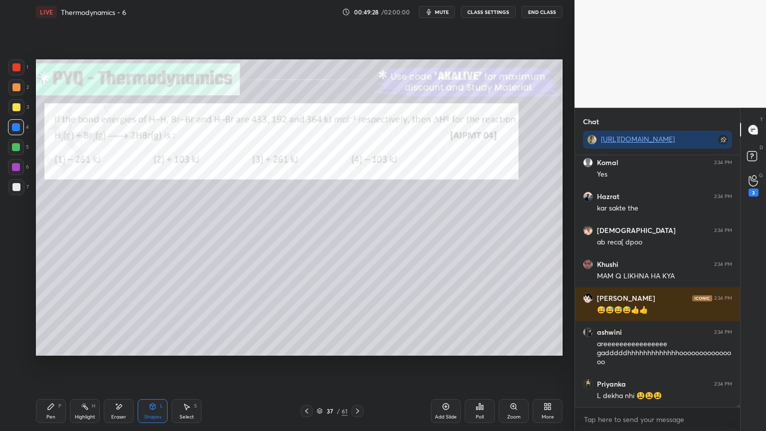
click at [116, 364] on div "Eraser" at bounding box center [118, 416] width 15 height 5
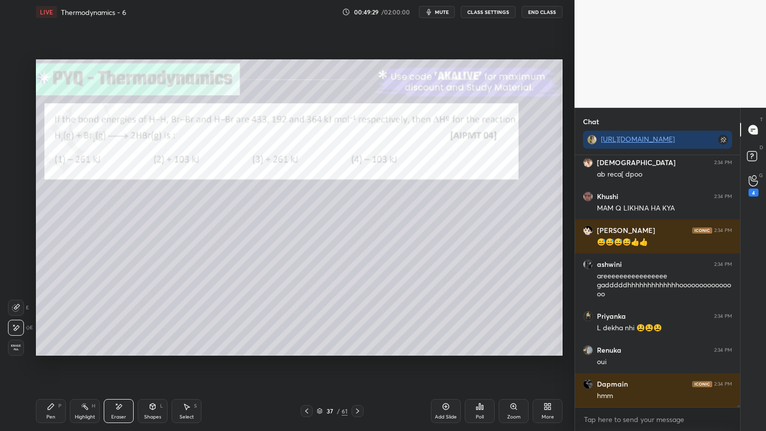
click at [86, 364] on div "Highlight H" at bounding box center [85, 411] width 30 height 24
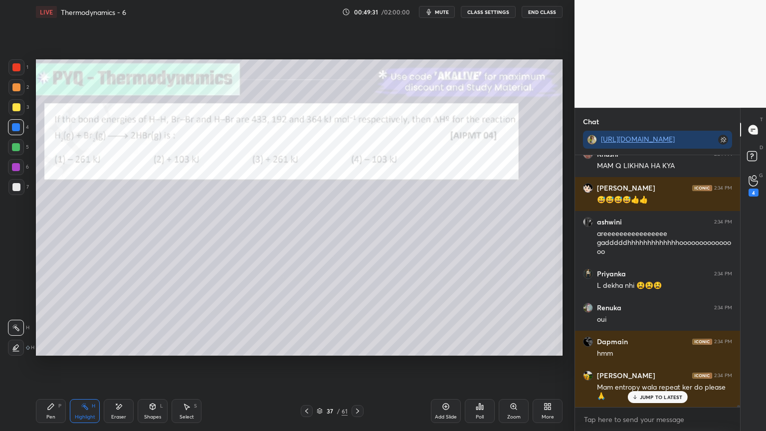
click at [354, 364] on icon at bounding box center [358, 411] width 8 height 8
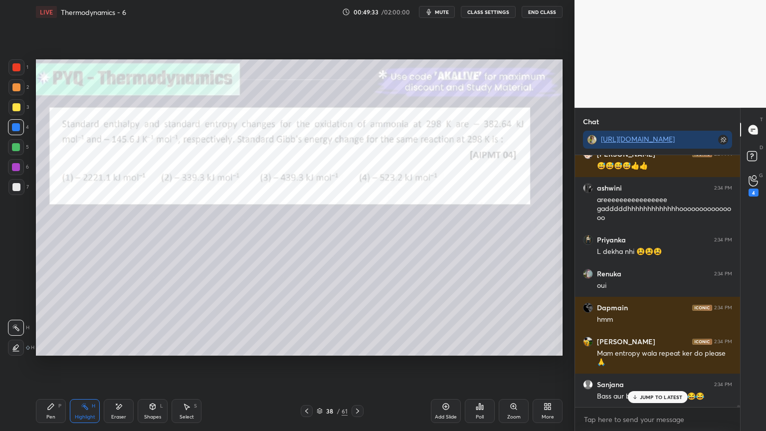
click at [356, 364] on icon at bounding box center [358, 411] width 8 height 8
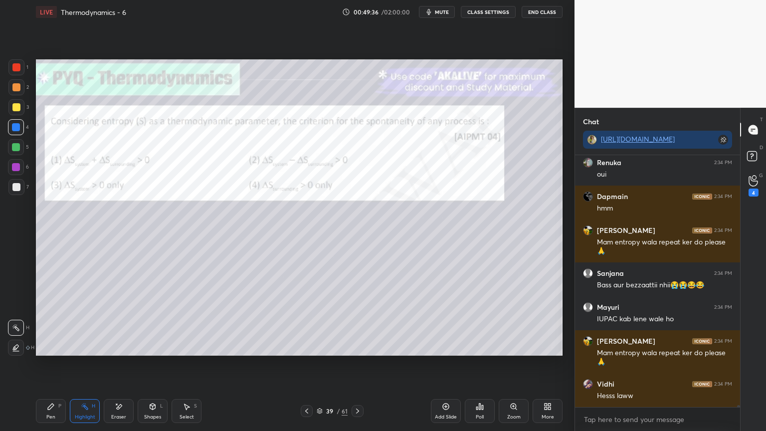
click at [485, 364] on div "Poll" at bounding box center [480, 411] width 30 height 24
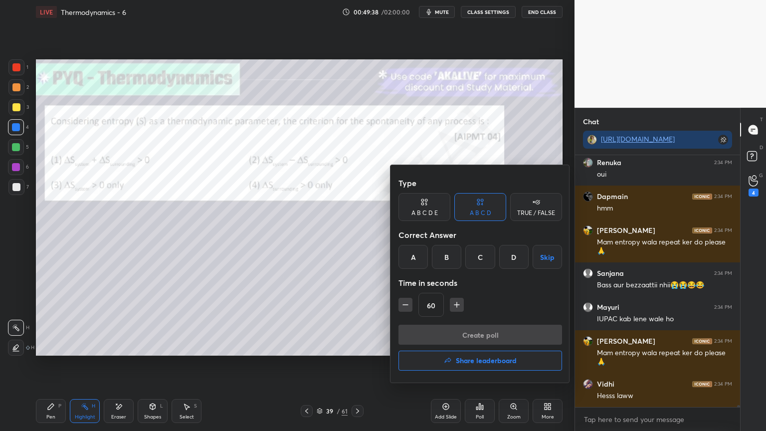
click at [418, 259] on div "A" at bounding box center [412, 257] width 29 height 24
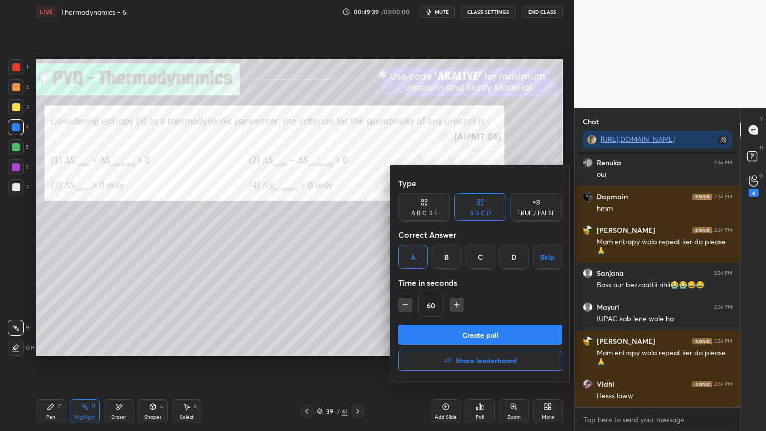
click at [405, 304] on icon "button" at bounding box center [405, 305] width 10 height 10
click at [406, 307] on icon "button" at bounding box center [405, 305] width 10 height 10
click at [407, 309] on icon "button" at bounding box center [405, 305] width 10 height 10
type input "15"
click at [413, 333] on button "Create poll" at bounding box center [480, 335] width 164 height 20
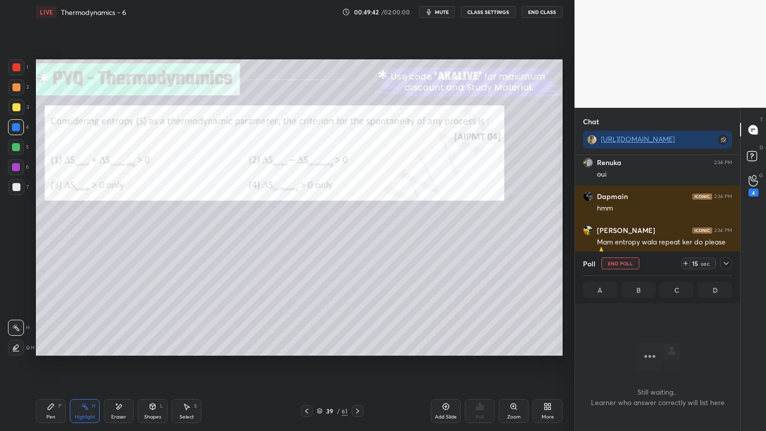
click at [725, 262] on icon at bounding box center [726, 263] width 8 height 8
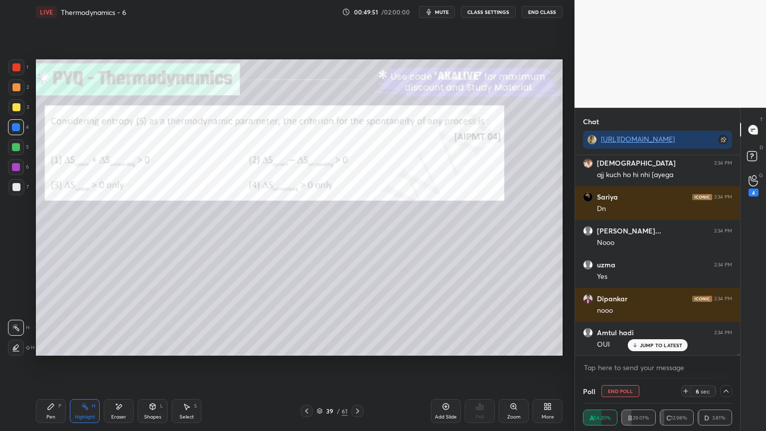
click at [666, 345] on p "JUMP TO LATEST" at bounding box center [661, 345] width 43 height 6
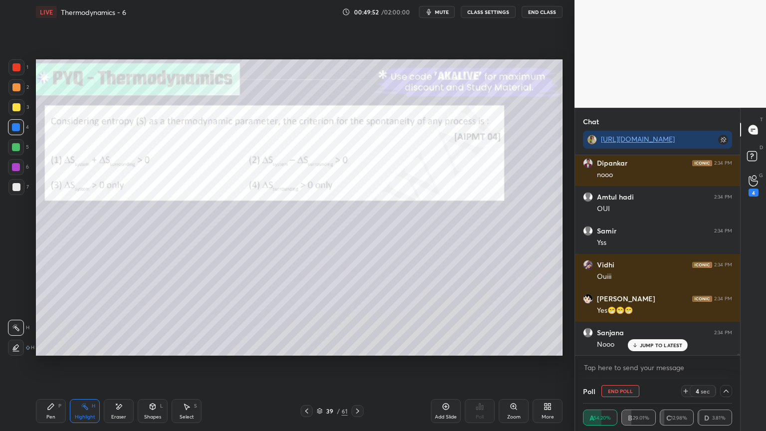
click at [661, 345] on p "JUMP TO LATEST" at bounding box center [661, 345] width 43 height 6
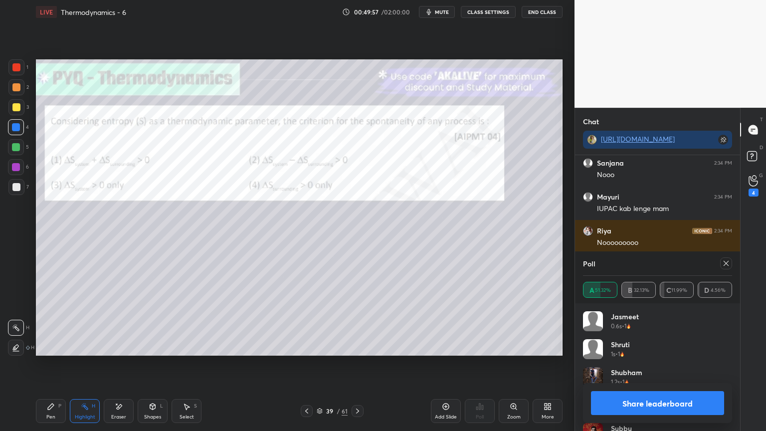
click at [652, 364] on button "Share leaderboard" at bounding box center [657, 403] width 133 height 24
type textarea "x"
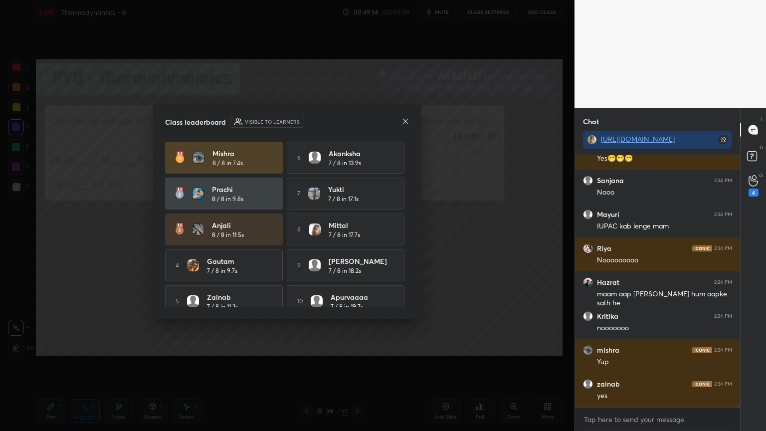
click at [403, 122] on icon at bounding box center [405, 120] width 5 height 5
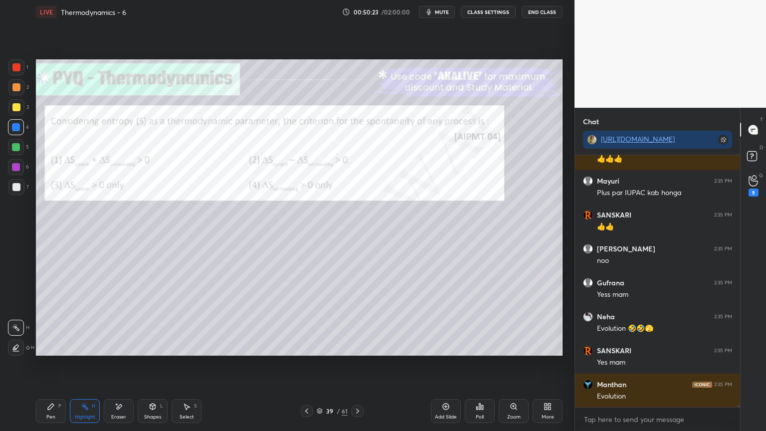
click at [152, 364] on icon at bounding box center [152, 406] width 5 height 6
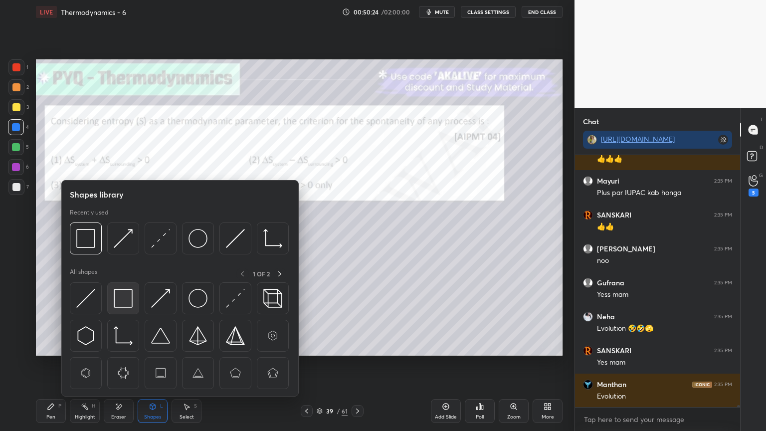
click at [128, 307] on img at bounding box center [123, 298] width 19 height 19
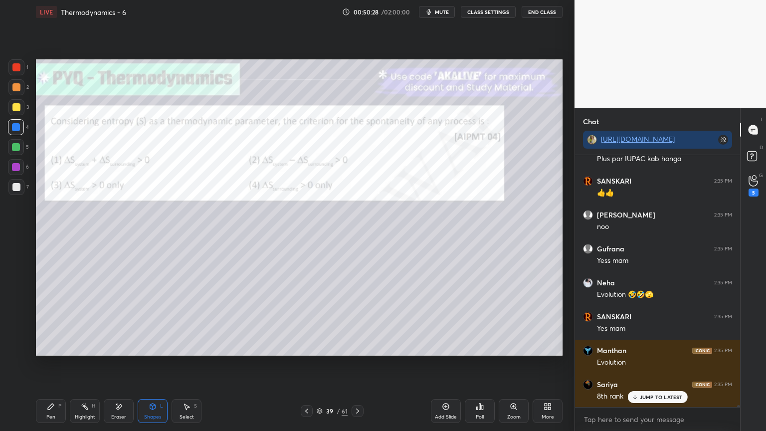
click at [88, 364] on icon at bounding box center [85, 406] width 8 height 8
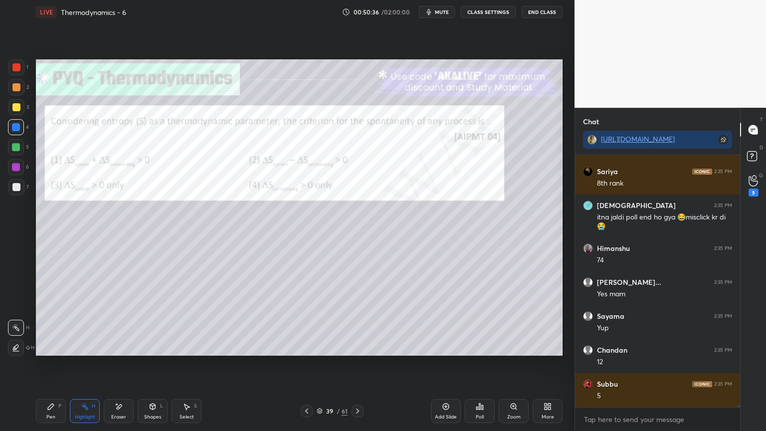
click at [357, 364] on icon at bounding box center [358, 411] width 8 height 8
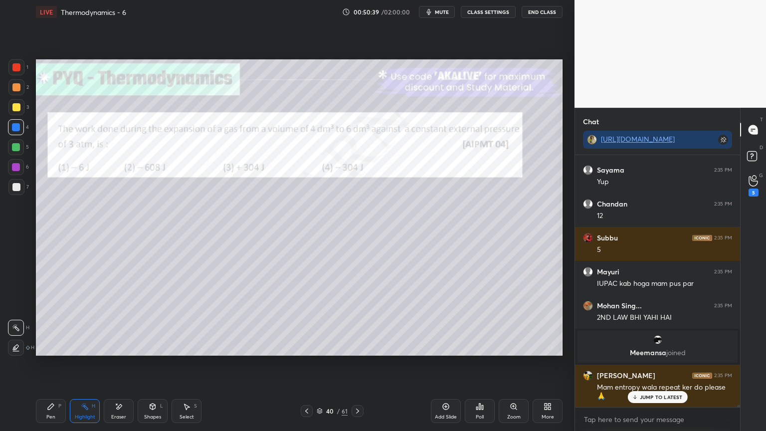
click at [479, 364] on icon at bounding box center [479, 406] width 1 height 6
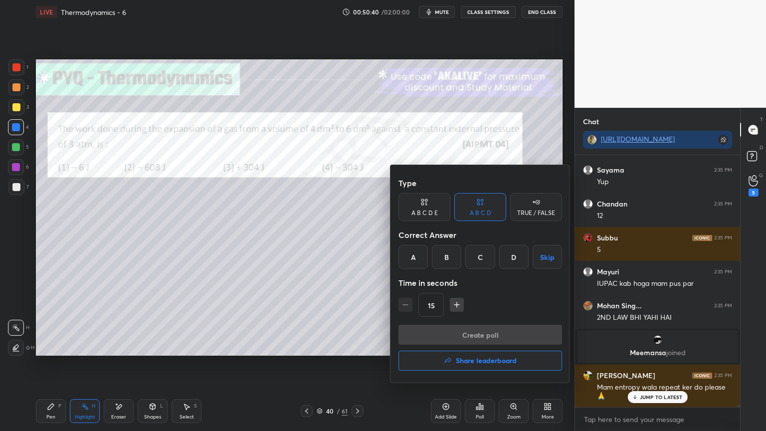
click at [441, 261] on div "B" at bounding box center [446, 257] width 29 height 24
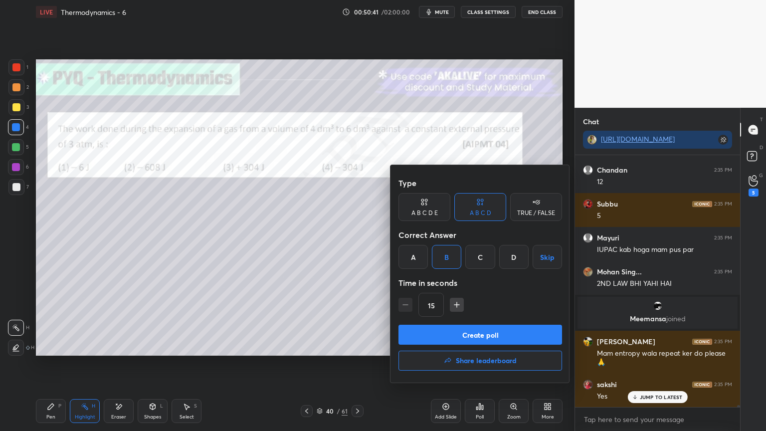
click at [461, 309] on icon "button" at bounding box center [457, 305] width 10 height 10
click at [453, 307] on icon "button" at bounding box center [457, 305] width 10 height 10
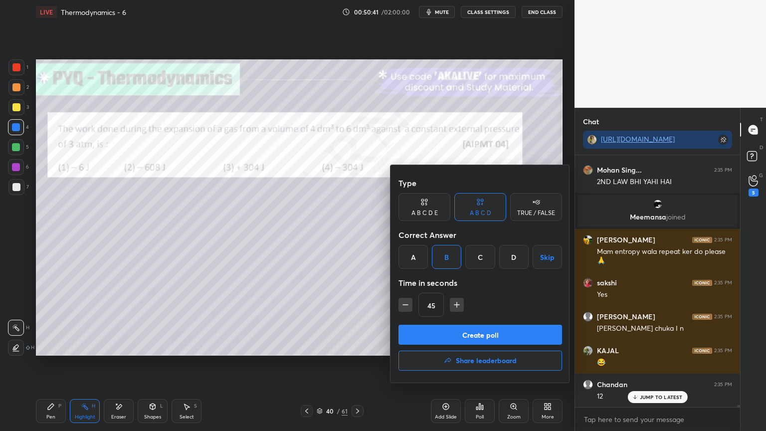
click at [458, 305] on icon "button" at bounding box center [457, 305] width 10 height 10
type input "60"
click at [463, 333] on button "Create poll" at bounding box center [480, 335] width 164 height 20
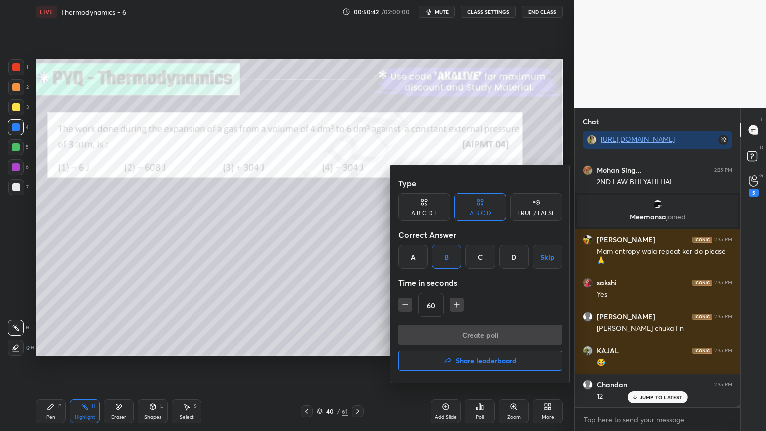
type textarea "x"
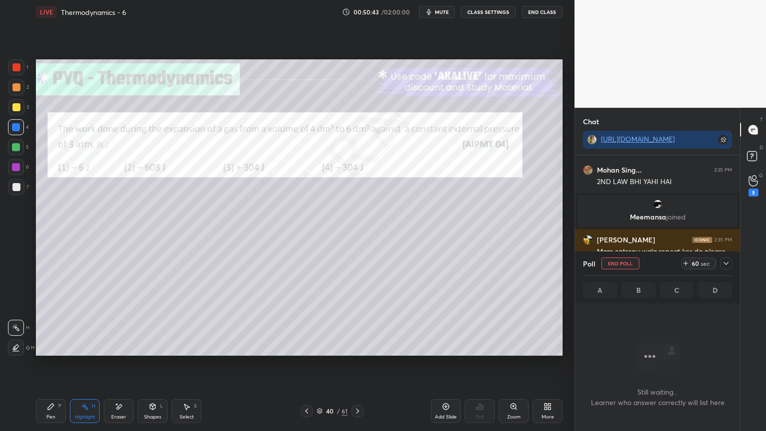
click at [498, 12] on button "CLASS SETTINGS" at bounding box center [488, 12] width 55 height 12
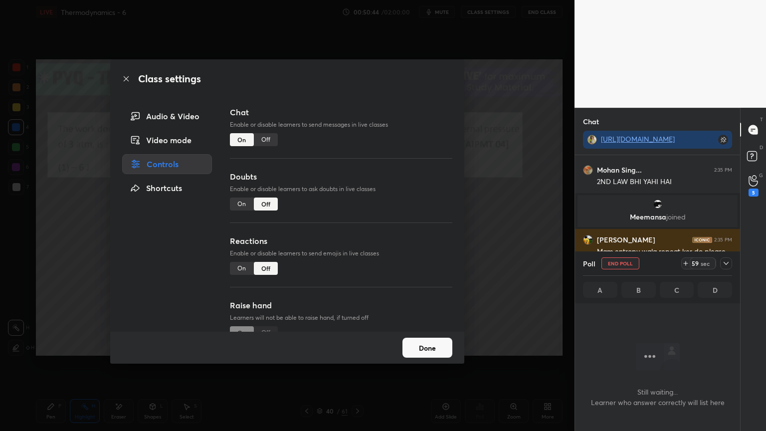
click at [269, 144] on div "Off" at bounding box center [266, 139] width 24 height 13
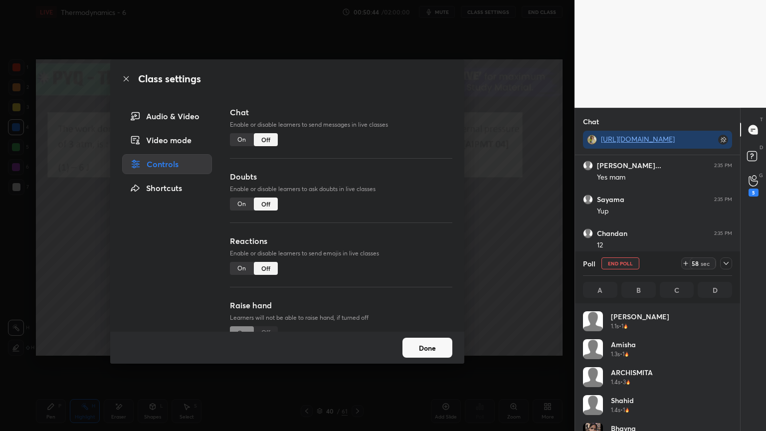
click at [439, 351] on button "Done" at bounding box center [427, 348] width 50 height 20
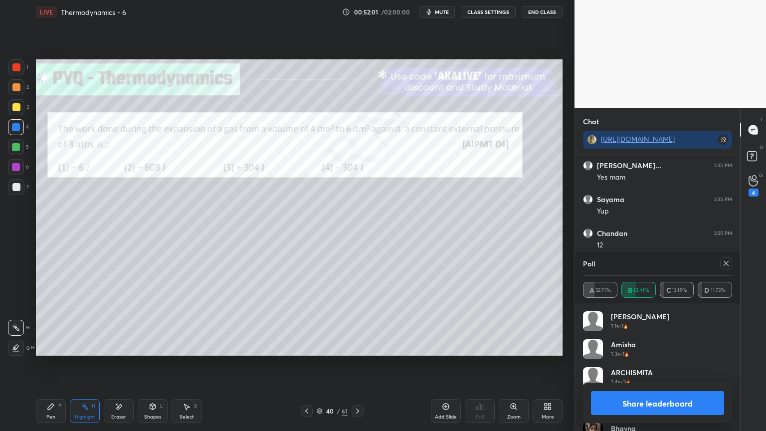
click at [632, 364] on button "Share leaderboard" at bounding box center [657, 403] width 133 height 24
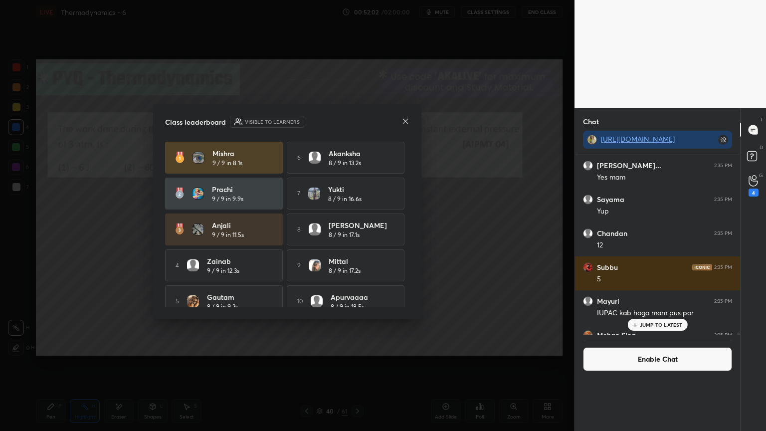
scroll to position [3, 3]
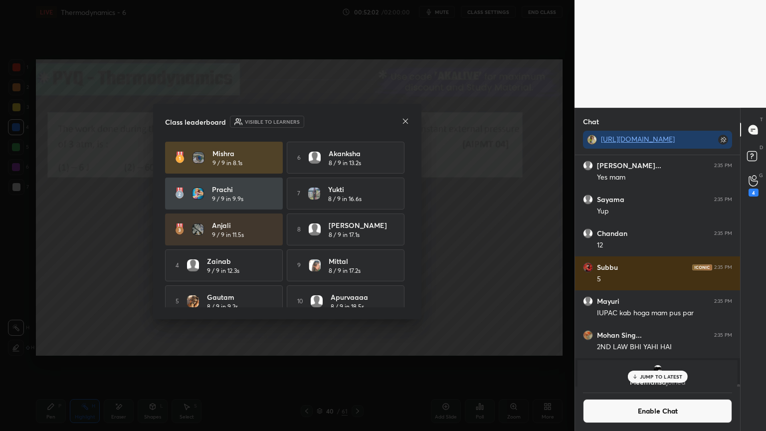
click at [403, 120] on icon at bounding box center [405, 121] width 8 height 8
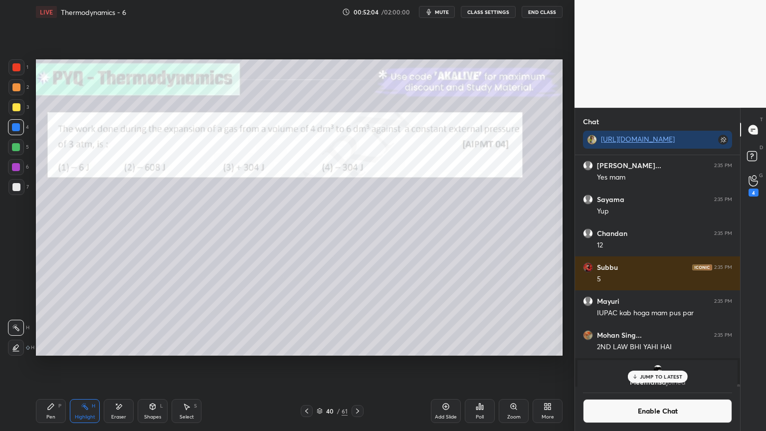
click at [651, 364] on p "JUMP TO LATEST" at bounding box center [661, 376] width 43 height 6
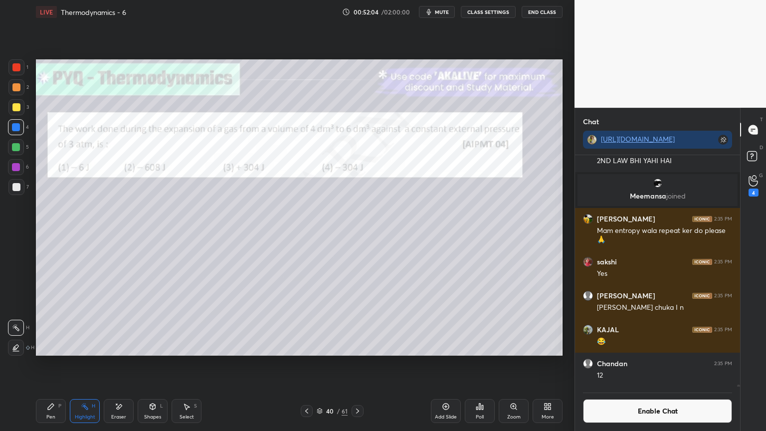
click at [660, 364] on button "Enable Chat" at bounding box center [657, 411] width 149 height 24
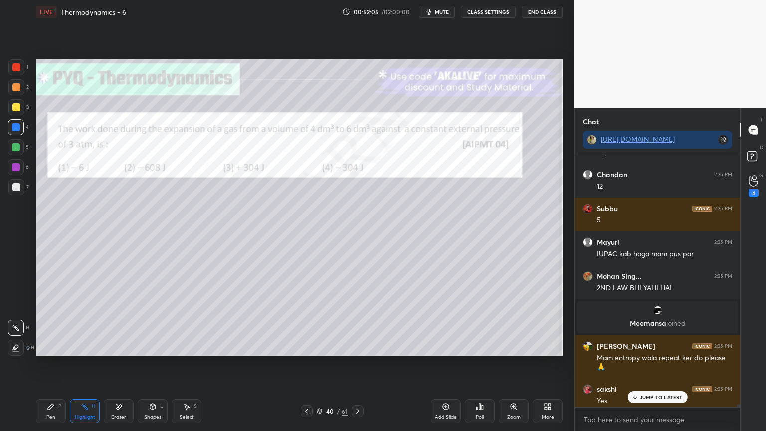
scroll to position [29445, 0]
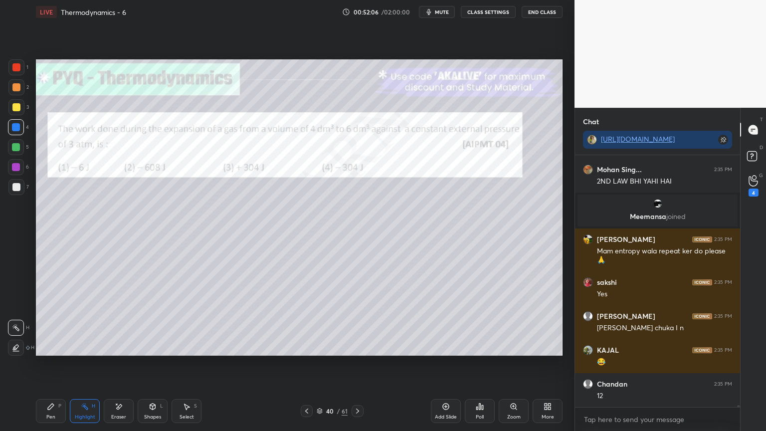
click at [59, 364] on div "Pen P" at bounding box center [51, 411] width 30 height 24
click at [20, 192] on div at bounding box center [16, 187] width 16 height 16
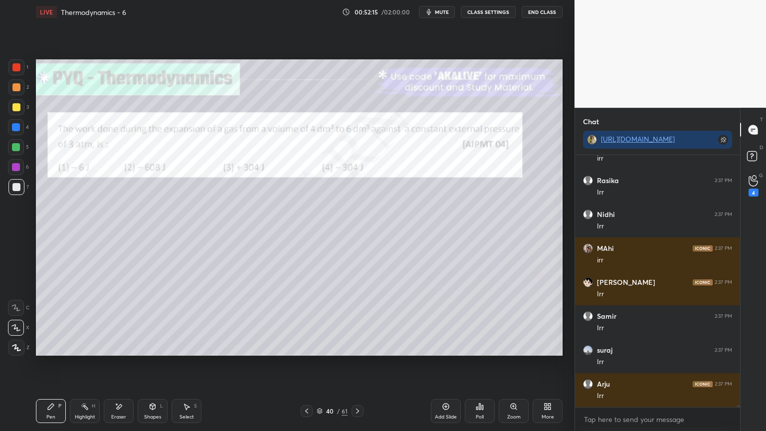
scroll to position [31046, 0]
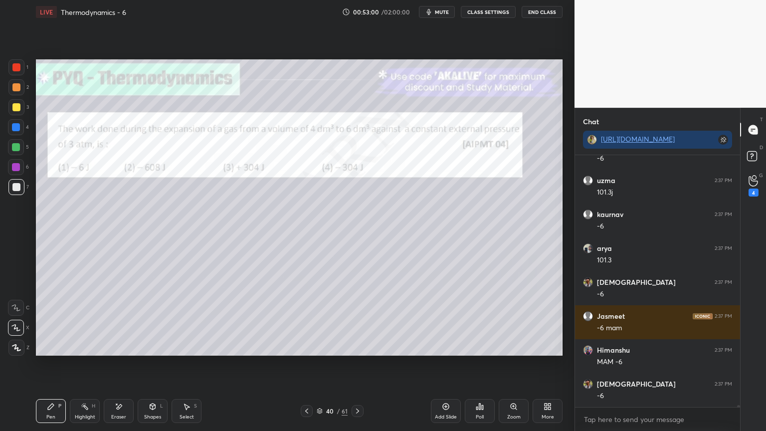
click at [124, 364] on div "Eraser" at bounding box center [119, 411] width 30 height 24
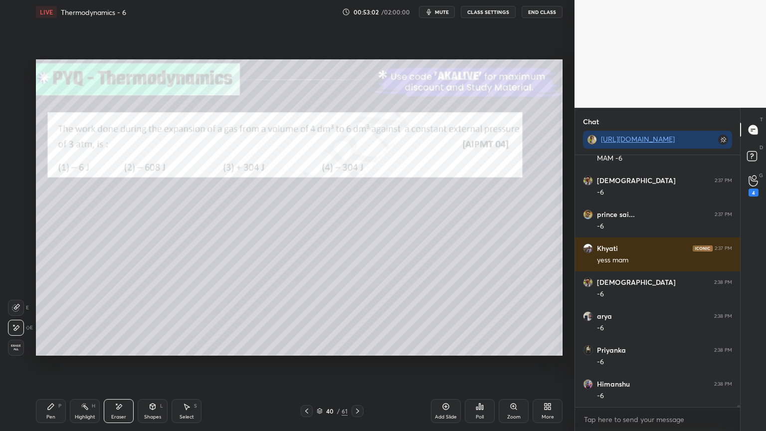
click at [58, 364] on div "Pen P" at bounding box center [51, 411] width 30 height 24
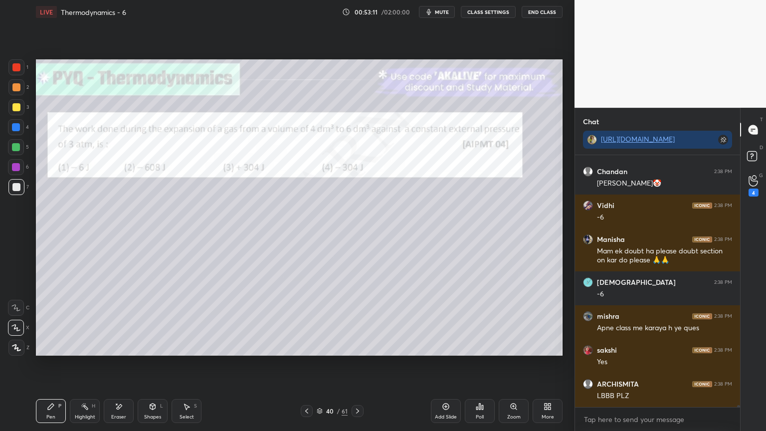
click at [94, 364] on div "H" at bounding box center [93, 405] width 3 height 5
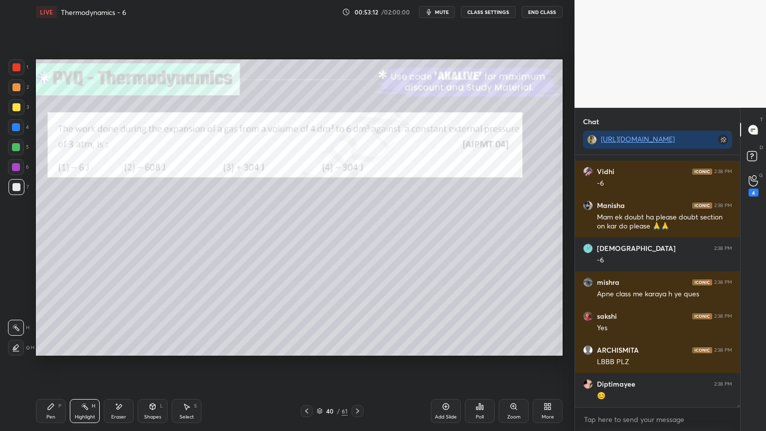
click at [17, 163] on div at bounding box center [16, 167] width 8 height 8
click at [17, 152] on div at bounding box center [16, 147] width 16 height 16
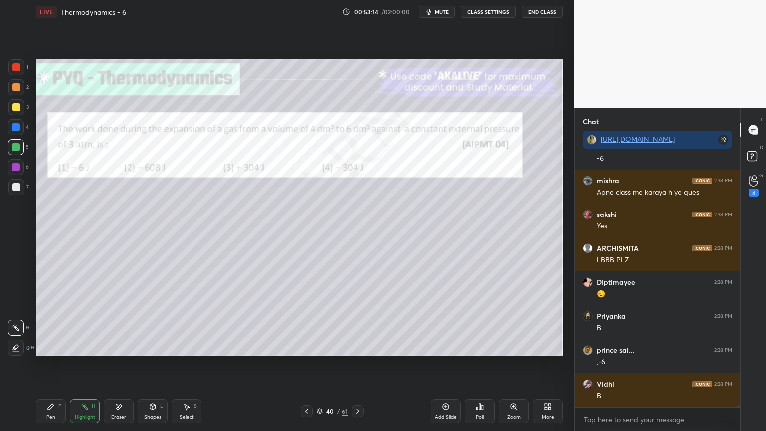
click at [16, 349] on icon at bounding box center [16, 348] width 8 height 8
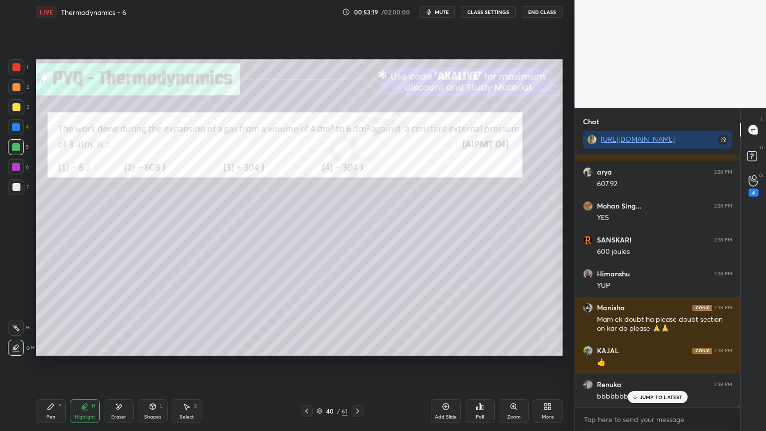
click at [357, 364] on icon at bounding box center [357, 410] width 3 height 5
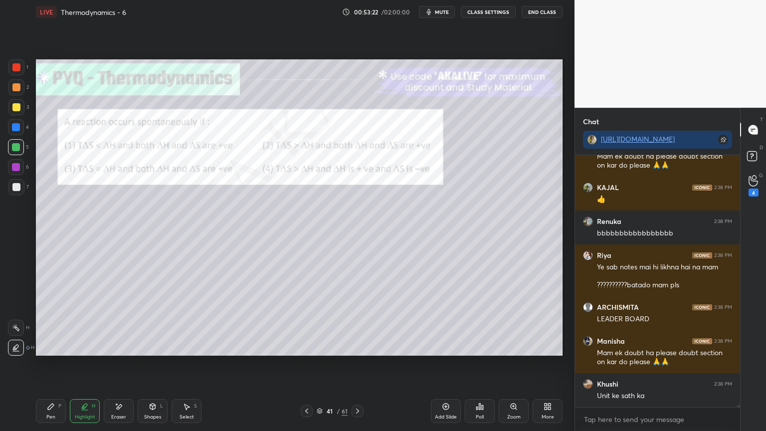
click at [359, 364] on icon at bounding box center [358, 411] width 8 height 8
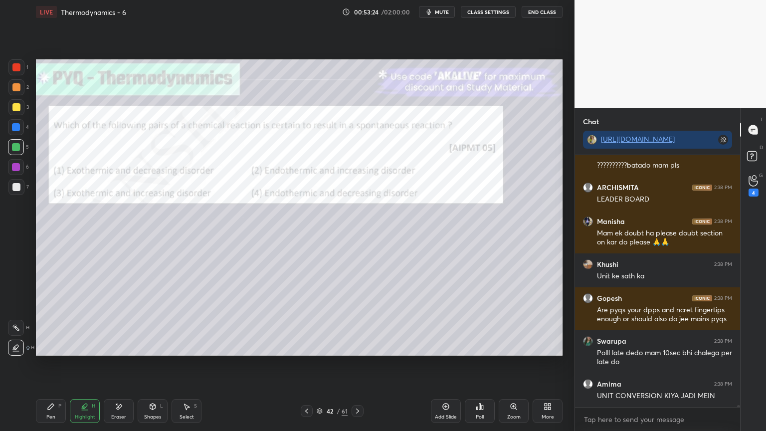
click at [361, 364] on icon at bounding box center [358, 411] width 8 height 8
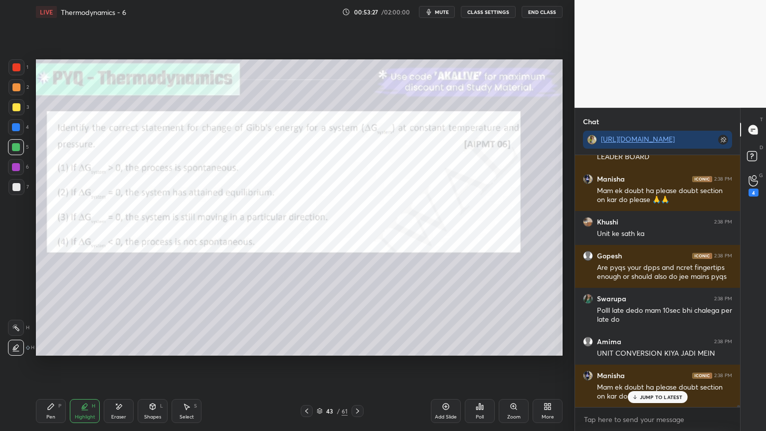
click at [358, 364] on icon at bounding box center [357, 410] width 3 height 5
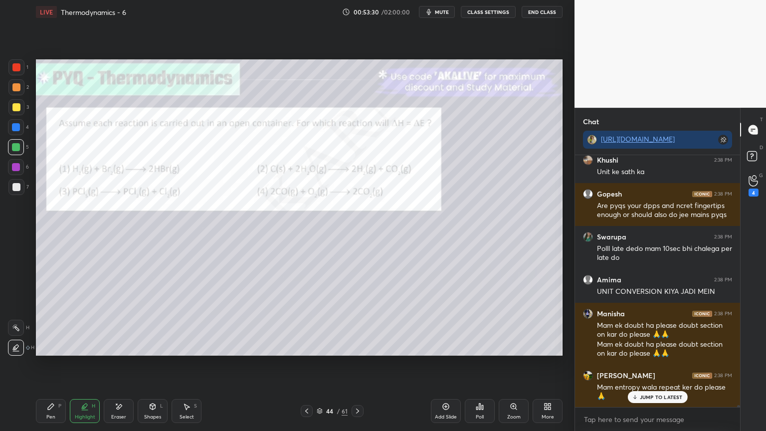
click at [490, 14] on button "CLASS SETTINGS" at bounding box center [488, 12] width 55 height 12
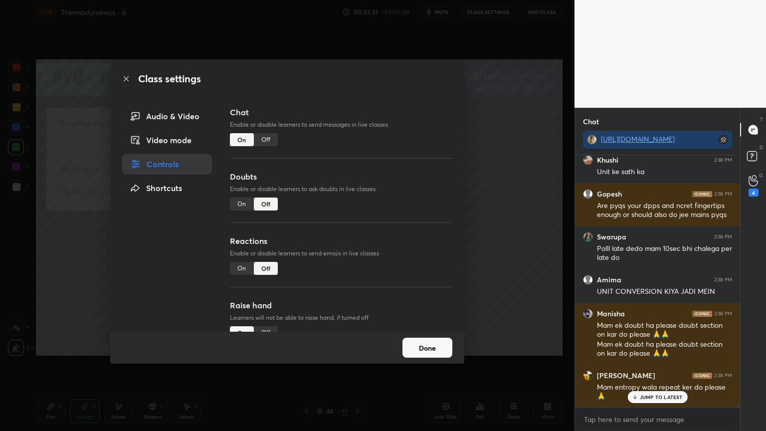
click at [270, 138] on div "Off" at bounding box center [266, 139] width 24 height 13
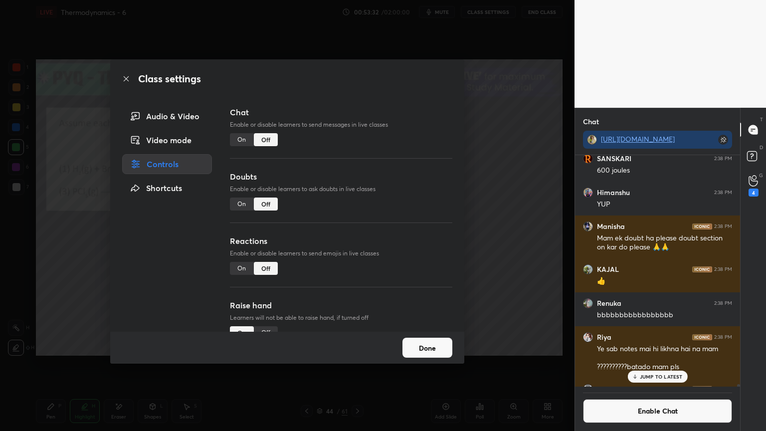
click at [435, 354] on button "Done" at bounding box center [427, 348] width 50 height 20
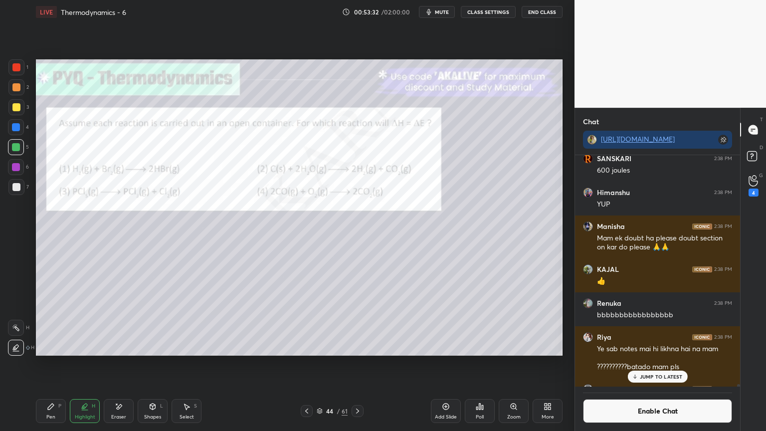
click at [476, 364] on div "Poll" at bounding box center [480, 411] width 30 height 24
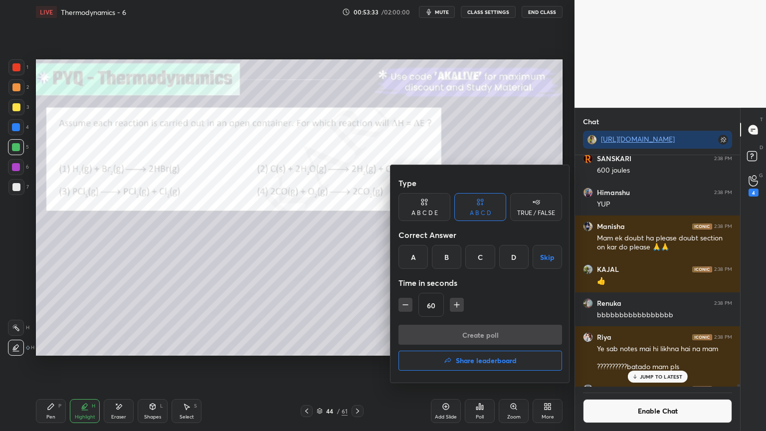
click at [409, 303] on icon "button" at bounding box center [405, 305] width 10 height 10
type input "45"
click at [419, 256] on div "A" at bounding box center [412, 257] width 29 height 24
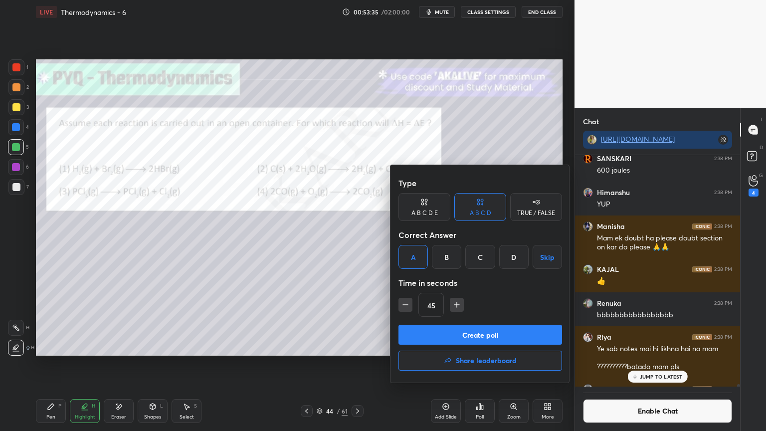
click at [458, 335] on button "Create poll" at bounding box center [480, 335] width 164 height 20
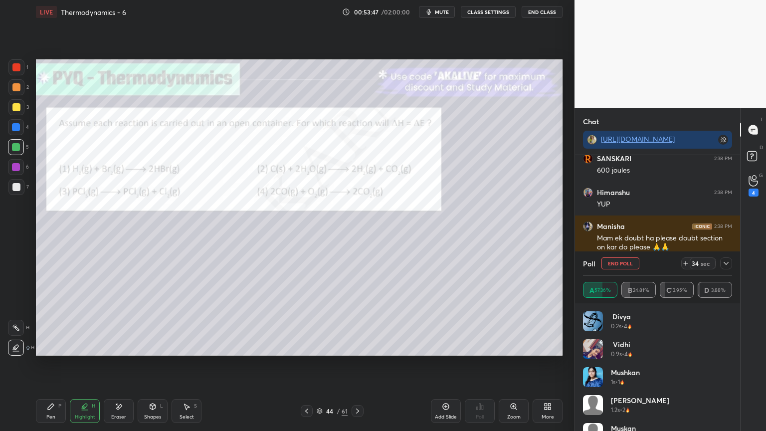
click at [727, 264] on icon at bounding box center [726, 263] width 8 height 8
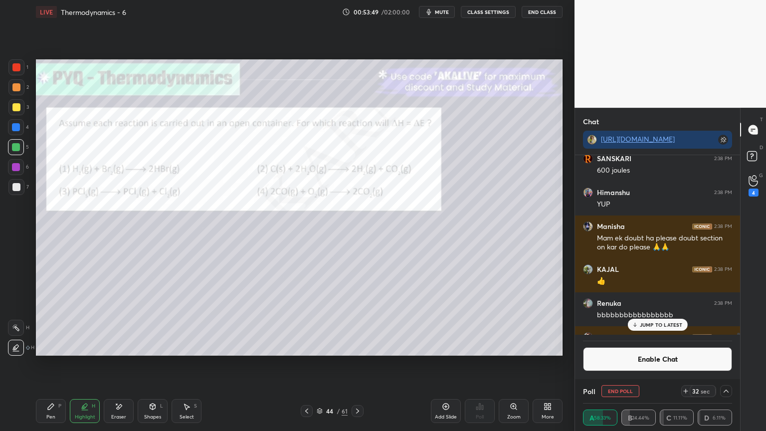
click at [655, 326] on p "JUMP TO LATEST" at bounding box center [661, 325] width 43 height 6
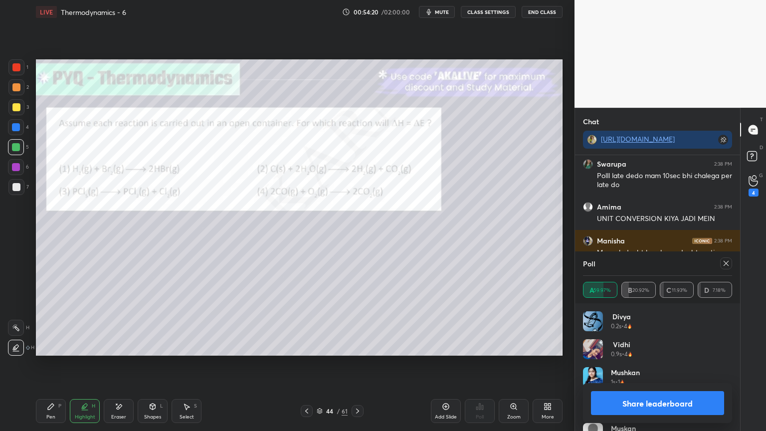
scroll to position [116, 146]
click at [667, 364] on button "Share leaderboard" at bounding box center [657, 403] width 133 height 24
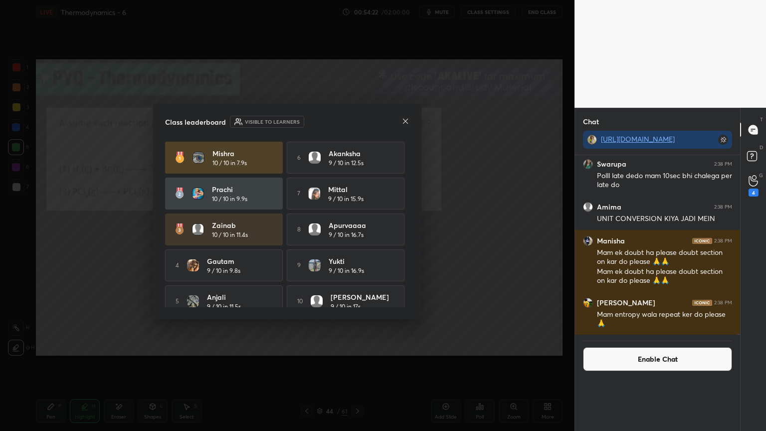
scroll to position [3, 3]
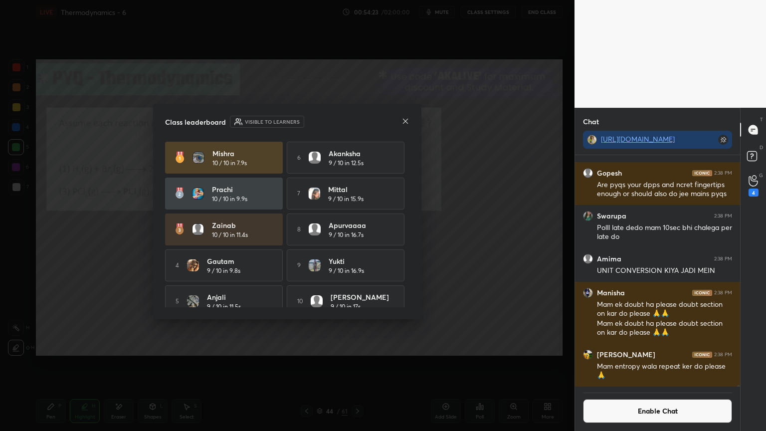
click at [403, 118] on icon at bounding box center [405, 121] width 8 height 8
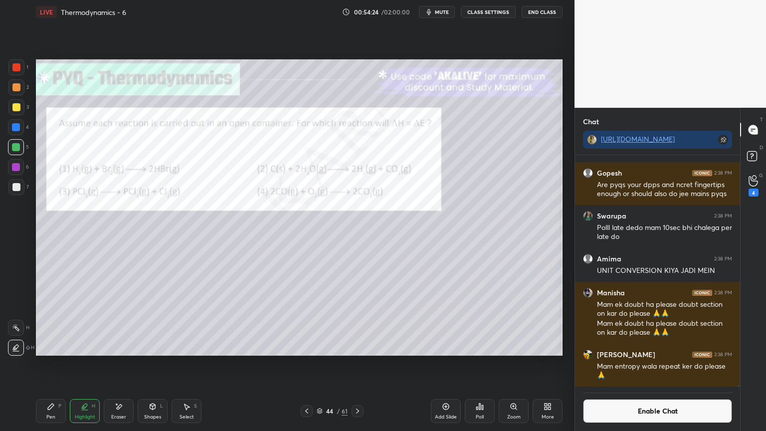
click at [668, 364] on button "Enable Chat" at bounding box center [657, 411] width 149 height 24
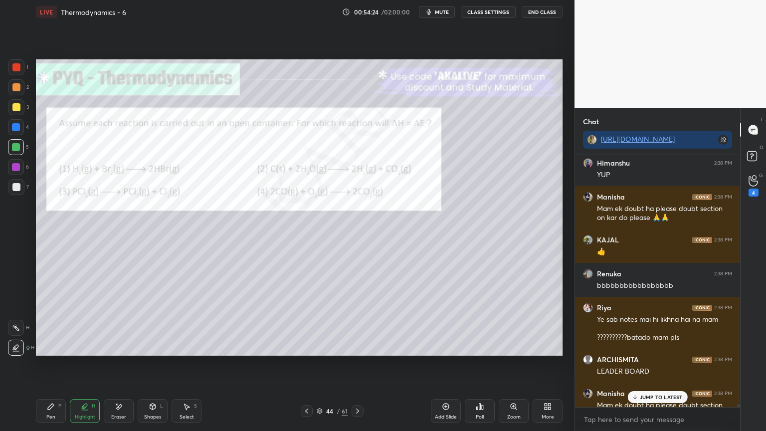
click at [664, 364] on p "JUMP TO LATEST" at bounding box center [661, 397] width 43 height 6
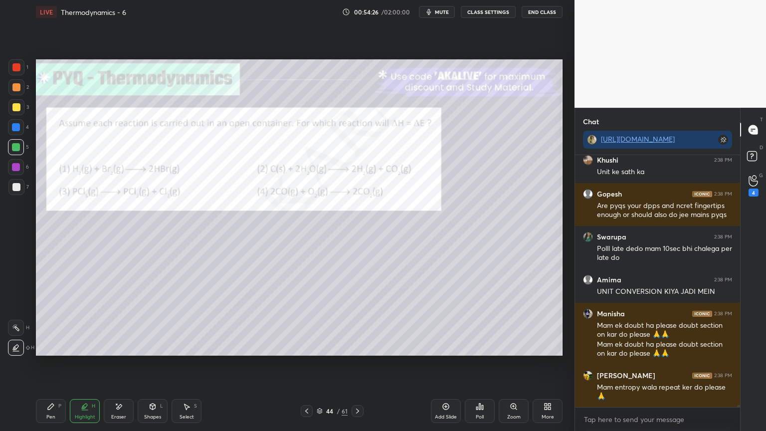
click at [98, 364] on div "Highlight H" at bounding box center [85, 411] width 30 height 24
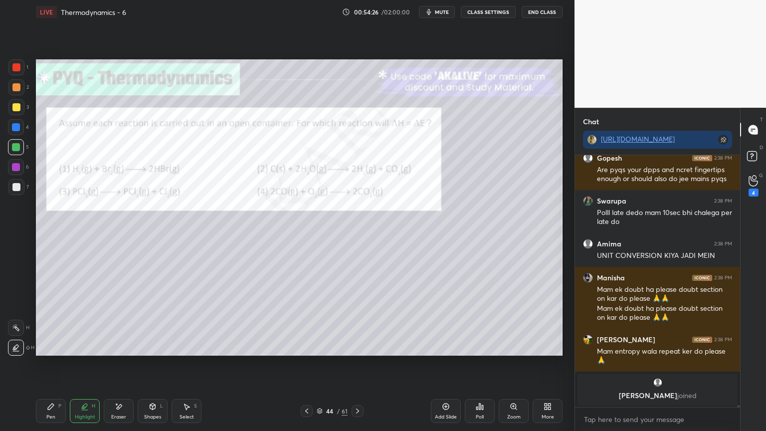
click at [14, 324] on icon at bounding box center [16, 328] width 8 height 8
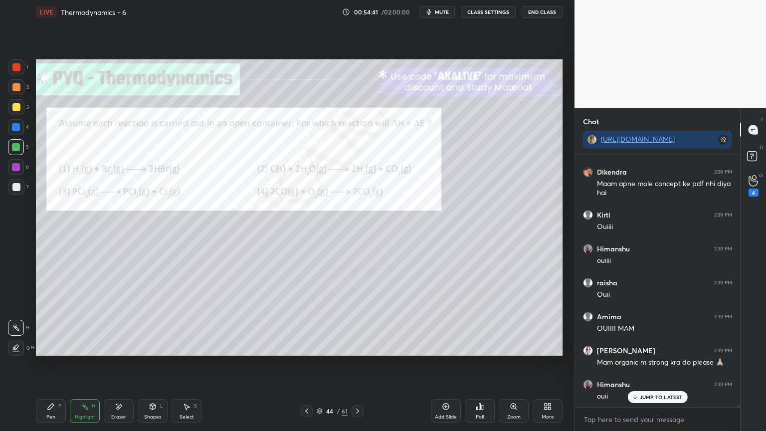
click at [493, 14] on button "CLASS SETTINGS" at bounding box center [488, 12] width 55 height 12
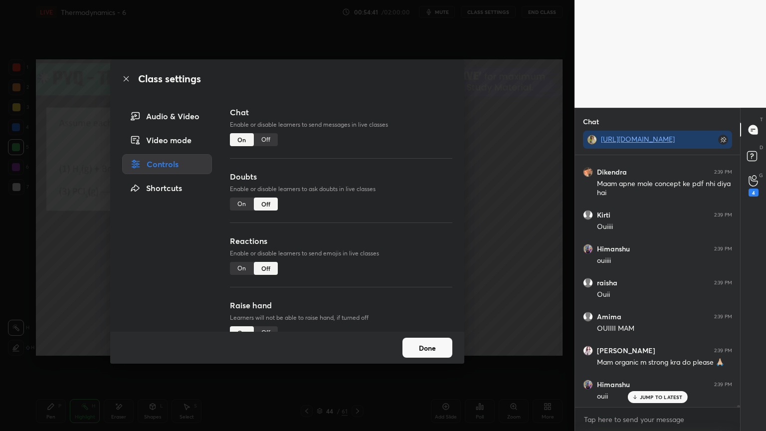
click at [268, 140] on div "Off" at bounding box center [266, 139] width 24 height 13
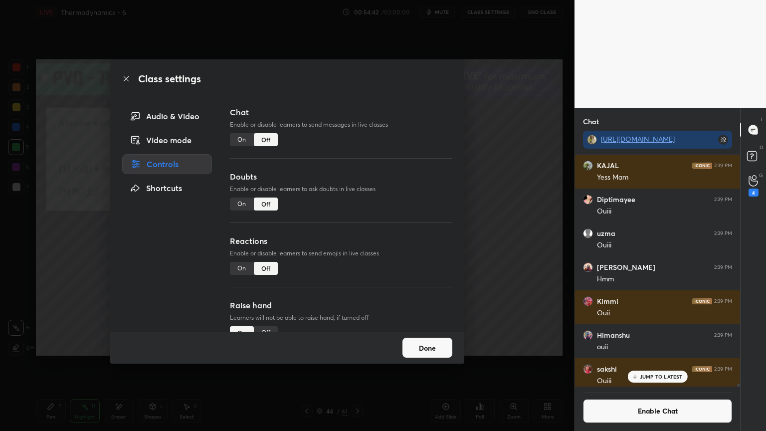
click at [423, 350] on button "Done" at bounding box center [427, 348] width 50 height 20
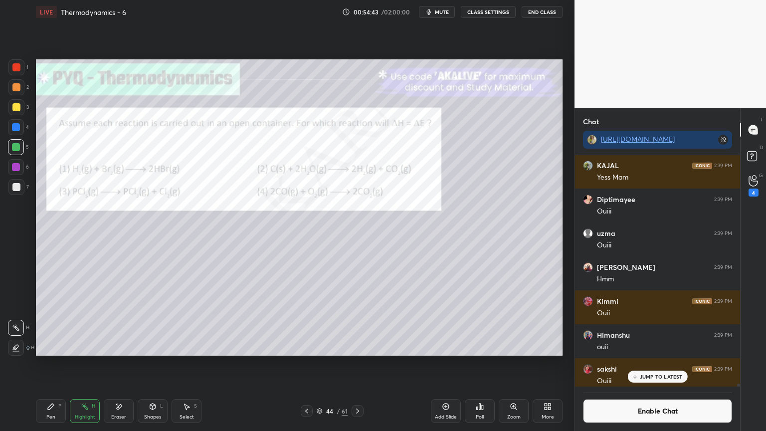
click at [150, 364] on div "Shapes" at bounding box center [152, 416] width 17 height 5
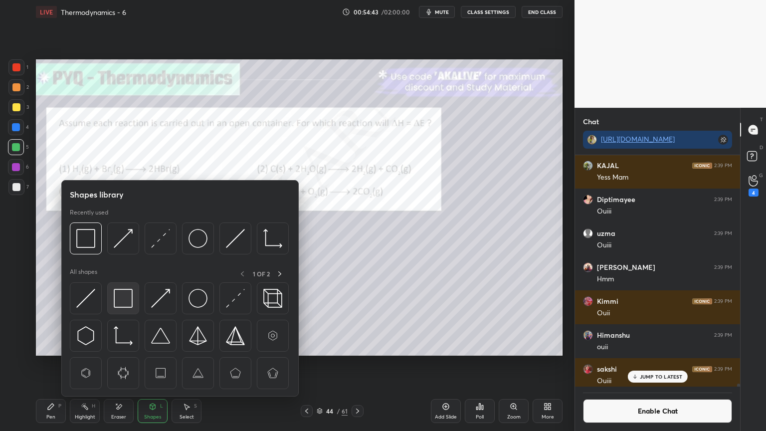
click at [124, 303] on img at bounding box center [123, 298] width 19 height 19
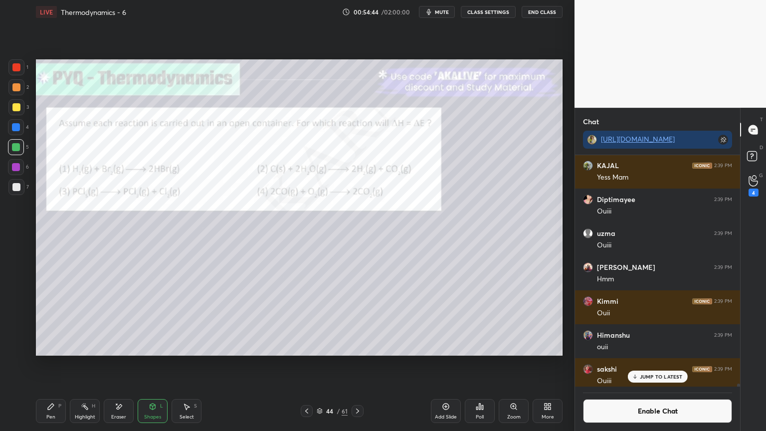
click at [18, 67] on div at bounding box center [16, 67] width 8 height 8
click at [60, 364] on div "Pen P" at bounding box center [51, 411] width 30 height 24
click at [16, 189] on div at bounding box center [16, 187] width 8 height 8
click at [90, 364] on div "Highlight H" at bounding box center [85, 411] width 30 height 24
click at [18, 170] on div at bounding box center [16, 167] width 8 height 8
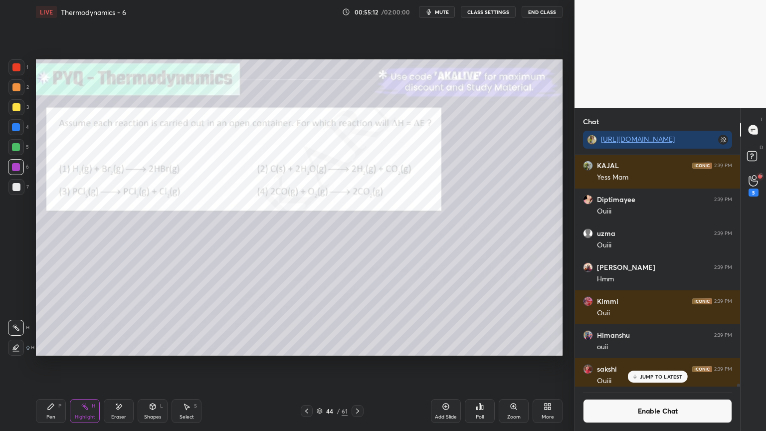
click at [360, 364] on icon at bounding box center [358, 411] width 8 height 8
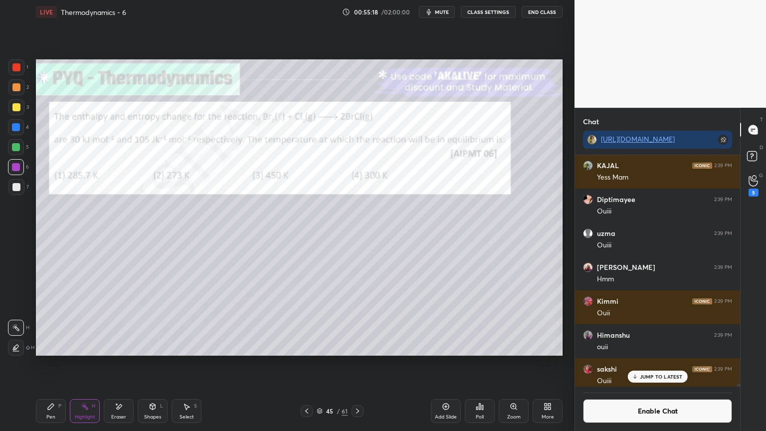
click at [359, 364] on icon at bounding box center [358, 411] width 8 height 8
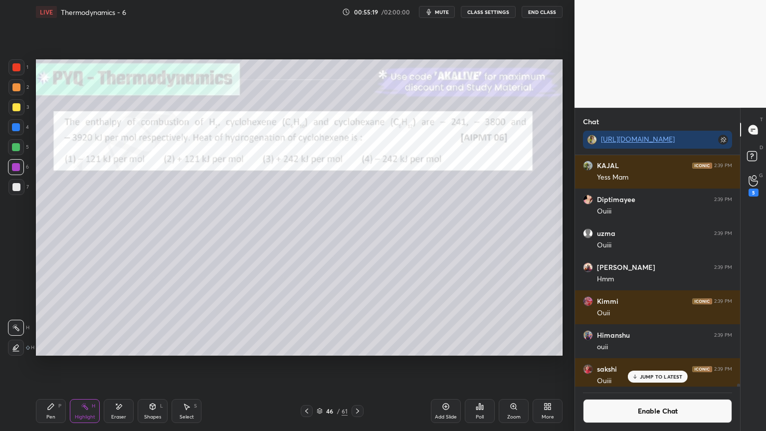
click at [306, 364] on icon at bounding box center [307, 411] width 8 height 8
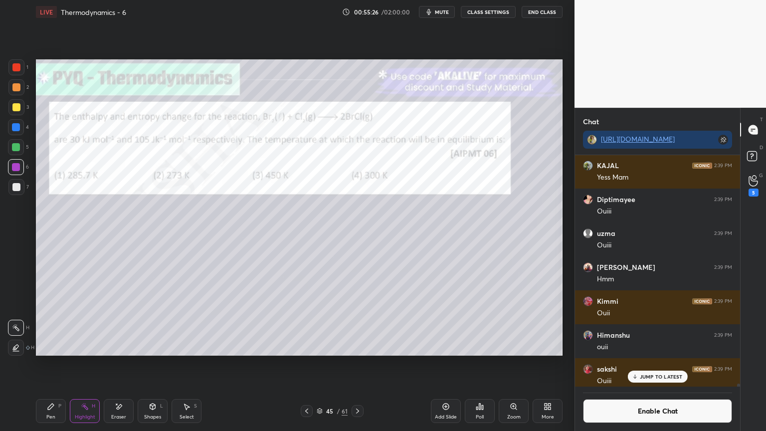
click at [357, 364] on div at bounding box center [358, 411] width 12 height 12
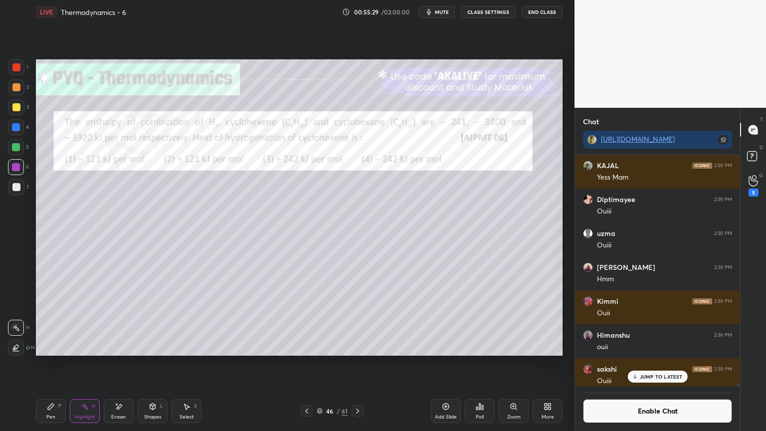
click at [362, 364] on div at bounding box center [358, 411] width 12 height 12
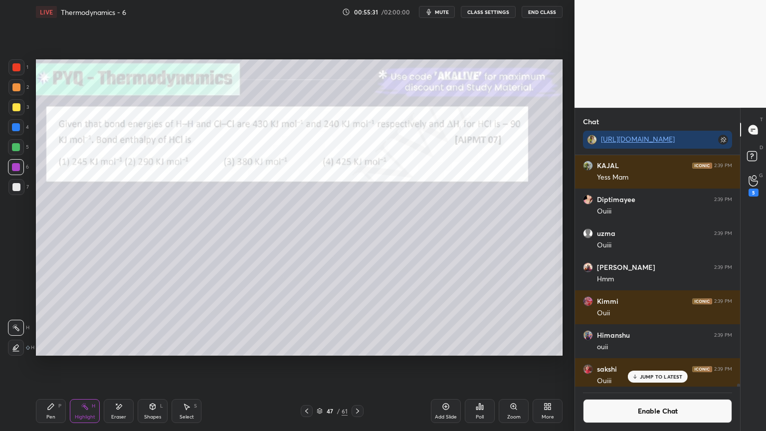
click at [358, 364] on icon at bounding box center [358, 411] width 8 height 8
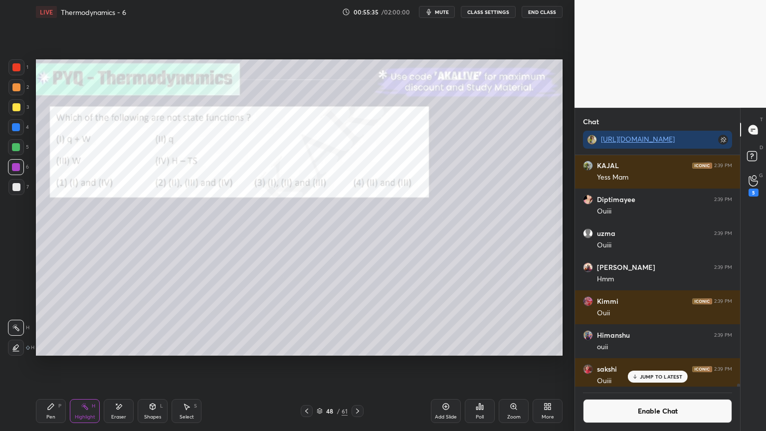
click at [479, 364] on div "Poll" at bounding box center [480, 416] width 8 height 5
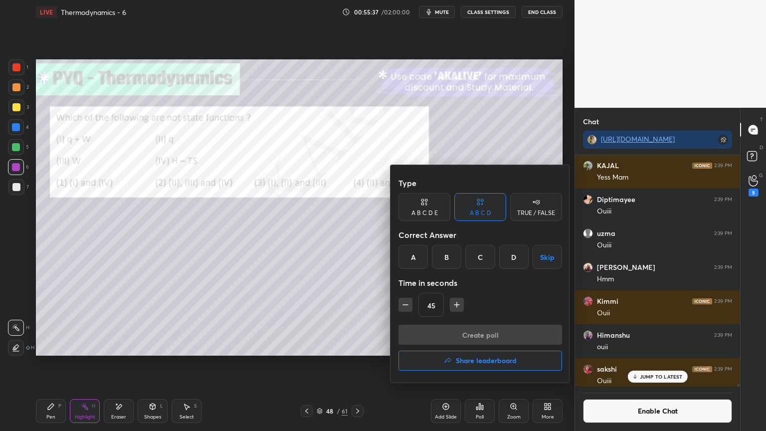
click at [417, 256] on div "A" at bounding box center [412, 257] width 29 height 24
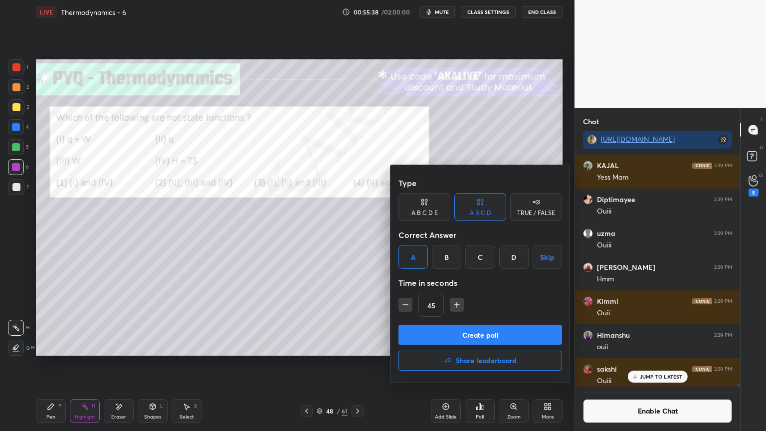
click at [492, 334] on button "Create poll" at bounding box center [480, 335] width 164 height 20
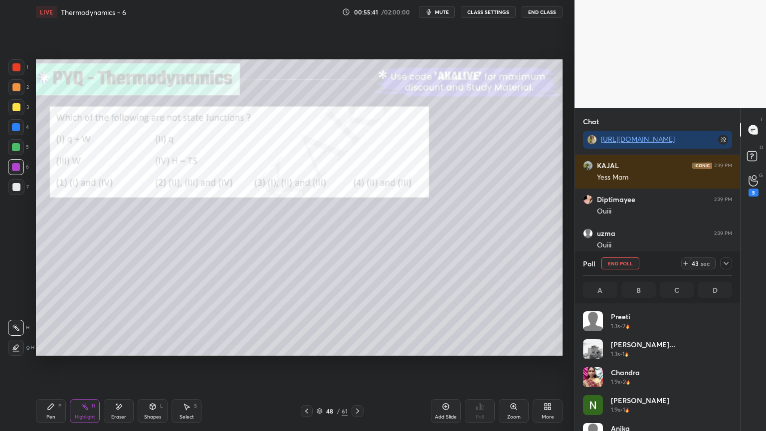
scroll to position [117, 146]
click at [721, 265] on div at bounding box center [726, 263] width 12 height 12
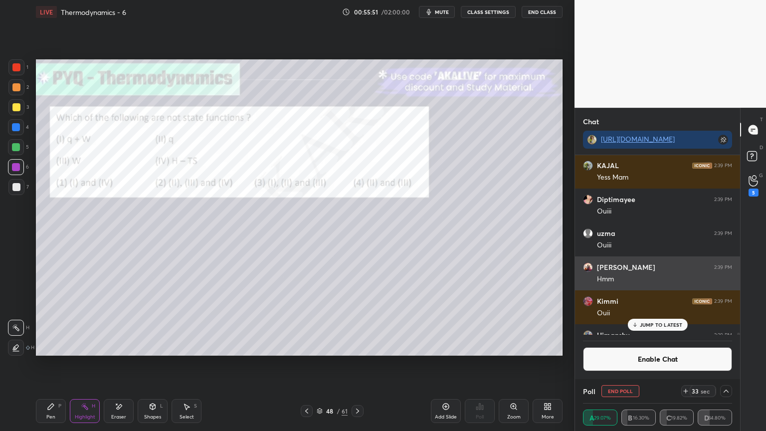
scroll to position [0, 3]
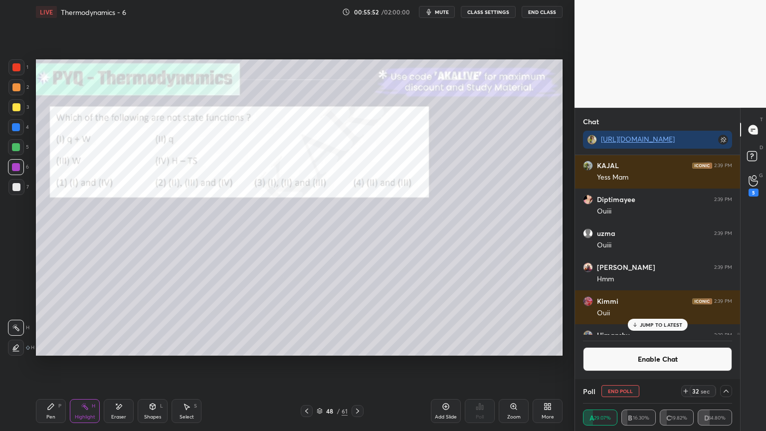
click at [658, 326] on p "JUMP TO LATEST" at bounding box center [661, 325] width 43 height 6
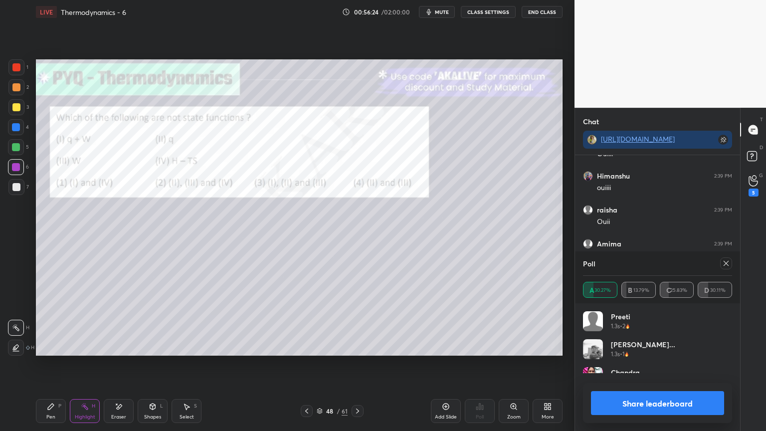
scroll to position [116, 146]
click at [626, 364] on button "Share leaderboard" at bounding box center [657, 403] width 133 height 24
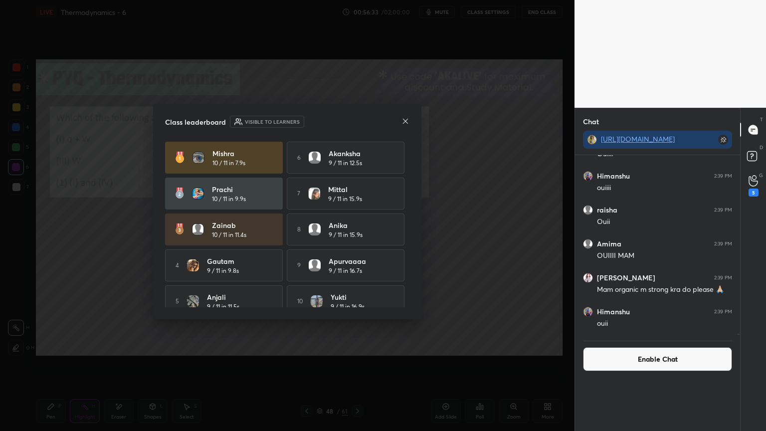
scroll to position [2, 3]
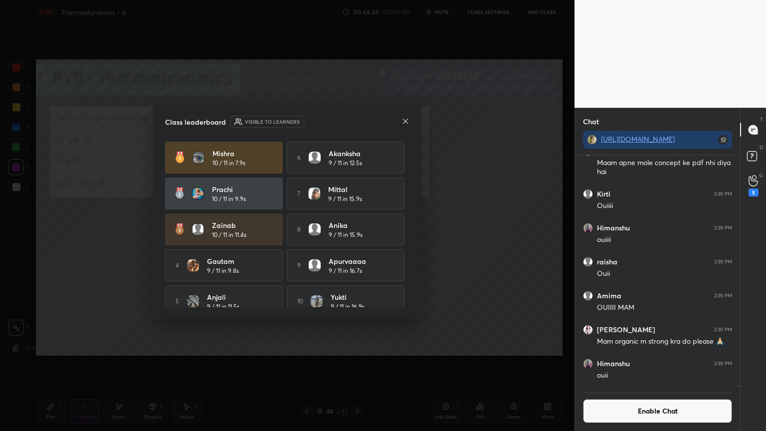
click at [401, 118] on div "Class leaderboard Visible to learners" at bounding box center [287, 122] width 244 height 12
click at [407, 122] on icon at bounding box center [405, 121] width 8 height 8
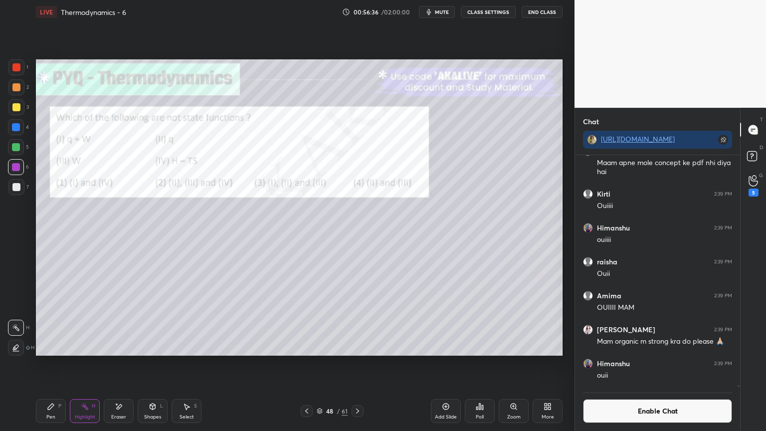
click at [664, 364] on button "Enable Chat" at bounding box center [657, 411] width 149 height 24
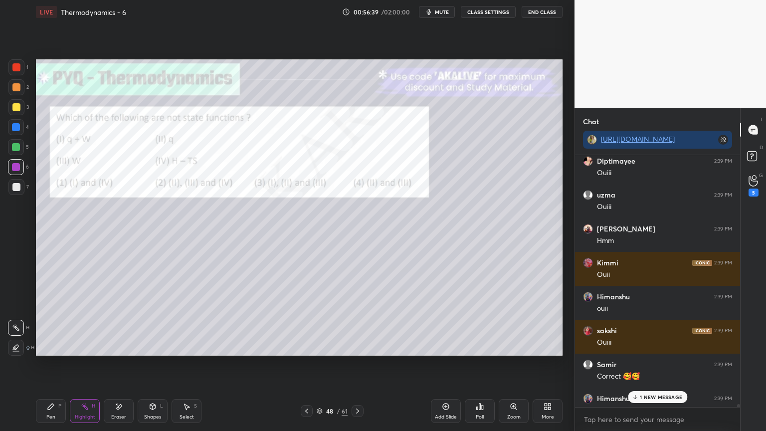
click at [656, 364] on p "1 NEW MESSAGE" at bounding box center [661, 397] width 42 height 6
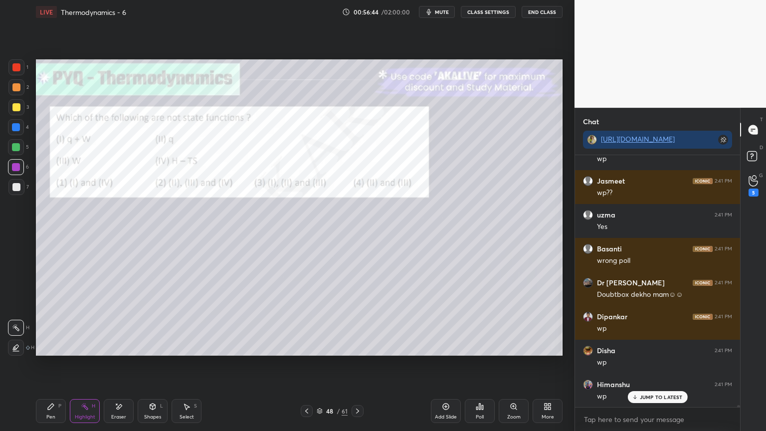
click at [46, 364] on div "Pen" at bounding box center [50, 416] width 9 height 5
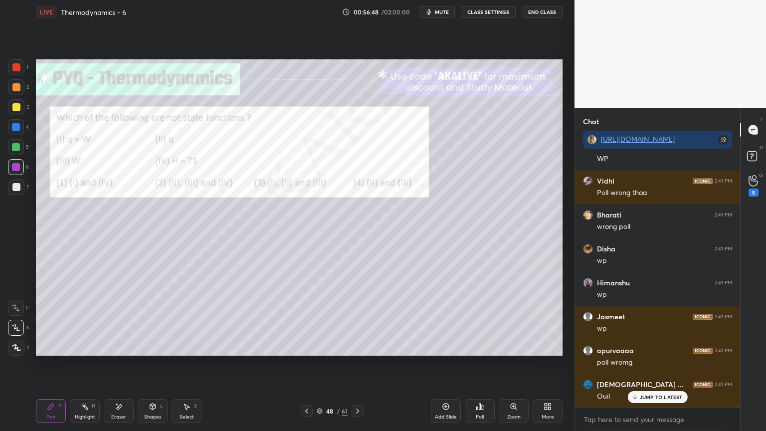
click at [15, 129] on div at bounding box center [16, 127] width 8 height 8
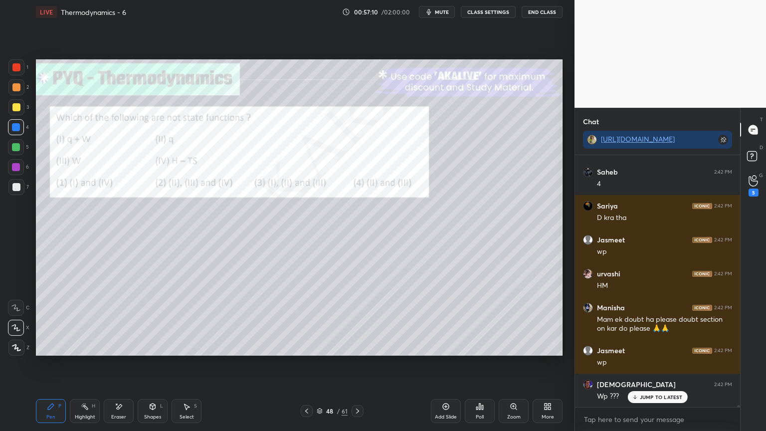
click at [152, 364] on div "Shapes" at bounding box center [152, 416] width 17 height 5
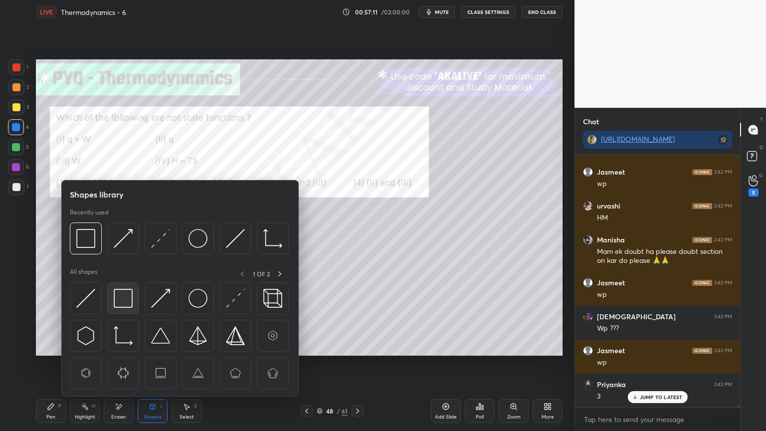
click at [124, 298] on img at bounding box center [123, 298] width 19 height 19
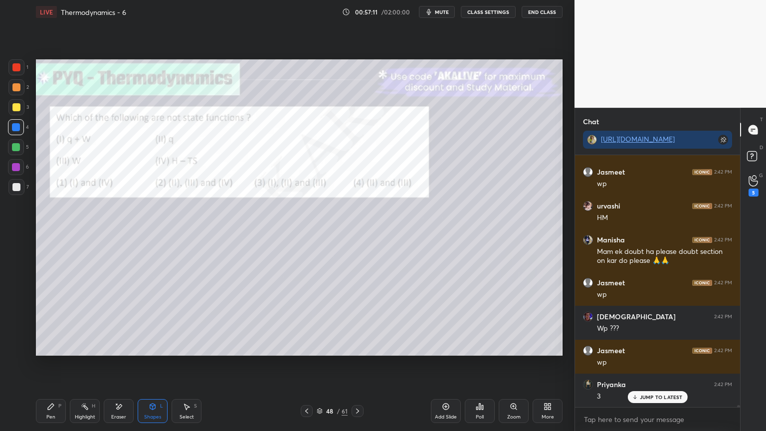
click at [18, 167] on div at bounding box center [16, 167] width 8 height 8
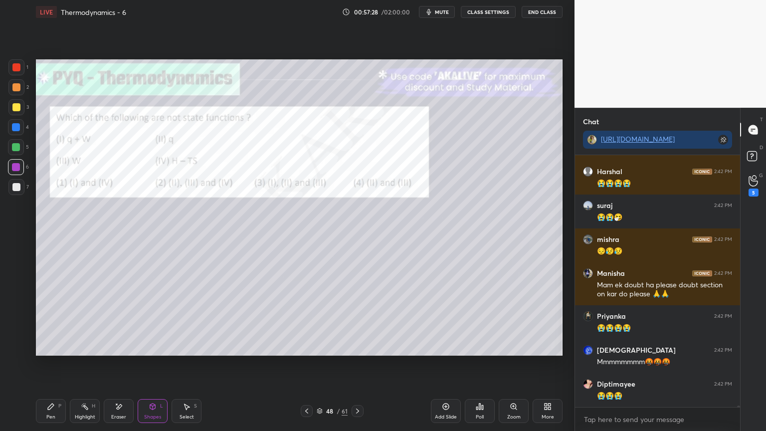
click at [88, 364] on rect at bounding box center [85, 407] width 5 height 5
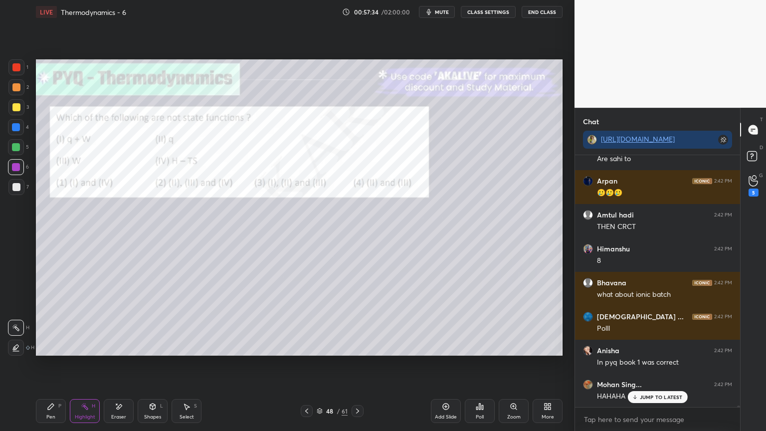
click at [358, 364] on icon at bounding box center [357, 410] width 3 height 5
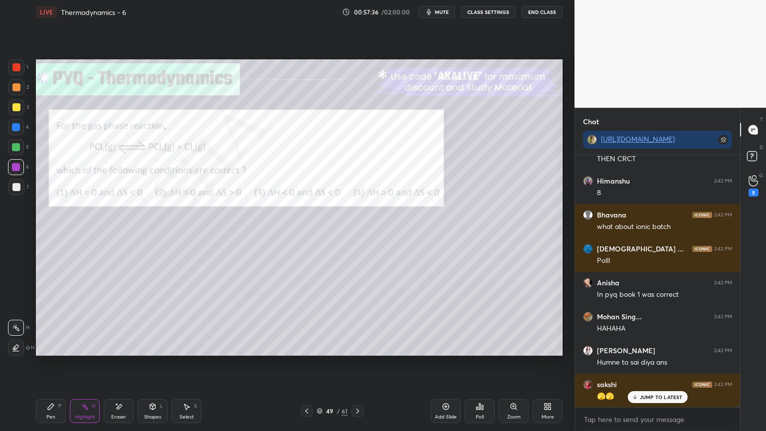
click at [361, 364] on icon at bounding box center [358, 411] width 8 height 8
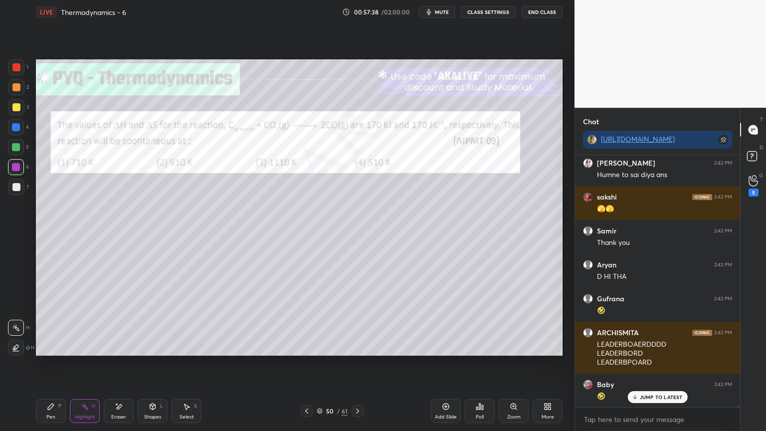
click at [357, 364] on icon at bounding box center [358, 411] width 8 height 8
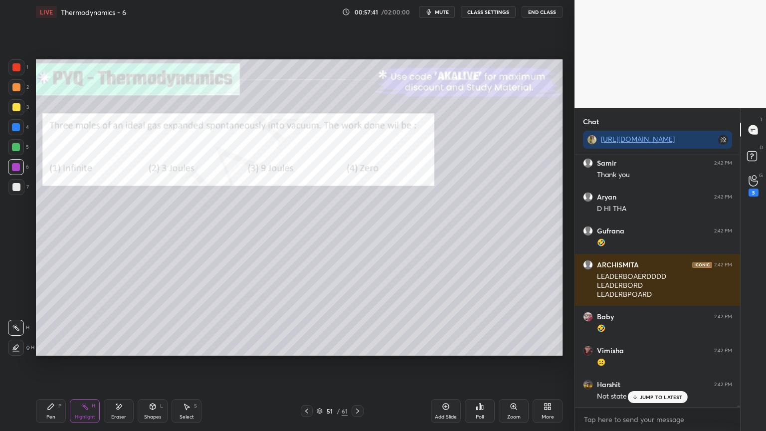
click at [484, 364] on div "Poll" at bounding box center [480, 411] width 30 height 24
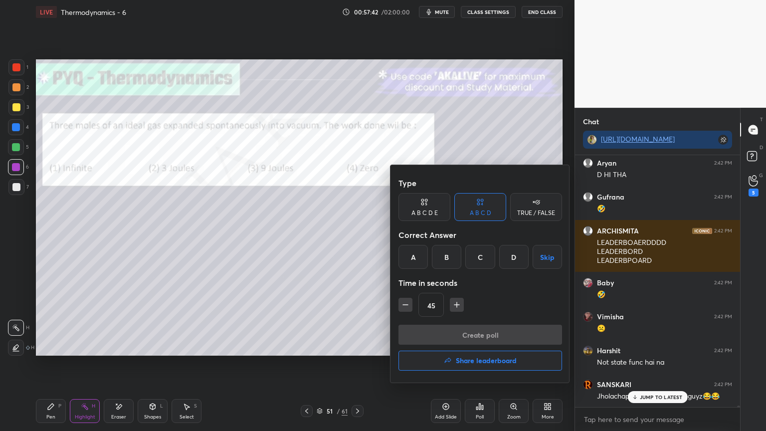
click at [513, 255] on div "D" at bounding box center [513, 257] width 29 height 24
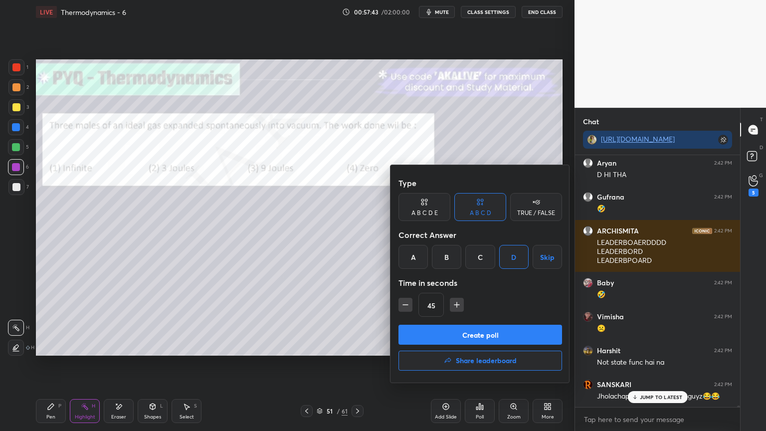
click at [406, 300] on icon "button" at bounding box center [405, 305] width 10 height 10
type input "30"
click at [427, 329] on button "Create poll" at bounding box center [480, 335] width 164 height 20
type textarea "x"
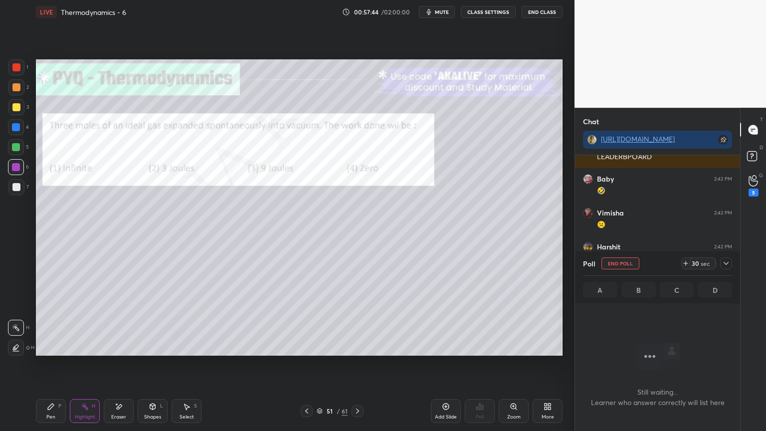
click at [502, 8] on button "CLASS SETTINGS" at bounding box center [488, 12] width 55 height 12
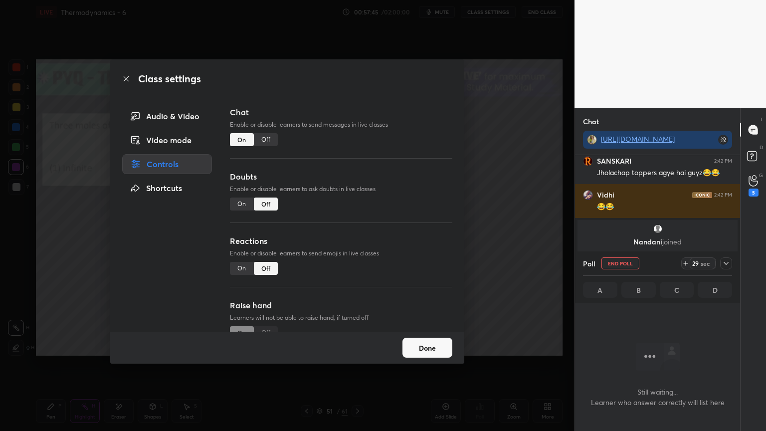
click at [273, 137] on div "Off" at bounding box center [266, 139] width 24 height 13
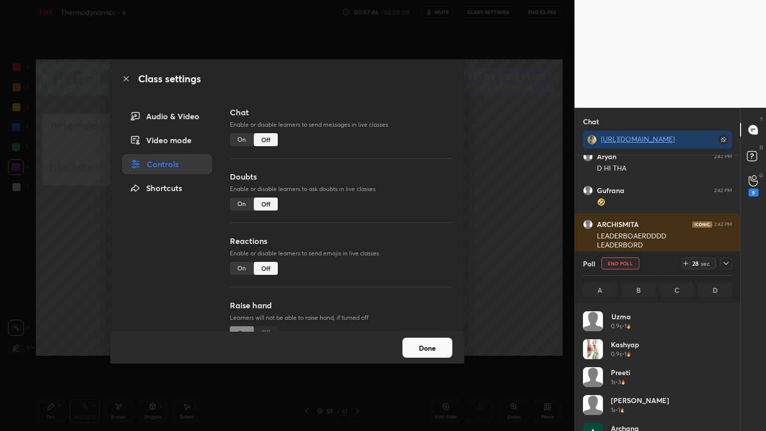
click at [416, 344] on button "Done" at bounding box center [427, 348] width 50 height 20
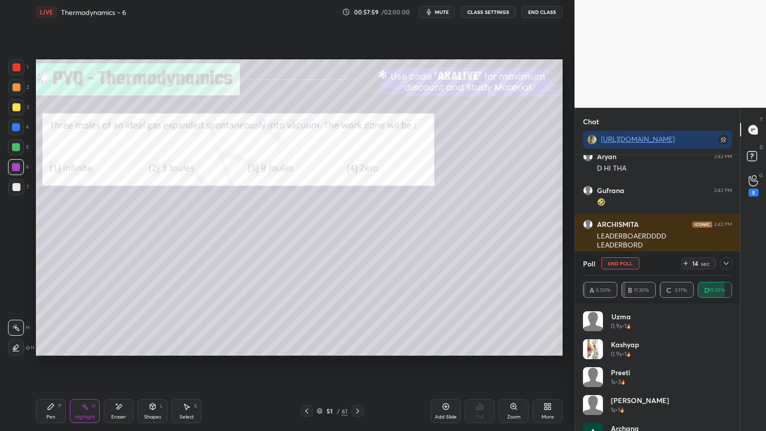
click at [730, 268] on div at bounding box center [726, 263] width 12 height 12
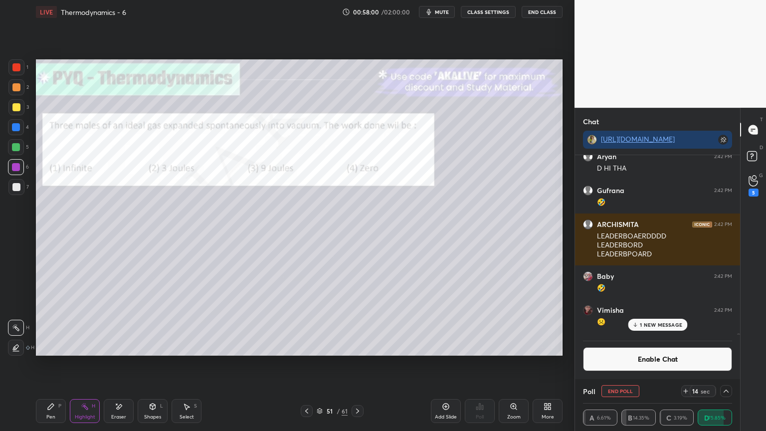
click at [657, 323] on p "1 NEW MESSAGE" at bounding box center [661, 325] width 42 height 6
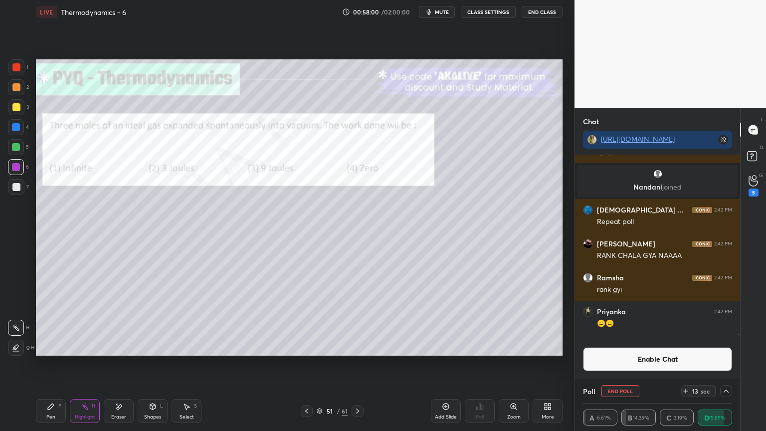
click at [659, 359] on button "Enable Chat" at bounding box center [657, 359] width 149 height 24
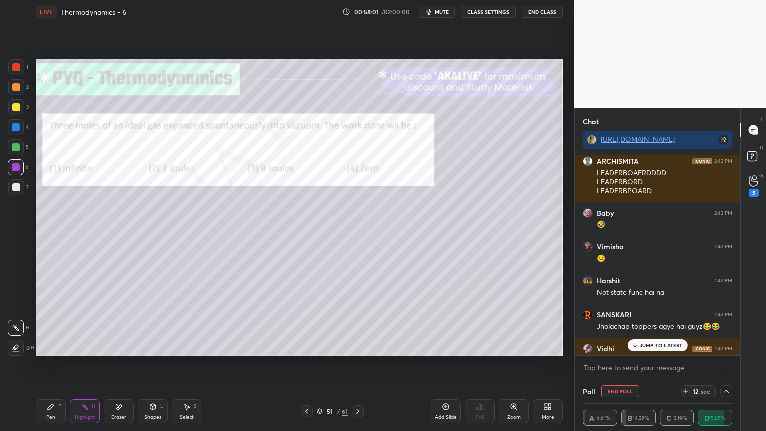
click at [661, 347] on p "JUMP TO LATEST" at bounding box center [661, 345] width 43 height 6
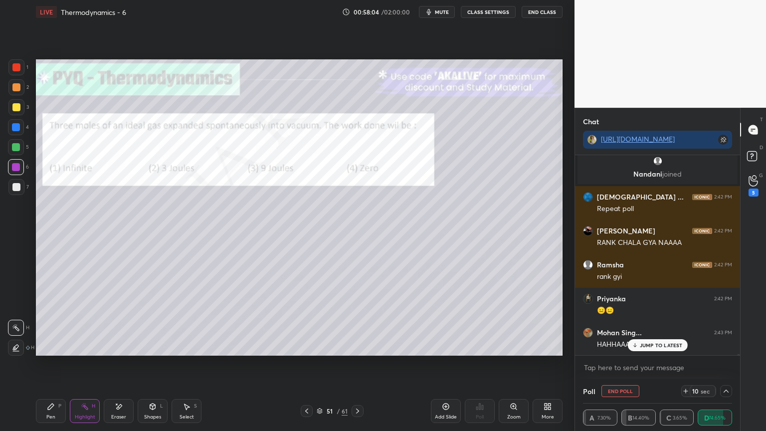
click at [15, 346] on icon at bounding box center [15, 347] width 5 height 5
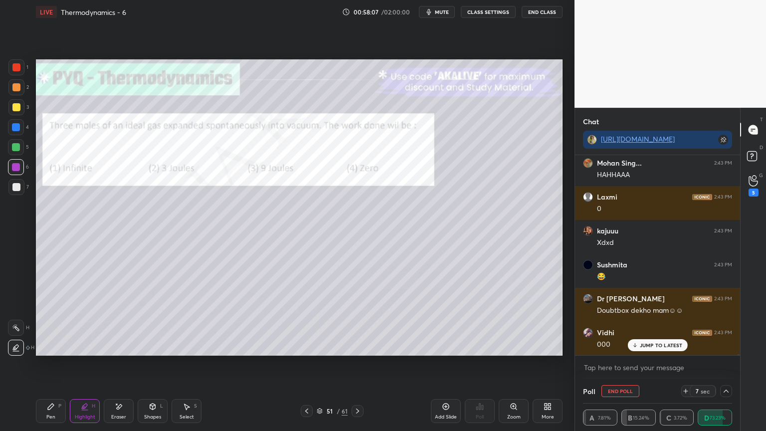
click at [44, 364] on div "Pen P" at bounding box center [51, 411] width 30 height 24
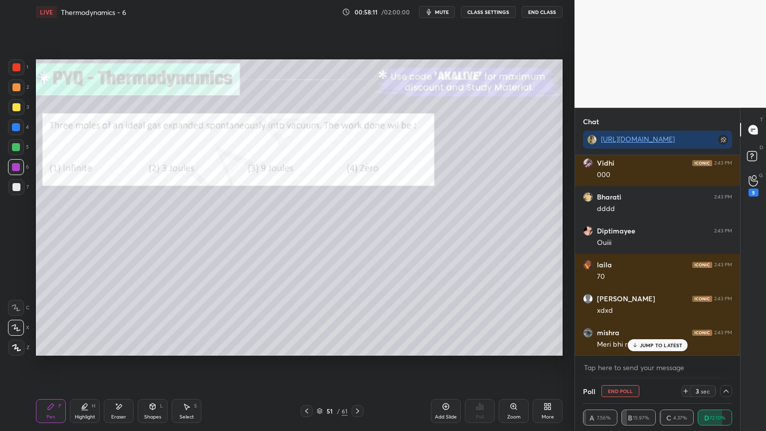
click at [115, 364] on icon at bounding box center [119, 406] width 8 height 8
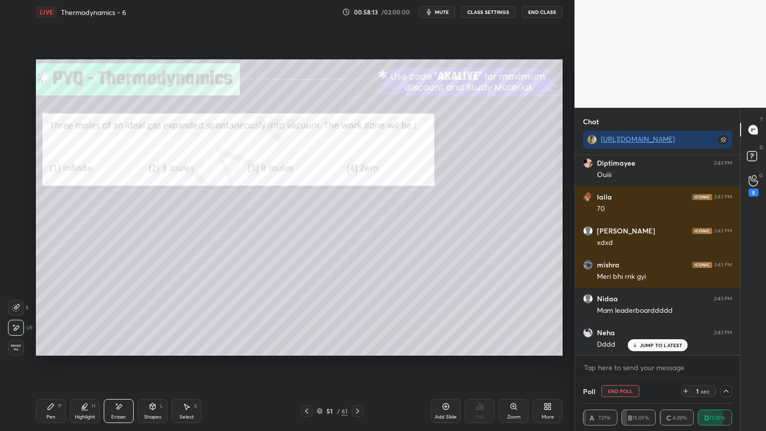
click at [148, 364] on div "Pen P Highlight H Eraser Shapes L Select S 51 / 61 Add Slide Poll Zoom More" at bounding box center [299, 411] width 527 height 40
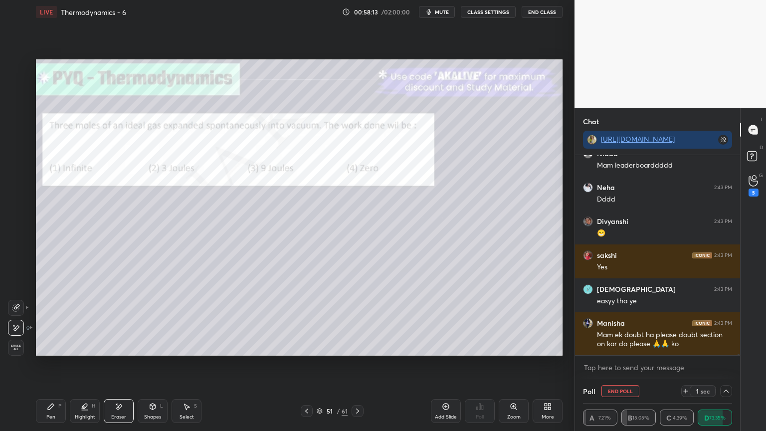
click at [157, 364] on div "Shapes L" at bounding box center [153, 411] width 30 height 24
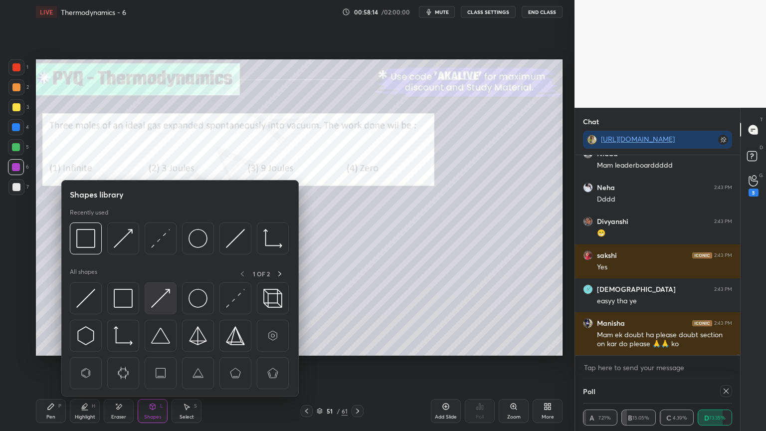
click at [157, 297] on img at bounding box center [160, 298] width 19 height 19
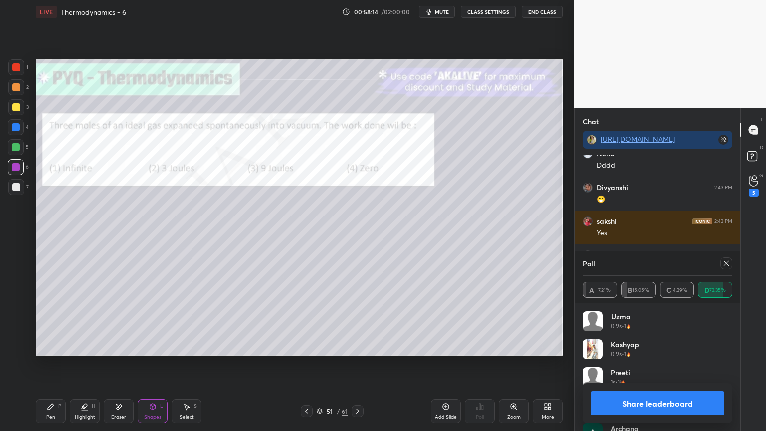
click at [16, 106] on div at bounding box center [16, 107] width 8 height 8
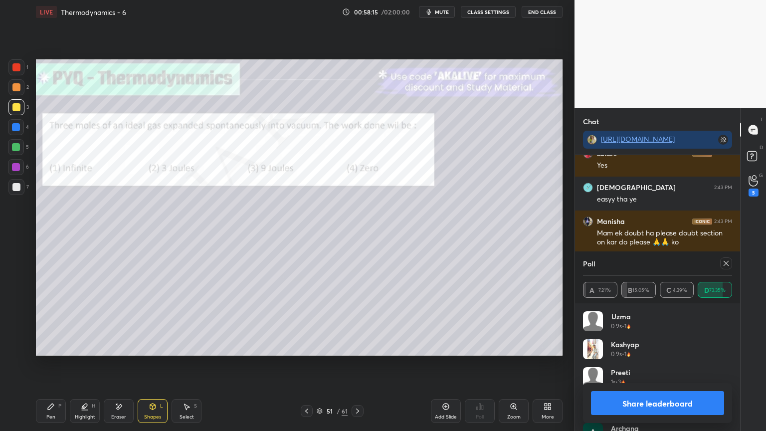
click at [620, 364] on button "Share leaderboard" at bounding box center [657, 403] width 133 height 24
type textarea "x"
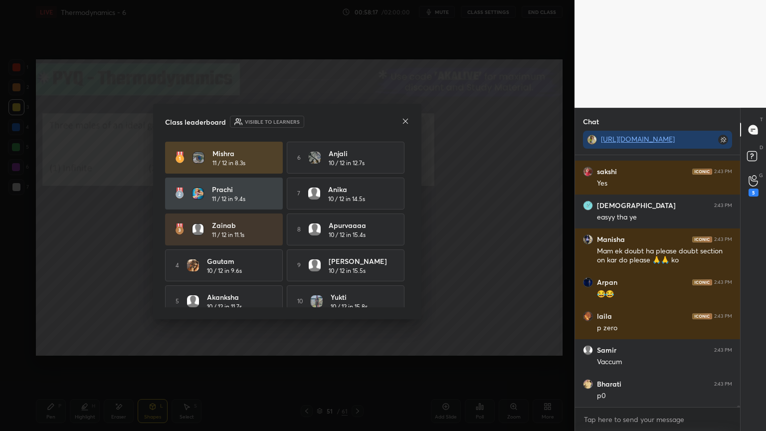
click at [407, 122] on icon at bounding box center [405, 121] width 8 height 8
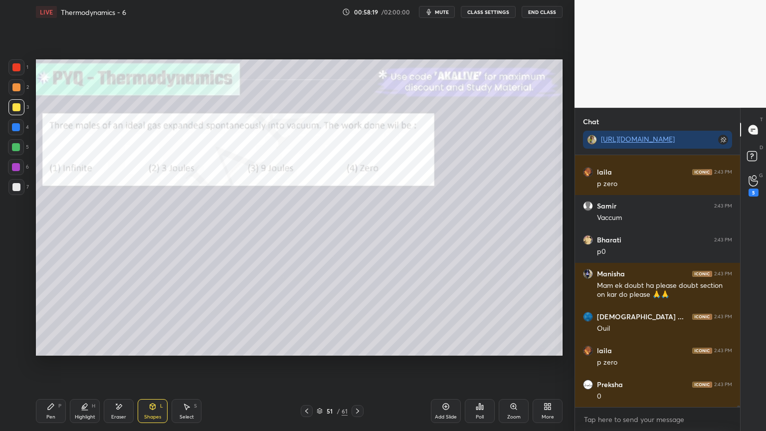
click at [58, 364] on div "Pen P" at bounding box center [51, 411] width 30 height 24
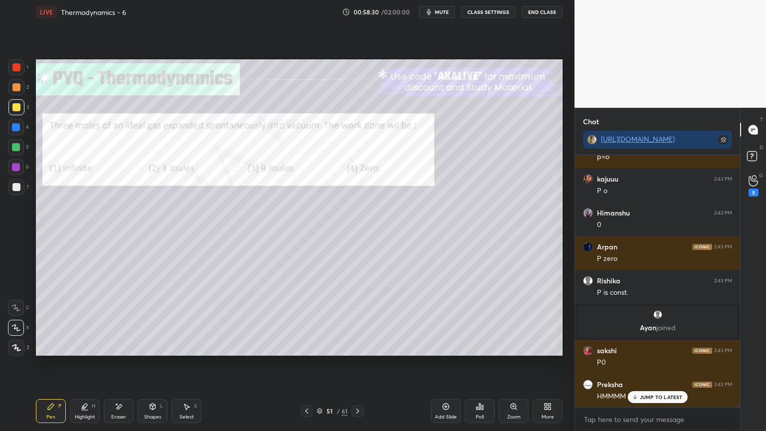
click at [156, 364] on icon at bounding box center [153, 406] width 8 height 8
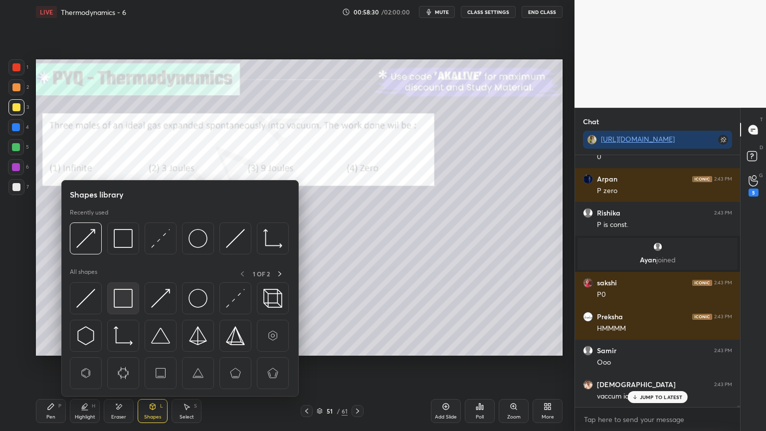
click at [124, 296] on img at bounding box center [123, 298] width 19 height 19
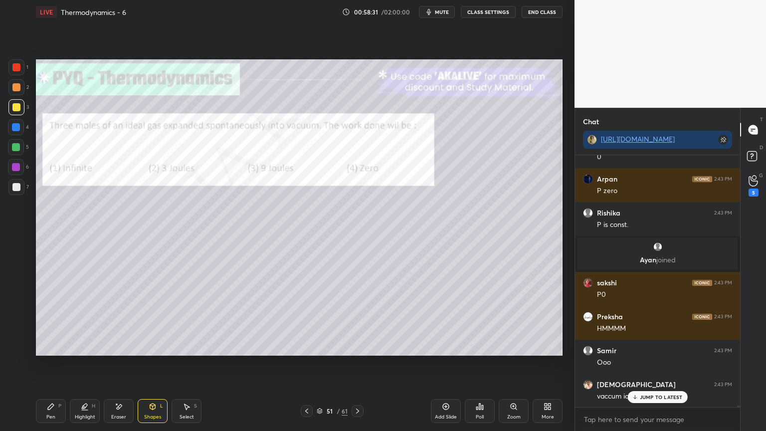
click at [17, 126] on div at bounding box center [16, 127] width 8 height 8
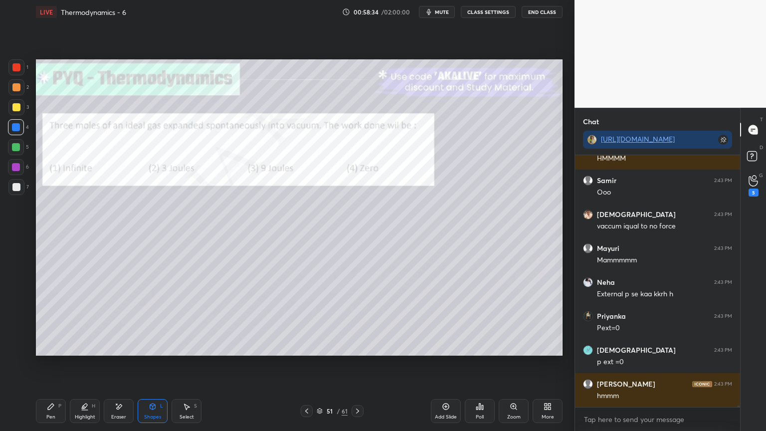
click at [84, 364] on icon at bounding box center [83, 407] width 2 height 1
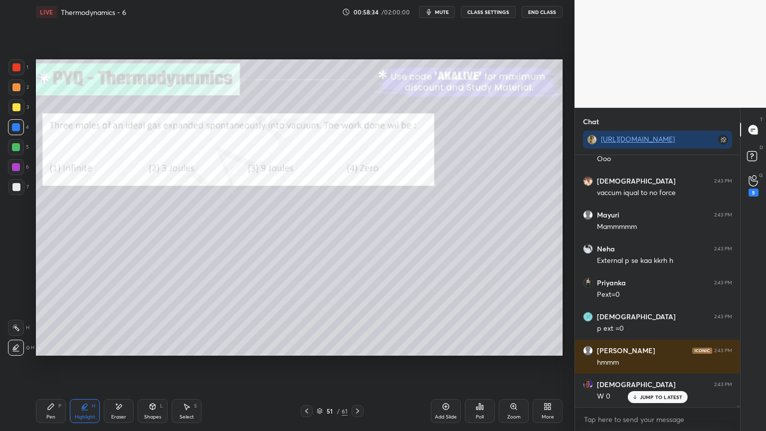
click at [18, 331] on icon at bounding box center [16, 328] width 8 height 8
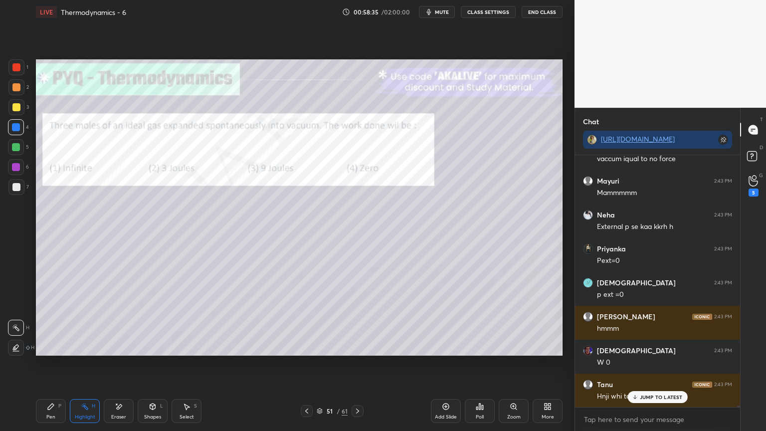
click at [357, 364] on icon at bounding box center [358, 411] width 8 height 8
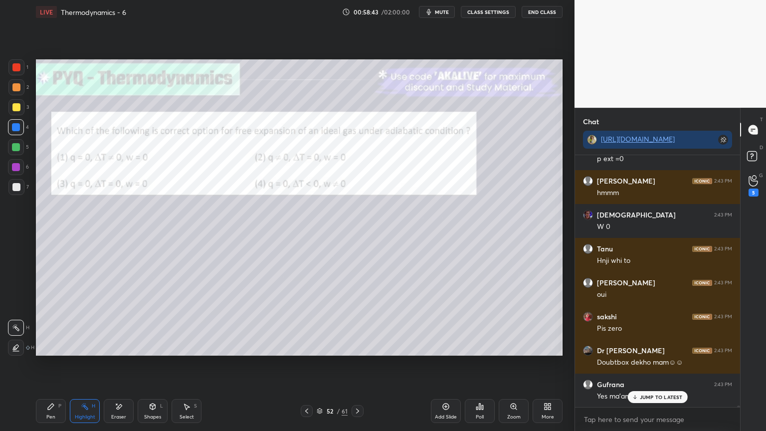
click at [486, 10] on button "CLASS SETTINGS" at bounding box center [488, 12] width 55 height 12
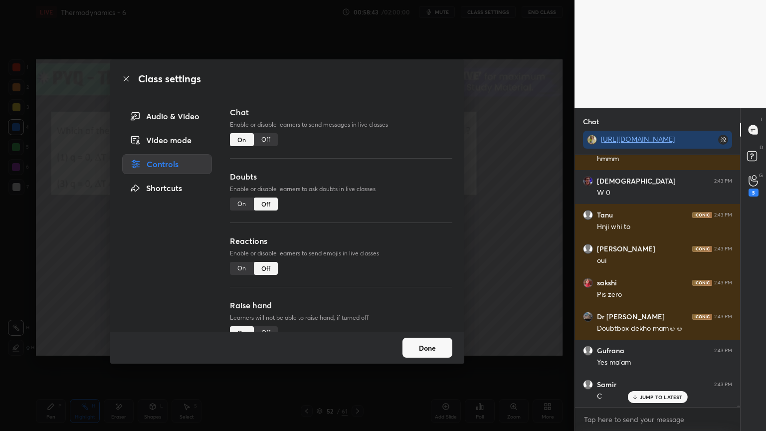
click at [272, 140] on div "Off" at bounding box center [266, 139] width 24 height 13
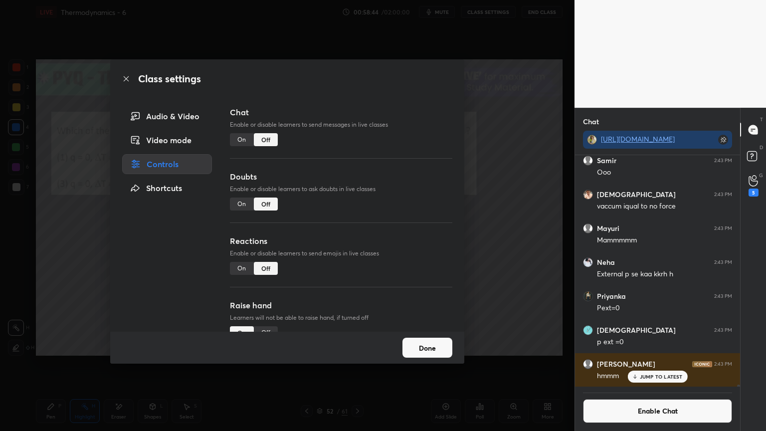
click at [435, 343] on button "Done" at bounding box center [427, 348] width 50 height 20
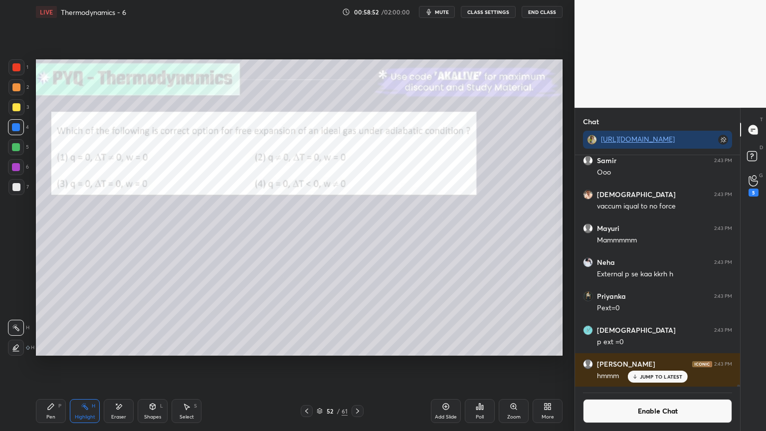
click at [478, 364] on div "Poll" at bounding box center [480, 416] width 8 height 5
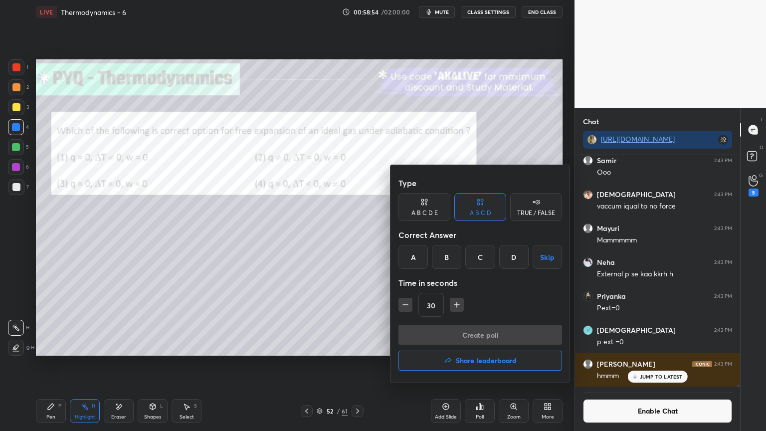
click at [484, 262] on div "C" at bounding box center [479, 257] width 29 height 24
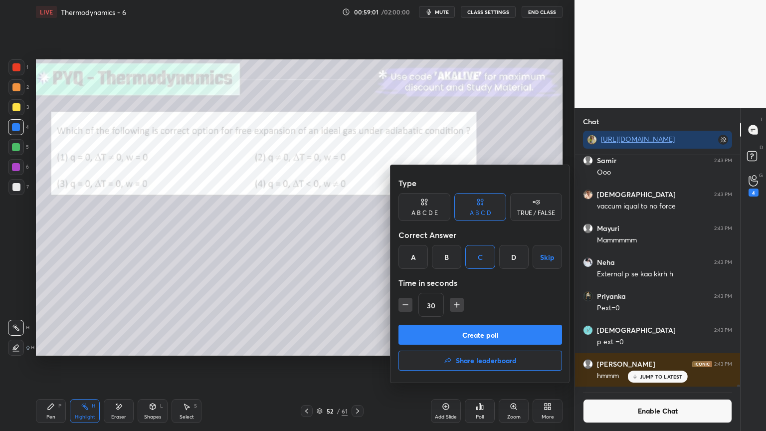
click at [420, 259] on div "A" at bounding box center [412, 257] width 29 height 24
click at [435, 336] on button "Create poll" at bounding box center [480, 335] width 164 height 20
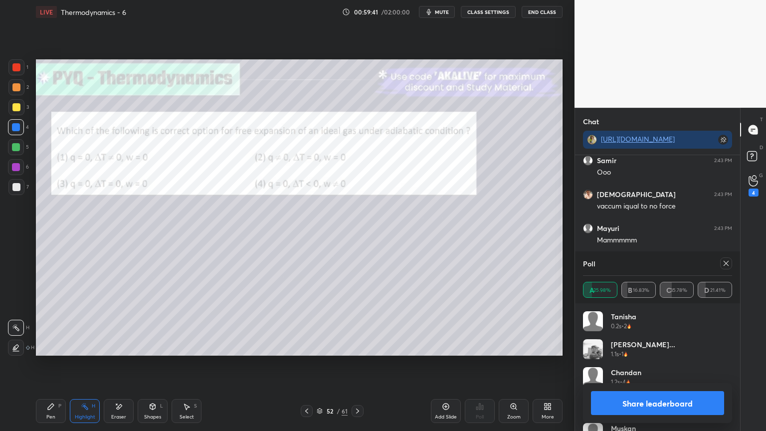
click at [729, 265] on icon at bounding box center [726, 263] width 8 height 8
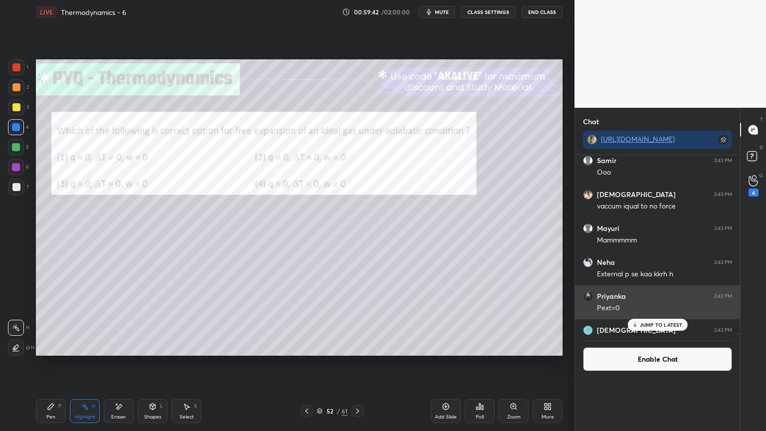
scroll to position [150, 162]
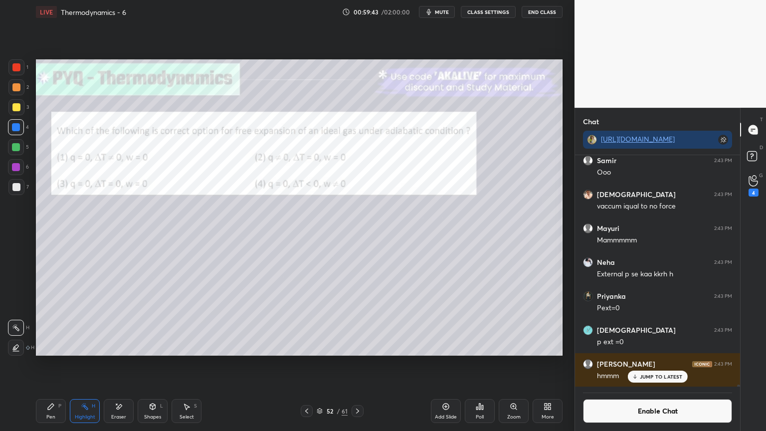
click at [44, 364] on div "Pen P Highlight H Eraser Shapes L Select S 52 / 61 Add Slide Poll Zoom More" at bounding box center [299, 411] width 527 height 40
click at [51, 364] on div "Pen" at bounding box center [50, 416] width 9 height 5
click at [18, 187] on div at bounding box center [16, 187] width 8 height 8
click at [89, 364] on div "Highlight H" at bounding box center [85, 411] width 30 height 24
click at [17, 128] on div at bounding box center [16, 127] width 8 height 8
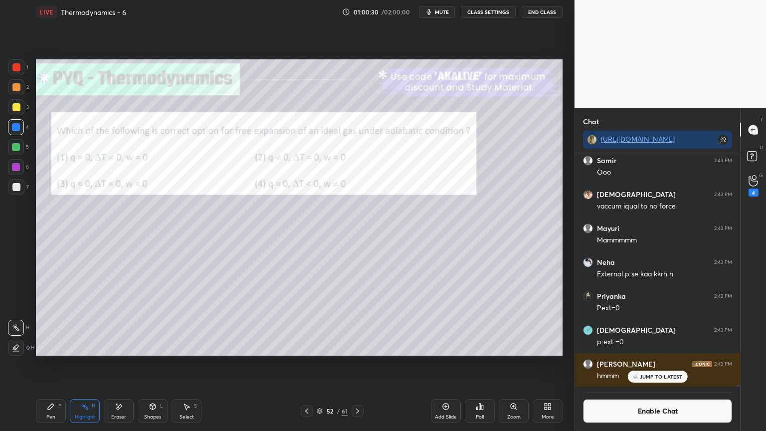
click at [45, 364] on div "Pen P" at bounding box center [51, 411] width 30 height 24
click at [21, 188] on div at bounding box center [16, 187] width 16 height 16
click at [92, 364] on div "Highlight" at bounding box center [85, 416] width 20 height 5
click at [11, 166] on div at bounding box center [16, 167] width 16 height 16
click at [48, 364] on div "Pen P" at bounding box center [51, 411] width 30 height 24
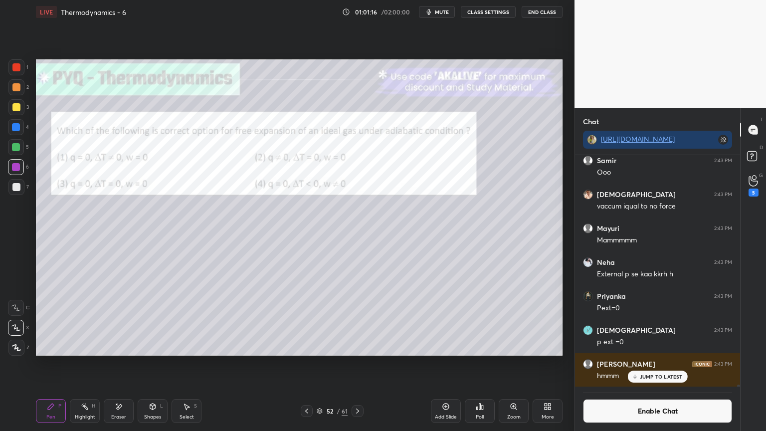
click at [146, 364] on div "Shapes L" at bounding box center [153, 411] width 30 height 24
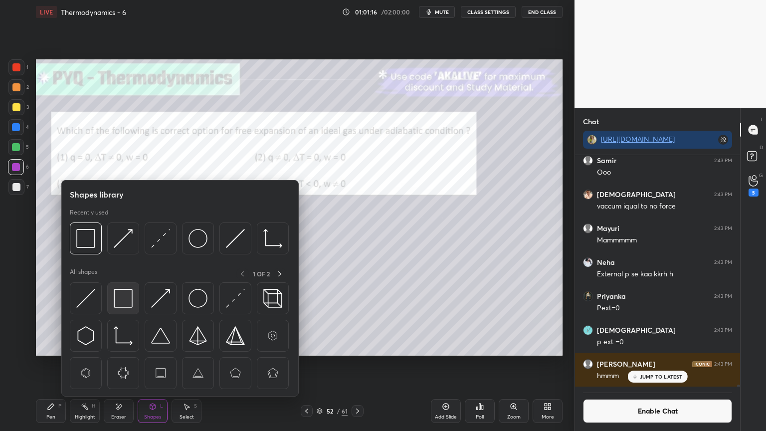
click at [124, 305] on img at bounding box center [123, 298] width 19 height 19
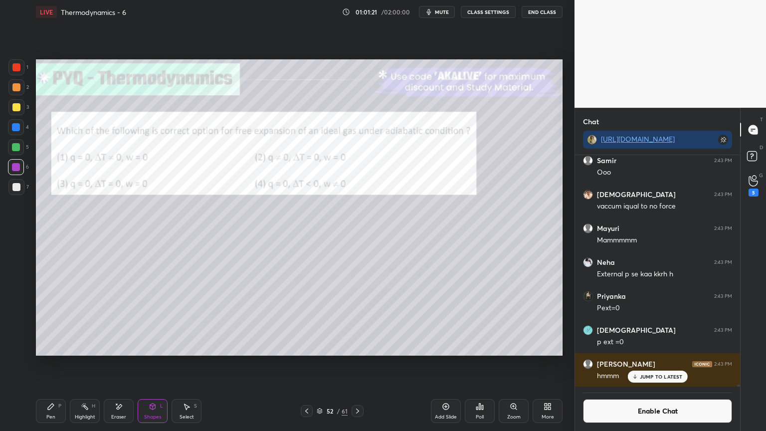
click at [85, 364] on div "Highlight H" at bounding box center [85, 411] width 30 height 24
click at [644, 364] on p "JUMP TO LATEST" at bounding box center [661, 376] width 43 height 6
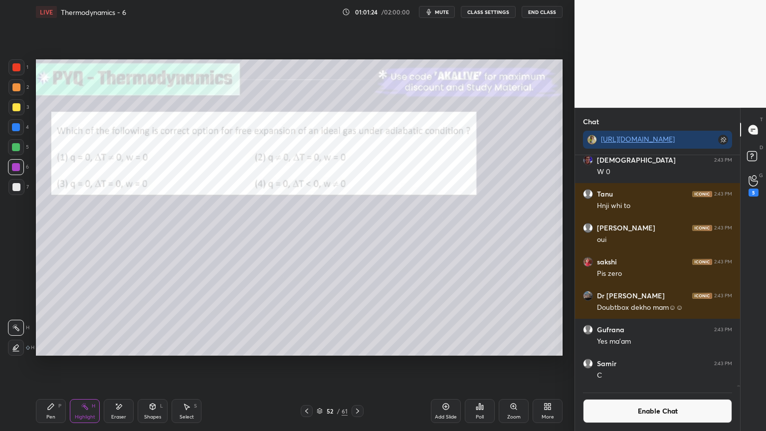
click at [645, 364] on button "Enable Chat" at bounding box center [657, 411] width 149 height 24
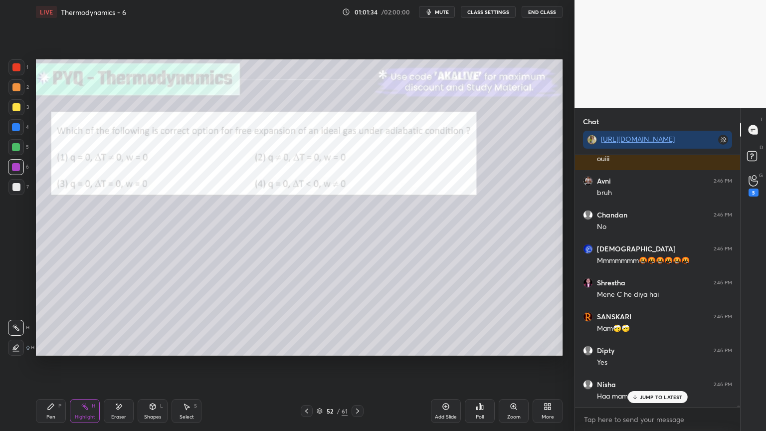
scroll to position [39859, 0]
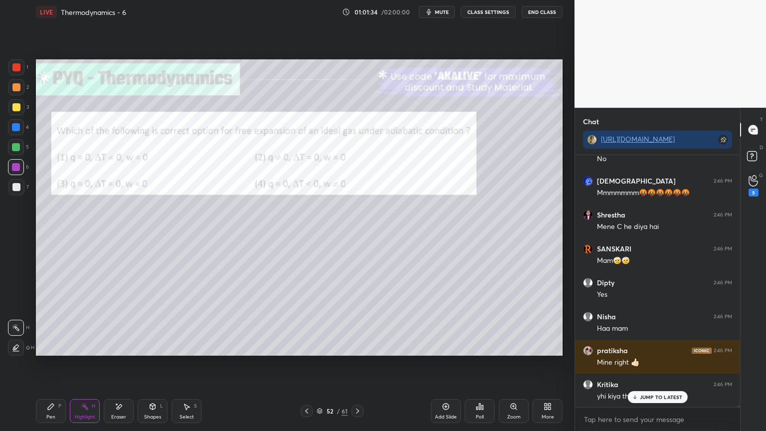
click at [479, 15] on button "CLASS SETTINGS" at bounding box center [488, 12] width 55 height 12
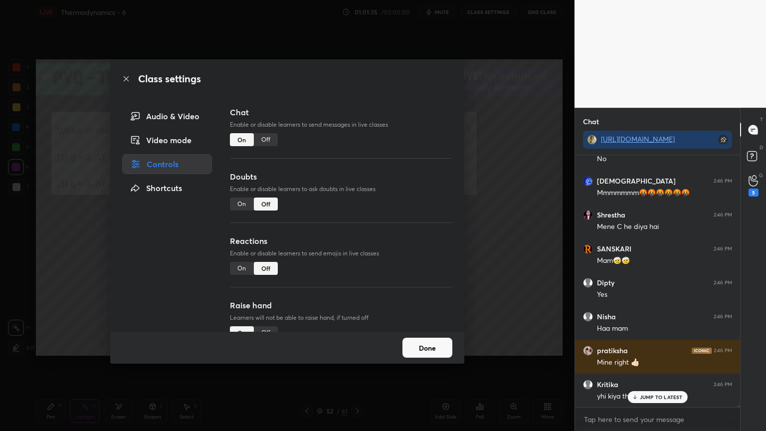
click at [270, 140] on div "Off" at bounding box center [266, 139] width 24 height 13
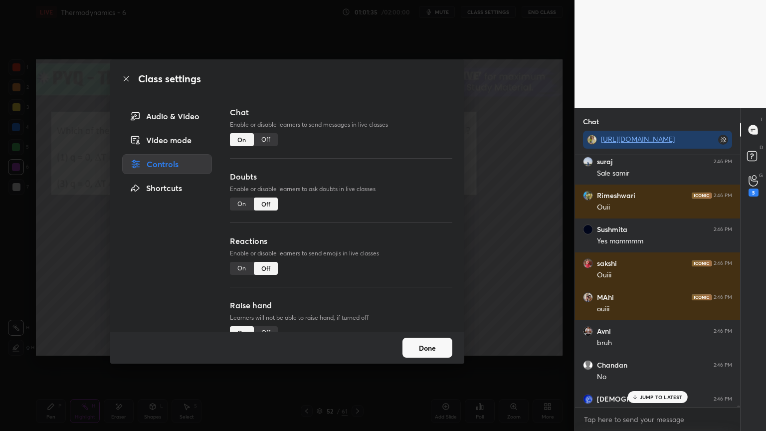
scroll to position [229, 162]
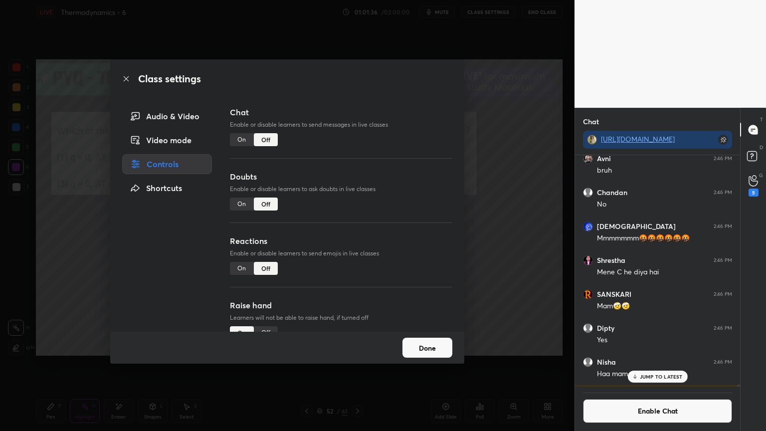
click at [426, 348] on button "Done" at bounding box center [427, 348] width 50 height 20
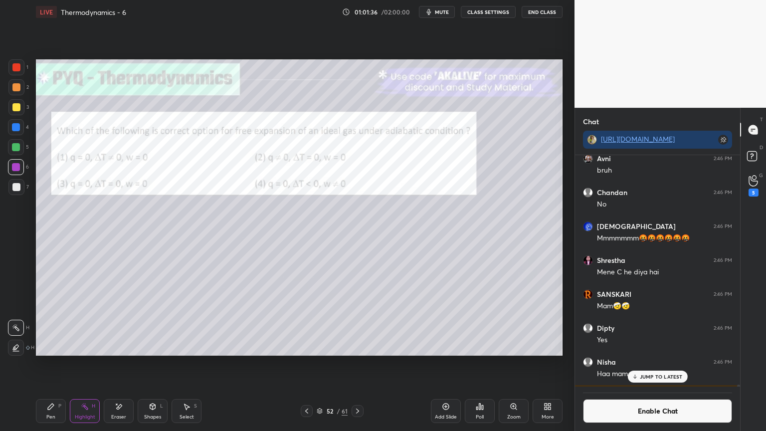
click at [356, 364] on icon at bounding box center [358, 411] width 8 height 8
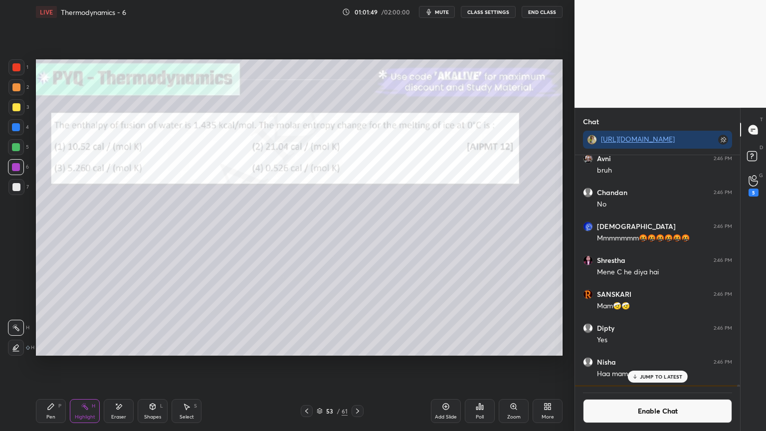
click at [478, 364] on icon at bounding box center [476, 408] width 1 height 2
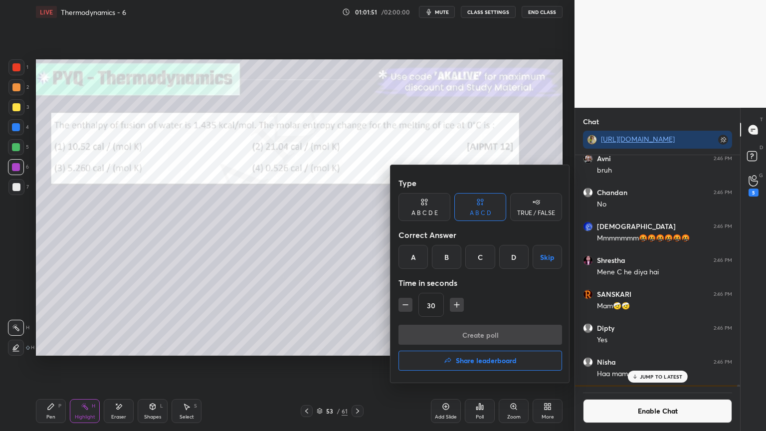
click at [458, 263] on div "B" at bounding box center [446, 257] width 29 height 24
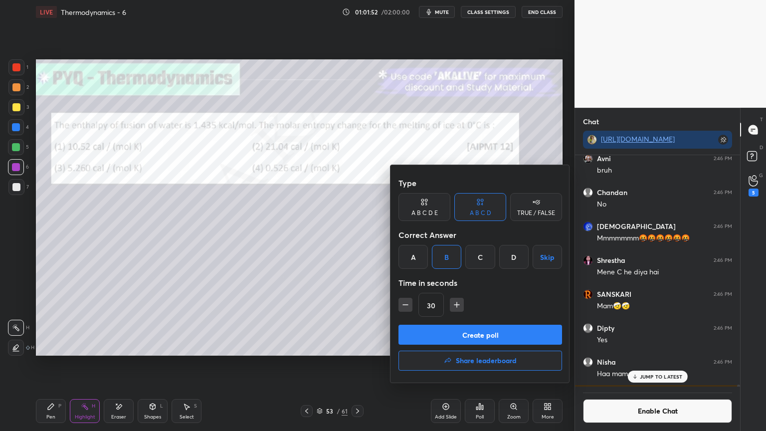
click at [476, 261] on div "C" at bounding box center [479, 257] width 29 height 24
click at [452, 304] on icon "button" at bounding box center [457, 305] width 10 height 10
click at [462, 308] on button "button" at bounding box center [457, 305] width 14 height 14
type input "60"
click at [462, 332] on button "Create poll" at bounding box center [480, 335] width 164 height 20
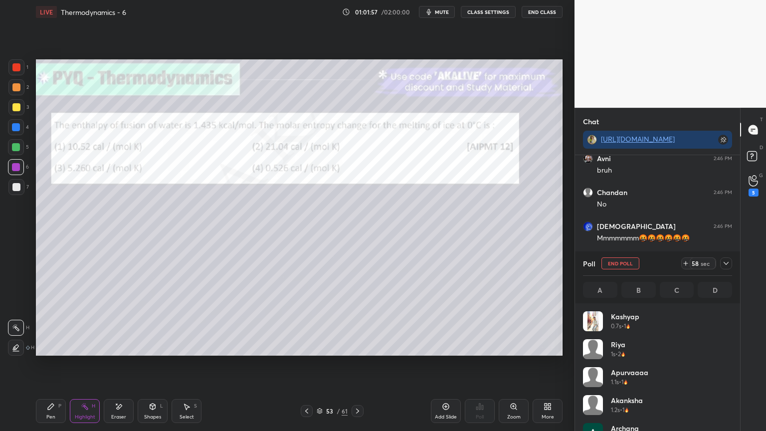
scroll to position [117, 146]
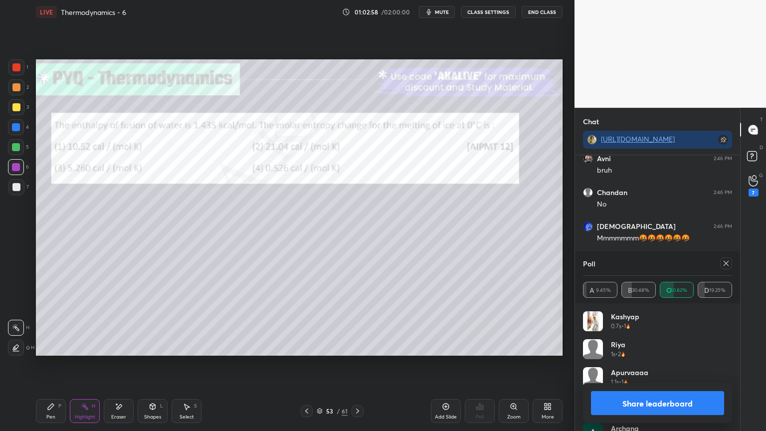
click at [636, 364] on button "Share leaderboard" at bounding box center [657, 403] width 133 height 24
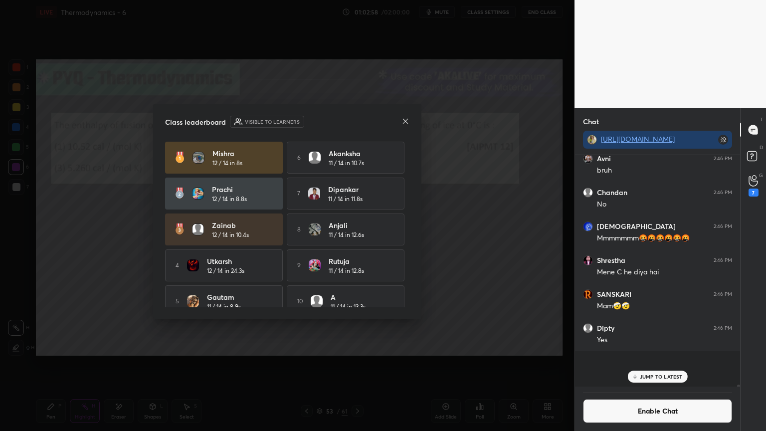
scroll to position [165, 162]
click at [407, 123] on icon at bounding box center [405, 120] width 5 height 5
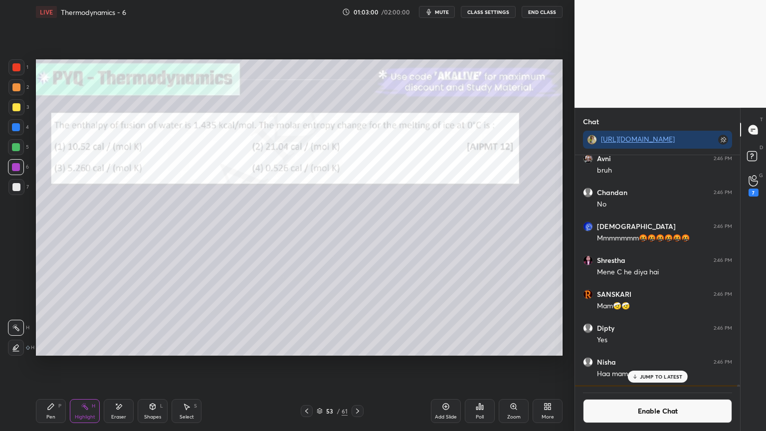
click at [90, 364] on div "Highlight H" at bounding box center [85, 411] width 30 height 24
click at [56, 364] on div "Pen P" at bounding box center [51, 411] width 30 height 24
click at [20, 90] on div at bounding box center [16, 87] width 16 height 16
click at [17, 188] on div at bounding box center [16, 187] width 8 height 8
click at [160, 364] on div "Shapes L" at bounding box center [153, 411] width 30 height 24
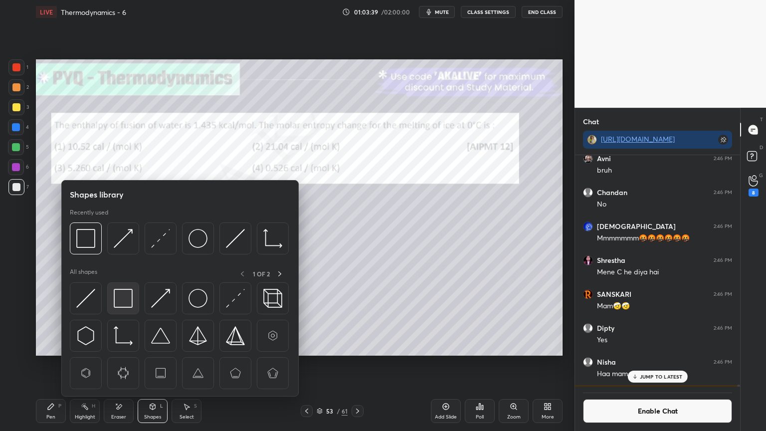
click at [122, 297] on img at bounding box center [123, 298] width 19 height 19
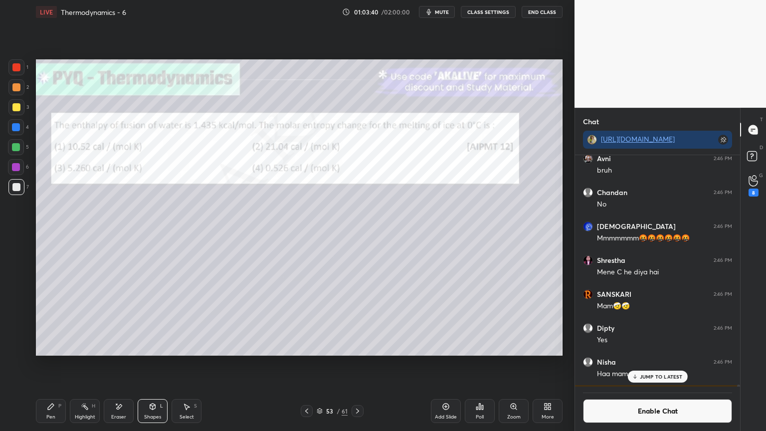
click at [13, 126] on div at bounding box center [16, 127] width 8 height 8
click at [659, 364] on p "JUMP TO LATEST" at bounding box center [661, 376] width 43 height 6
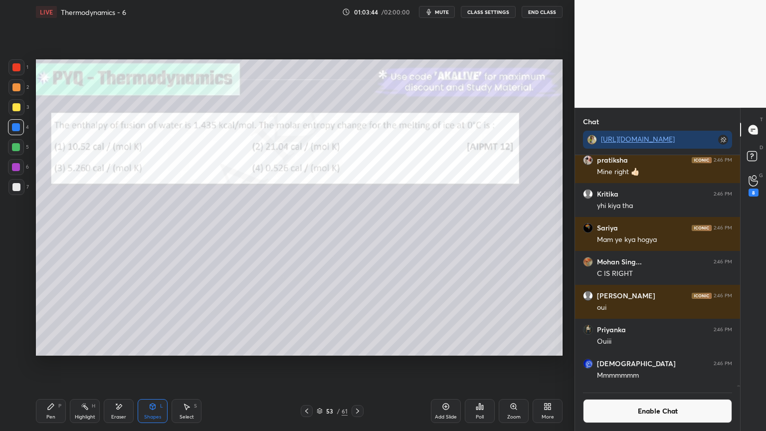
click at [664, 364] on button "Enable Chat" at bounding box center [657, 411] width 149 height 24
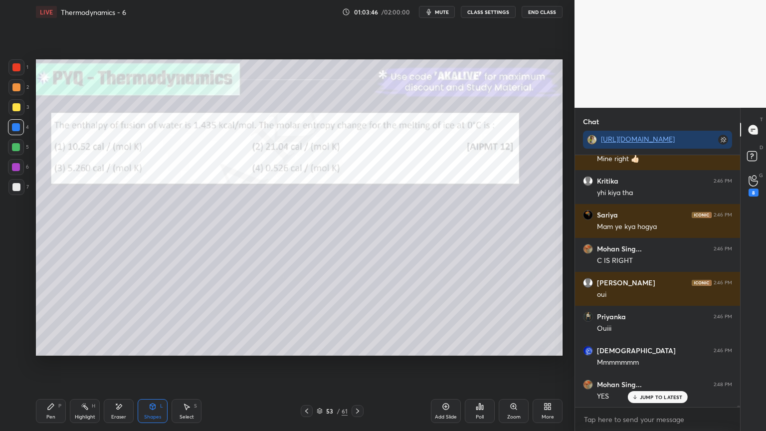
scroll to position [39914, 0]
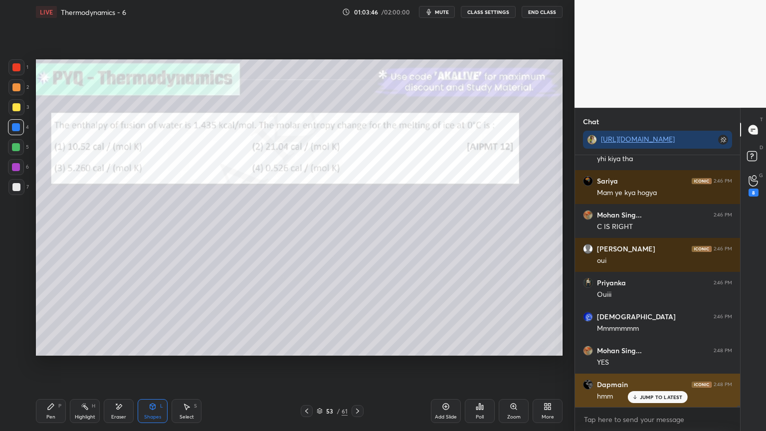
click at [655, 364] on p "JUMP TO LATEST" at bounding box center [661, 397] width 43 height 6
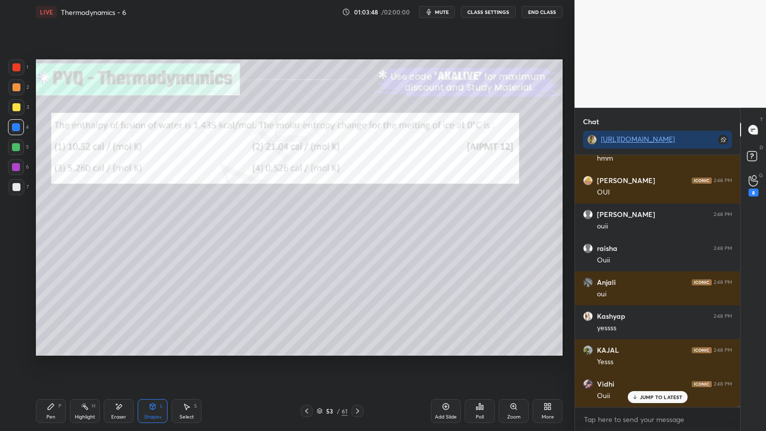
click at [654, 364] on p "JUMP TO LATEST" at bounding box center [661, 397] width 43 height 6
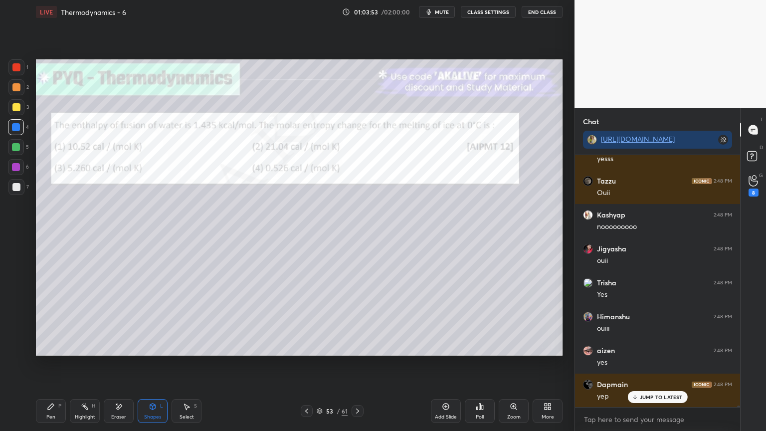
scroll to position [42186, 0]
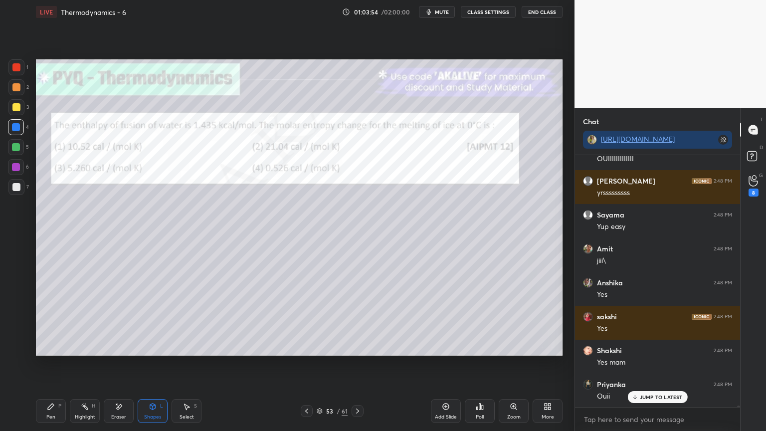
click at [358, 364] on icon at bounding box center [358, 411] width 8 height 8
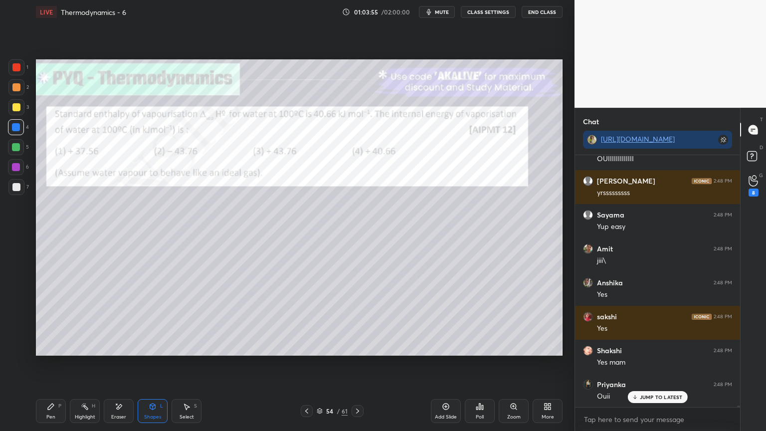
scroll to position [42356, 0]
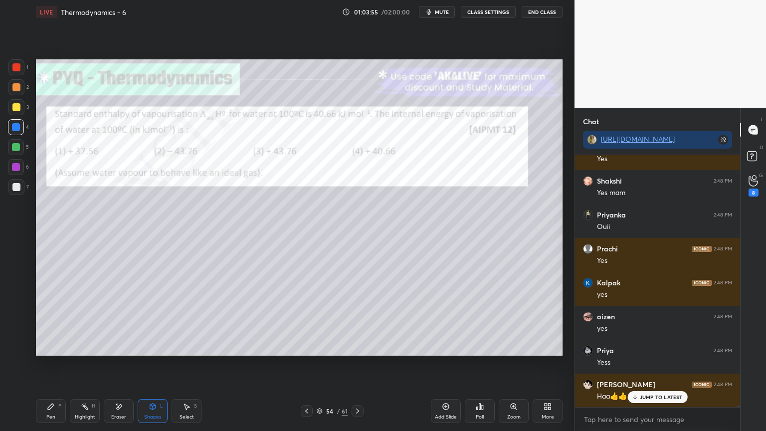
click at [494, 11] on button "CLASS SETTINGS" at bounding box center [488, 12] width 55 height 12
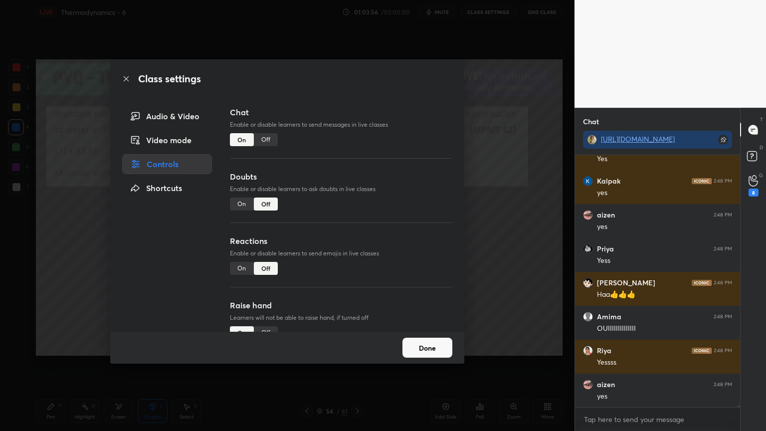
click at [266, 137] on div "Off" at bounding box center [266, 139] width 24 height 13
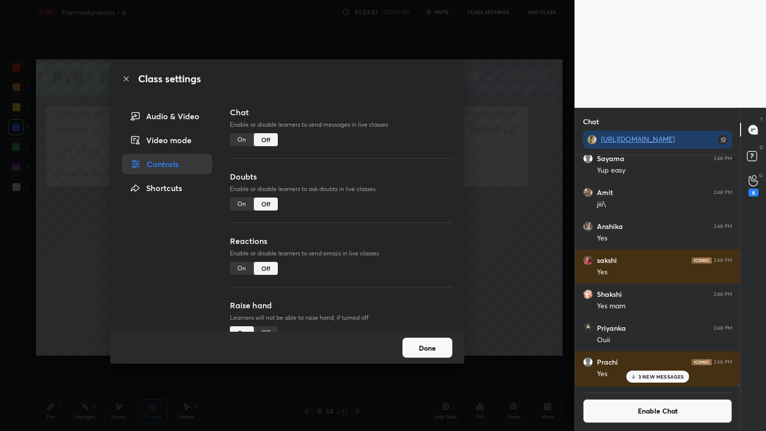
click at [429, 348] on button "Done" at bounding box center [427, 348] width 50 height 20
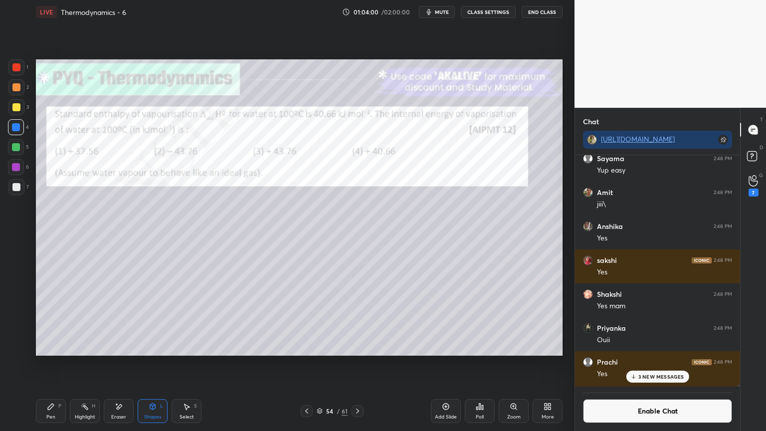
click at [483, 364] on div "Poll" at bounding box center [480, 411] width 30 height 24
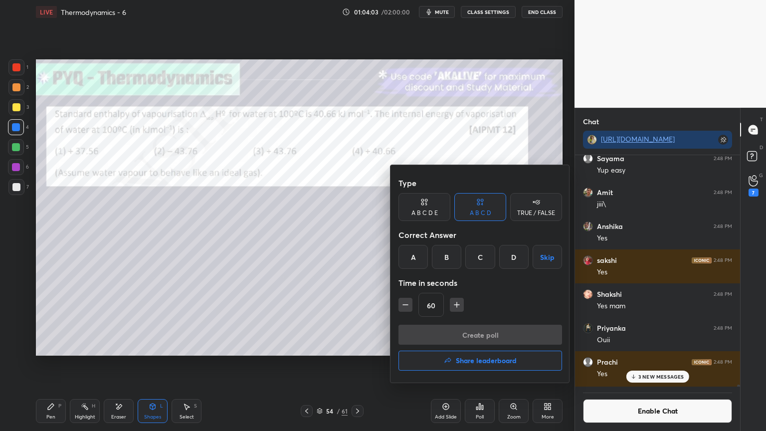
click at [415, 257] on div "A" at bounding box center [412, 257] width 29 height 24
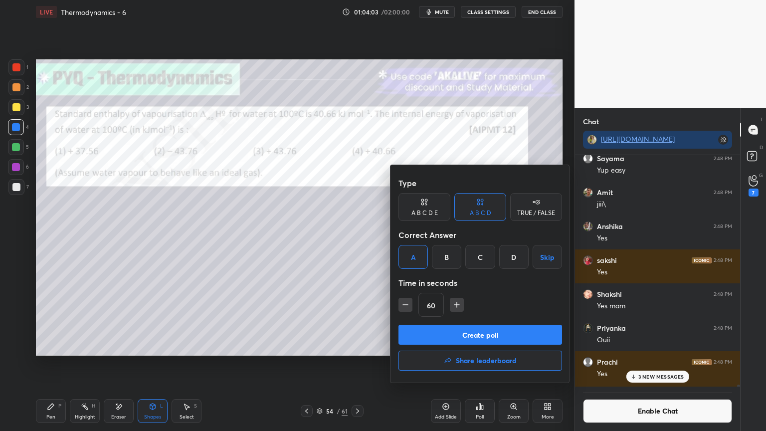
click at [461, 308] on button "button" at bounding box center [457, 305] width 14 height 14
type input "75"
click at [463, 334] on button "Create poll" at bounding box center [480, 335] width 164 height 20
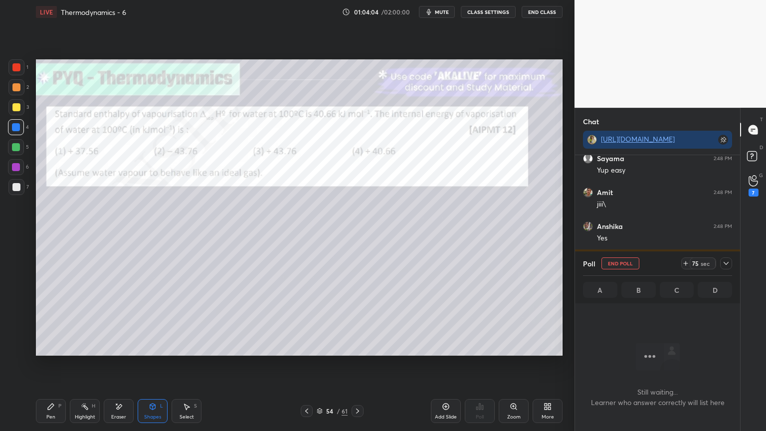
scroll to position [114, 162]
click at [724, 263] on icon at bounding box center [726, 263] width 8 height 8
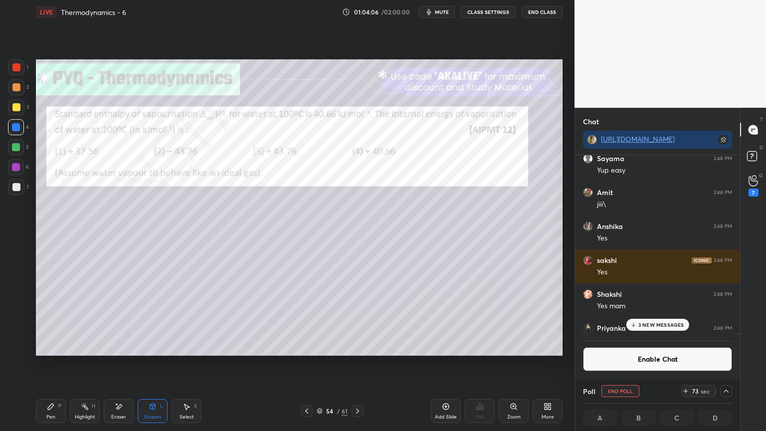
click at [654, 325] on p "3 NEW MESSAGES" at bounding box center [661, 325] width 46 height 6
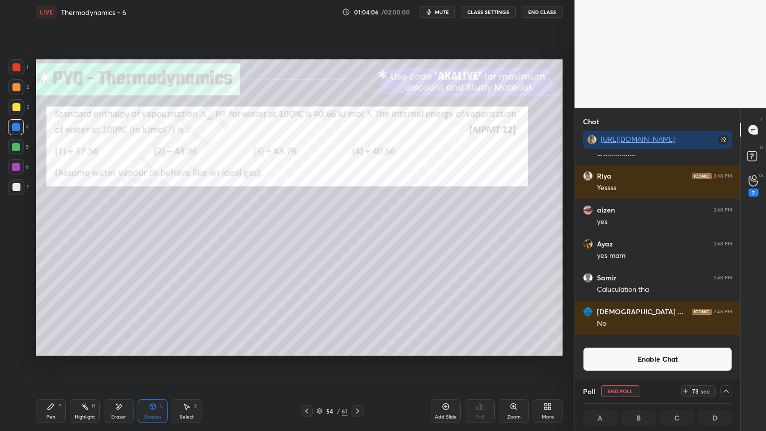
scroll to position [0, 3]
click at [76, 364] on div "Highlight" at bounding box center [85, 416] width 20 height 5
click at [61, 364] on div "Pen P" at bounding box center [51, 411] width 30 height 24
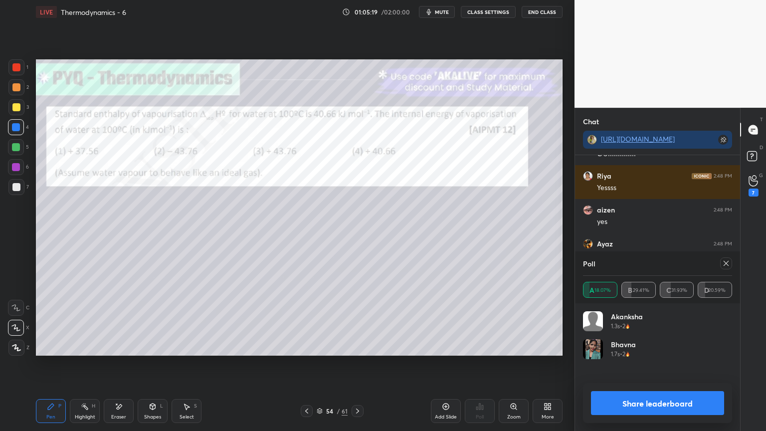
scroll to position [116, 146]
click at [658, 364] on button "Share leaderboard" at bounding box center [657, 403] width 133 height 24
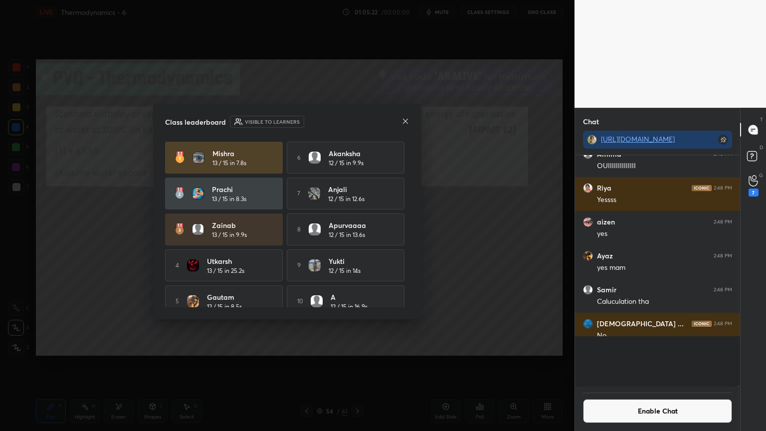
scroll to position [227, 162]
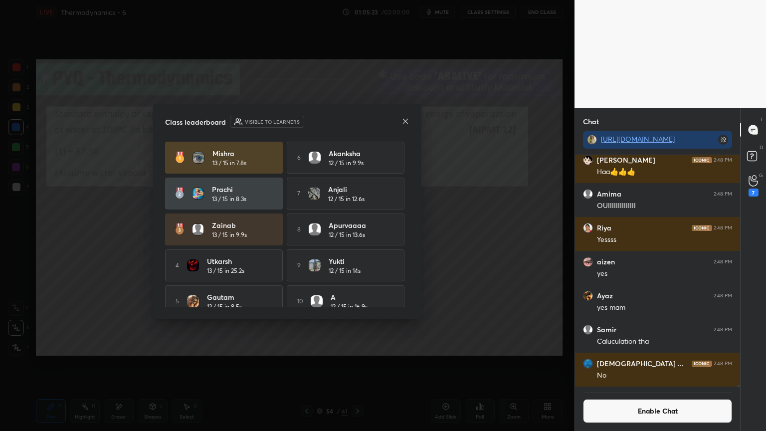
click at [403, 121] on icon at bounding box center [405, 121] width 8 height 8
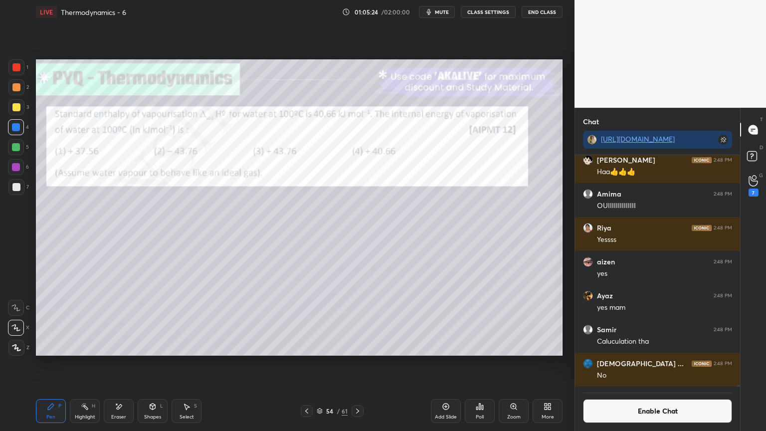
click at [614, 364] on button "Enable Chat" at bounding box center [657, 411] width 149 height 24
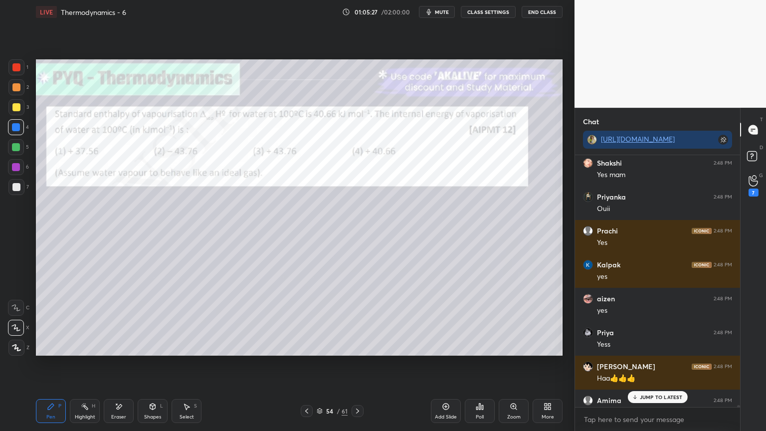
click at [652, 364] on p "JUMP TO LATEST" at bounding box center [661, 397] width 43 height 6
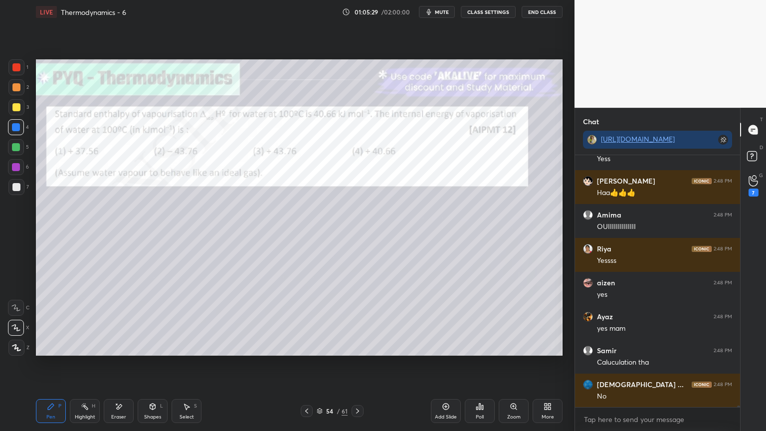
scroll to position [41875, 0]
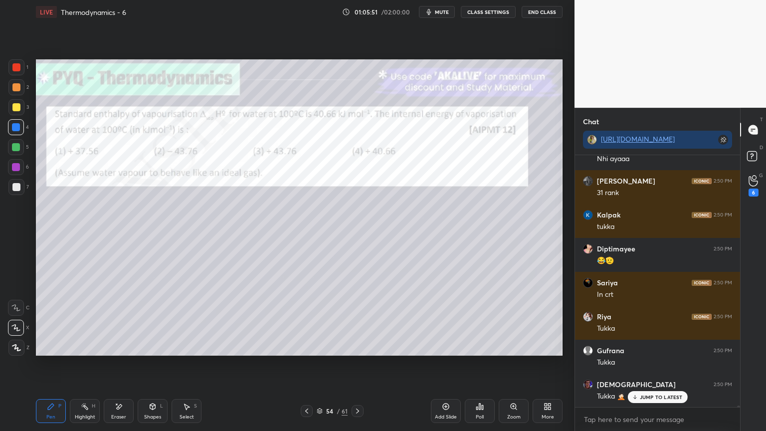
click at [19, 127] on div at bounding box center [16, 127] width 8 height 8
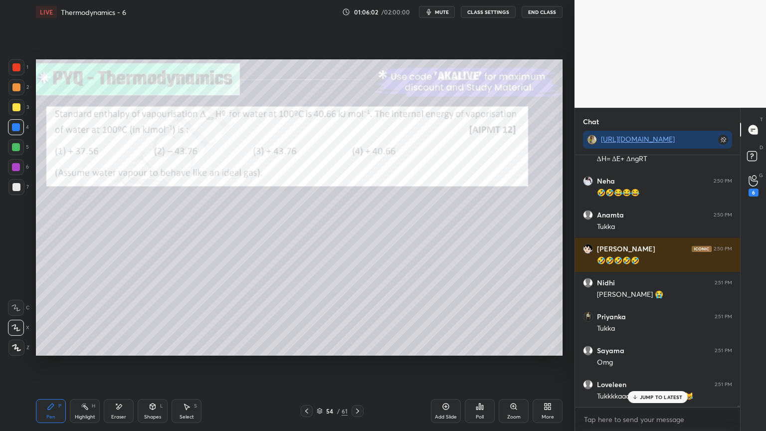
click at [493, 11] on button "CLASS SETTINGS" at bounding box center [488, 12] width 55 height 12
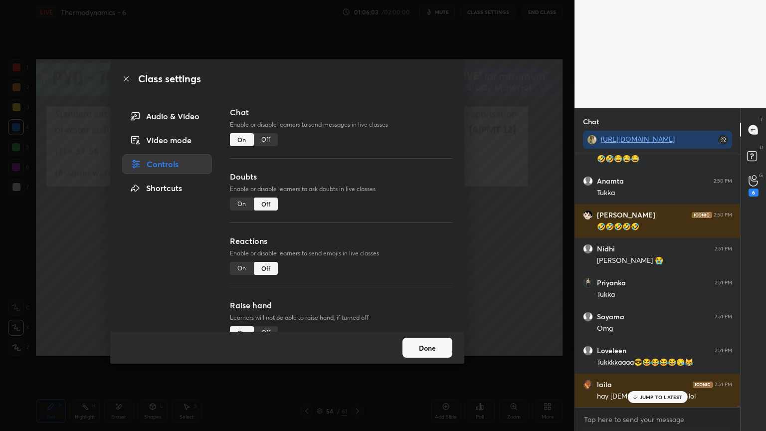
click at [269, 140] on div "Off" at bounding box center [266, 139] width 24 height 13
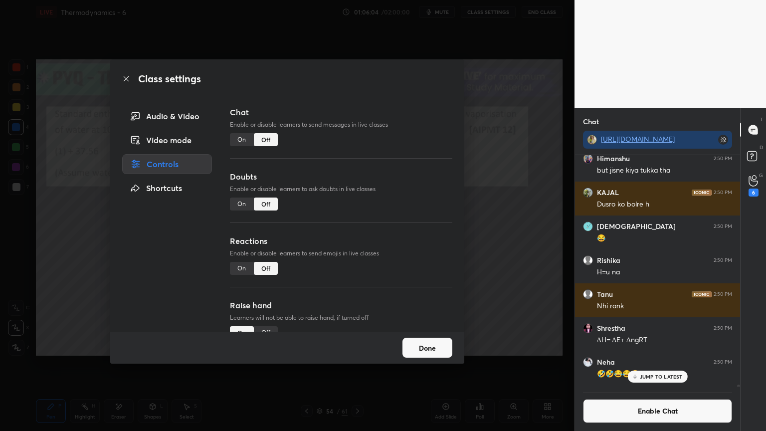
click at [438, 351] on button "Done" at bounding box center [427, 348] width 50 height 20
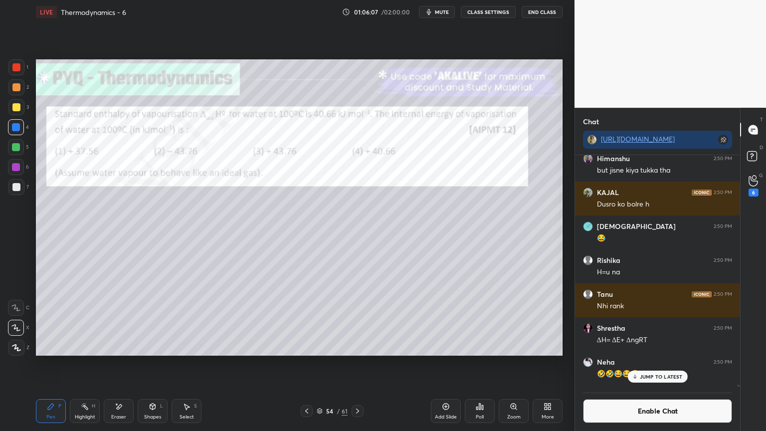
click at [84, 364] on icon at bounding box center [85, 406] width 8 height 8
click at [43, 364] on div "Pen P" at bounding box center [51, 411] width 30 height 24
click at [18, 187] on div at bounding box center [16, 187] width 8 height 8
click at [80, 364] on div "Highlight" at bounding box center [85, 416] width 20 height 5
click at [14, 130] on div at bounding box center [16, 127] width 8 height 8
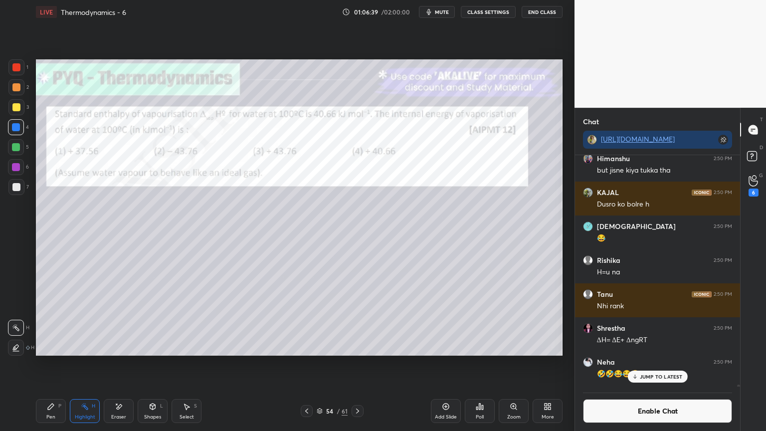
click at [53, 364] on icon at bounding box center [51, 406] width 6 height 6
click at [14, 189] on div at bounding box center [16, 187] width 8 height 8
click at [18, 126] on div at bounding box center [16, 127] width 8 height 8
click at [20, 172] on div at bounding box center [16, 167] width 16 height 16
click at [95, 364] on div "Highlight H" at bounding box center [85, 411] width 30 height 24
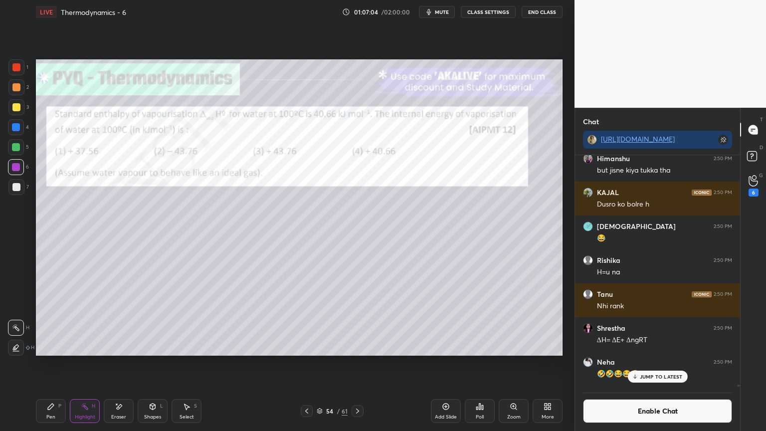
click at [55, 364] on div "Pen P" at bounding box center [51, 411] width 30 height 24
click at [20, 188] on div at bounding box center [16, 187] width 8 height 8
click at [90, 364] on div "Highlight H" at bounding box center [85, 411] width 30 height 24
click at [54, 364] on icon at bounding box center [51, 406] width 8 height 8
click at [93, 364] on div "H" at bounding box center [93, 405] width 3 height 5
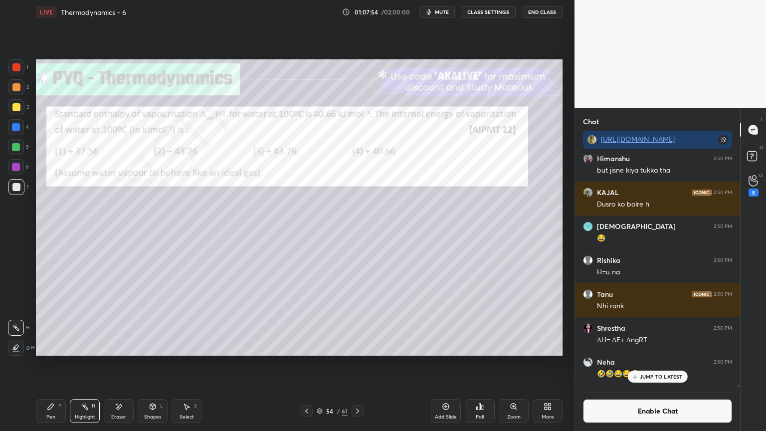
click at [15, 170] on div at bounding box center [16, 167] width 8 height 8
click at [14, 347] on icon at bounding box center [15, 347] width 5 height 5
click at [648, 364] on div "JUMP TO LATEST" at bounding box center [657, 377] width 60 height 12
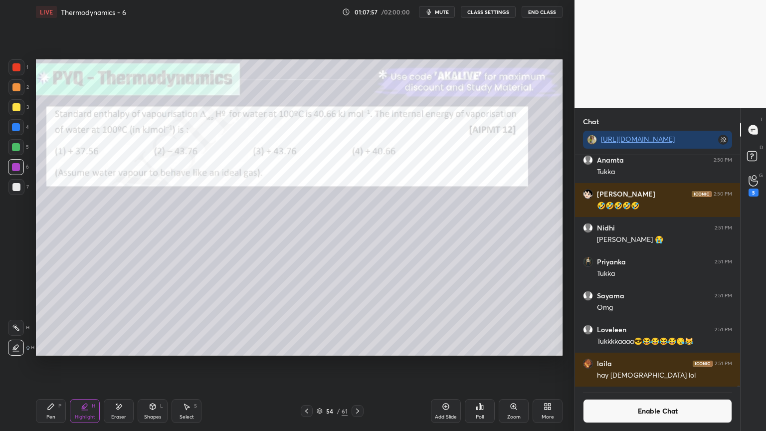
click at [651, 364] on button "Enable Chat" at bounding box center [657, 411] width 149 height 24
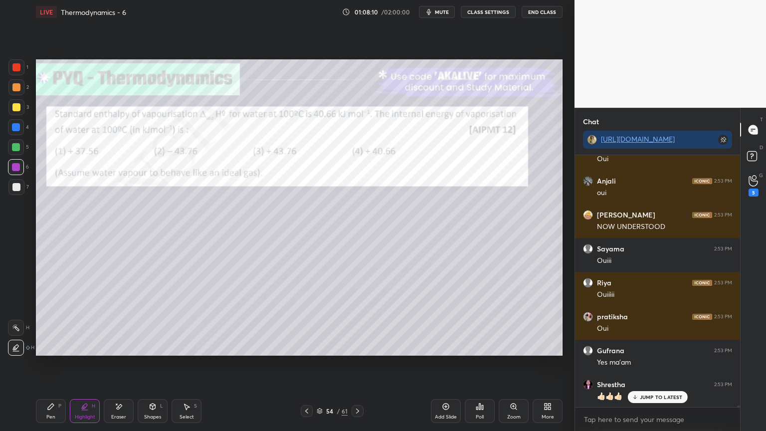
scroll to position [44610, 0]
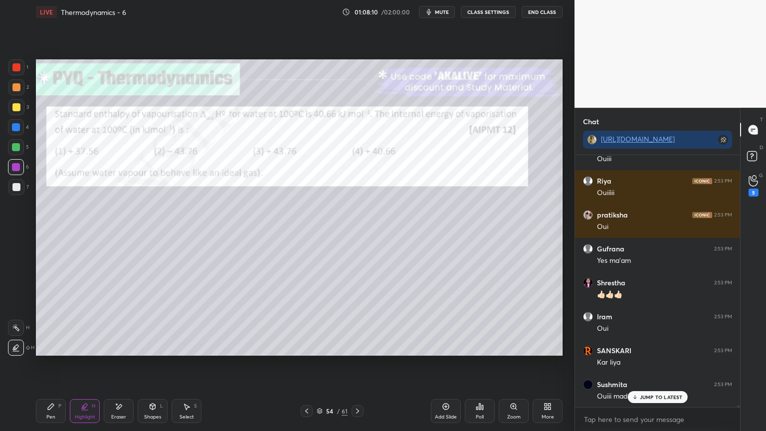
click at [360, 364] on div at bounding box center [358, 411] width 12 height 12
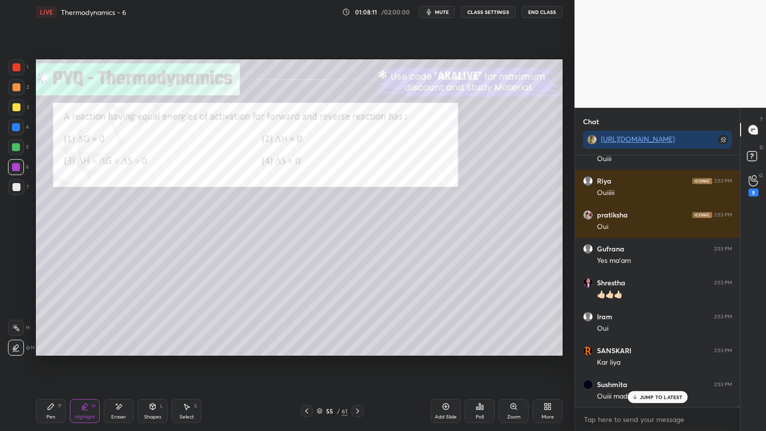
scroll to position [44711, 0]
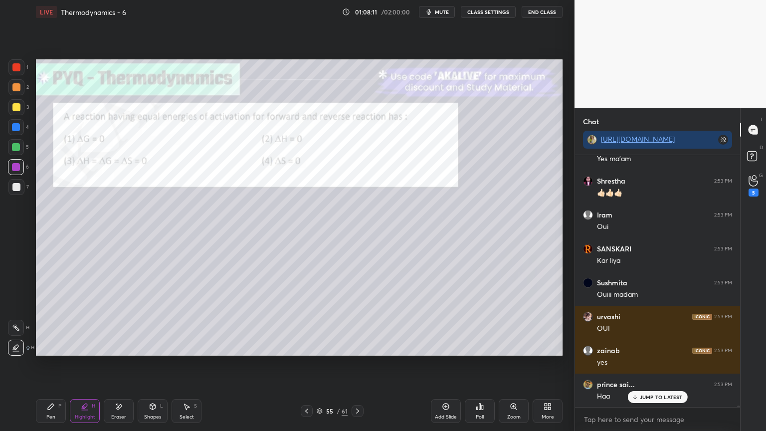
click at [358, 364] on icon at bounding box center [358, 411] width 8 height 8
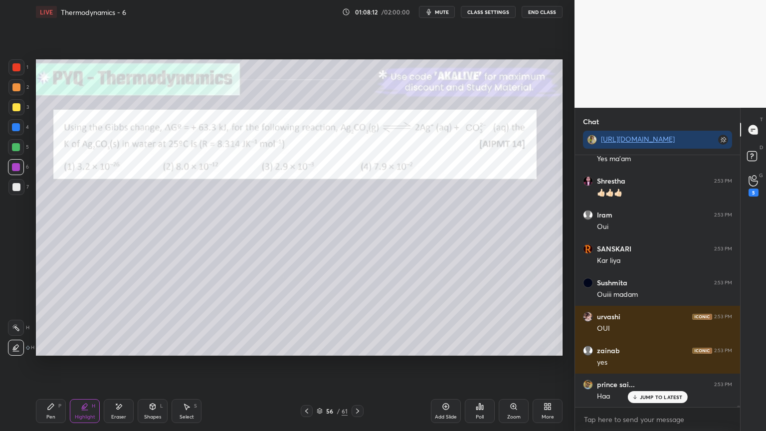
click at [361, 364] on icon at bounding box center [358, 411] width 8 height 8
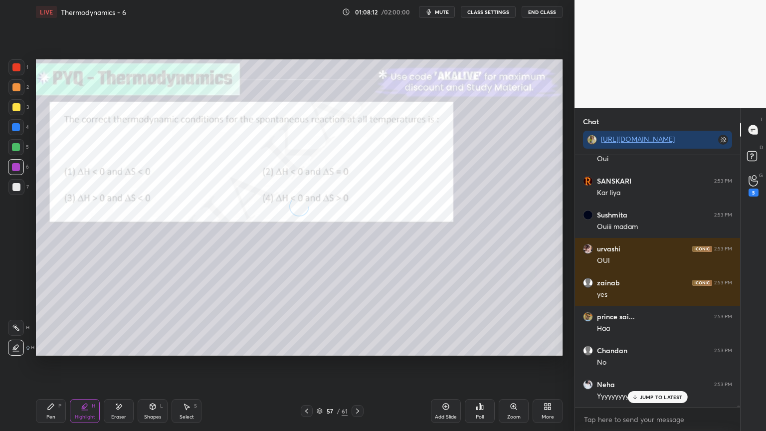
scroll to position [44813, 0]
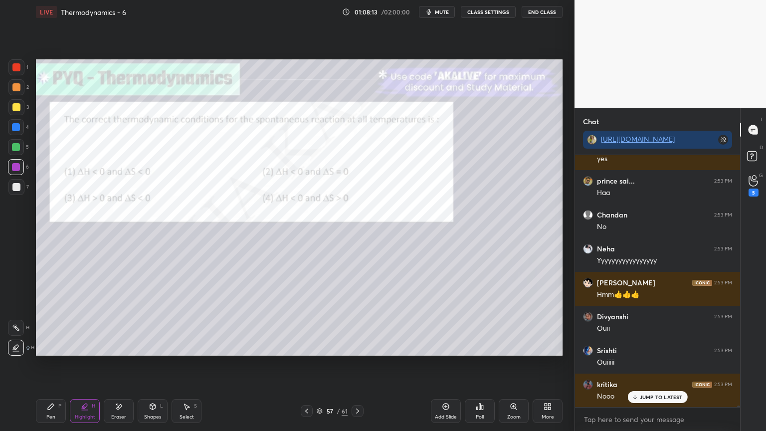
click at [363, 364] on div at bounding box center [358, 411] width 12 height 12
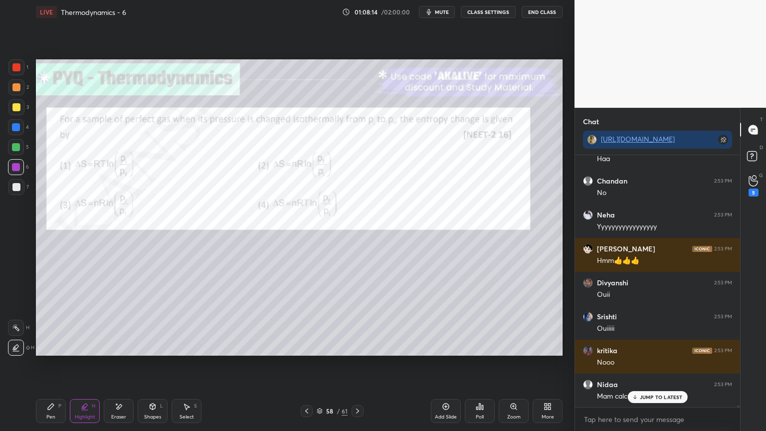
scroll to position [45017, 0]
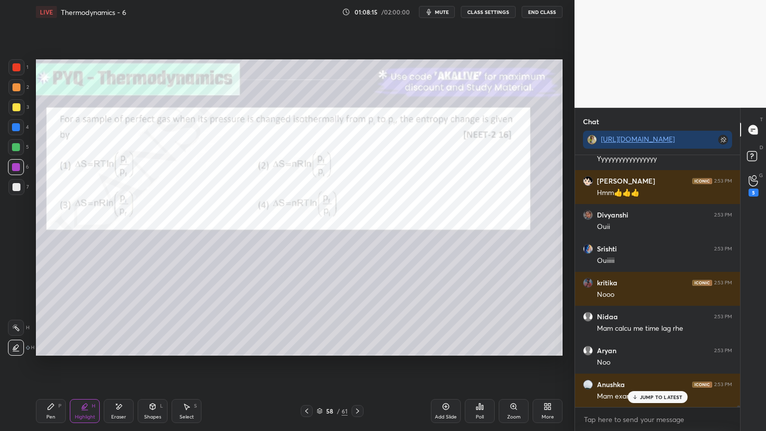
click at [475, 364] on div "Poll" at bounding box center [480, 411] width 30 height 24
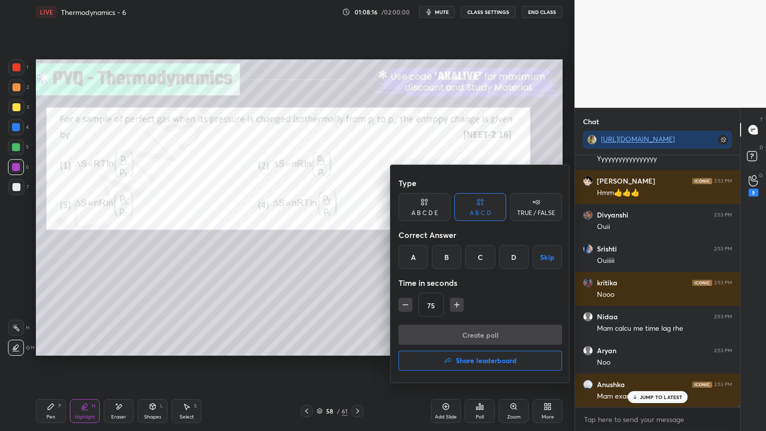
scroll to position [45152, 0]
click at [415, 258] on div "A" at bounding box center [412, 257] width 29 height 24
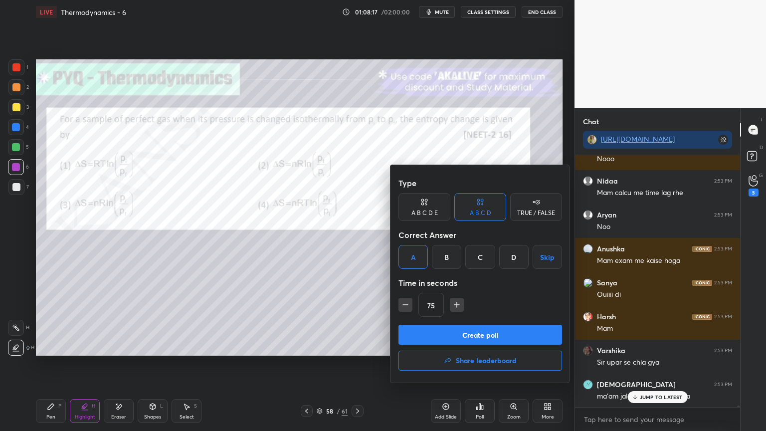
click at [452, 255] on div "B" at bounding box center [446, 257] width 29 height 24
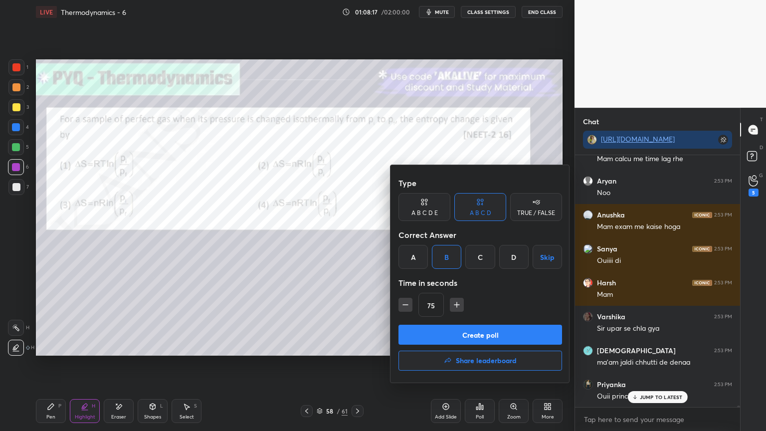
click at [406, 305] on icon "button" at bounding box center [405, 305] width 10 height 10
click at [405, 305] on icon "button" at bounding box center [405, 305] width 10 height 10
type input "45"
click at [444, 332] on button "Create poll" at bounding box center [480, 335] width 164 height 20
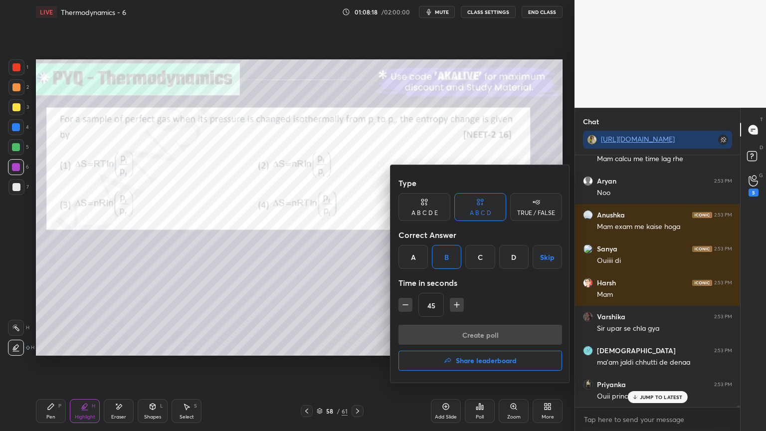
type textarea "x"
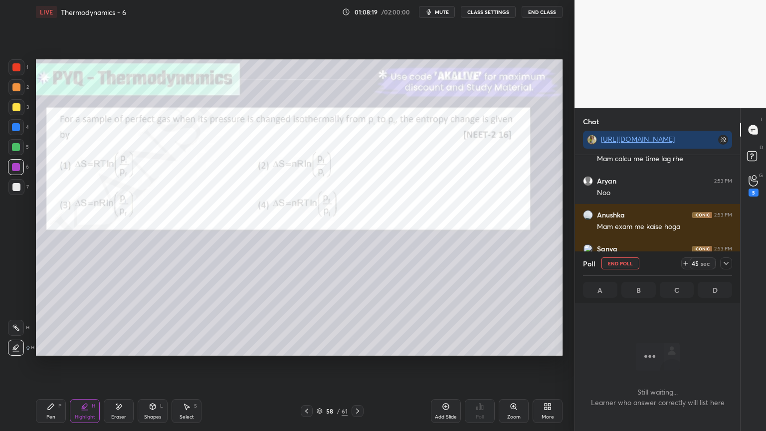
scroll to position [114, 162]
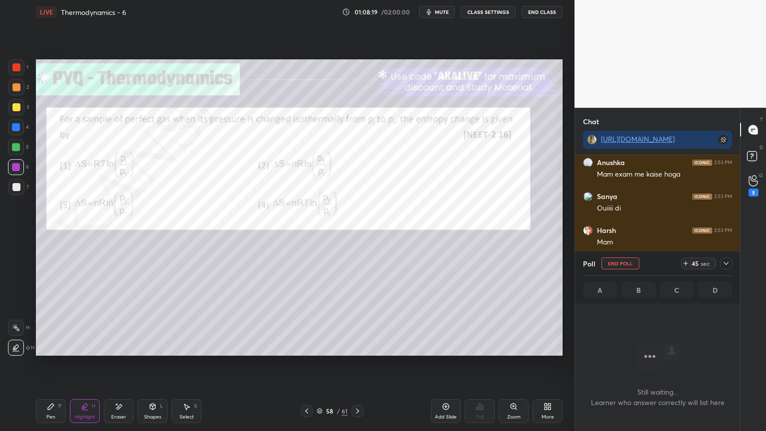
click at [484, 15] on button "CLASS SETTINGS" at bounding box center [488, 12] width 55 height 12
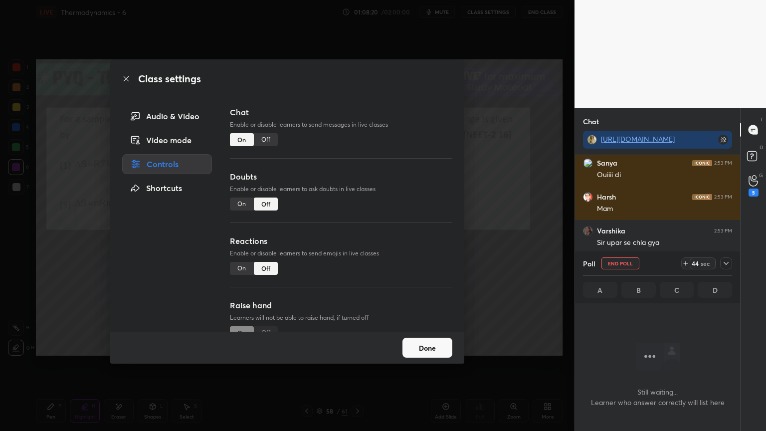
click at [254, 137] on div "Off" at bounding box center [266, 139] width 24 height 13
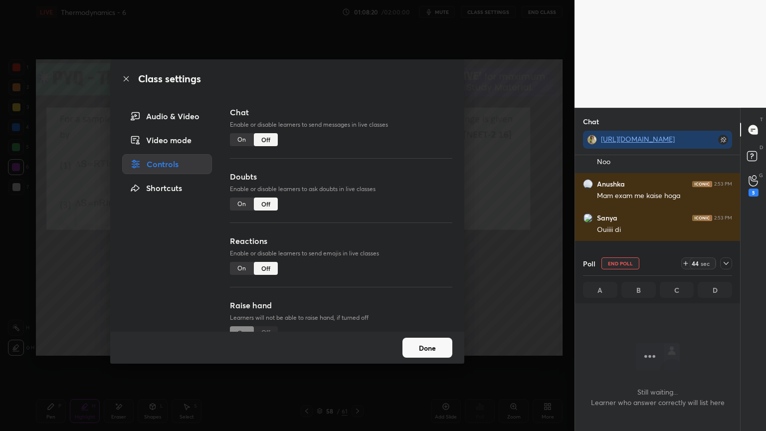
scroll to position [44554, 0]
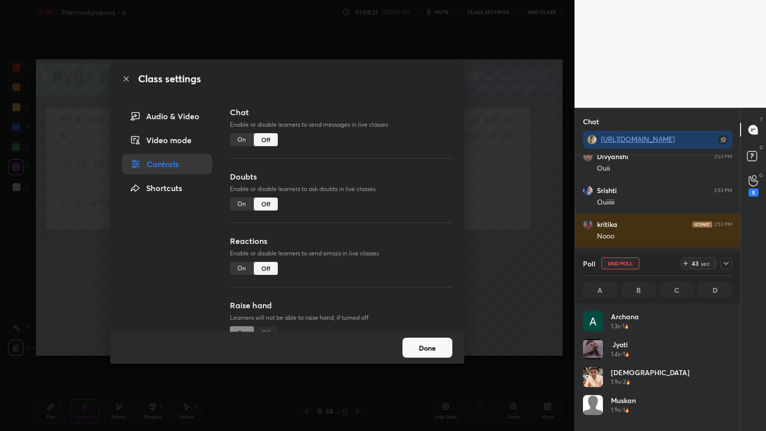
click at [423, 342] on button "Done" at bounding box center [427, 348] width 50 height 20
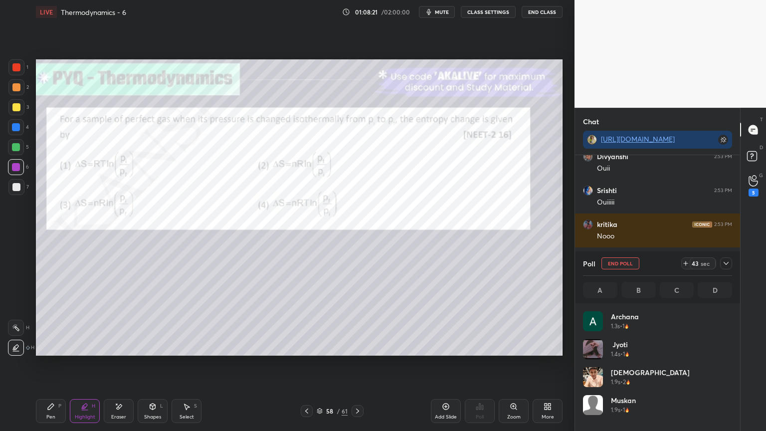
click at [728, 265] on icon at bounding box center [726, 263] width 8 height 8
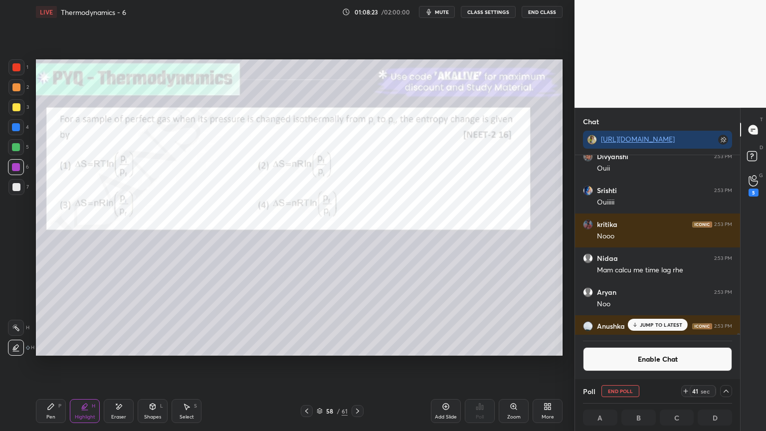
click at [665, 325] on p "JUMP TO LATEST" at bounding box center [661, 325] width 43 height 6
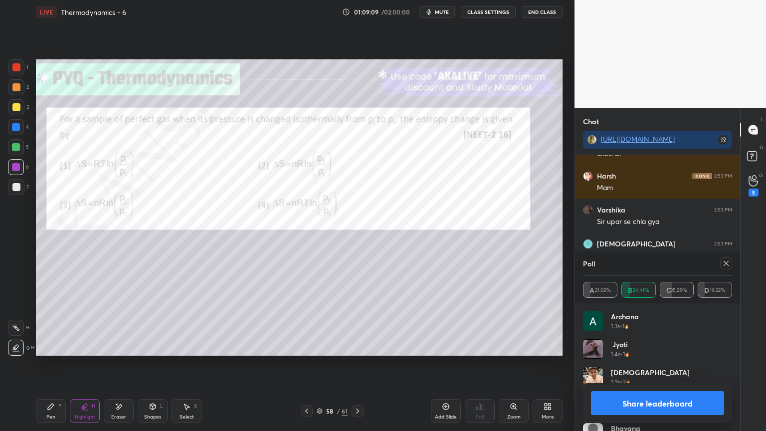
click at [627, 364] on button "Share leaderboard" at bounding box center [657, 403] width 133 height 24
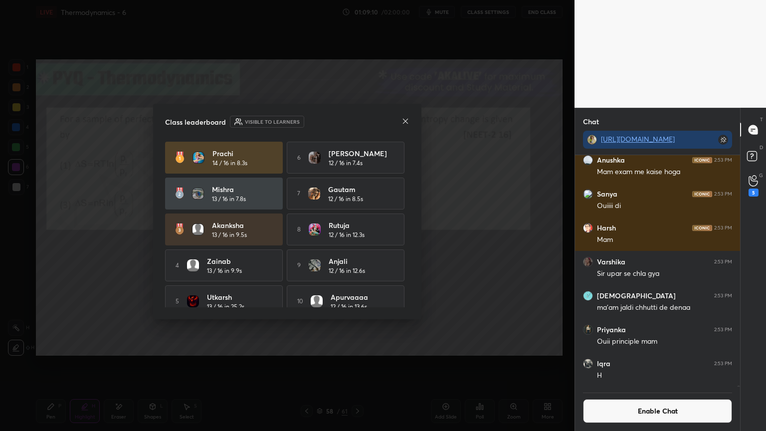
click at [403, 123] on icon at bounding box center [405, 121] width 8 height 8
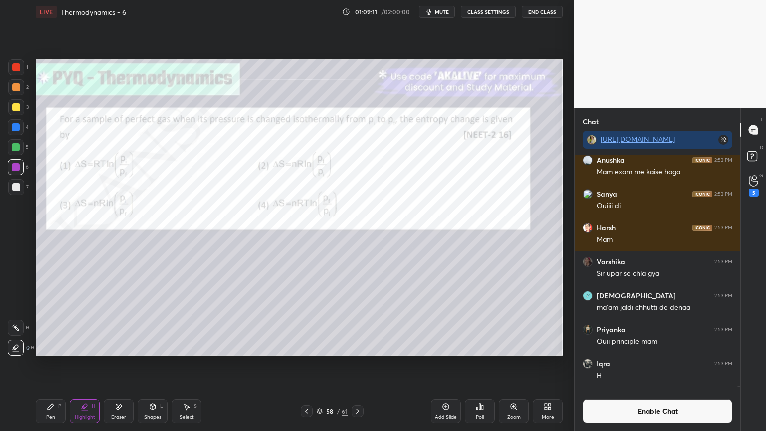
click at [47, 364] on div "Pen P" at bounding box center [51, 411] width 30 height 24
click at [14, 125] on div at bounding box center [16, 127] width 8 height 8
click at [19, 188] on div at bounding box center [16, 187] width 8 height 8
click at [643, 364] on button "Enable Chat" at bounding box center [657, 411] width 149 height 24
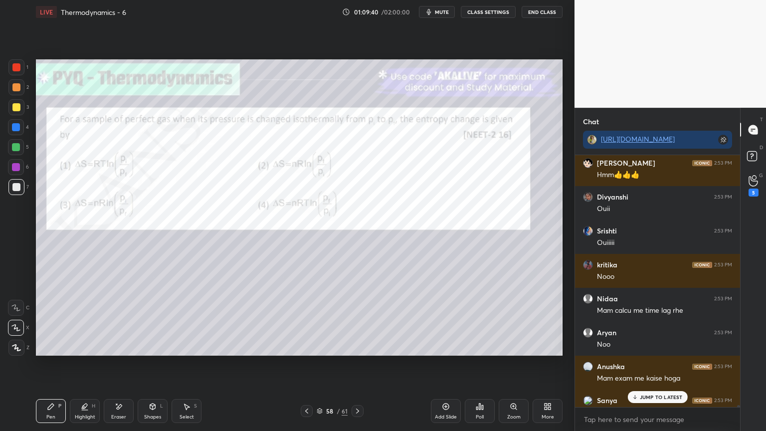
click at [649, 364] on p "JUMP TO LATEST" at bounding box center [661, 397] width 43 height 6
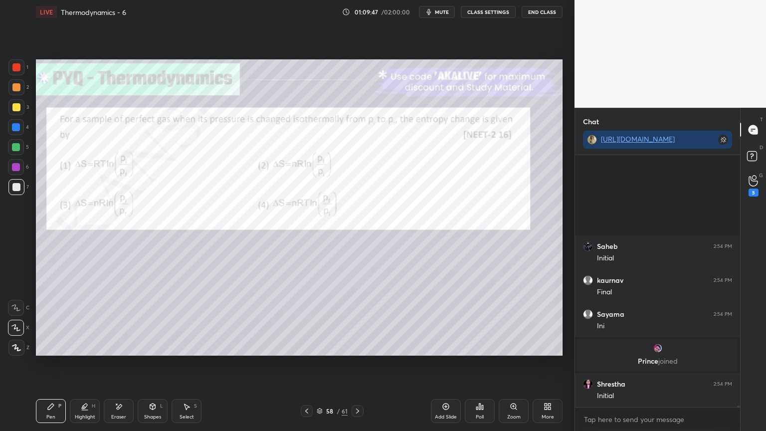
scroll to position [45016, 0]
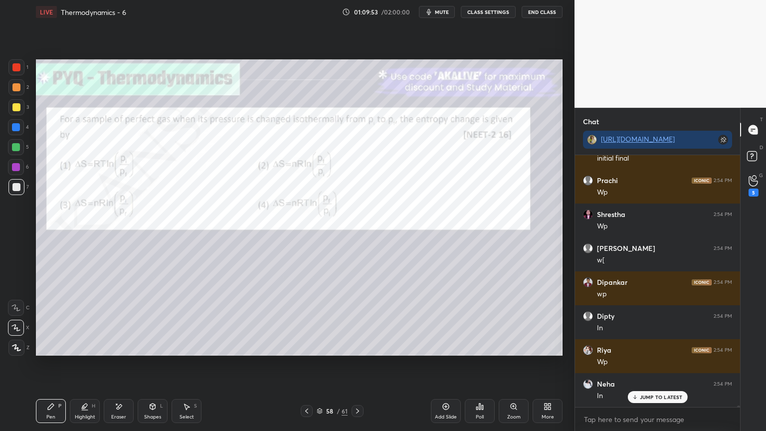
click at [152, 364] on div "Shapes L" at bounding box center [153, 411] width 30 height 24
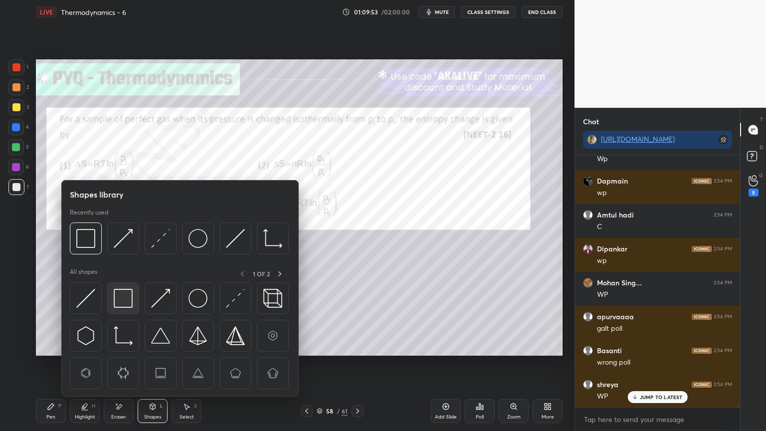
click at [125, 299] on img at bounding box center [123, 298] width 19 height 19
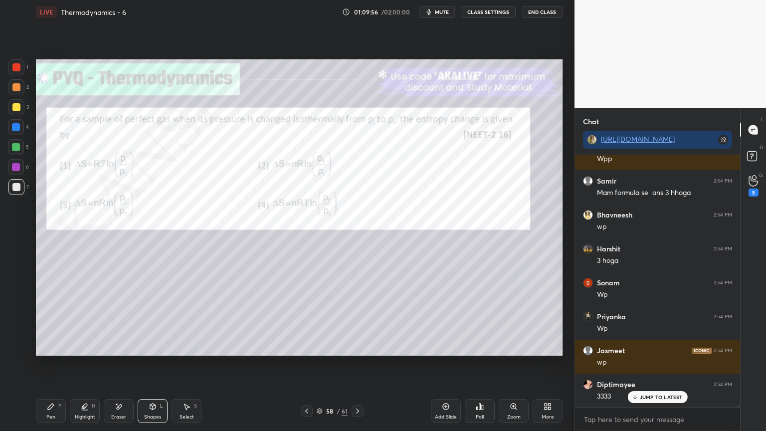
click at [17, 170] on div at bounding box center [16, 167] width 8 height 8
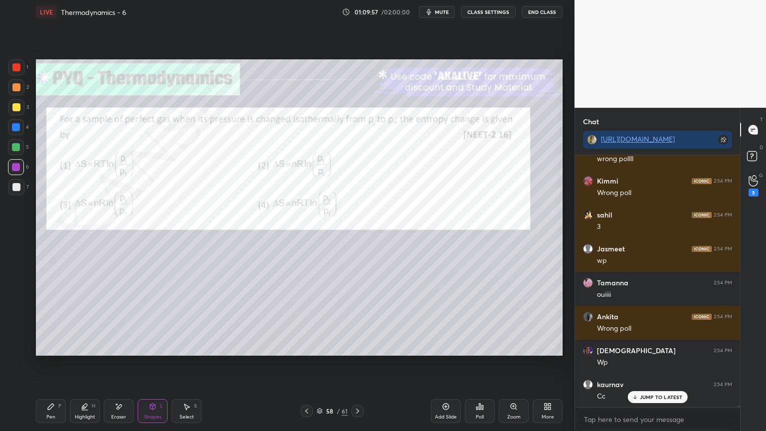
click at [20, 130] on div at bounding box center [16, 127] width 16 height 16
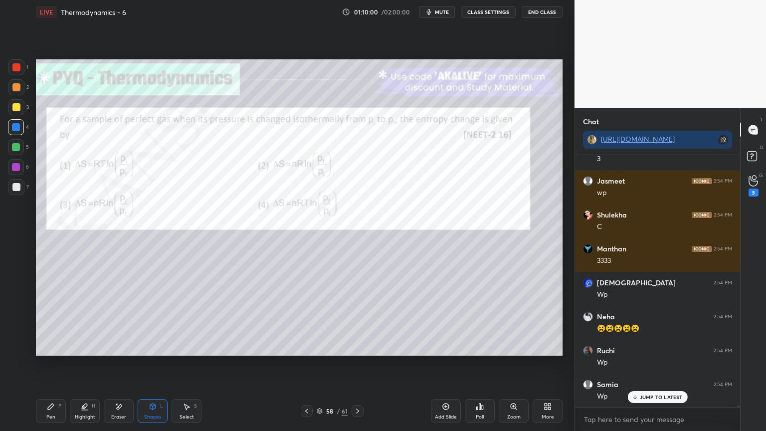
click at [46, 364] on div "Pen P" at bounding box center [51, 411] width 30 height 24
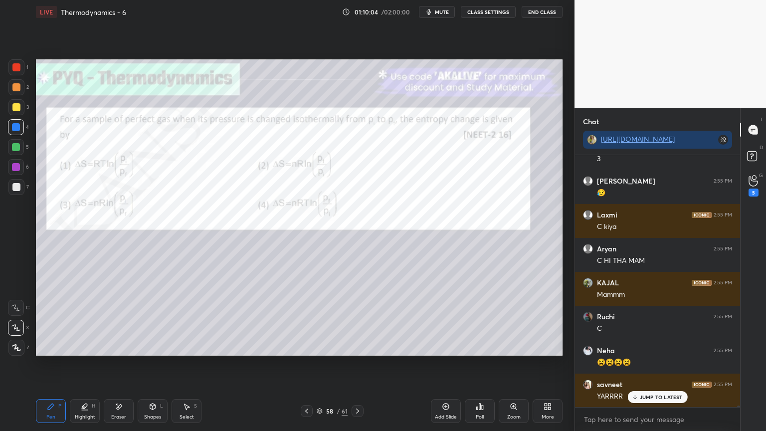
click at [657, 364] on p "JUMP TO LATEST" at bounding box center [661, 397] width 43 height 6
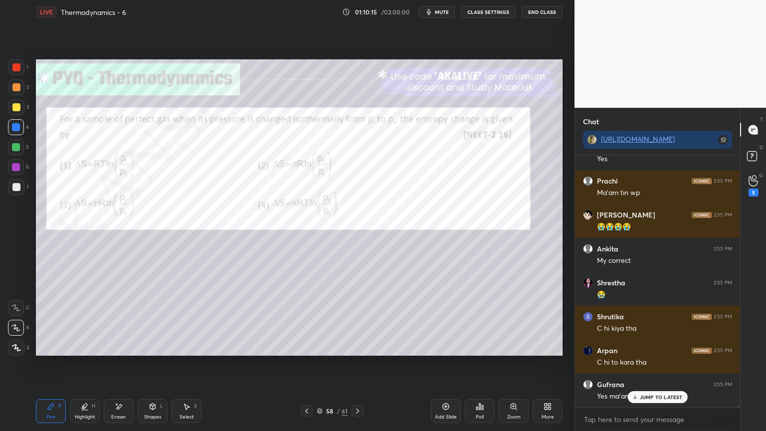
scroll to position [49283, 0]
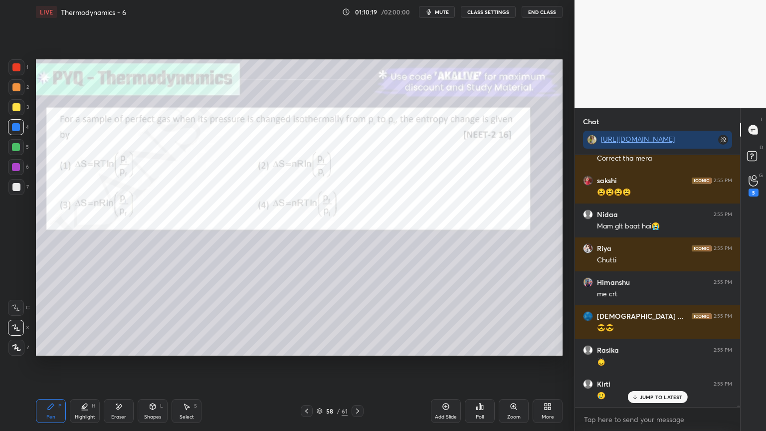
click at [121, 364] on div "Eraser" at bounding box center [119, 411] width 30 height 24
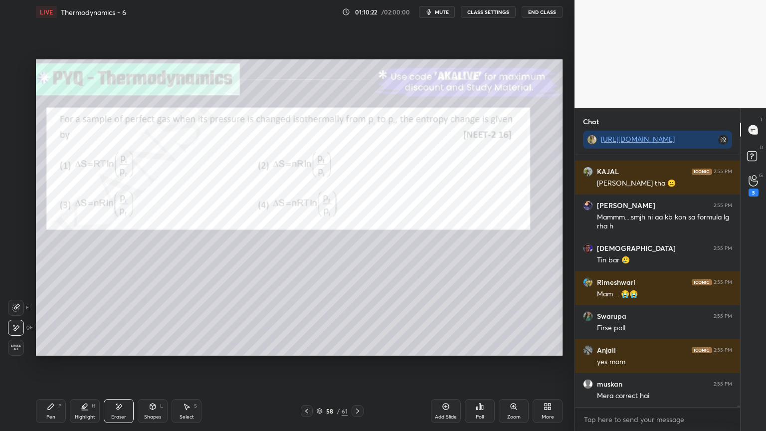
click at [356, 364] on icon at bounding box center [357, 410] width 3 height 5
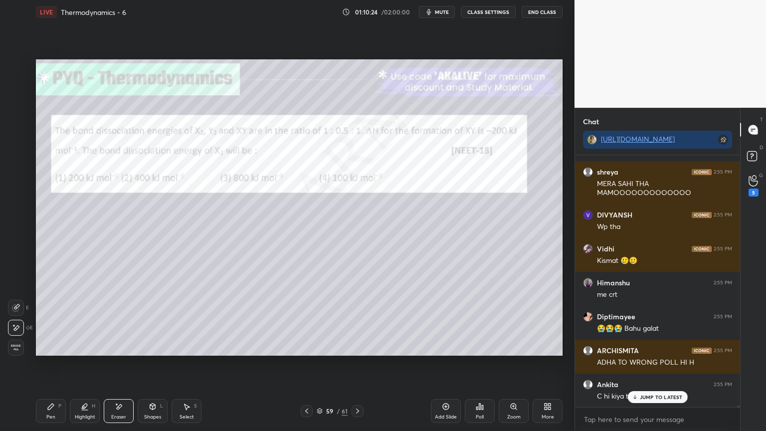
click at [355, 364] on icon at bounding box center [358, 411] width 8 height 8
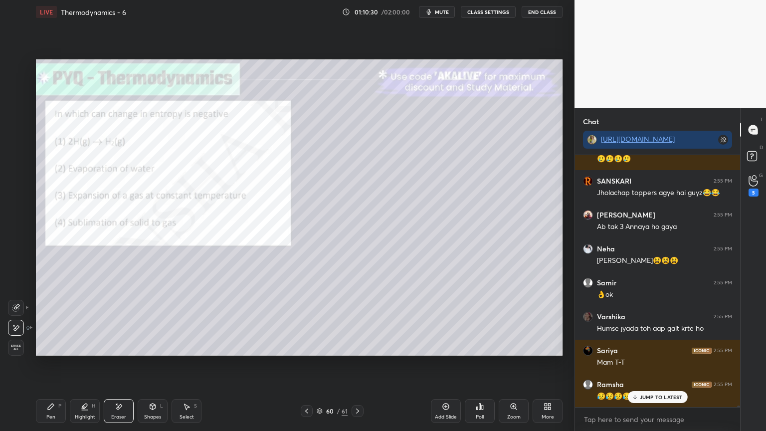
click at [483, 364] on icon at bounding box center [482, 407] width 1 height 4
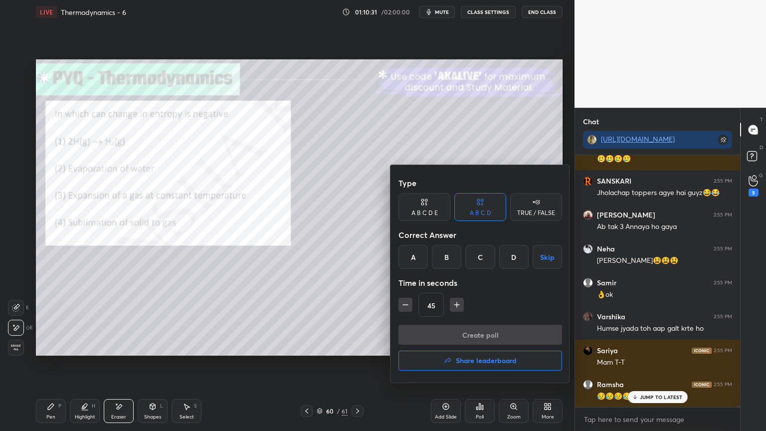
click at [411, 254] on div "A" at bounding box center [412, 257] width 29 height 24
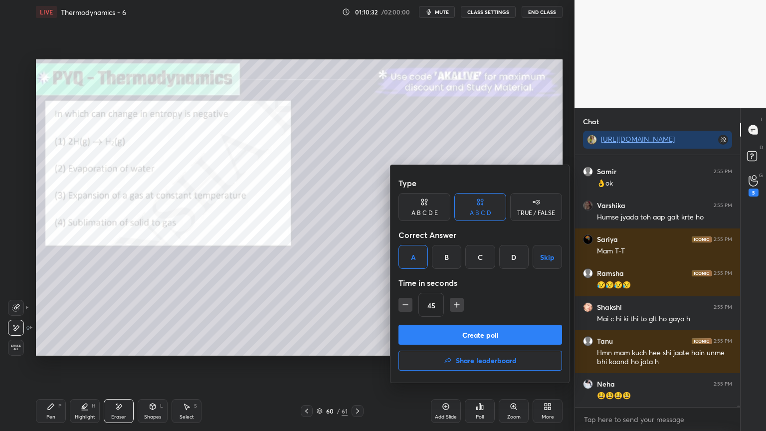
click at [483, 335] on button "Create poll" at bounding box center [480, 335] width 164 height 20
type textarea "x"
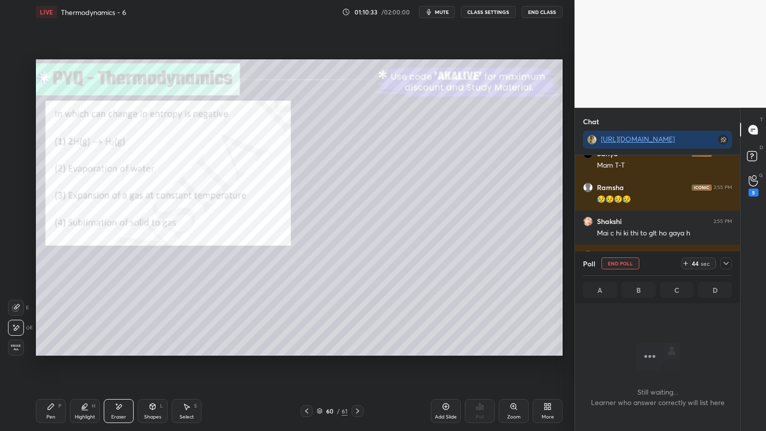
click at [486, 10] on button "CLASS SETTINGS" at bounding box center [488, 12] width 55 height 12
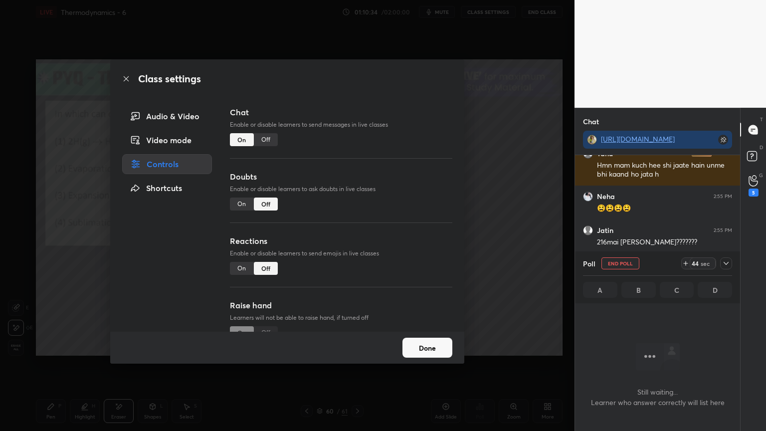
click at [265, 138] on div "Off" at bounding box center [266, 139] width 24 height 13
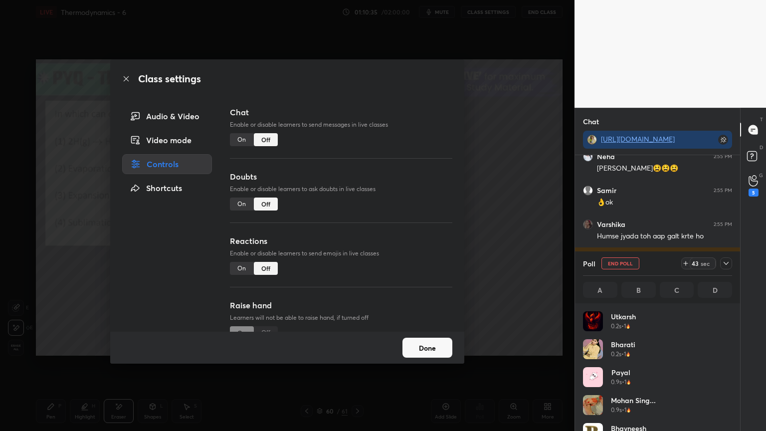
click at [435, 345] on button "Done" at bounding box center [427, 348] width 50 height 20
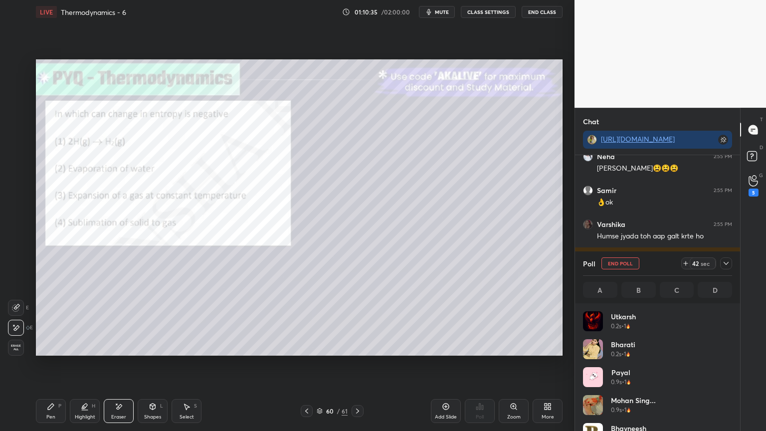
click at [728, 264] on icon at bounding box center [726, 263] width 8 height 8
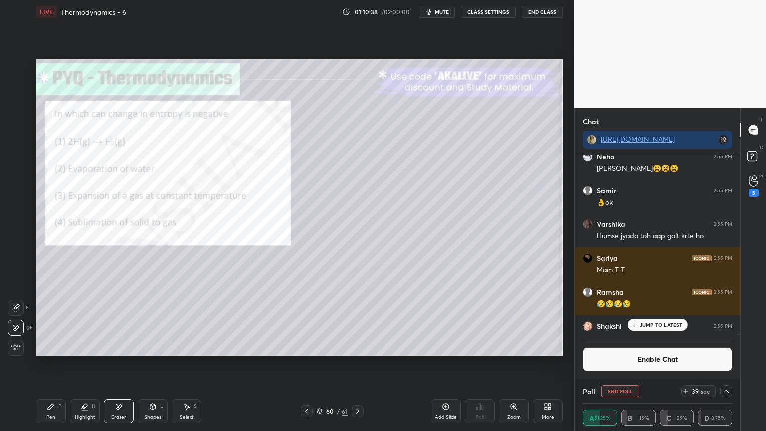
click at [660, 326] on p "JUMP TO LATEST" at bounding box center [661, 325] width 43 height 6
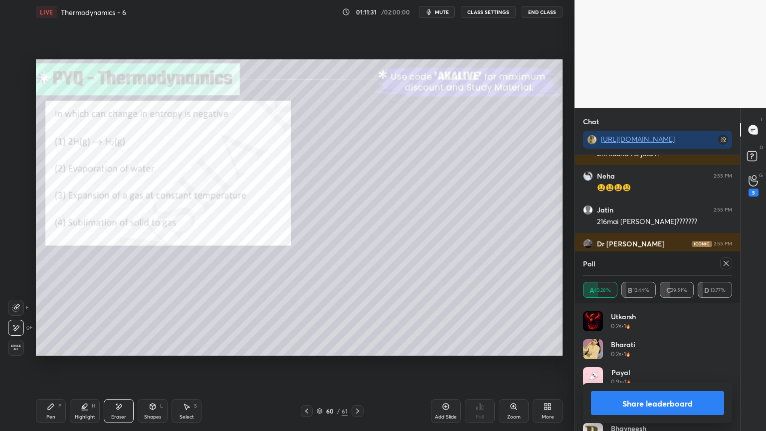
click at [641, 364] on button "Share leaderboard" at bounding box center [657, 403] width 133 height 24
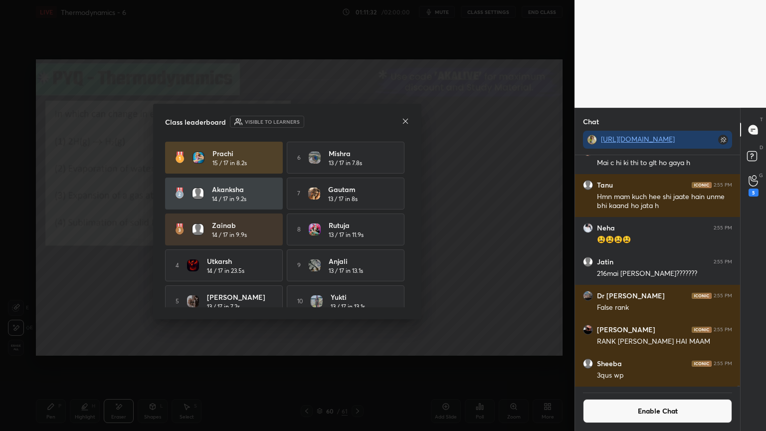
click at [408, 120] on icon at bounding box center [405, 121] width 8 height 8
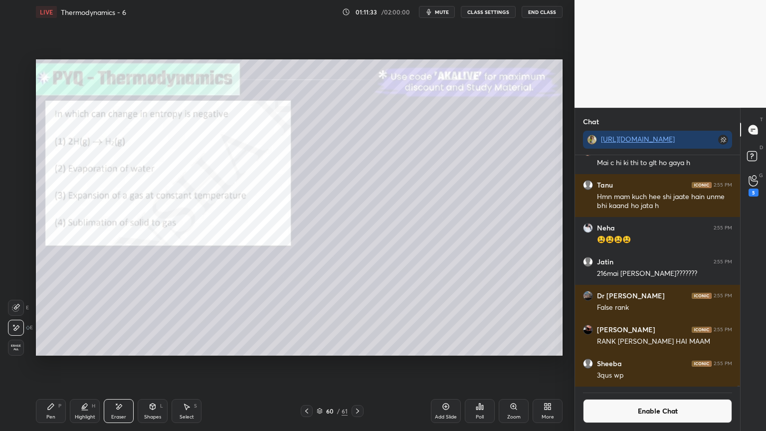
click at [622, 364] on button "Enable Chat" at bounding box center [657, 411] width 149 height 24
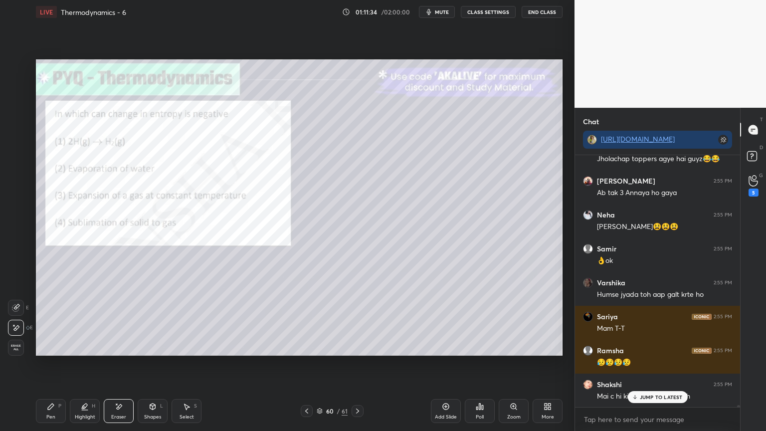
click at [86, 364] on icon at bounding box center [84, 405] width 5 height 5
click at [19, 325] on icon at bounding box center [16, 328] width 8 height 8
click at [658, 364] on p "JUMP TO LATEST" at bounding box center [661, 397] width 43 height 6
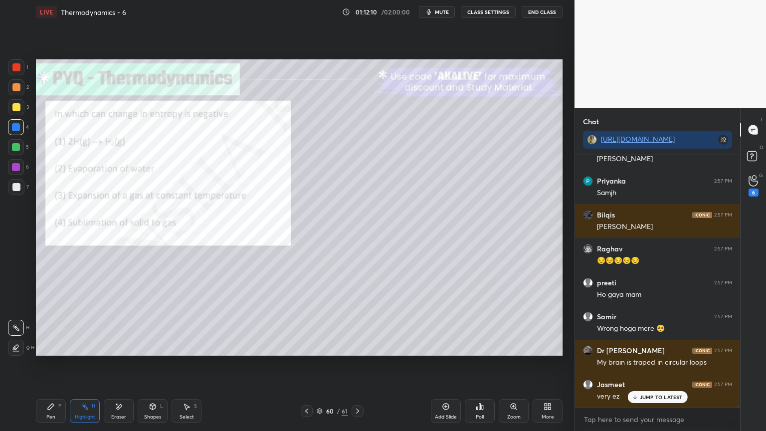
scroll to position [52251, 0]
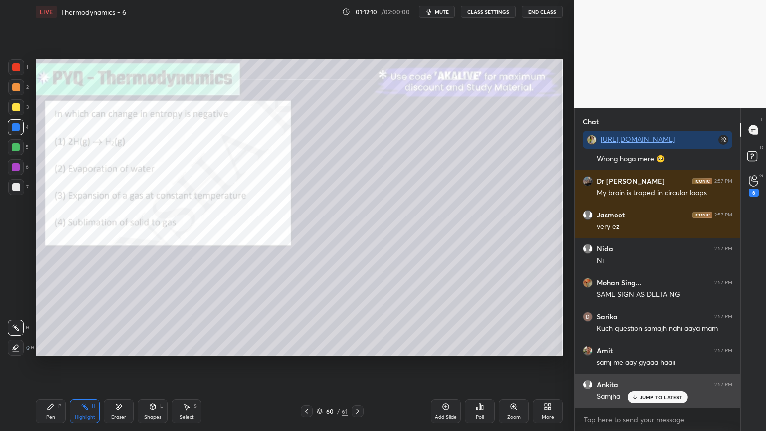
click at [650, 364] on p "JUMP TO LATEST" at bounding box center [661, 397] width 43 height 6
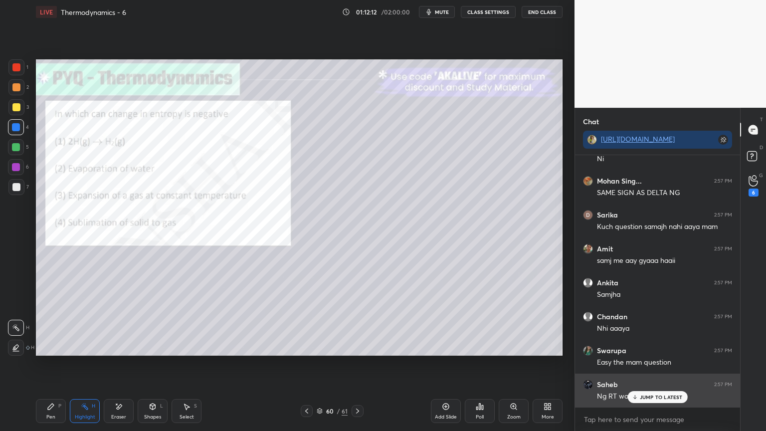
click at [647, 364] on p "JUMP TO LATEST" at bounding box center [661, 397] width 43 height 6
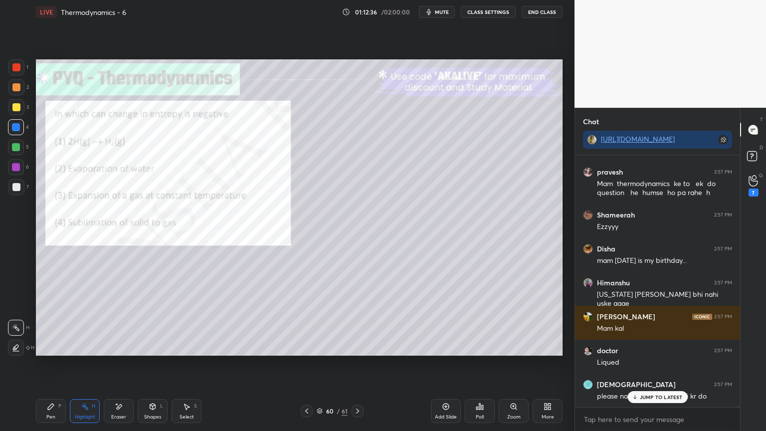
scroll to position [53431, 0]
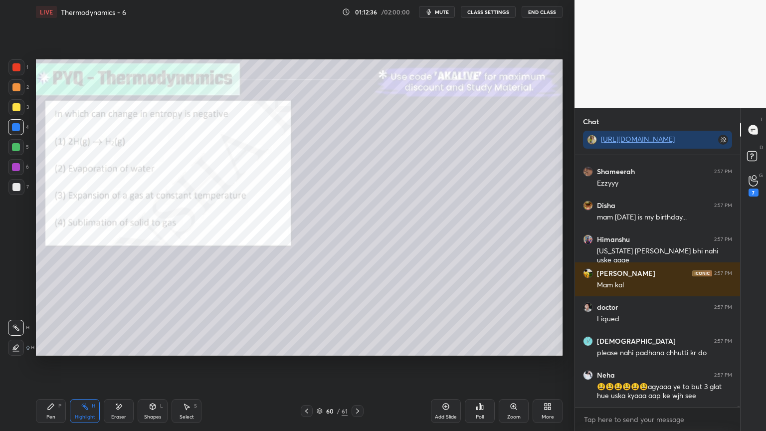
click at [84, 364] on icon at bounding box center [85, 406] width 8 height 8
click at [75, 364] on div "Highlight" at bounding box center [85, 416] width 20 height 5
click at [55, 364] on div "Pen P" at bounding box center [51, 411] width 30 height 24
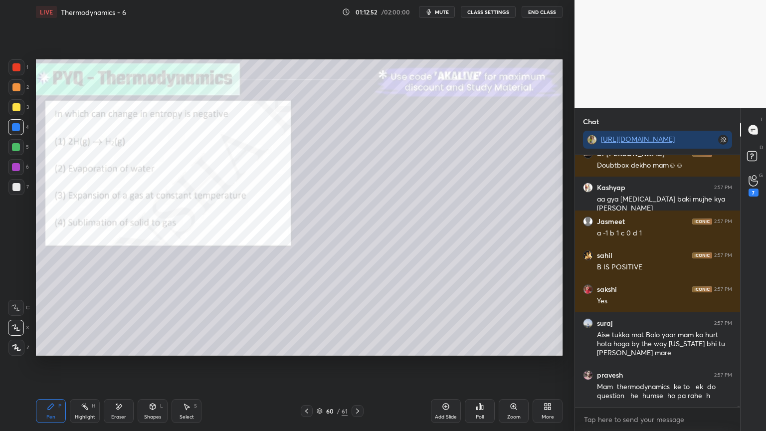
scroll to position [53741, 0]
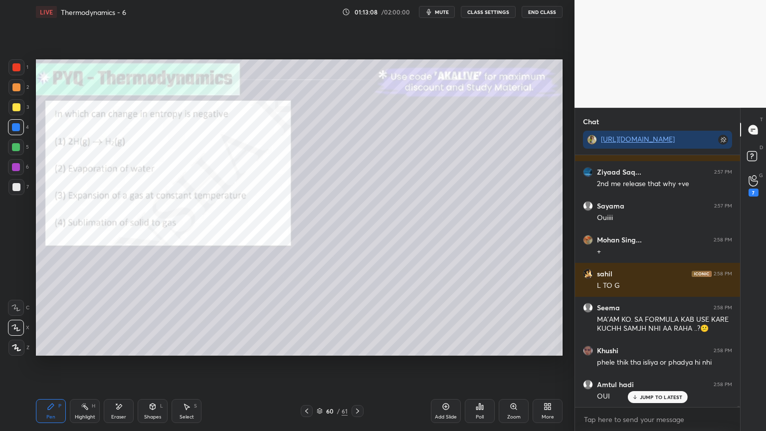
click at [88, 364] on div "Highlight H" at bounding box center [85, 411] width 30 height 24
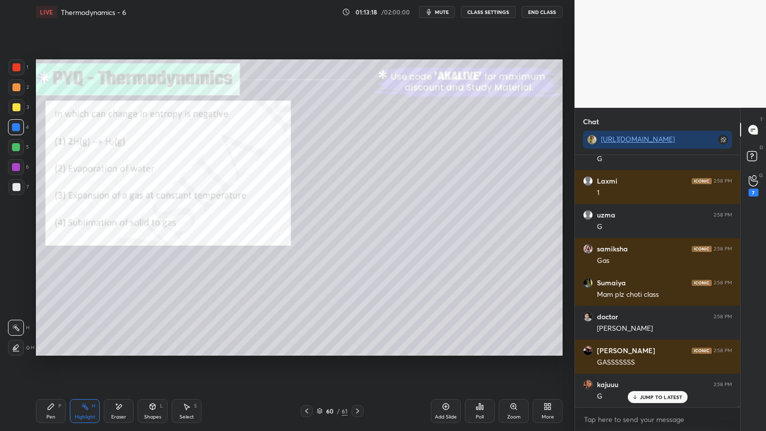
click at [52, 364] on div "Pen P" at bounding box center [51, 411] width 30 height 24
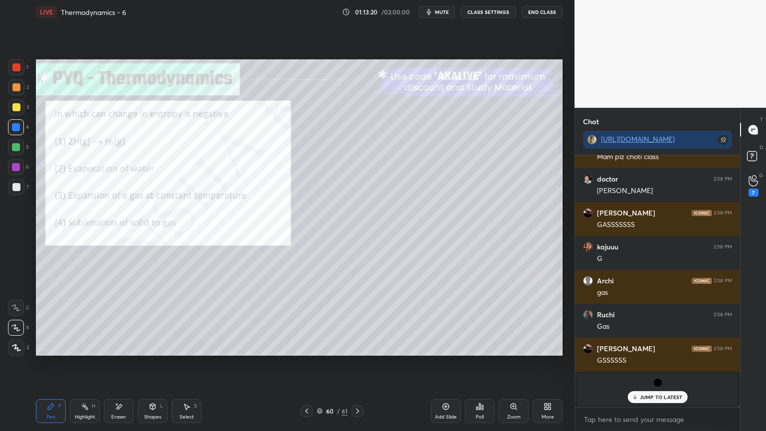
click at [88, 364] on div "Highlight" at bounding box center [85, 416] width 20 height 5
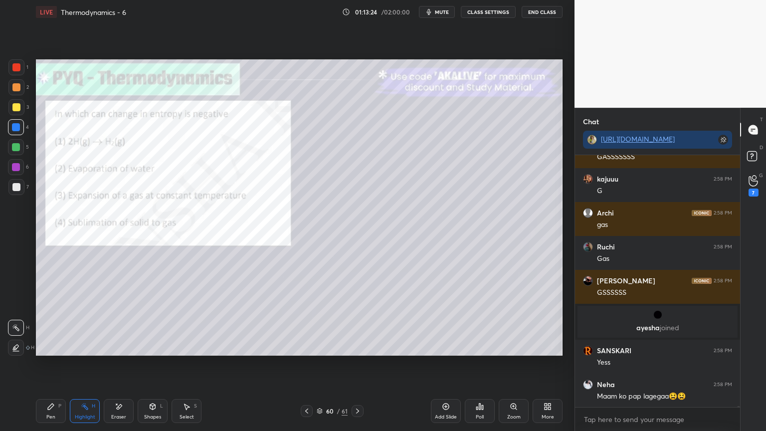
click at [56, 364] on div "Pen P" at bounding box center [51, 411] width 30 height 24
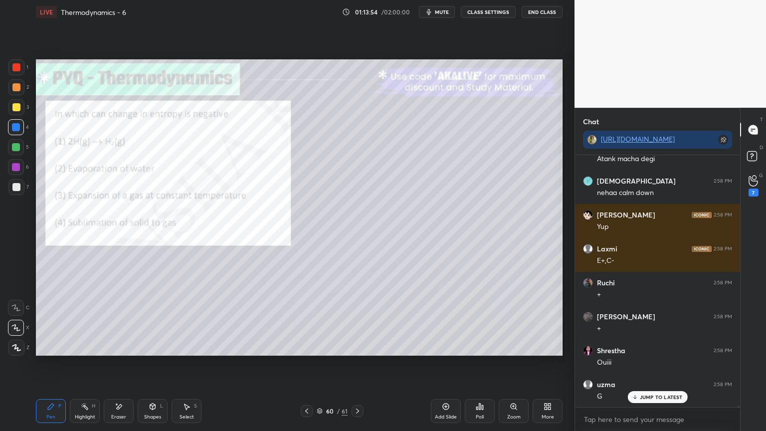
click at [88, 364] on icon at bounding box center [85, 406] width 8 height 8
click at [22, 347] on div at bounding box center [16, 348] width 16 height 16
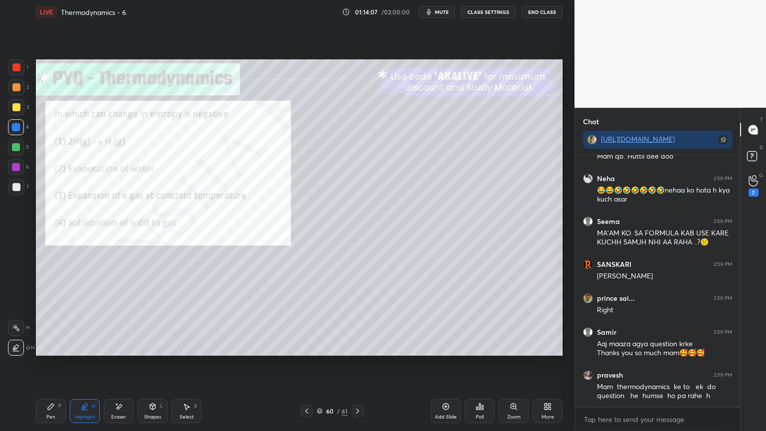
click at [546, 364] on icon at bounding box center [546, 408] width 2 height 2
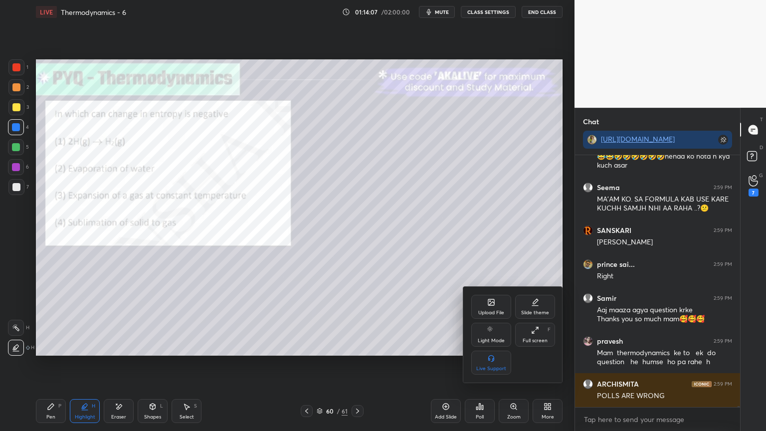
click at [491, 309] on div "Upload File" at bounding box center [491, 307] width 40 height 24
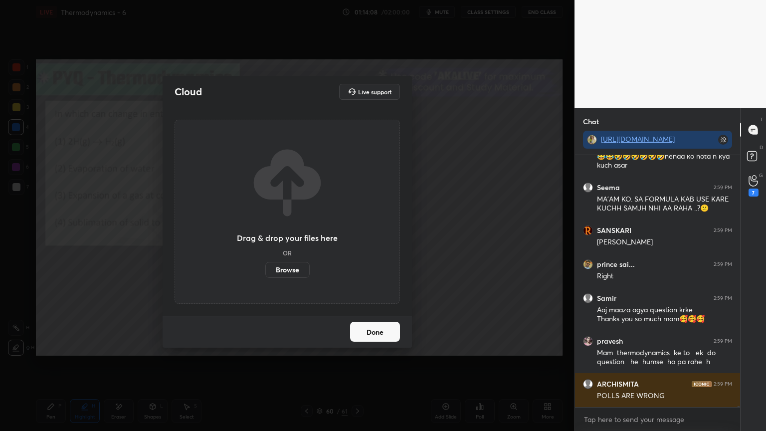
click at [279, 273] on label "Browse" at bounding box center [287, 270] width 44 height 16
click at [265, 273] on input "Browse" at bounding box center [265, 270] width 0 height 16
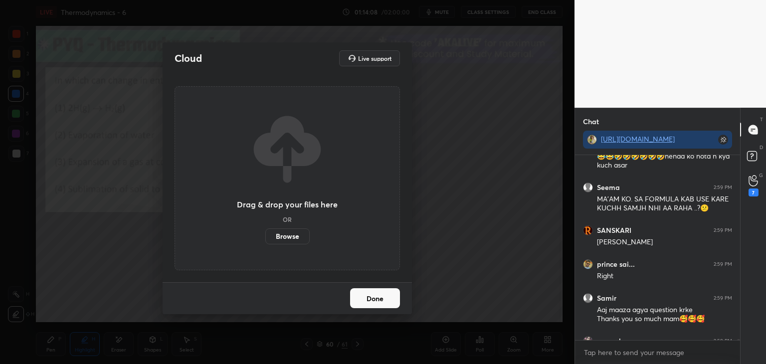
type textarea "x"
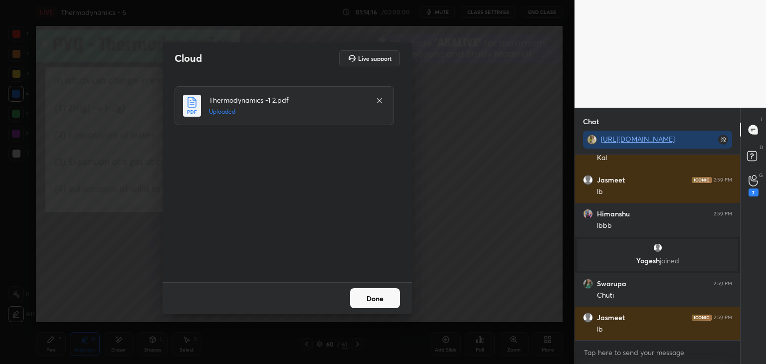
click at [391, 300] on button "Done" at bounding box center [375, 298] width 50 height 20
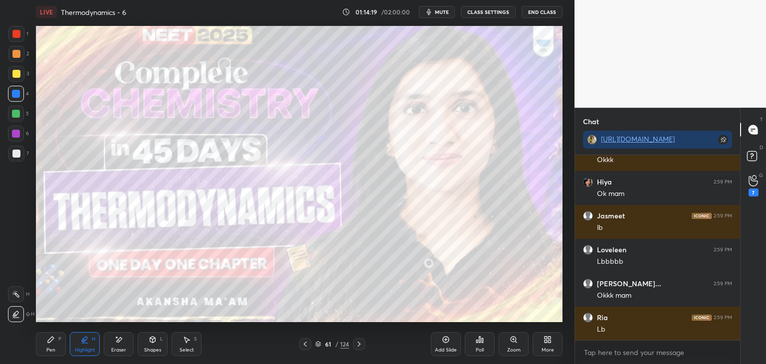
click at [302, 344] on icon at bounding box center [305, 344] width 8 height 8
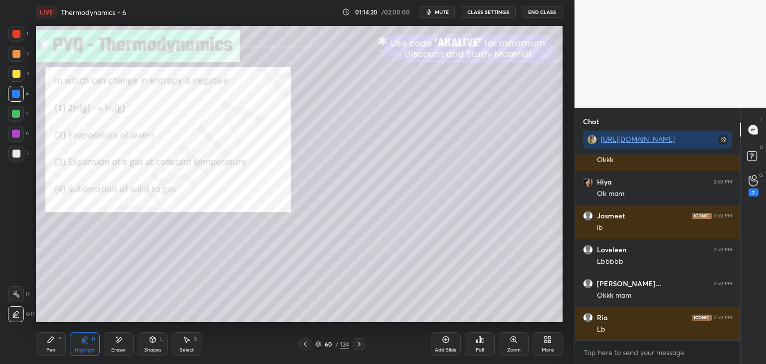
click at [313, 341] on div "60 / 124" at bounding box center [332, 344] width 66 height 12
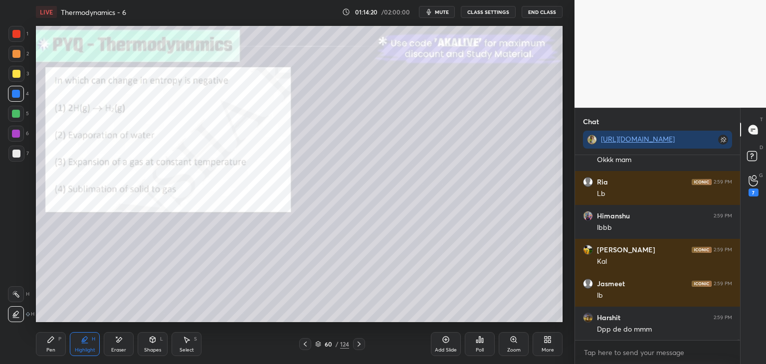
click at [319, 341] on icon at bounding box center [318, 344] width 6 height 6
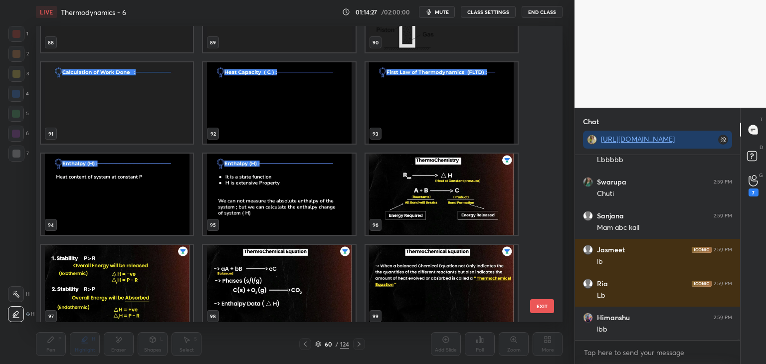
click at [418, 194] on img "grid" at bounding box center [442, 194] width 152 height 81
click at [414, 202] on img "grid" at bounding box center [442, 194] width 152 height 81
click at [421, 208] on img "grid" at bounding box center [442, 194] width 152 height 81
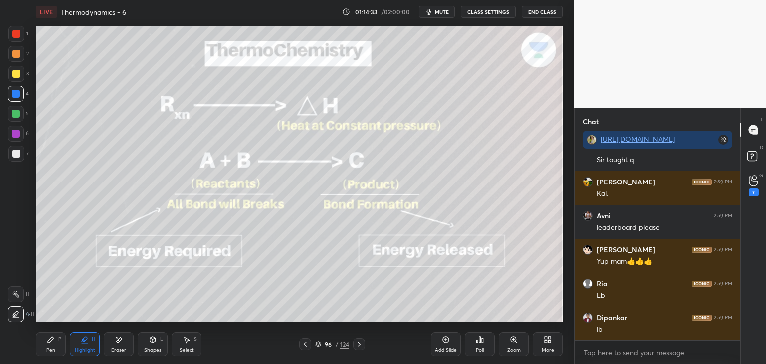
click at [486, 13] on button "CLASS SETTINGS" at bounding box center [488, 12] width 55 height 12
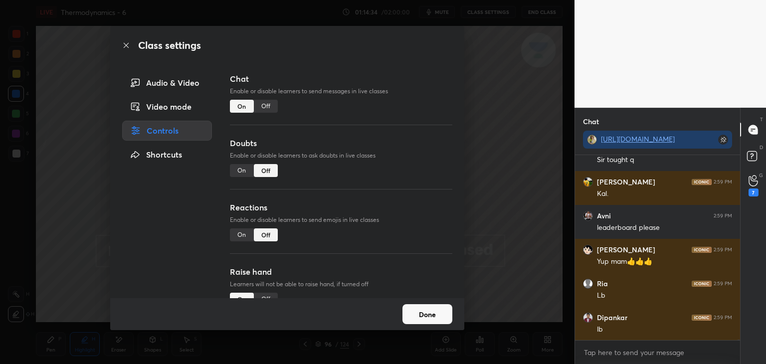
click at [264, 107] on div "Off" at bounding box center [266, 106] width 24 height 13
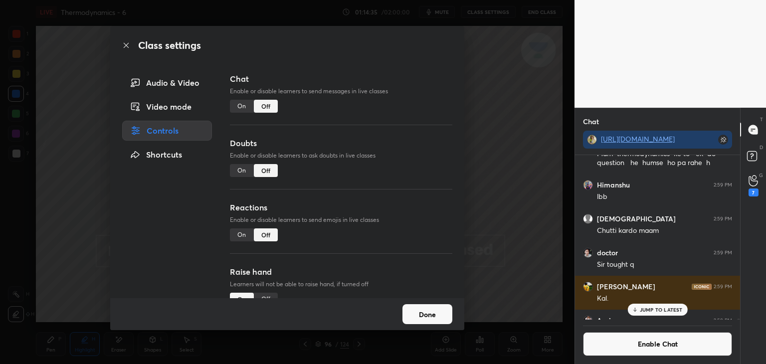
click at [431, 315] on button "Done" at bounding box center [427, 314] width 50 height 20
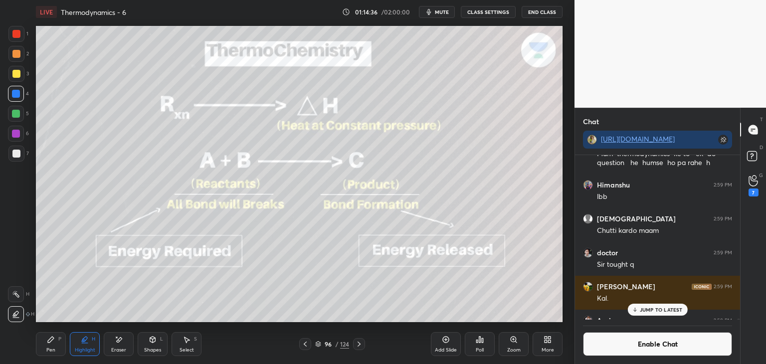
click at [16, 294] on rect at bounding box center [16, 295] width 5 height 5
click at [646, 310] on p "JUMP TO LATEST" at bounding box center [661, 310] width 43 height 6
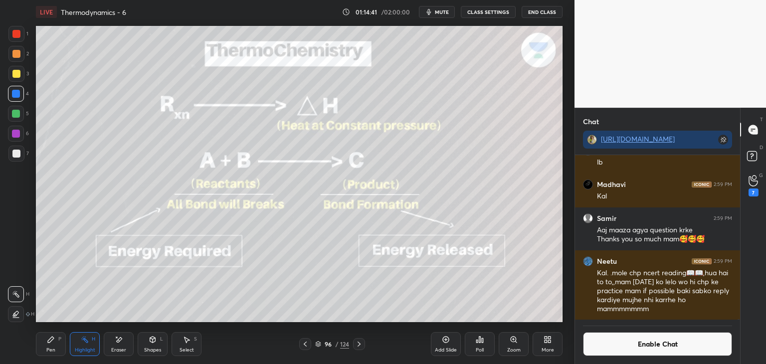
click at [640, 344] on button "Enable Chat" at bounding box center [657, 344] width 149 height 24
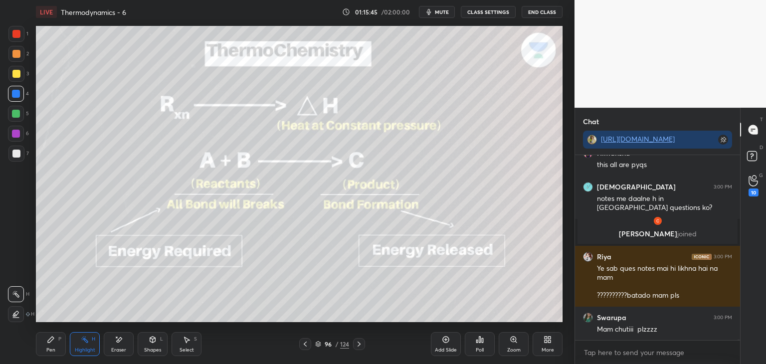
click at [487, 12] on button "CLASS SETTINGS" at bounding box center [488, 12] width 55 height 12
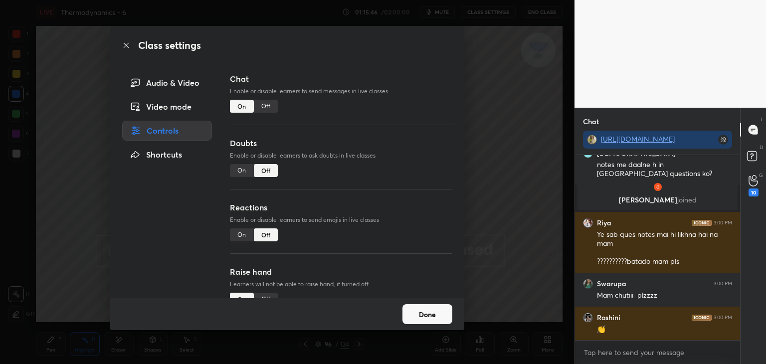
click at [263, 108] on div "Off" at bounding box center [266, 106] width 24 height 13
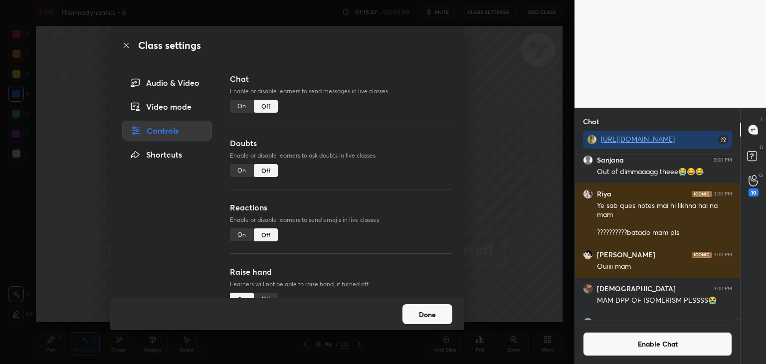
click at [432, 314] on button "Done" at bounding box center [427, 314] width 50 height 20
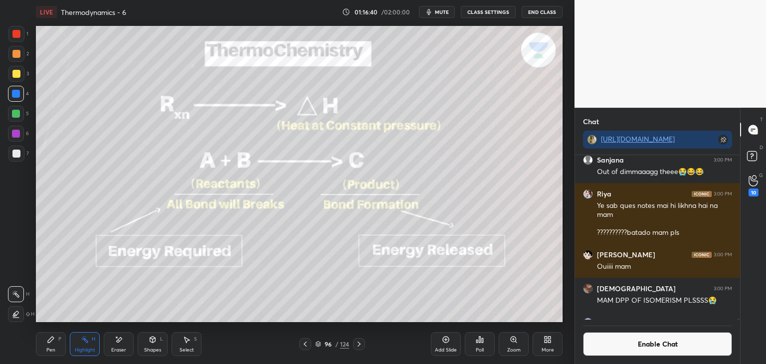
click at [15, 136] on div at bounding box center [16, 134] width 8 height 8
click at [667, 352] on button "Enable Chat" at bounding box center [657, 344] width 149 height 24
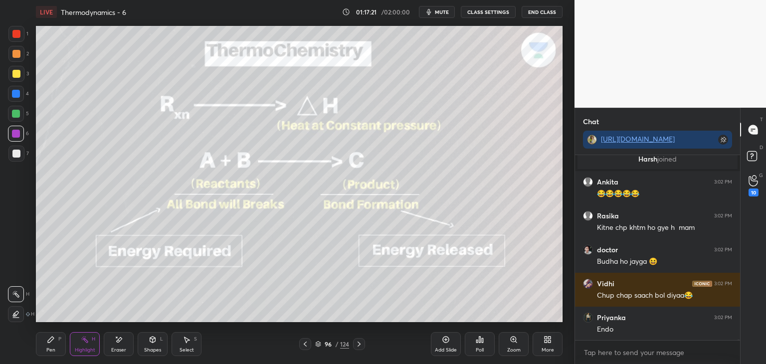
scroll to position [63891, 0]
click at [52, 355] on div "Pen P" at bounding box center [51, 344] width 30 height 24
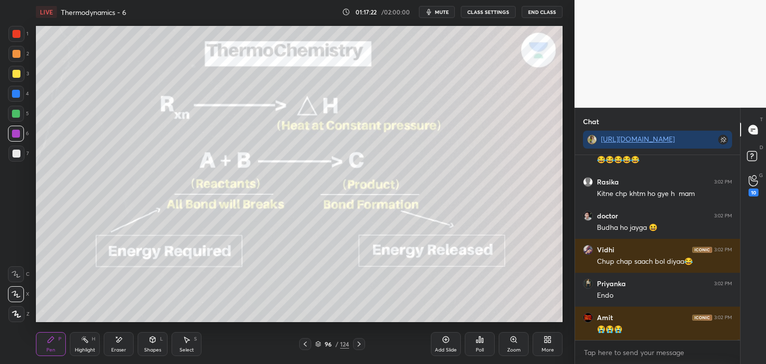
scroll to position [63925, 0]
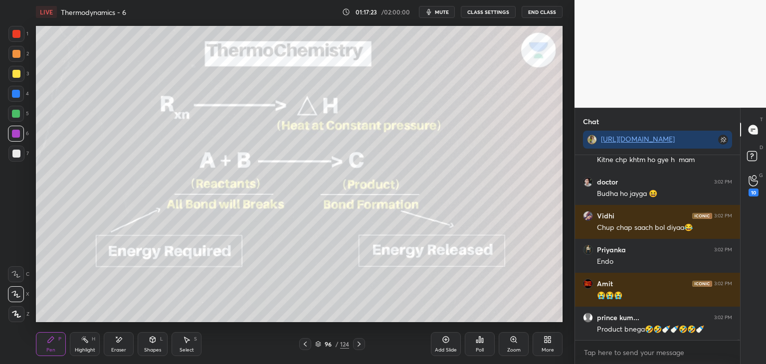
click at [22, 70] on div at bounding box center [16, 74] width 16 height 16
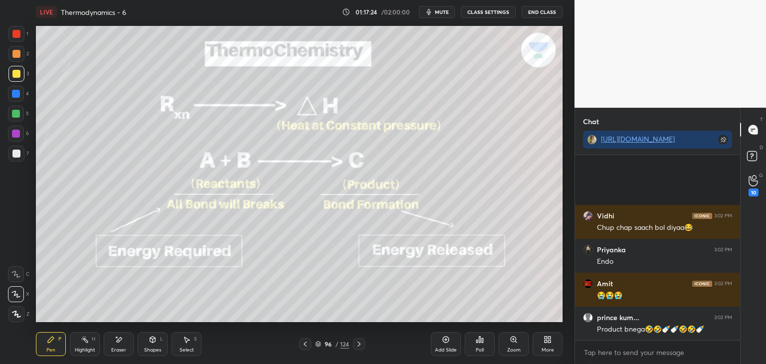
scroll to position [64019, 0]
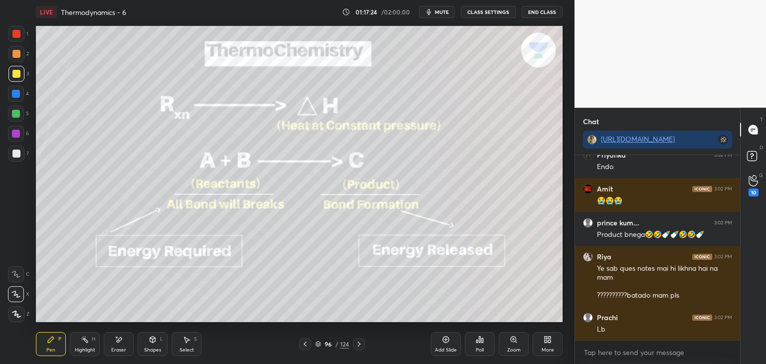
click at [16, 93] on div at bounding box center [16, 94] width 8 height 8
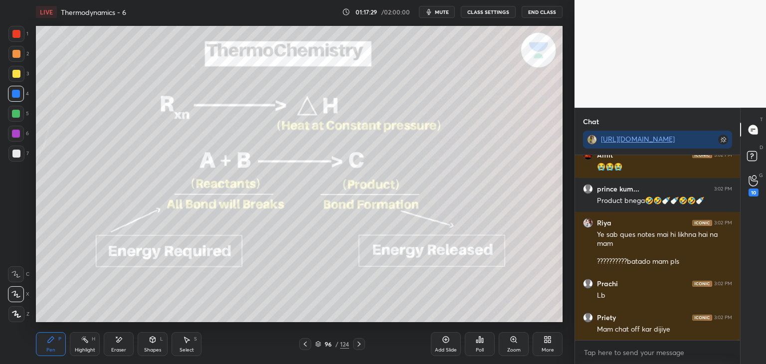
scroll to position [64096, 0]
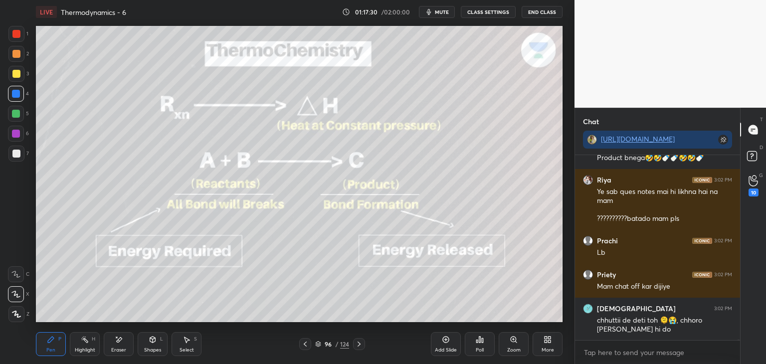
click at [85, 346] on div "Highlight H" at bounding box center [85, 344] width 30 height 24
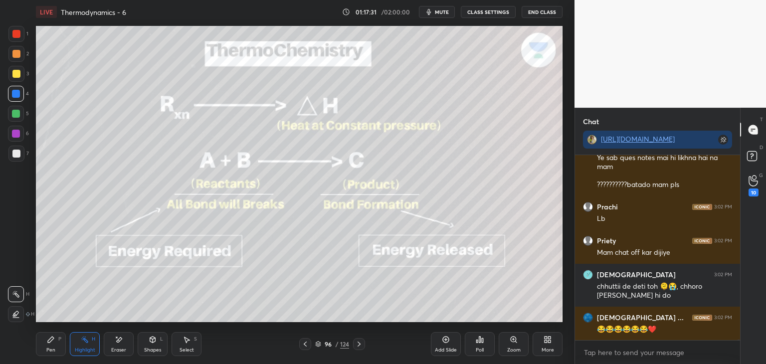
scroll to position [64173, 0]
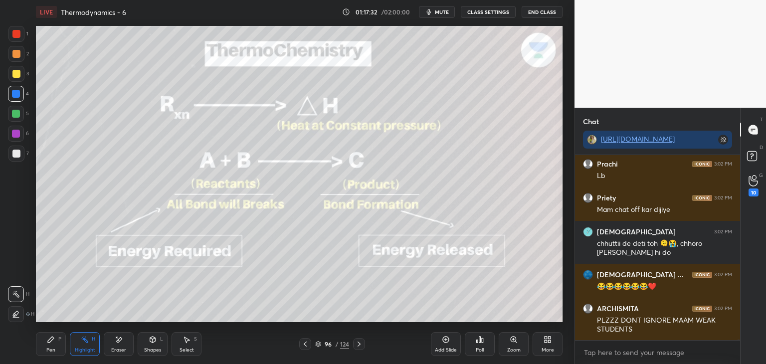
click at [46, 348] on div "Pen" at bounding box center [50, 350] width 9 height 5
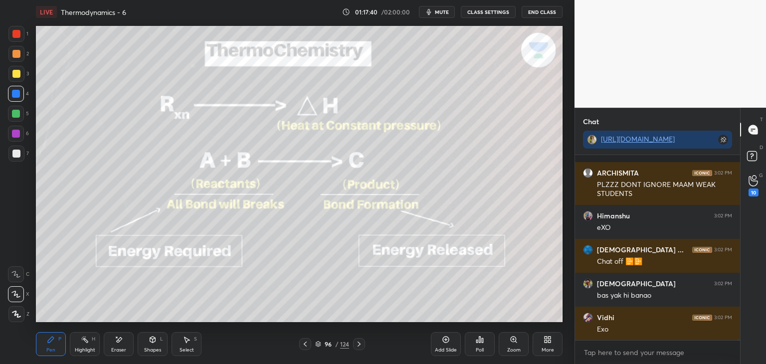
scroll to position [64376, 0]
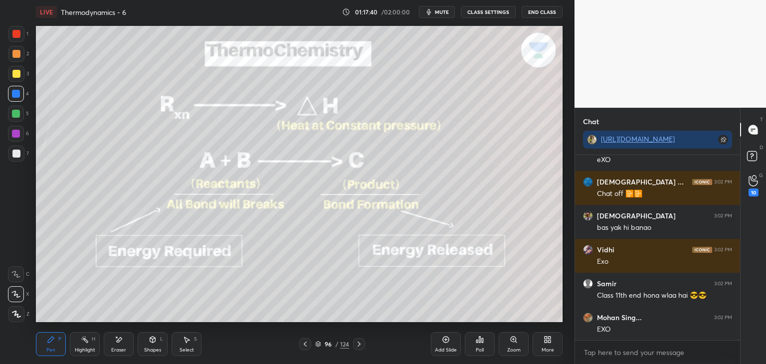
click at [87, 344] on div "Highlight H" at bounding box center [85, 344] width 30 height 24
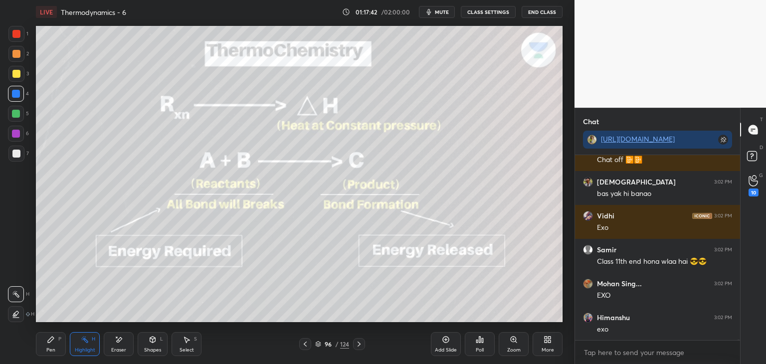
click at [361, 345] on icon at bounding box center [359, 344] width 8 height 8
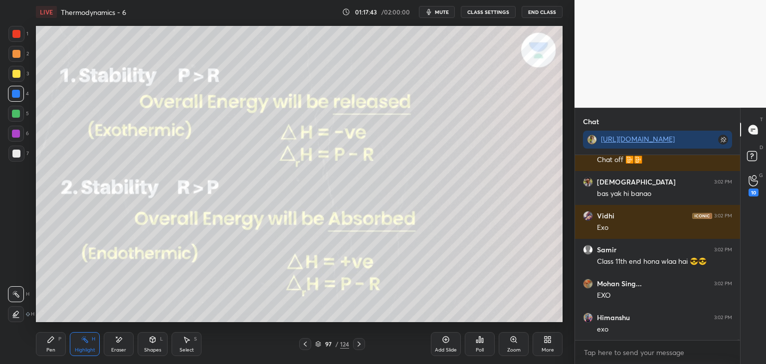
click at [473, 10] on button "CLASS SETTINGS" at bounding box center [488, 12] width 55 height 12
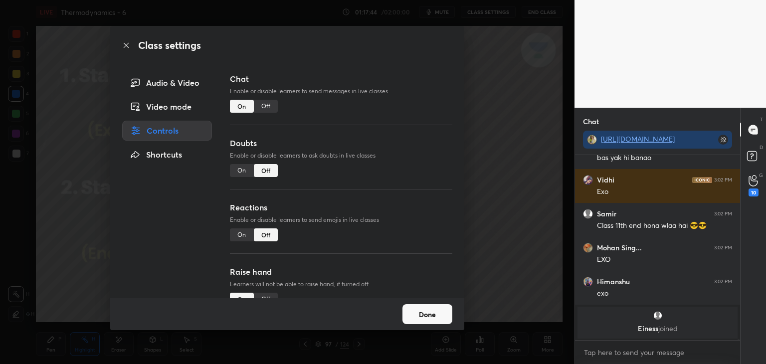
click at [266, 108] on div "Off" at bounding box center [266, 106] width 24 height 13
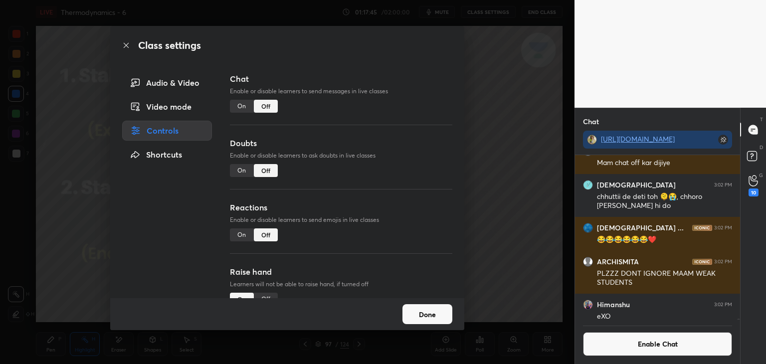
click at [425, 320] on button "Done" at bounding box center [427, 314] width 50 height 20
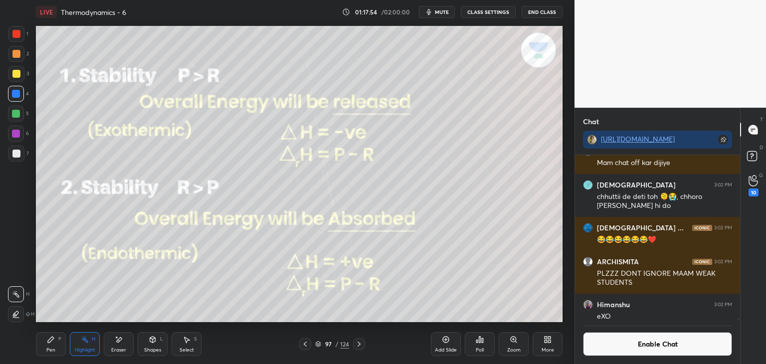
click at [442, 346] on div "Add Slide" at bounding box center [446, 344] width 30 height 24
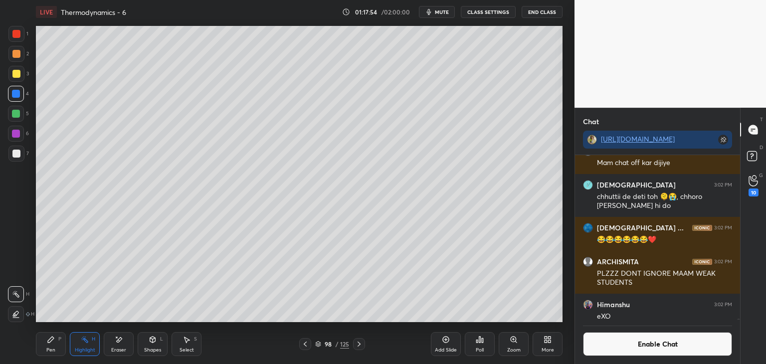
click at [56, 352] on div "Pen P" at bounding box center [51, 344] width 30 height 24
click at [10, 156] on div at bounding box center [16, 154] width 16 height 16
click at [92, 351] on div "Highlight" at bounding box center [85, 350] width 20 height 5
click at [48, 333] on div "Pen P" at bounding box center [51, 344] width 30 height 24
click at [648, 346] on button "Enable Chat" at bounding box center [657, 344] width 149 height 24
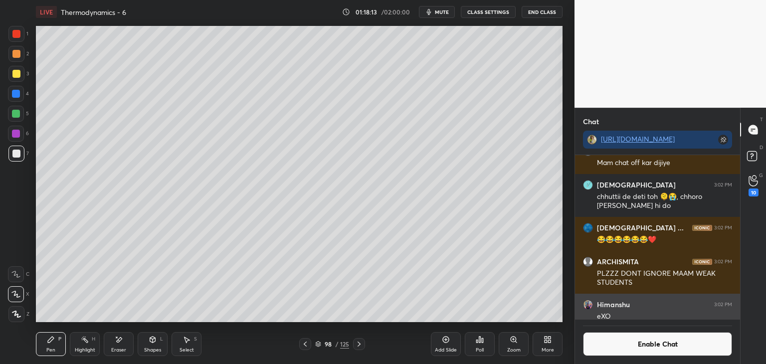
scroll to position [182, 162]
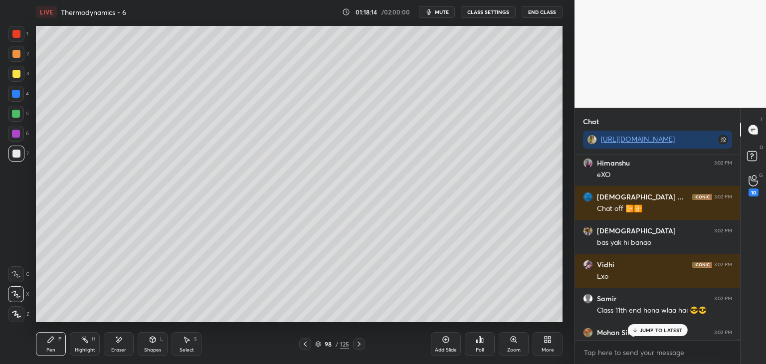
click at [674, 333] on p "JUMP TO LATEST" at bounding box center [661, 330] width 43 height 6
click at [673, 332] on div "Amit 3:02 PM 😭😭😭 prince kum... 3:02 PM Product bnega🤣🤣🍼🍼🤣🤣🍼 [PERSON_NAME] 3:02 …" at bounding box center [657, 247] width 165 height 185
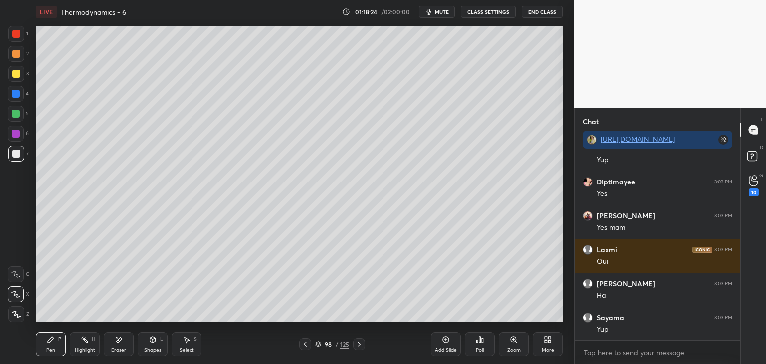
scroll to position [64433, 0]
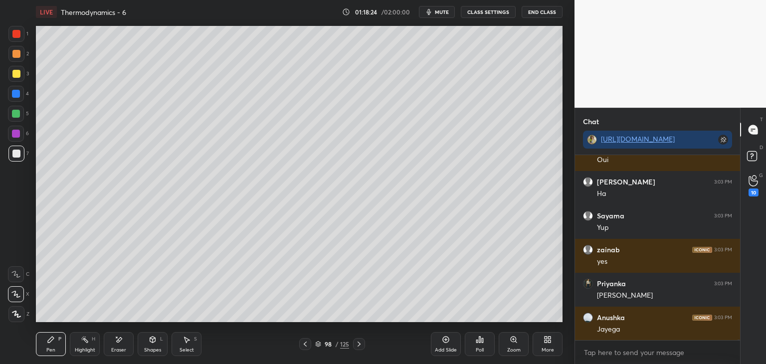
click at [18, 94] on div at bounding box center [16, 94] width 8 height 8
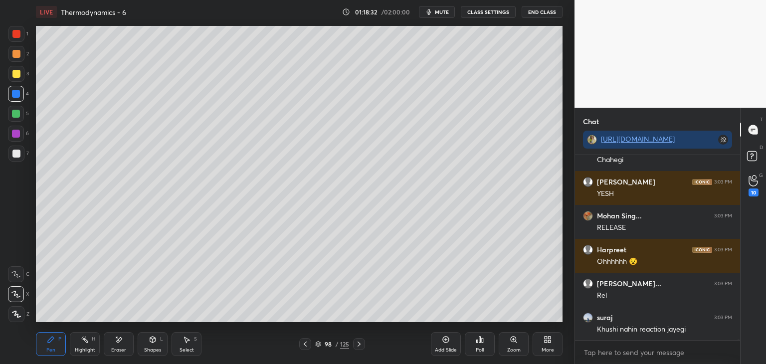
scroll to position [64849, 0]
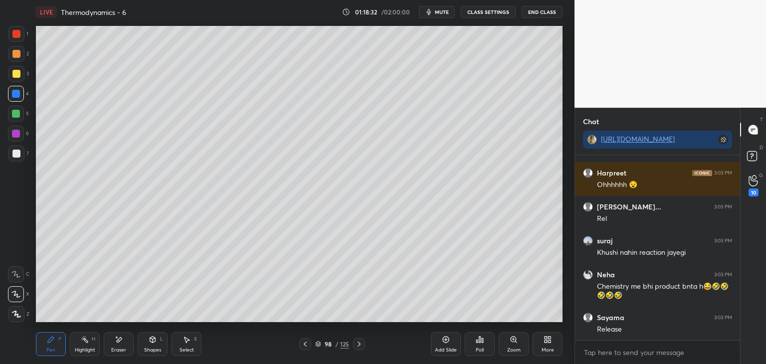
click at [305, 348] on icon at bounding box center [305, 344] width 8 height 8
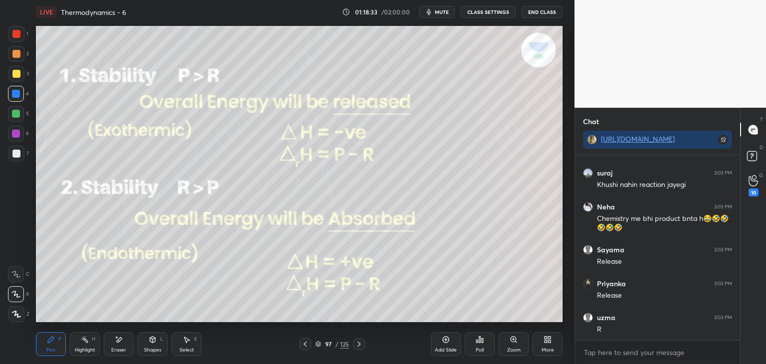
click at [84, 352] on div "Highlight" at bounding box center [85, 350] width 20 height 5
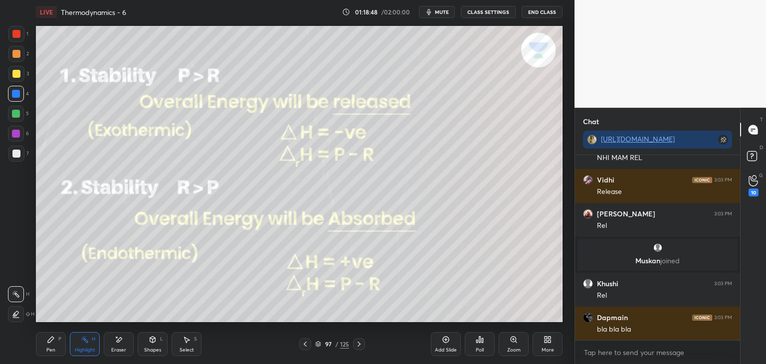
scroll to position [64864, 0]
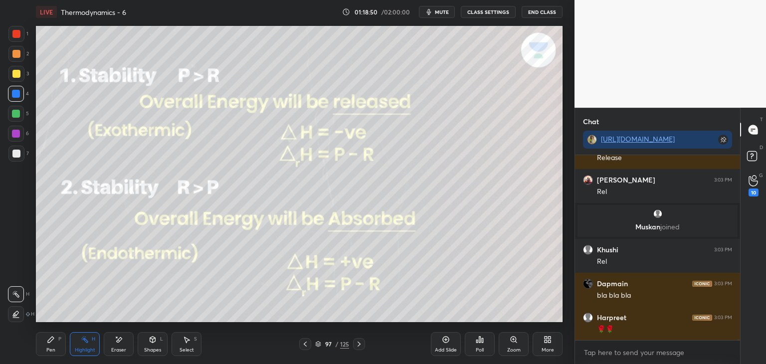
click at [487, 16] on button "CLASS SETTINGS" at bounding box center [488, 12] width 55 height 12
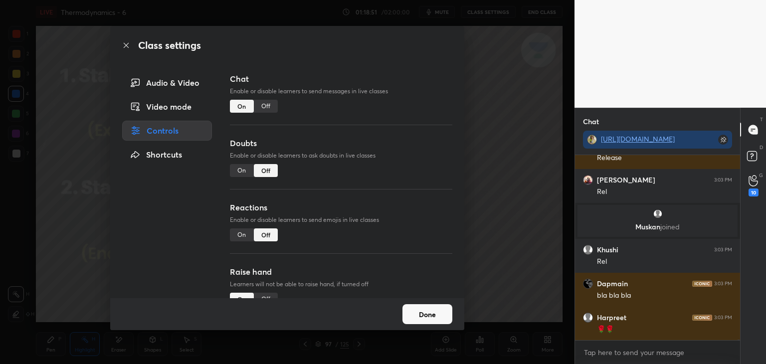
click at [265, 102] on div "Off" at bounding box center [266, 106] width 24 height 13
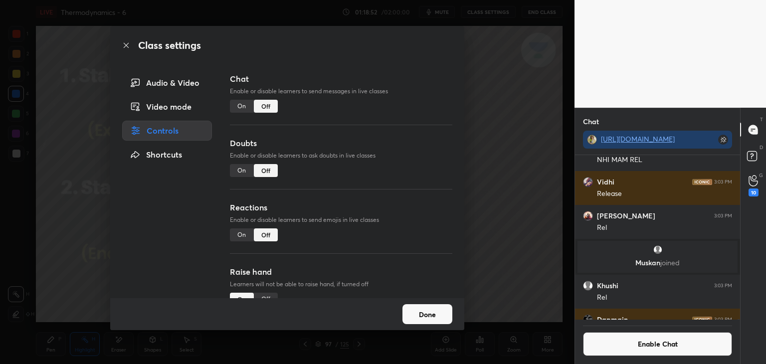
click at [421, 324] on div "Done" at bounding box center [287, 314] width 354 height 32
click at [425, 310] on button "Done" at bounding box center [427, 314] width 50 height 20
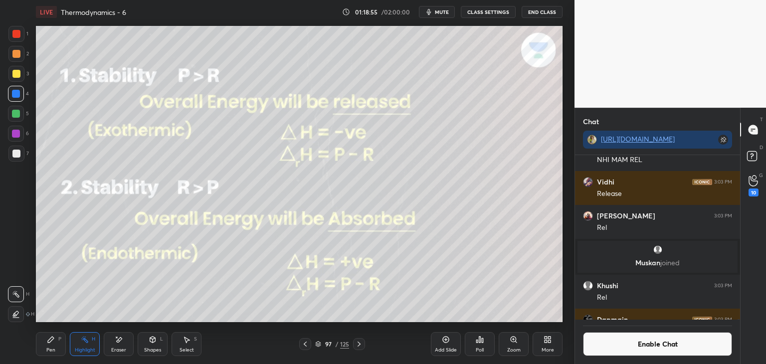
click at [308, 343] on icon at bounding box center [305, 344] width 8 height 8
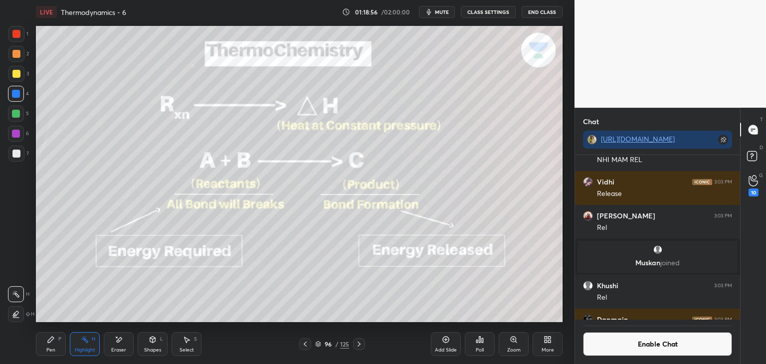
click at [357, 345] on icon at bounding box center [359, 344] width 8 height 8
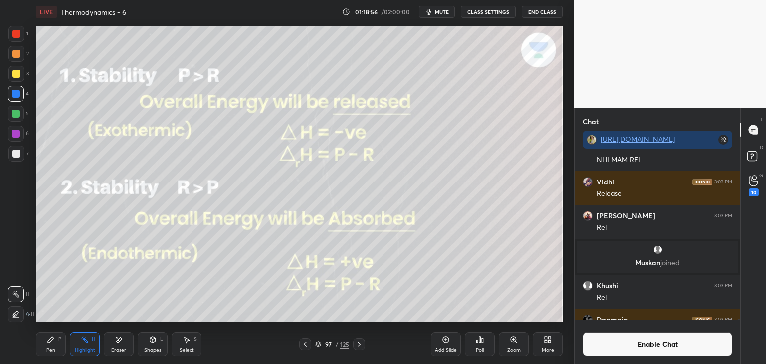
click at [432, 348] on div "Add Slide" at bounding box center [446, 344] width 30 height 24
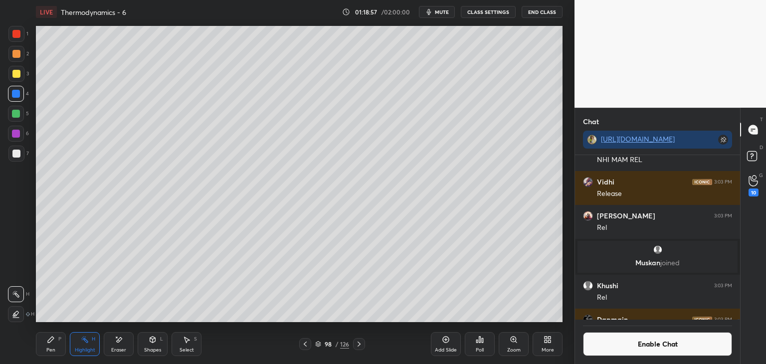
click at [58, 345] on div "Pen P" at bounding box center [51, 344] width 30 height 24
click at [124, 340] on div "Eraser" at bounding box center [119, 344] width 30 height 24
click at [303, 339] on div at bounding box center [305, 344] width 12 height 12
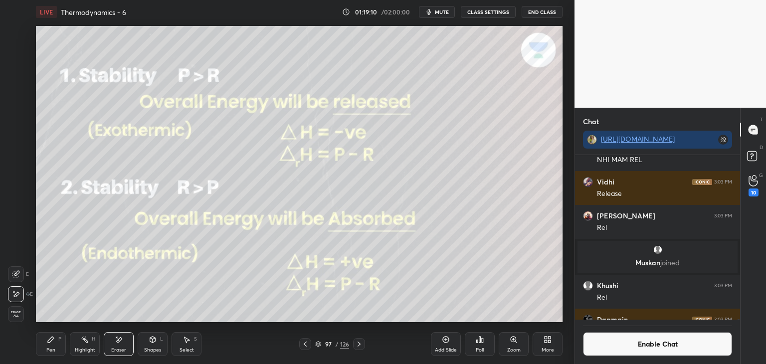
click at [149, 350] on div "Shapes" at bounding box center [152, 350] width 17 height 5
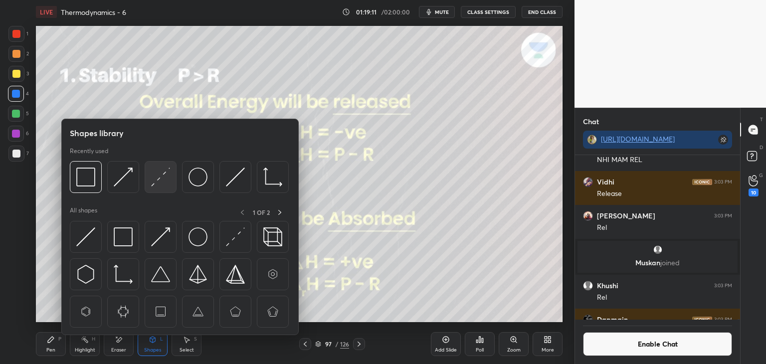
click at [150, 184] on div at bounding box center [161, 177] width 32 height 32
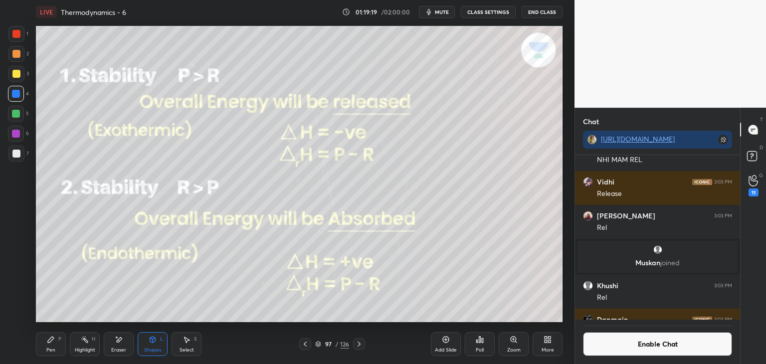
click at [88, 341] on icon at bounding box center [85, 340] width 8 height 8
click at [624, 350] on button "Enable Chat" at bounding box center [657, 344] width 149 height 24
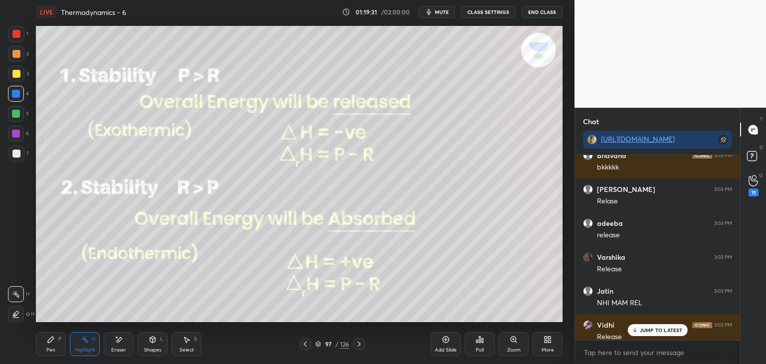
click at [642, 330] on p "JUMP TO LATEST" at bounding box center [661, 330] width 43 height 6
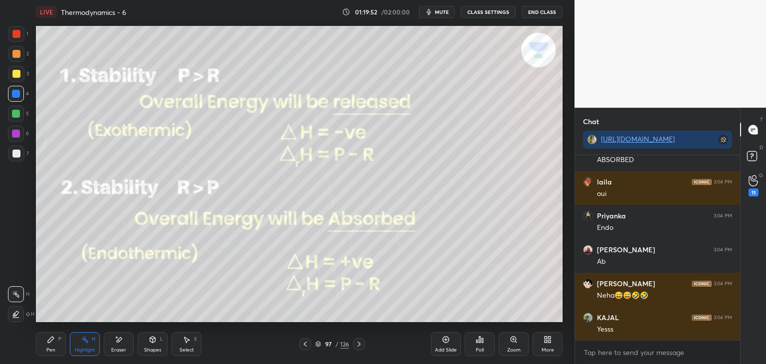
scroll to position [65755, 0]
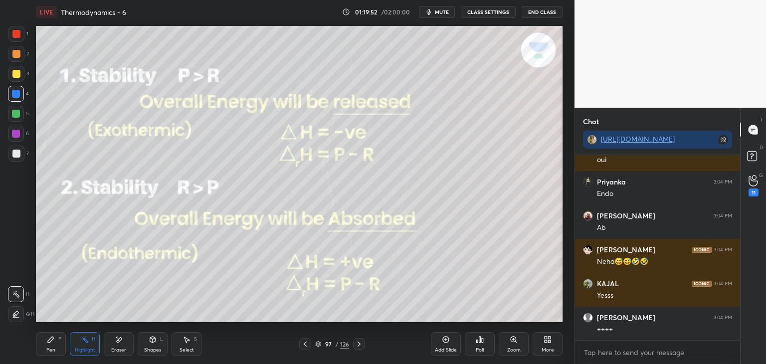
click at [361, 344] on icon at bounding box center [359, 344] width 8 height 8
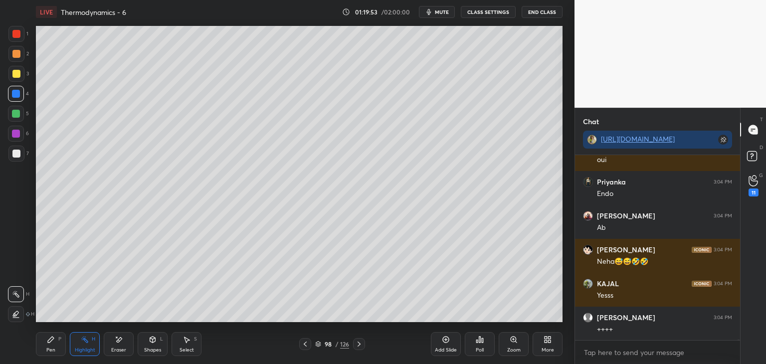
click at [358, 343] on icon at bounding box center [359, 344] width 8 height 8
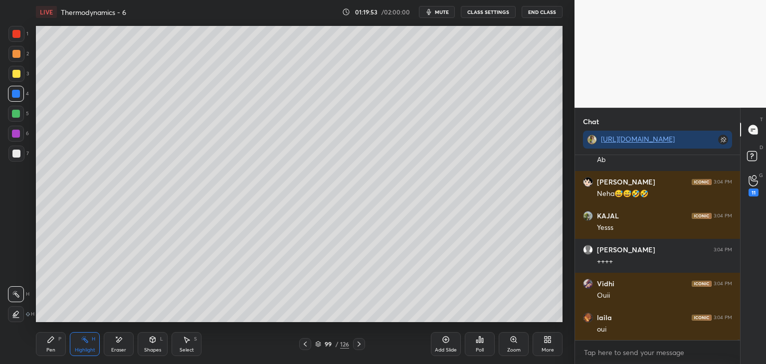
click at [357, 345] on icon at bounding box center [359, 344] width 8 height 8
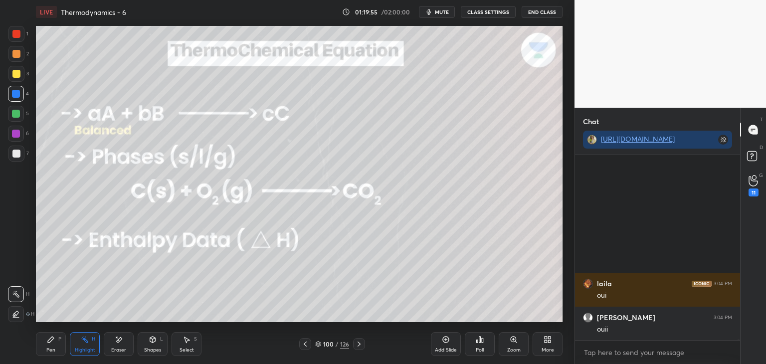
scroll to position [66026, 0]
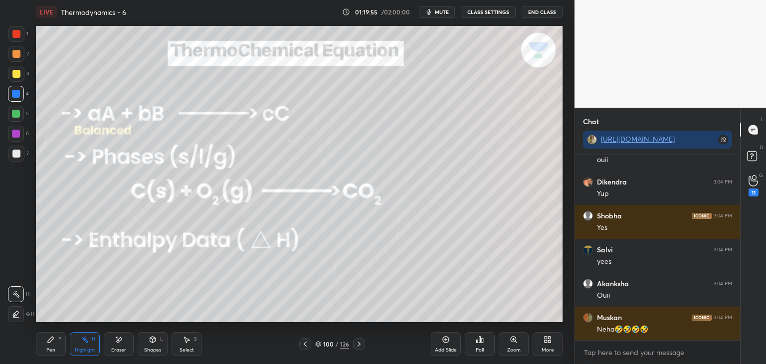
click at [490, 10] on button "CLASS SETTINGS" at bounding box center [488, 12] width 55 height 12
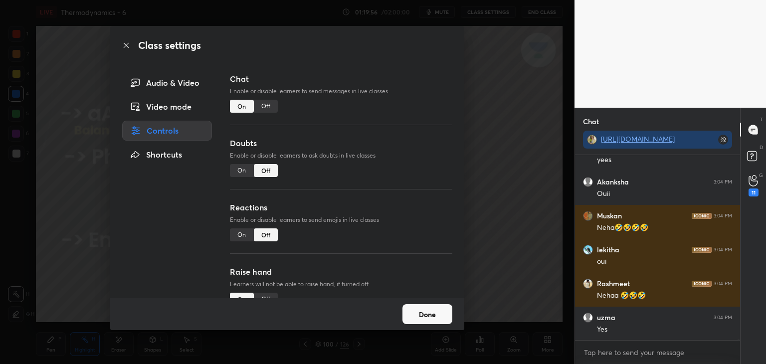
click at [263, 106] on div "Off" at bounding box center [266, 106] width 24 height 13
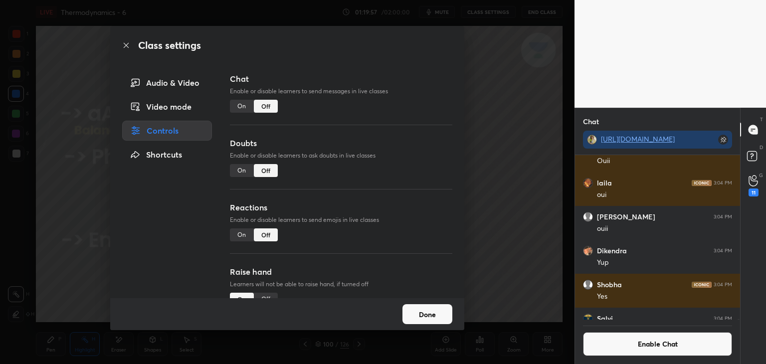
scroll to position [65830, 0]
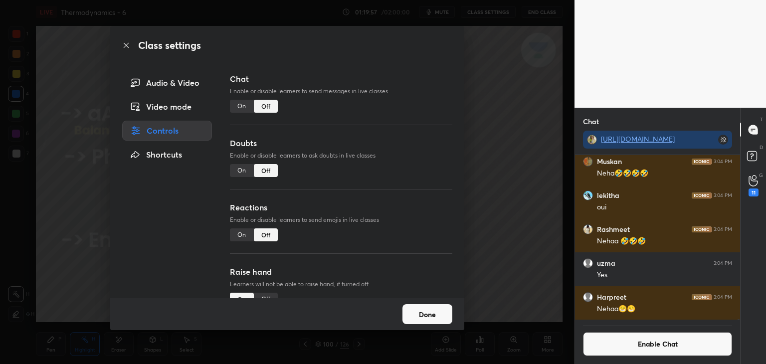
click at [433, 309] on button "Done" at bounding box center [427, 314] width 50 height 20
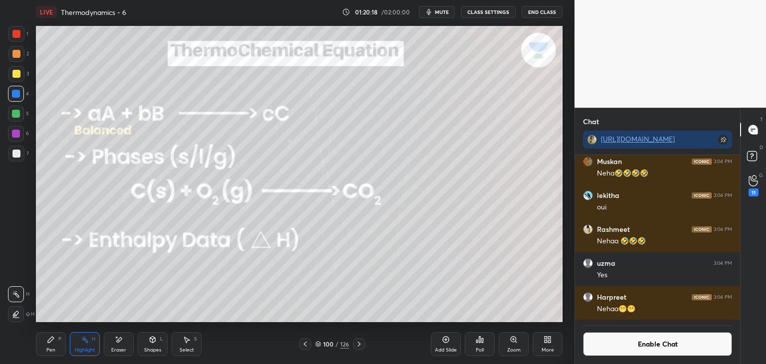
click at [58, 349] on div "Pen P" at bounding box center [51, 344] width 30 height 24
click at [18, 159] on div at bounding box center [16, 154] width 16 height 16
click at [86, 347] on div "Highlight H" at bounding box center [85, 344] width 30 height 24
click at [16, 111] on div at bounding box center [16, 114] width 8 height 8
click at [49, 344] on div "Pen P" at bounding box center [51, 344] width 30 height 24
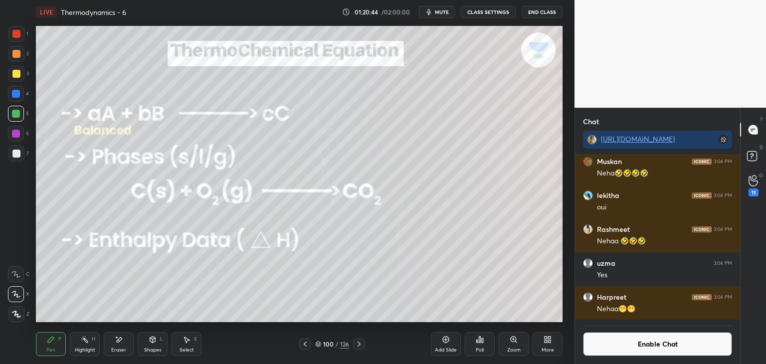
click at [90, 338] on div "Highlight H" at bounding box center [85, 344] width 30 height 24
click at [358, 345] on icon at bounding box center [359, 344] width 8 height 8
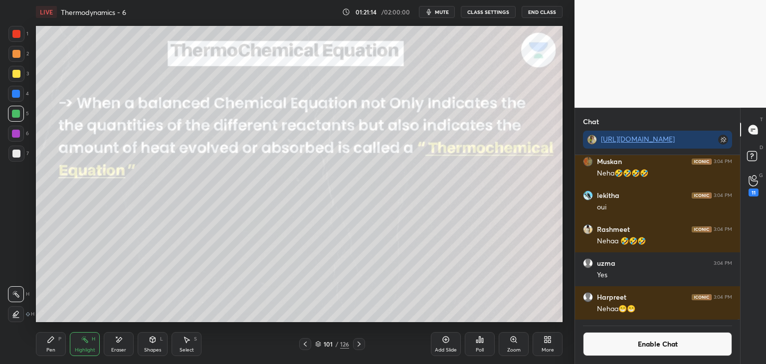
click at [14, 97] on div at bounding box center [16, 94] width 8 height 8
click at [363, 342] on icon at bounding box center [359, 344] width 8 height 8
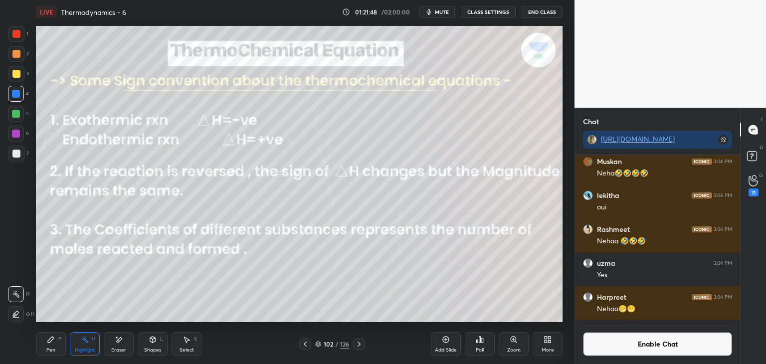
click at [443, 343] on icon at bounding box center [446, 340] width 8 height 8
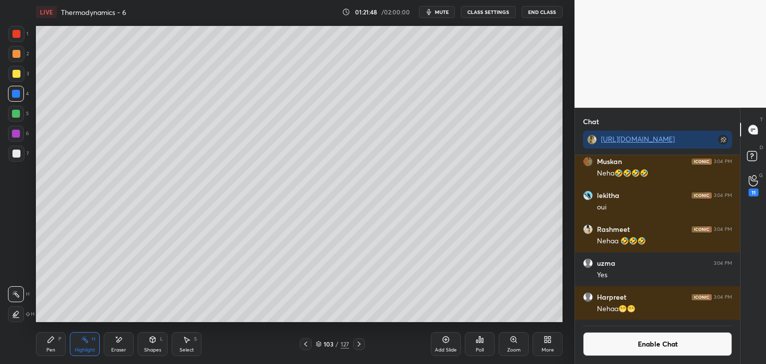
click at [53, 347] on div "Pen P" at bounding box center [51, 344] width 30 height 24
click at [19, 152] on div at bounding box center [16, 154] width 8 height 8
click at [89, 344] on div "Highlight H" at bounding box center [85, 344] width 30 height 24
click at [20, 93] on div at bounding box center [16, 94] width 16 height 16
click at [54, 348] on div "Pen" at bounding box center [50, 350] width 9 height 5
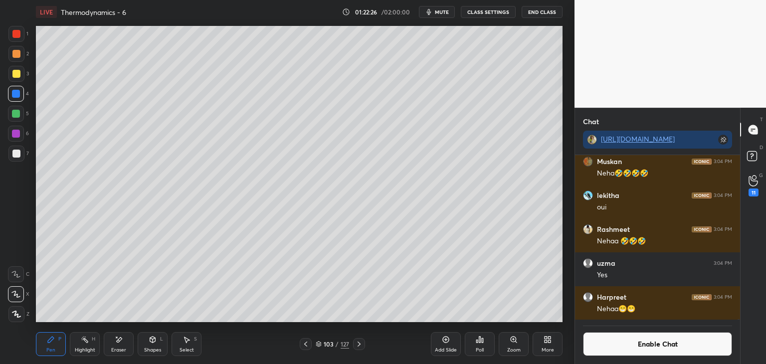
click at [22, 155] on div at bounding box center [16, 154] width 16 height 16
click at [80, 348] on div "Highlight" at bounding box center [85, 350] width 20 height 5
click at [304, 346] on icon at bounding box center [306, 344] width 8 height 8
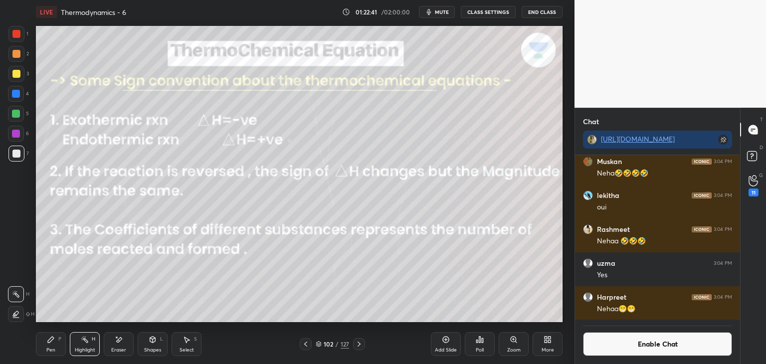
click at [666, 345] on button "Enable Chat" at bounding box center [657, 344] width 149 height 24
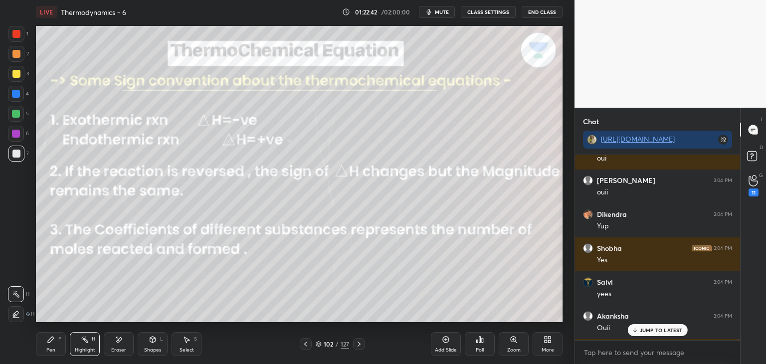
click at [12, 104] on div "4" at bounding box center [18, 96] width 21 height 20
click at [17, 90] on div at bounding box center [16, 94] width 8 height 8
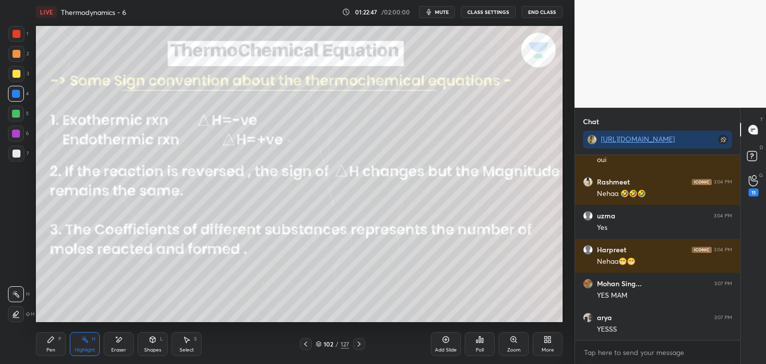
scroll to position [65857, 0]
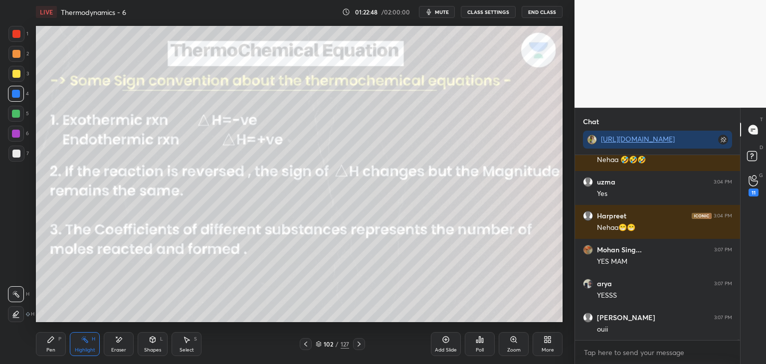
click at [360, 346] on icon at bounding box center [359, 344] width 8 height 8
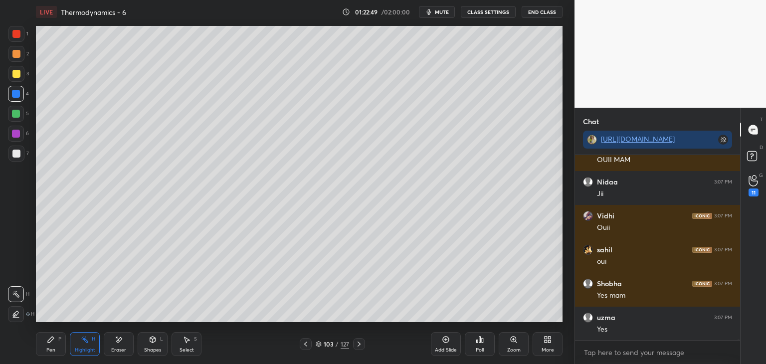
scroll to position [66100, 0]
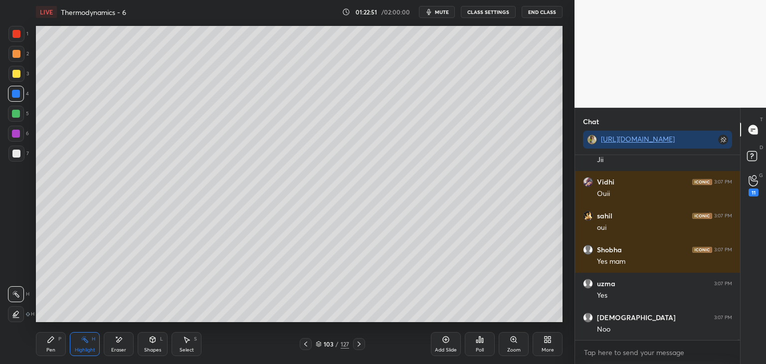
click at [306, 344] on icon at bounding box center [306, 344] width 8 height 8
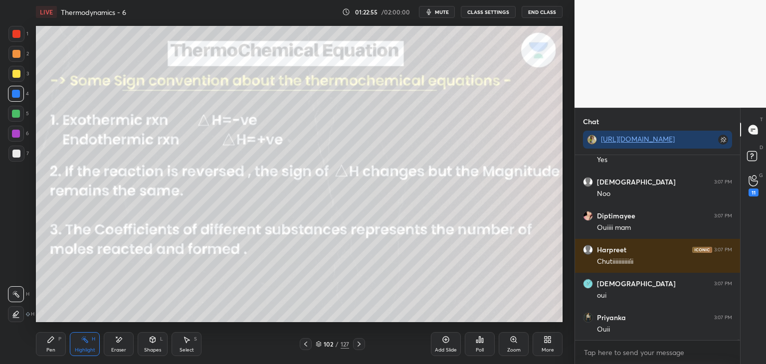
scroll to position [66224, 0]
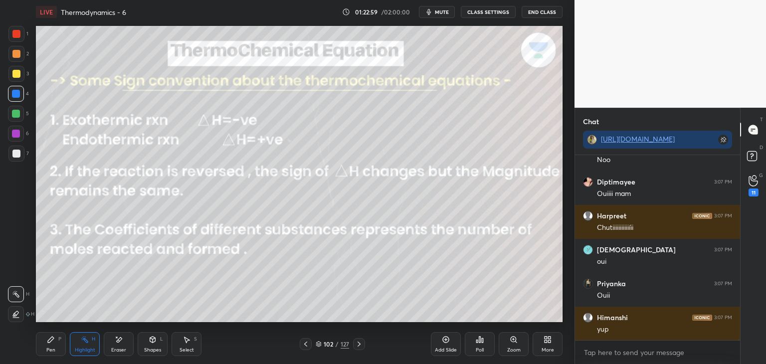
click at [309, 350] on div at bounding box center [306, 344] width 12 height 12
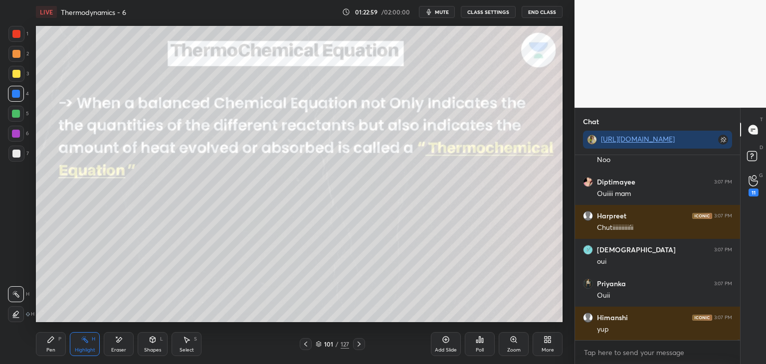
click at [307, 344] on icon at bounding box center [306, 344] width 8 height 8
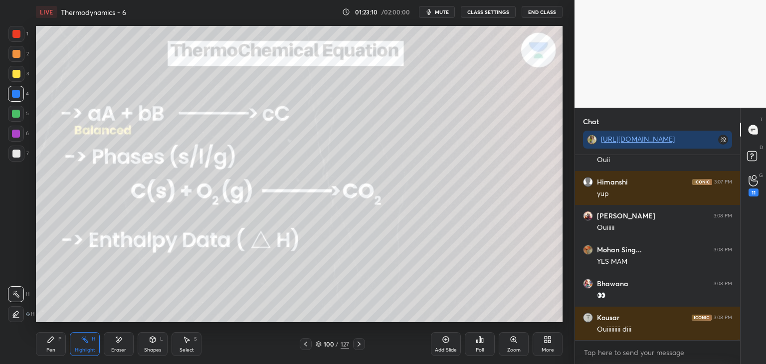
scroll to position [66394, 0]
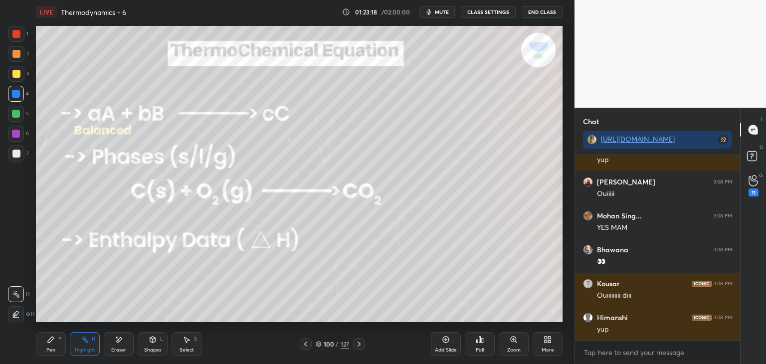
click at [358, 344] on icon at bounding box center [359, 344] width 8 height 8
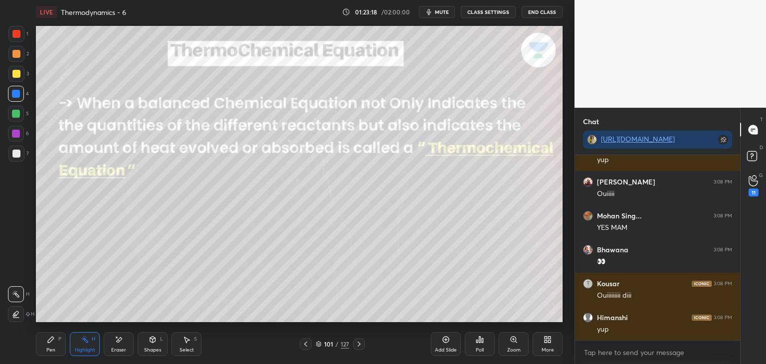
scroll to position [66428, 0]
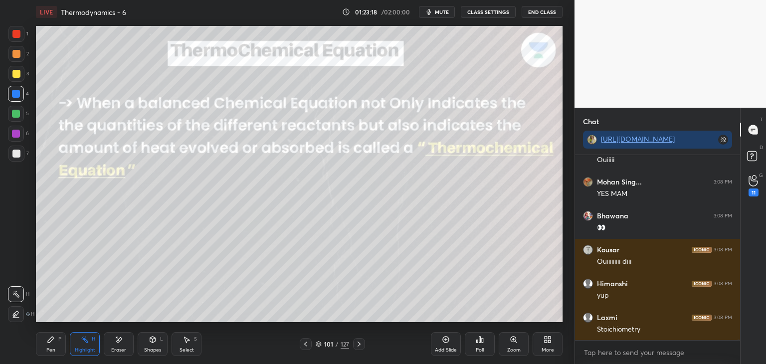
click at [356, 346] on icon at bounding box center [359, 344] width 8 height 8
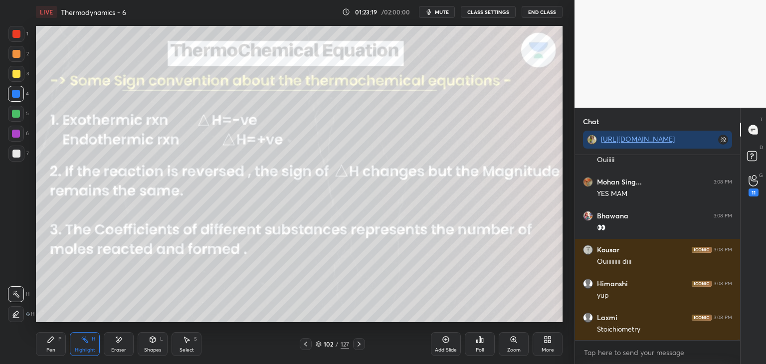
scroll to position [66462, 0]
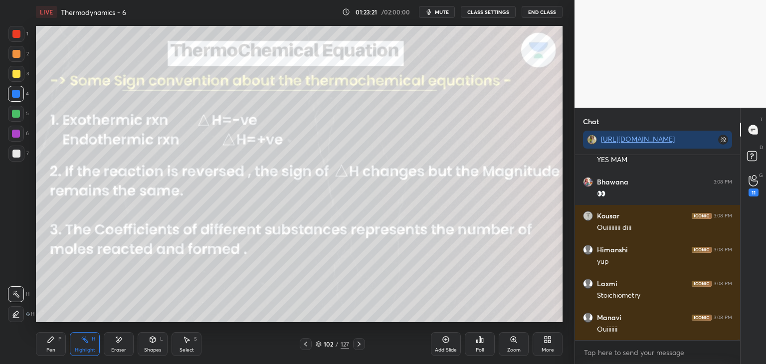
click at [359, 346] on icon at bounding box center [359, 344] width 3 height 5
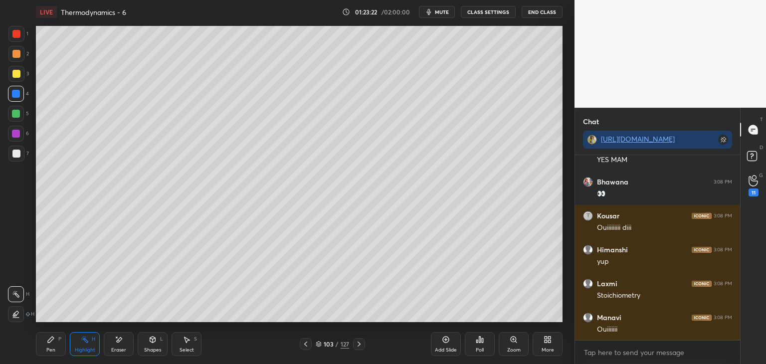
click at [360, 346] on icon at bounding box center [359, 344] width 8 height 8
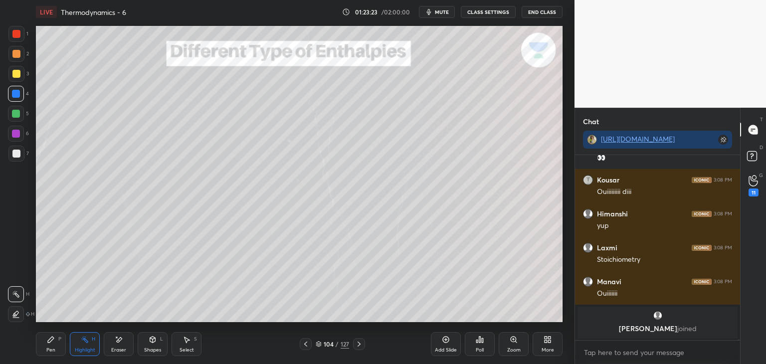
click at [304, 346] on icon at bounding box center [306, 344] width 8 height 8
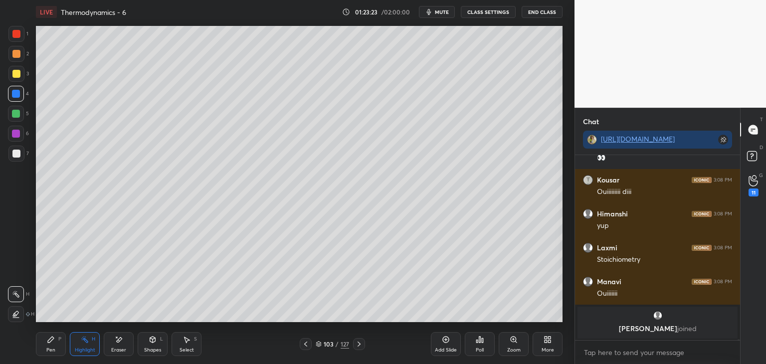
scroll to position [66433, 0]
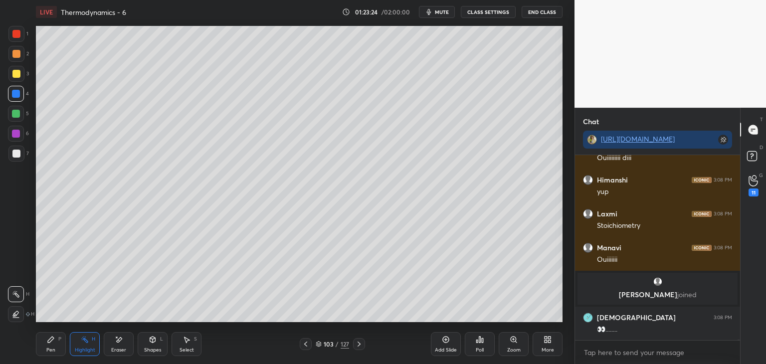
click at [309, 346] on icon at bounding box center [306, 344] width 8 height 8
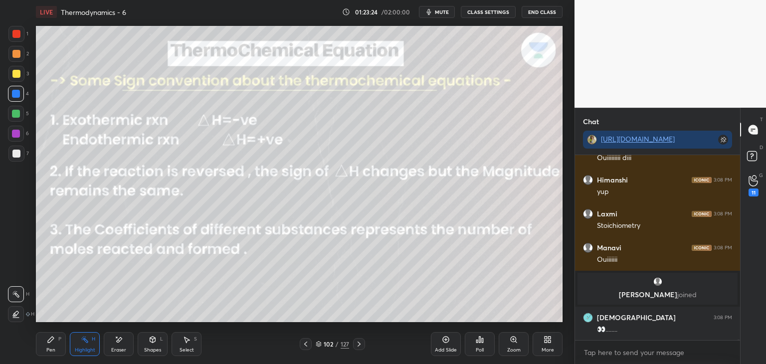
scroll to position [66544, 0]
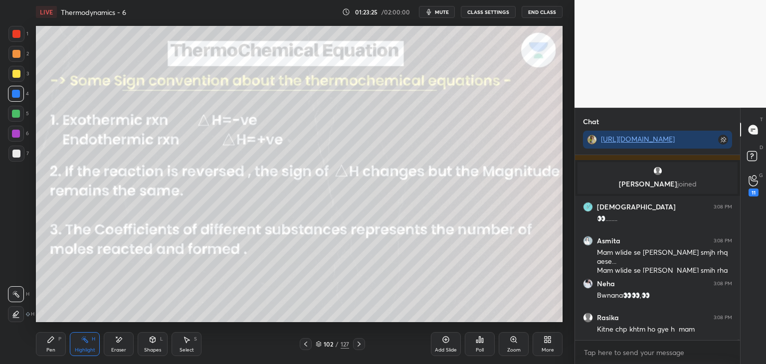
click at [317, 344] on icon at bounding box center [318, 343] width 5 height 2
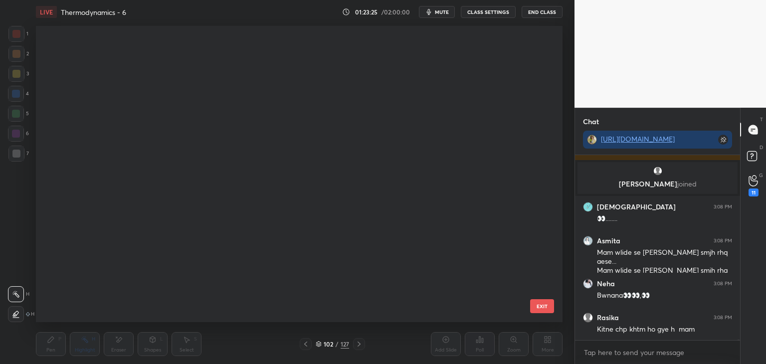
scroll to position [293, 522]
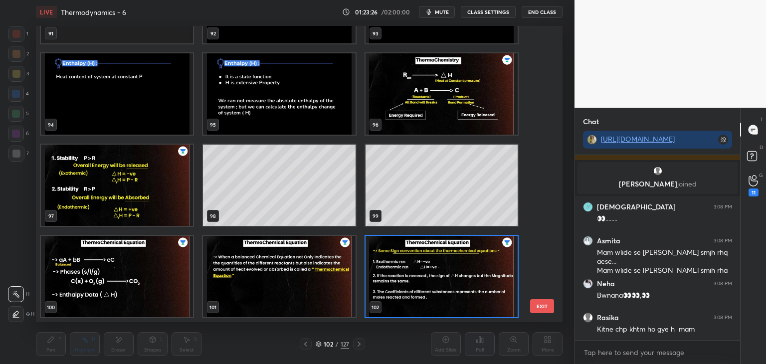
click at [435, 106] on img "grid" at bounding box center [442, 93] width 152 height 81
click at [435, 112] on img "grid" at bounding box center [442, 93] width 152 height 81
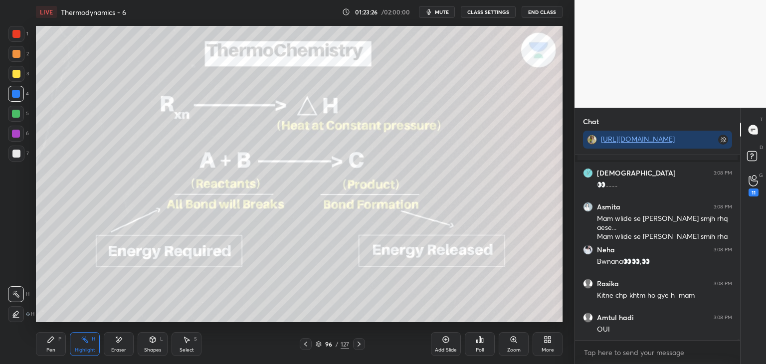
click at [438, 114] on img "grid" at bounding box center [442, 93] width 152 height 81
click at [149, 342] on icon at bounding box center [153, 340] width 8 height 8
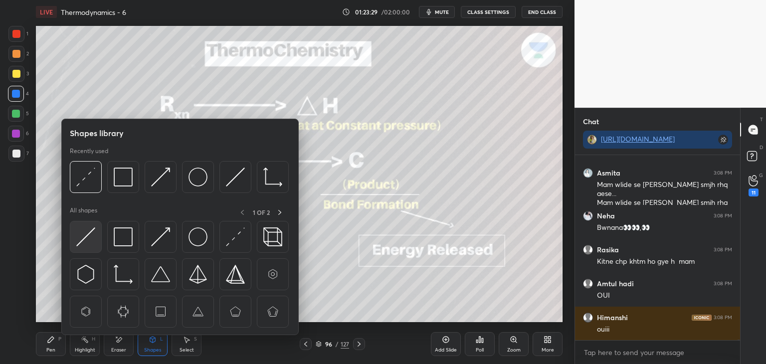
click at [89, 236] on img at bounding box center [85, 236] width 19 height 19
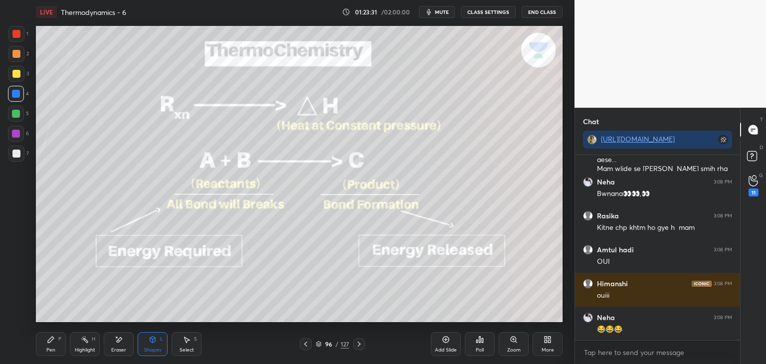
scroll to position [66679, 0]
click at [87, 342] on rect at bounding box center [85, 340] width 5 height 5
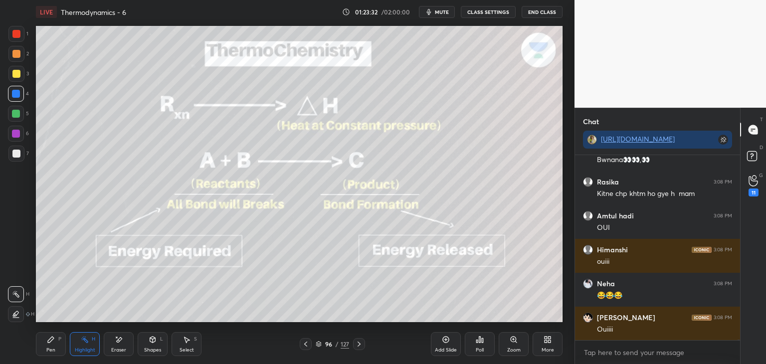
scroll to position [66713, 0]
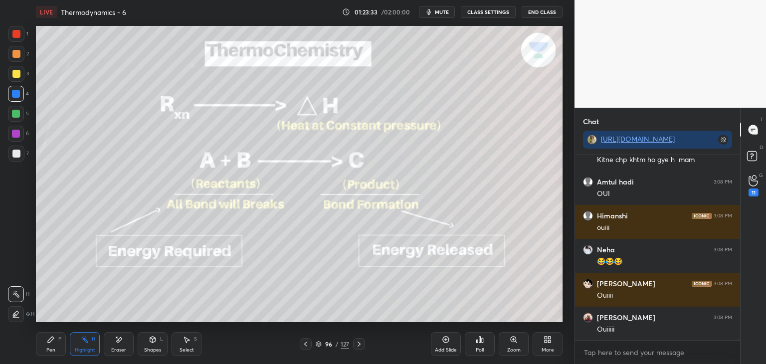
click at [489, 4] on div "LIVE Thermodynamics - 6 01:23:33 / 02:00:00 mute CLASS SETTINGS End Class" at bounding box center [299, 12] width 527 height 24
click at [496, 10] on button "CLASS SETTINGS" at bounding box center [488, 12] width 55 height 12
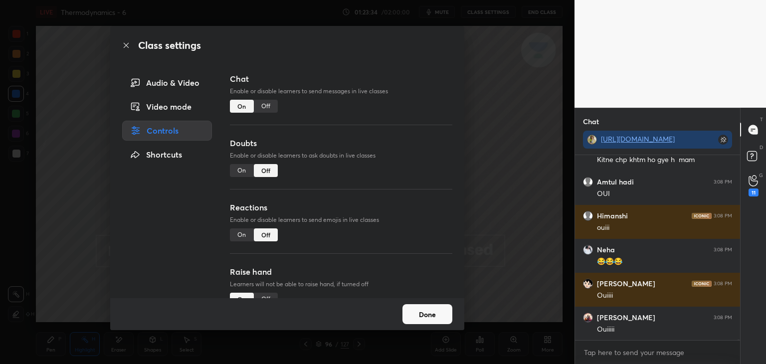
click at [268, 105] on div "Off" at bounding box center [266, 106] width 24 height 13
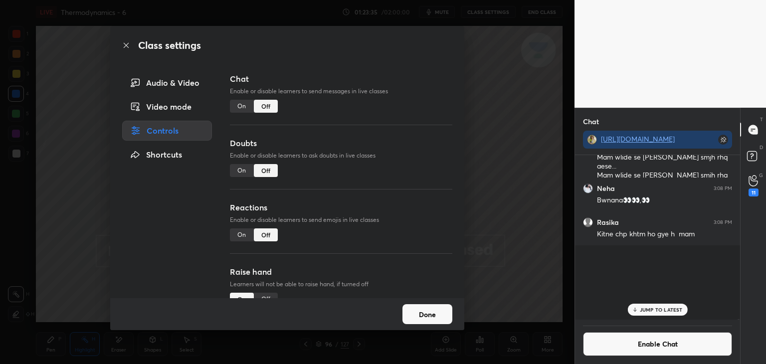
scroll to position [3, 3]
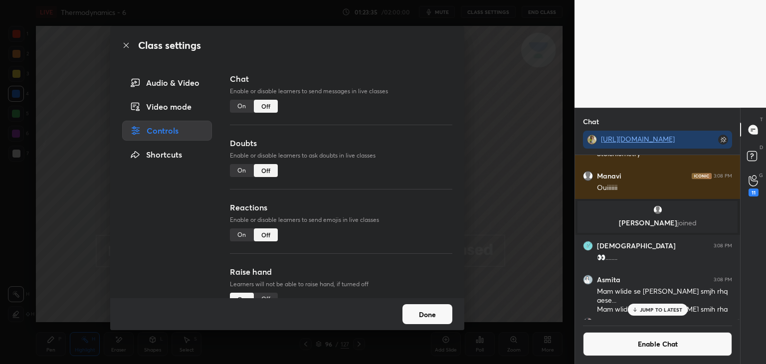
click at [433, 310] on button "Done" at bounding box center [427, 314] width 50 height 20
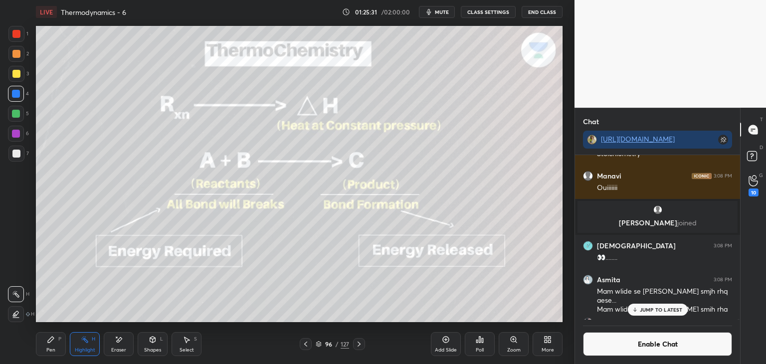
click at [362, 345] on icon at bounding box center [359, 344] width 8 height 8
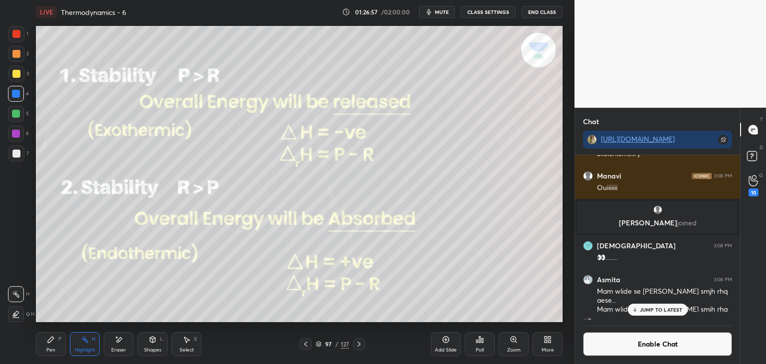
click at [662, 311] on p "JUMP TO LATEST" at bounding box center [661, 310] width 43 height 6
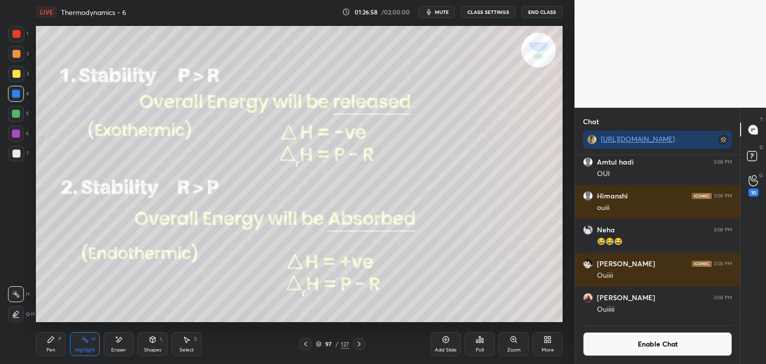
click at [657, 348] on button "Enable Chat" at bounding box center [657, 344] width 149 height 24
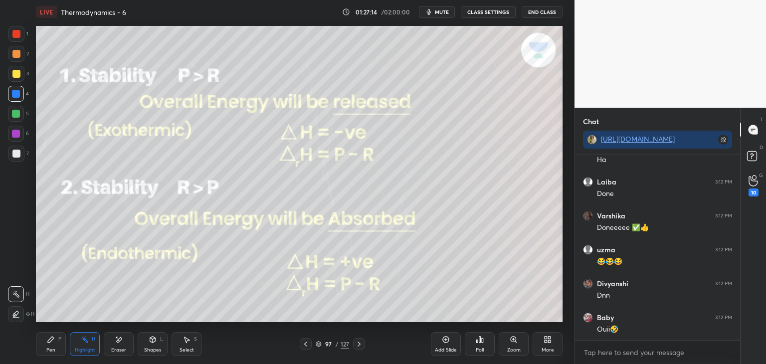
scroll to position [68038, 0]
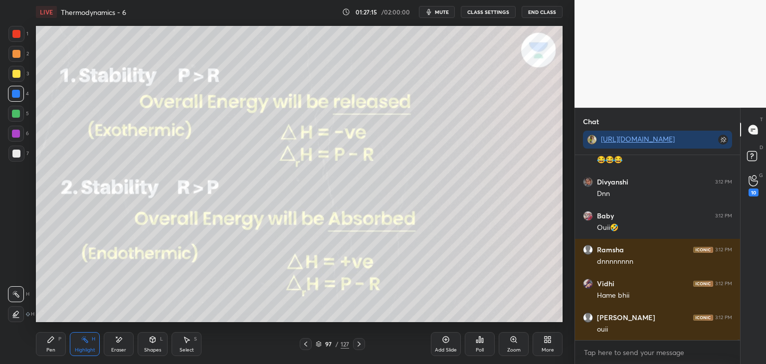
click at [80, 345] on div "Highlight H" at bounding box center [85, 344] width 30 height 24
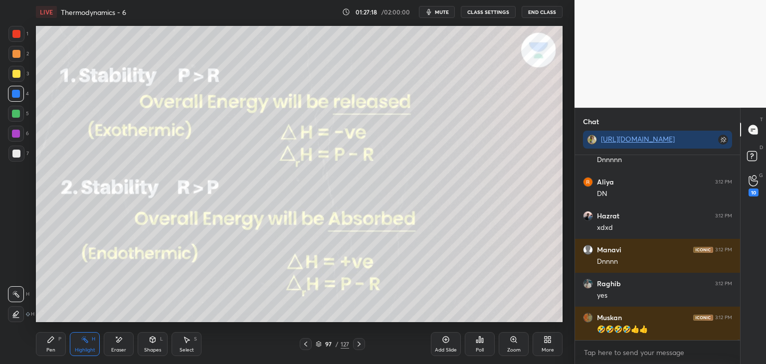
click at [50, 350] on div "Pen" at bounding box center [50, 350] width 9 height 5
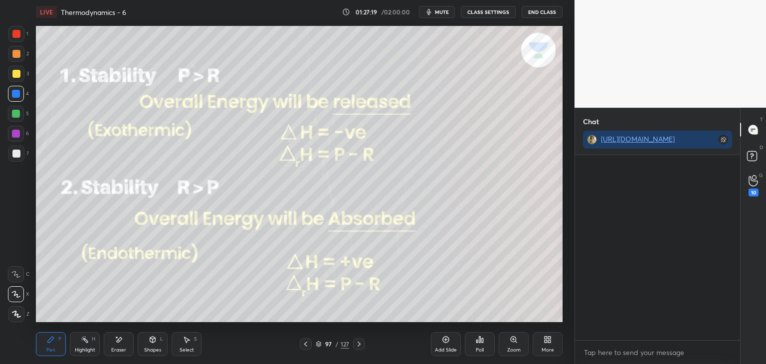
click at [155, 344] on div "Shapes L" at bounding box center [153, 344] width 30 height 24
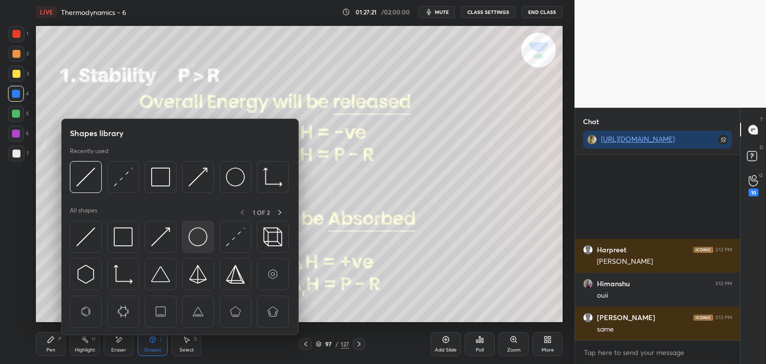
scroll to position [68651, 0]
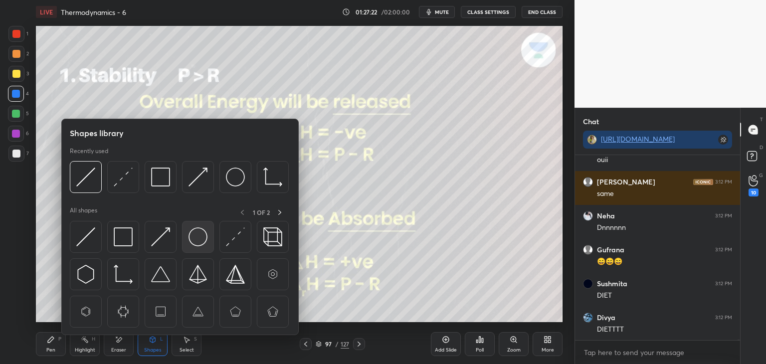
click at [197, 238] on img at bounding box center [197, 236] width 19 height 19
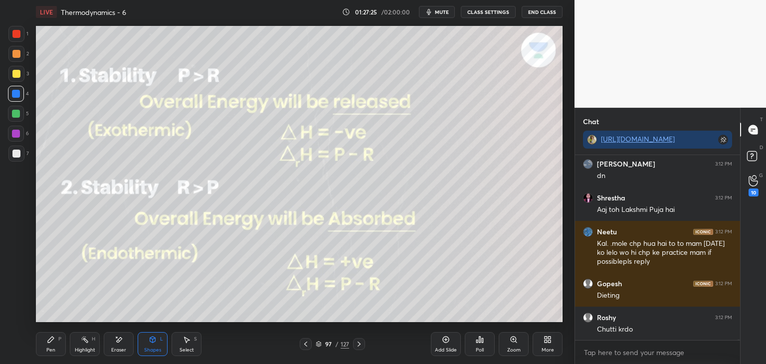
scroll to position [68974, 0]
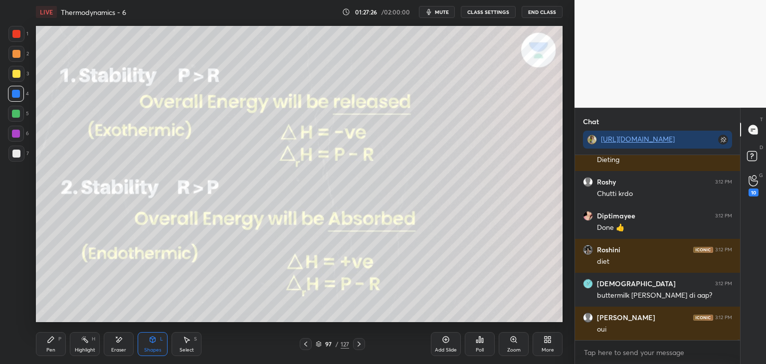
click at [360, 344] on icon at bounding box center [359, 344] width 3 height 5
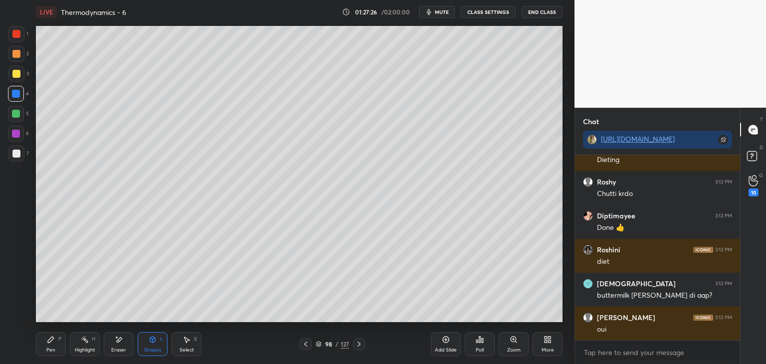
scroll to position [69008, 0]
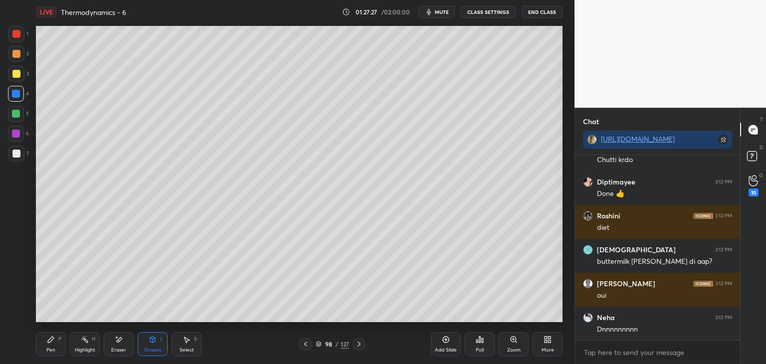
click at [360, 342] on icon at bounding box center [359, 344] width 8 height 8
click at [361, 343] on icon at bounding box center [359, 344] width 8 height 8
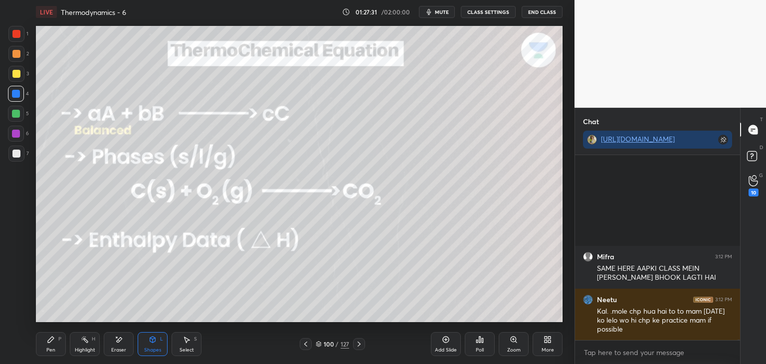
scroll to position [69098, 0]
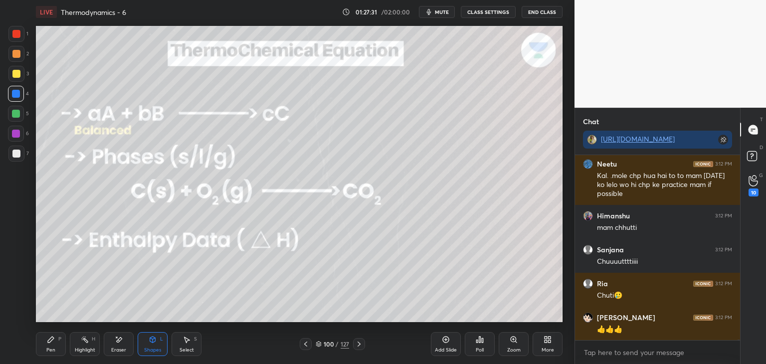
click at [56, 344] on div "Pen P" at bounding box center [51, 344] width 30 height 24
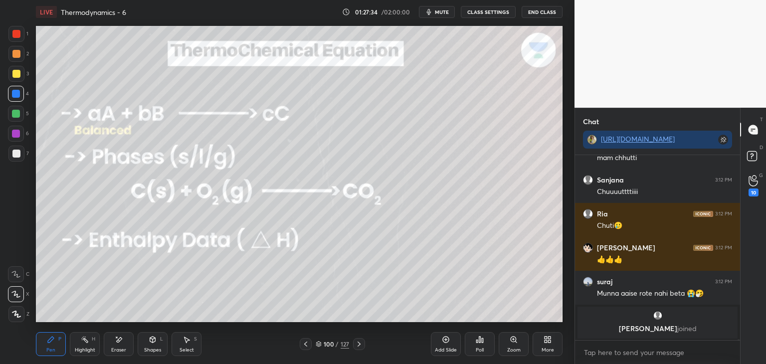
scroll to position [69119, 0]
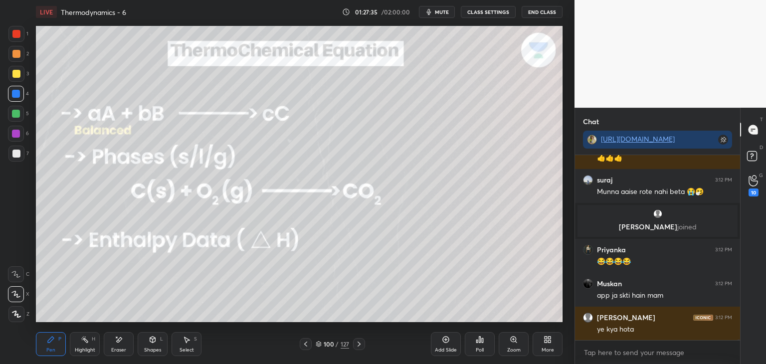
click at [18, 72] on div at bounding box center [16, 74] width 8 height 8
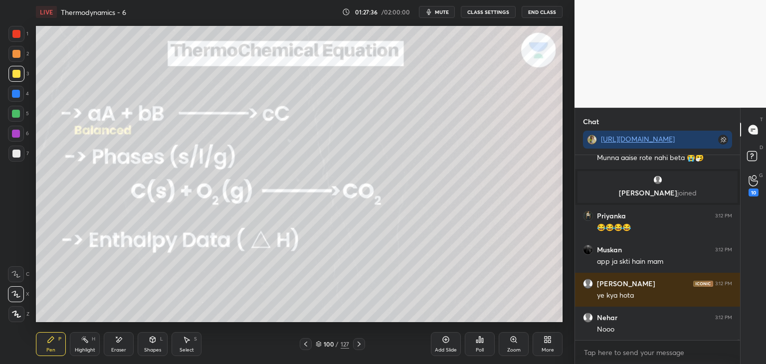
click at [19, 156] on div at bounding box center [16, 154] width 8 height 8
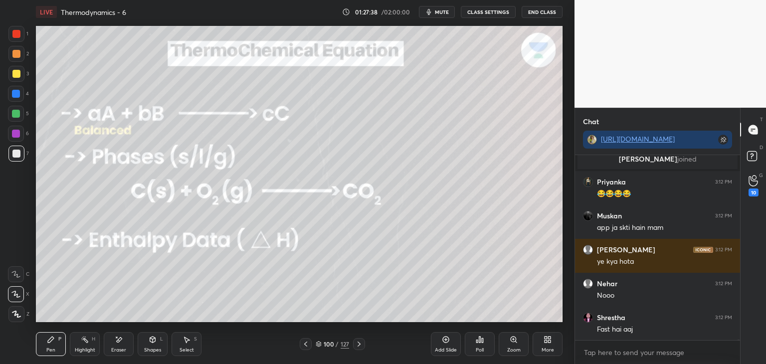
scroll to position [69263, 0]
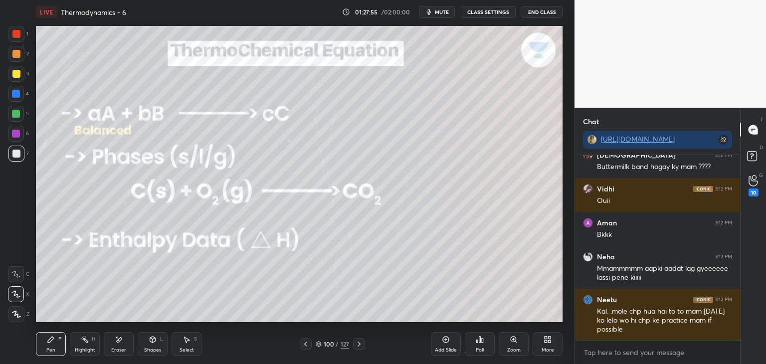
click at [304, 344] on icon at bounding box center [306, 344] width 8 height 8
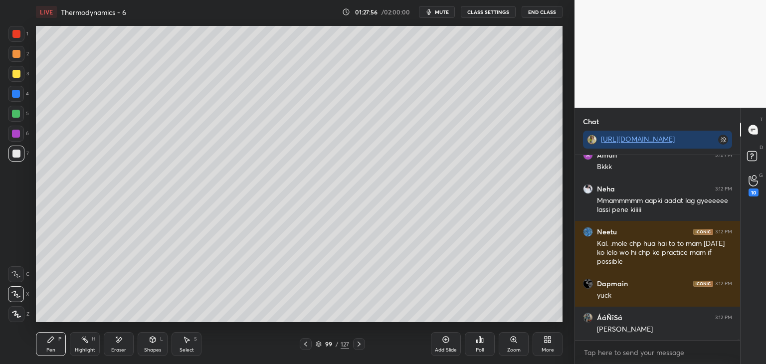
click at [307, 343] on icon at bounding box center [306, 344] width 8 height 8
click at [308, 341] on icon at bounding box center [306, 344] width 8 height 8
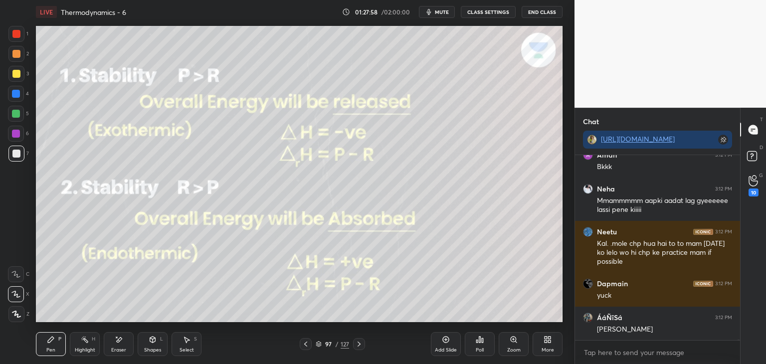
click at [88, 344] on icon at bounding box center [85, 340] width 8 height 8
click at [20, 125] on div "5" at bounding box center [18, 116] width 21 height 20
click at [11, 135] on div at bounding box center [16, 134] width 16 height 16
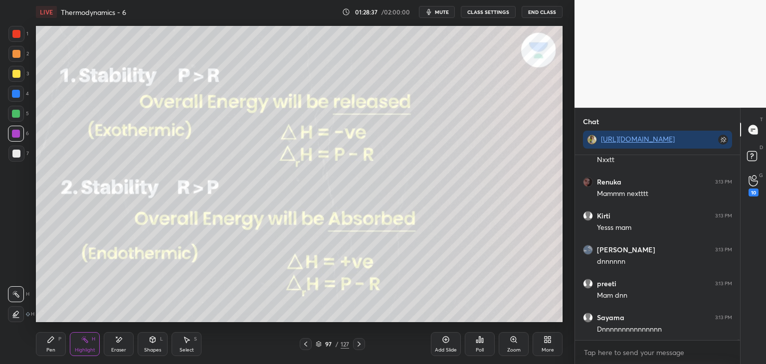
click at [360, 344] on icon at bounding box center [359, 344] width 3 height 5
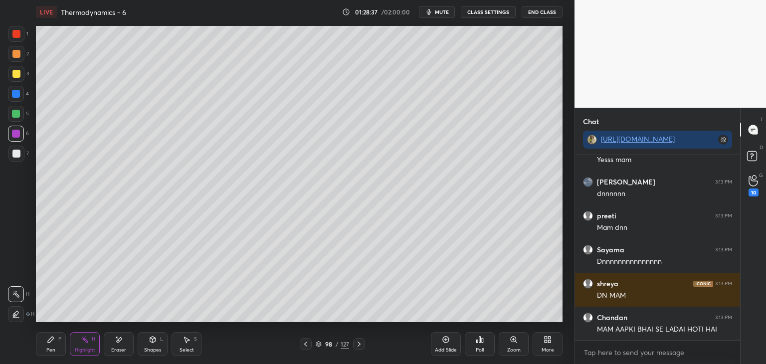
click at [355, 347] on icon at bounding box center [359, 344] width 8 height 8
click at [359, 343] on icon at bounding box center [359, 344] width 8 height 8
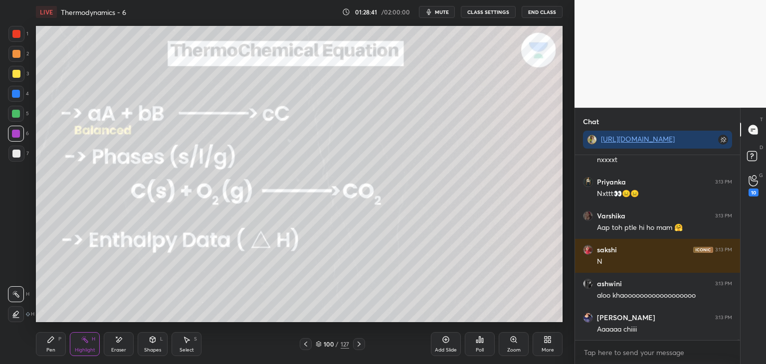
click at [93, 342] on div "Highlight H" at bounding box center [85, 344] width 30 height 24
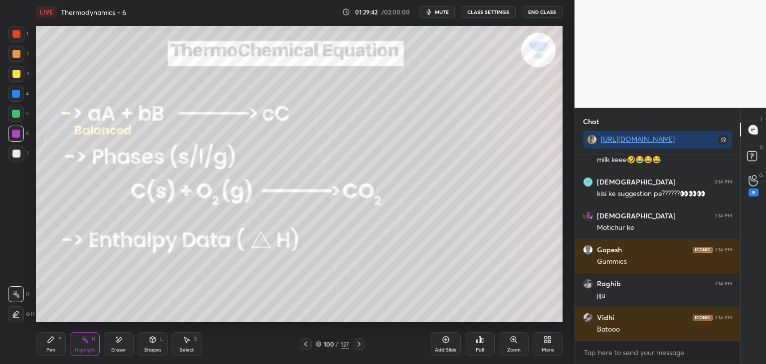
scroll to position [75063, 0]
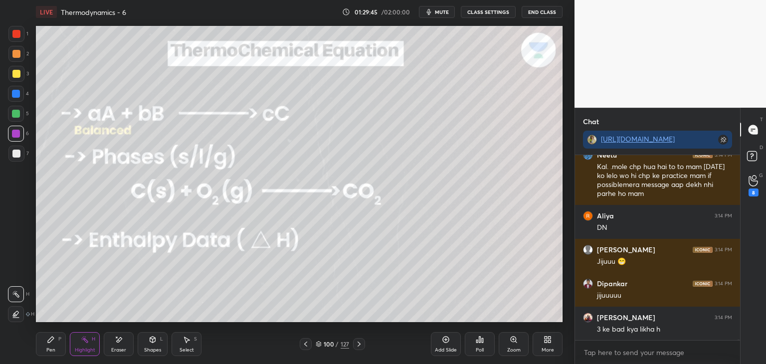
click at [360, 348] on icon at bounding box center [359, 344] width 8 height 8
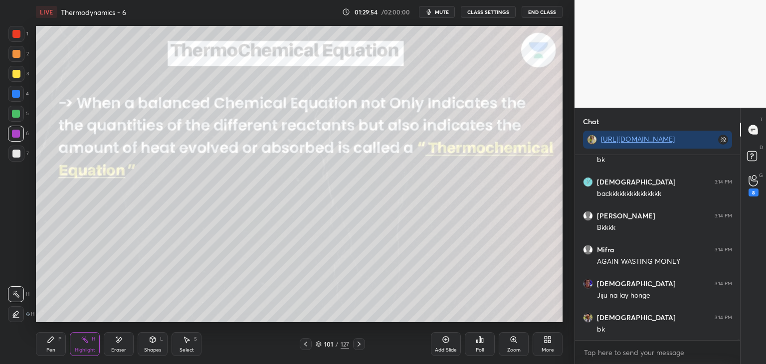
click at [307, 340] on div at bounding box center [306, 344] width 12 height 12
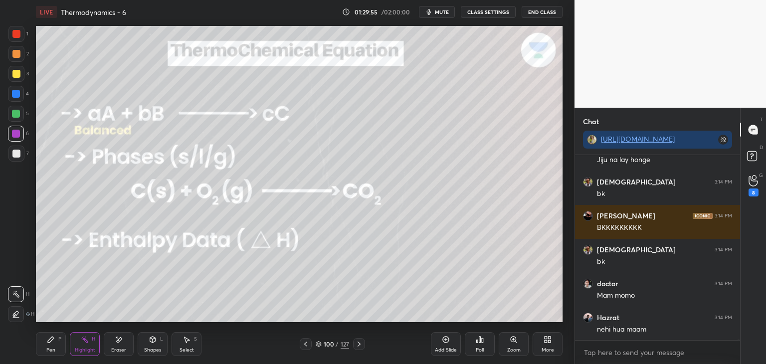
click at [90, 344] on div "Highlight H" at bounding box center [85, 344] width 30 height 24
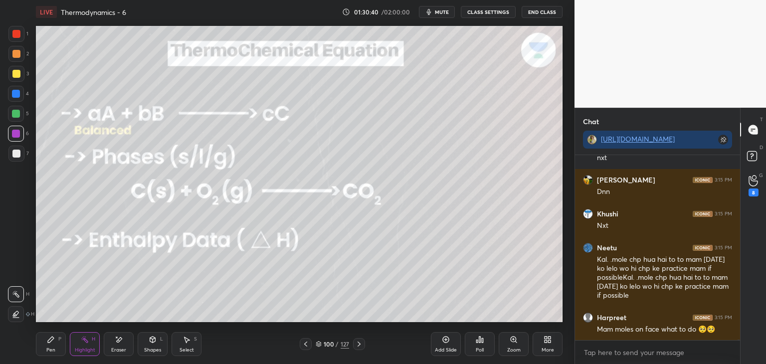
click at [357, 342] on icon at bounding box center [359, 344] width 8 height 8
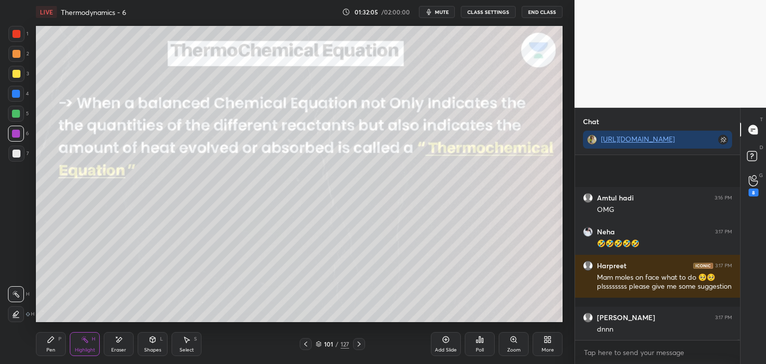
scroll to position [79075, 0]
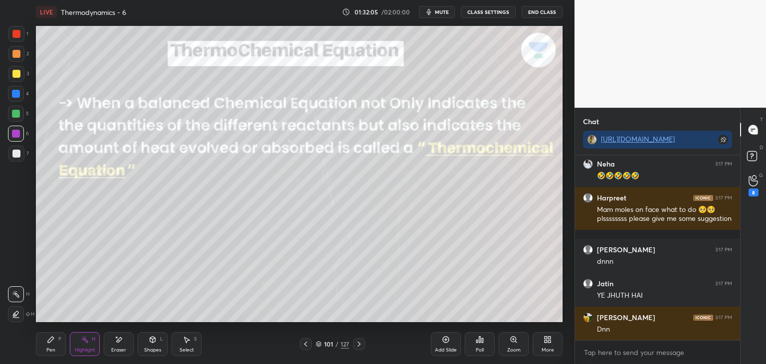
click at [489, 12] on button "CLASS SETTINGS" at bounding box center [488, 12] width 55 height 12
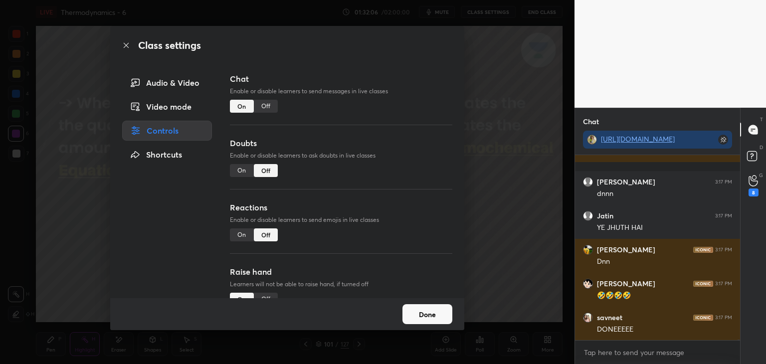
click at [262, 108] on div "Off" at bounding box center [266, 106] width 24 height 13
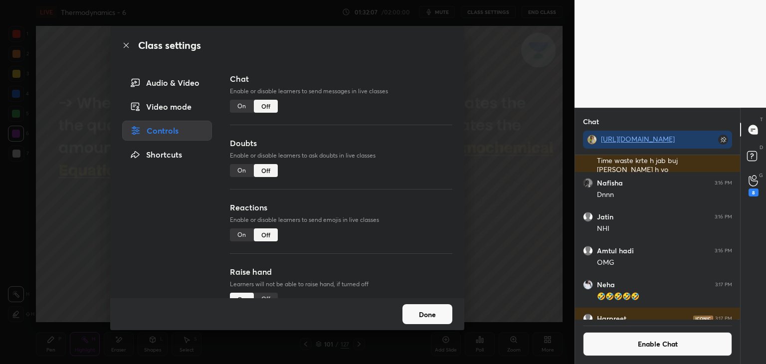
click at [437, 317] on button "Done" at bounding box center [427, 314] width 50 height 20
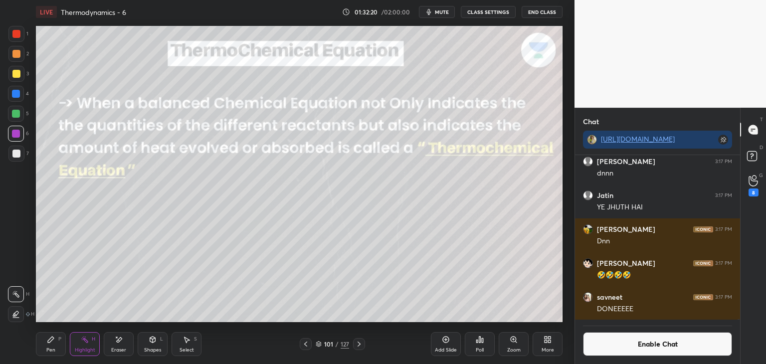
click at [358, 343] on icon at bounding box center [359, 344] width 3 height 5
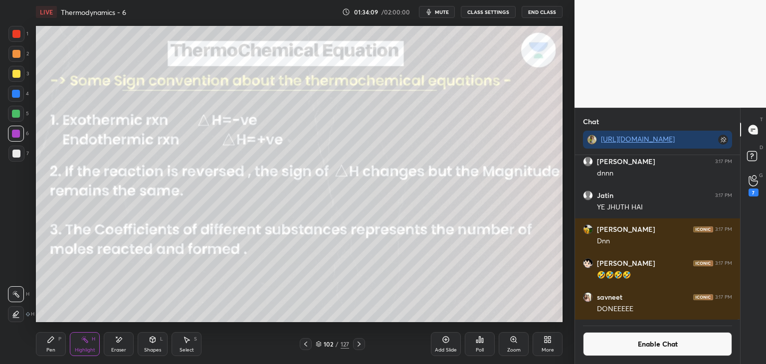
click at [609, 351] on button "Enable Chat" at bounding box center [657, 344] width 149 height 24
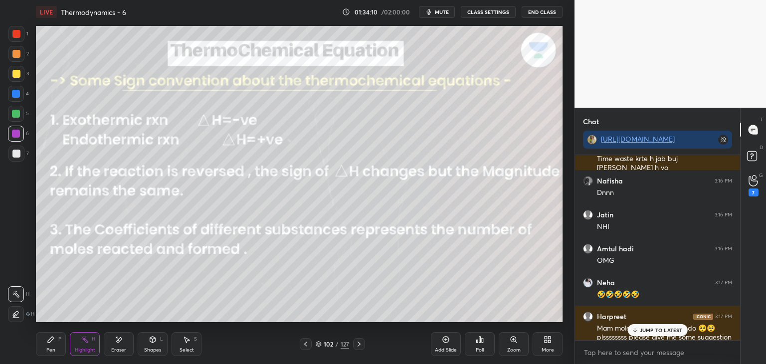
click at [632, 328] on icon at bounding box center [634, 330] width 6 height 6
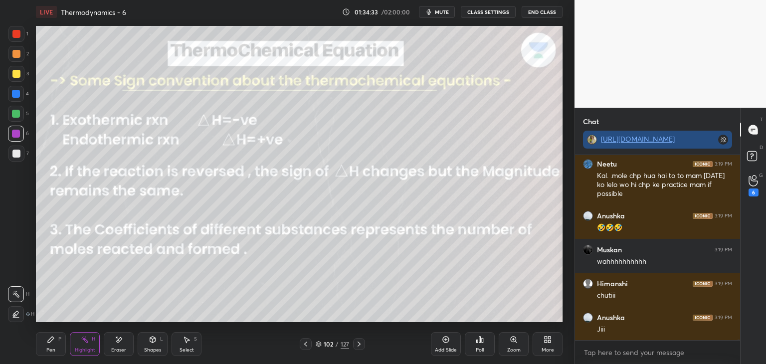
scroll to position [79590, 0]
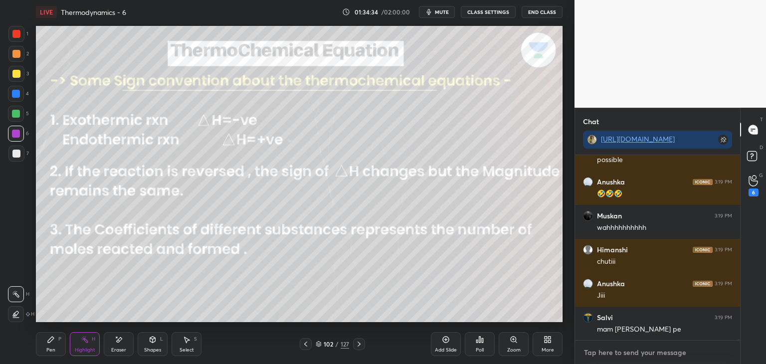
click at [620, 356] on textarea at bounding box center [657, 353] width 149 height 16
type textarea "x"
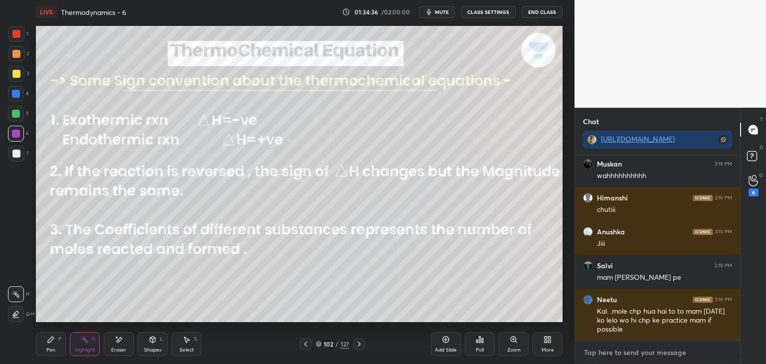
paste textarea "[URL][DOMAIN_NAME]"
type textarea "[URL][DOMAIN_NAME]"
type textarea "x"
type textarea "[URL][DOMAIN_NAME]"
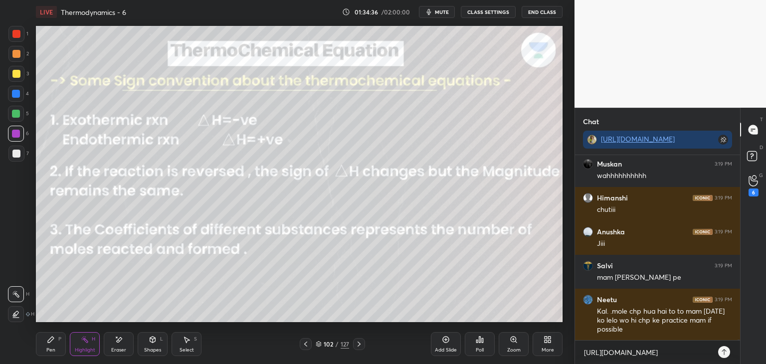
click at [724, 353] on icon at bounding box center [724, 352] width 8 height 8
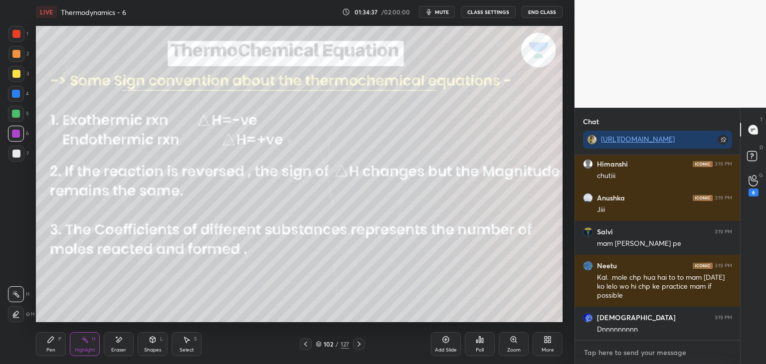
scroll to position [79766, 0]
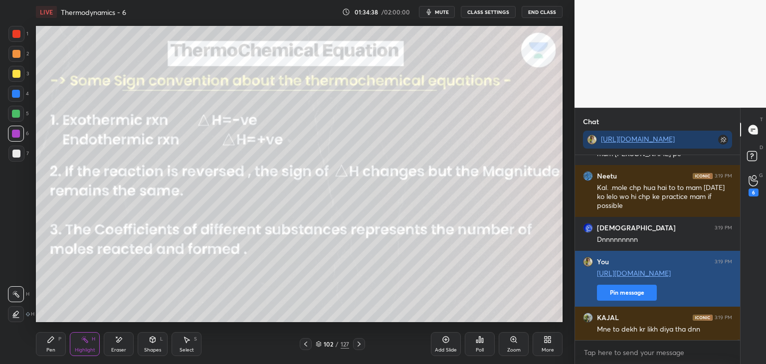
click at [632, 290] on button "Pin message" at bounding box center [627, 293] width 60 height 16
type textarea "x"
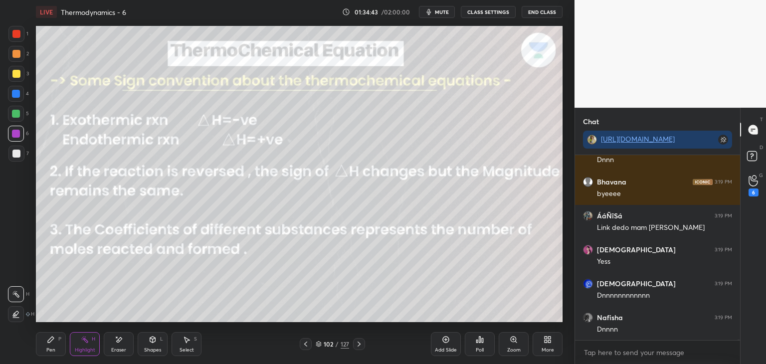
scroll to position [80114, 0]
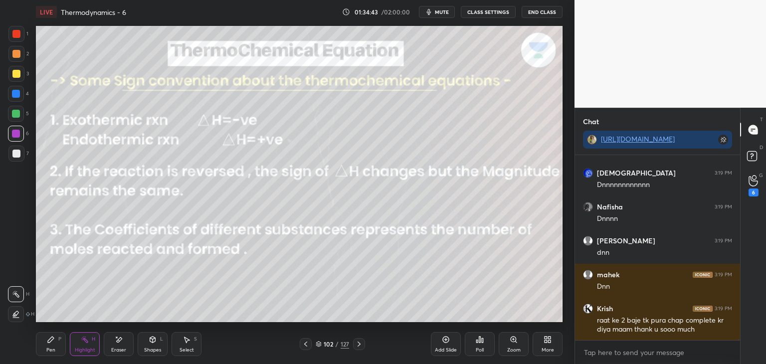
click at [352, 344] on div "102 / 127" at bounding box center [332, 344] width 65 height 12
click at [359, 346] on icon at bounding box center [359, 344] width 8 height 8
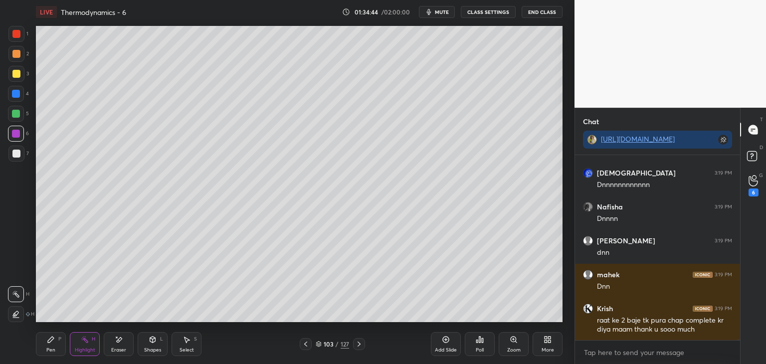
scroll to position [80182, 0]
click at [362, 346] on icon at bounding box center [359, 344] width 8 height 8
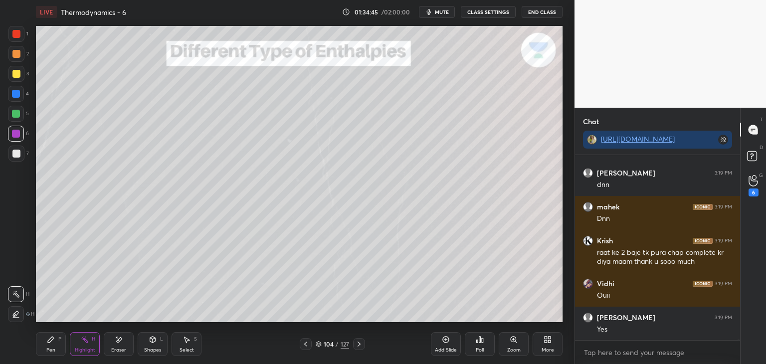
click at [307, 344] on icon at bounding box center [306, 344] width 8 height 8
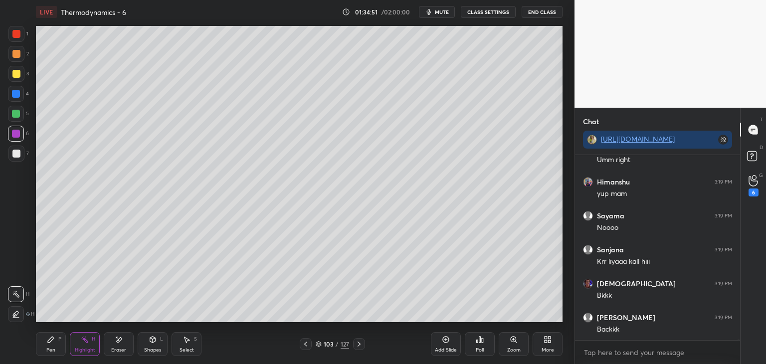
scroll to position [80327, 0]
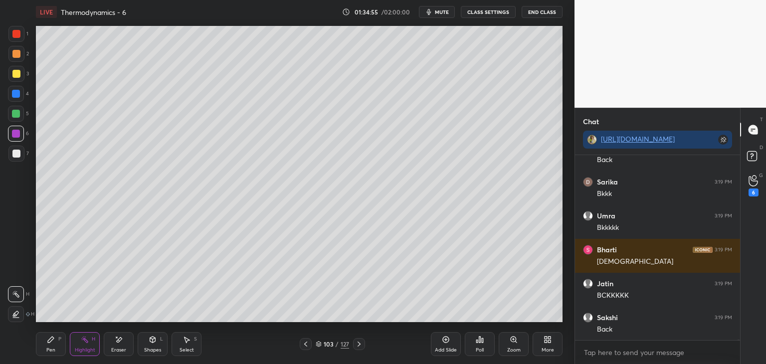
click at [306, 344] on icon at bounding box center [306, 344] width 8 height 8
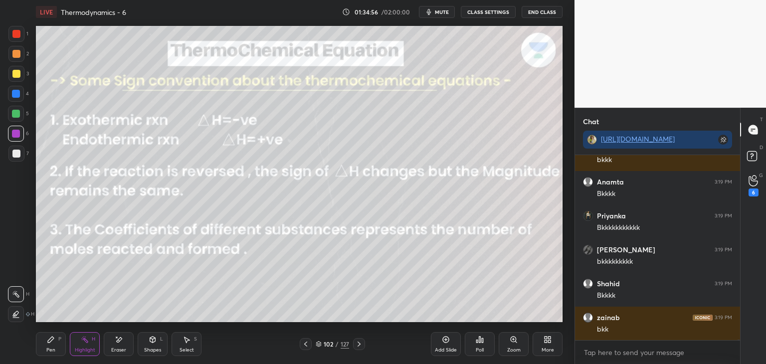
click at [489, 12] on button "CLASS SETTINGS" at bounding box center [488, 12] width 55 height 12
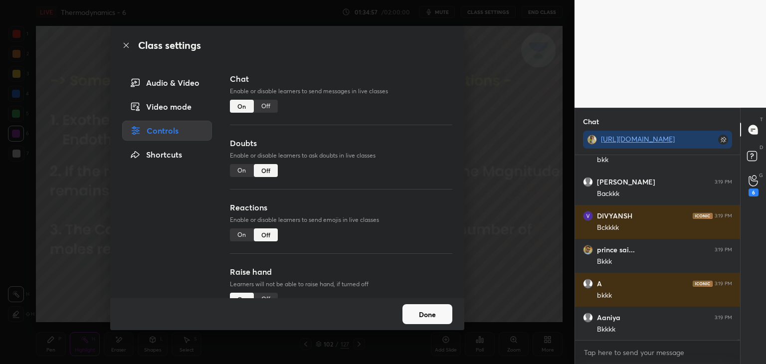
click at [270, 107] on div "Off" at bounding box center [266, 106] width 24 height 13
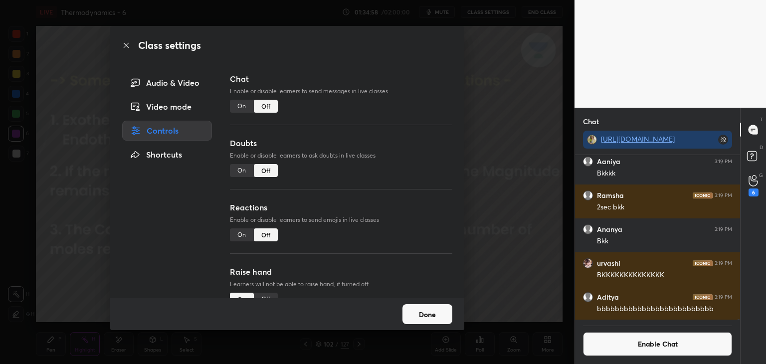
click at [437, 319] on button "Done" at bounding box center [427, 314] width 50 height 20
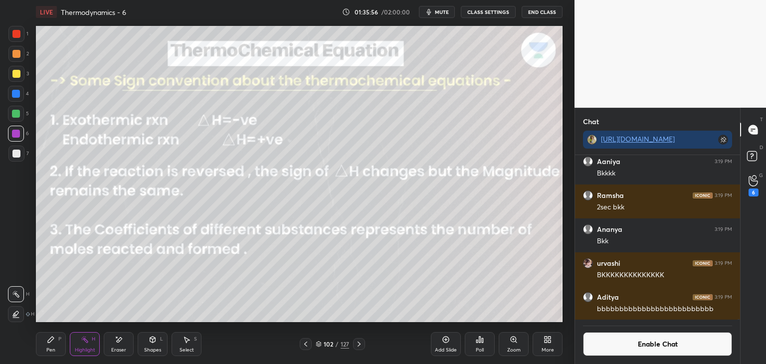
click at [361, 342] on icon at bounding box center [359, 344] width 8 height 8
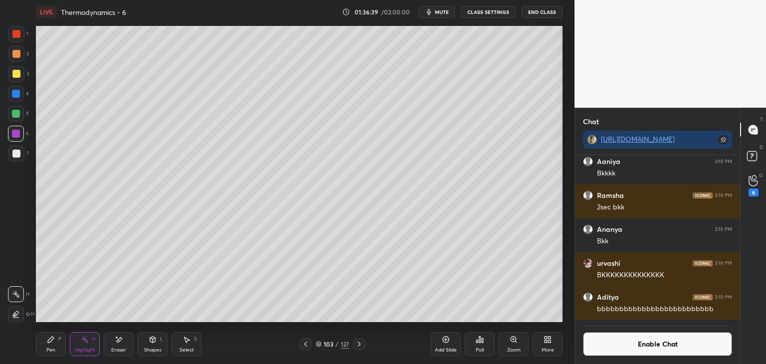
click at [643, 342] on button "Enable Chat" at bounding box center [657, 344] width 149 height 24
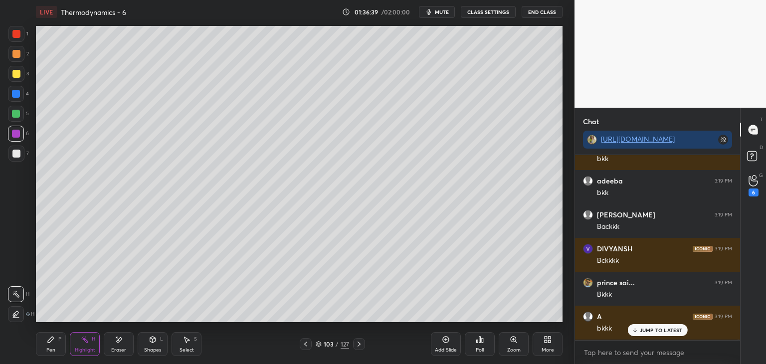
click at [657, 329] on p "JUMP TO LATEST" at bounding box center [661, 330] width 43 height 6
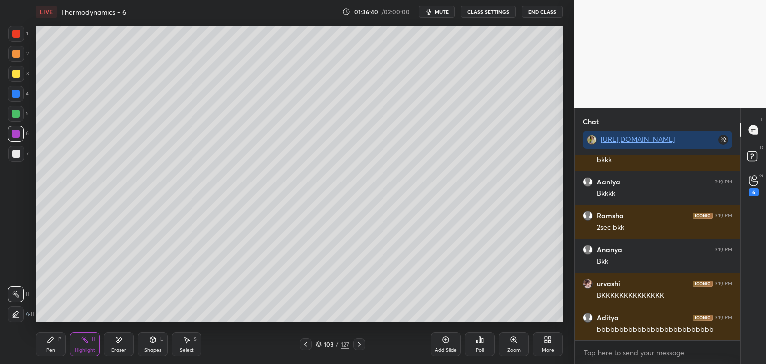
click at [72, 347] on div "Highlight H" at bounding box center [85, 344] width 30 height 24
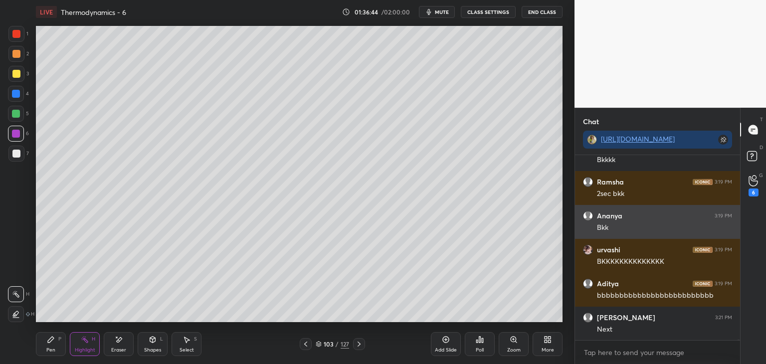
scroll to position [81136, 0]
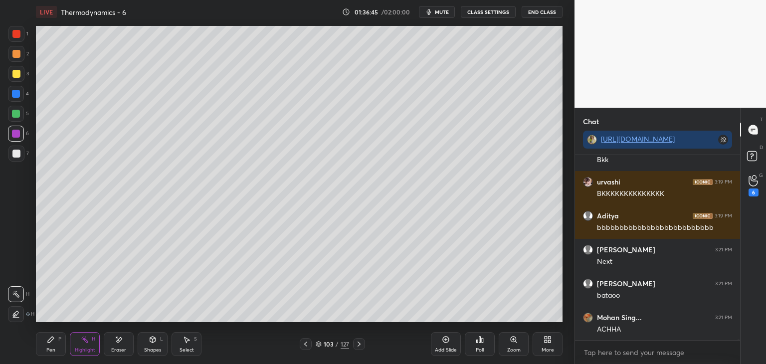
click at [49, 343] on icon at bounding box center [51, 340] width 6 height 6
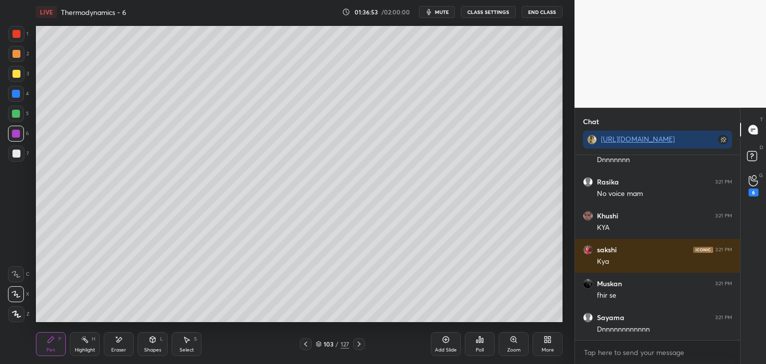
scroll to position [81771, 0]
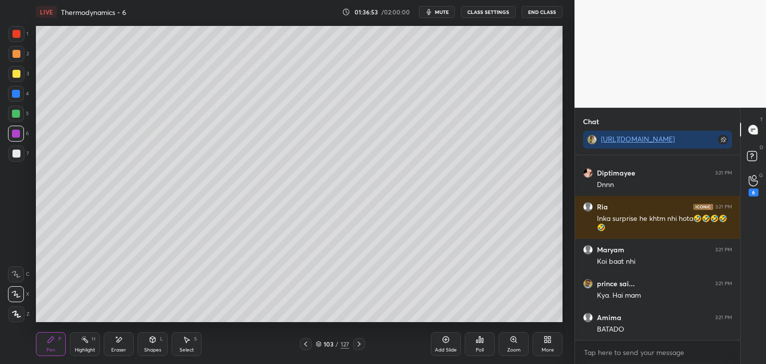
click at [96, 347] on div "Highlight H" at bounding box center [85, 344] width 30 height 24
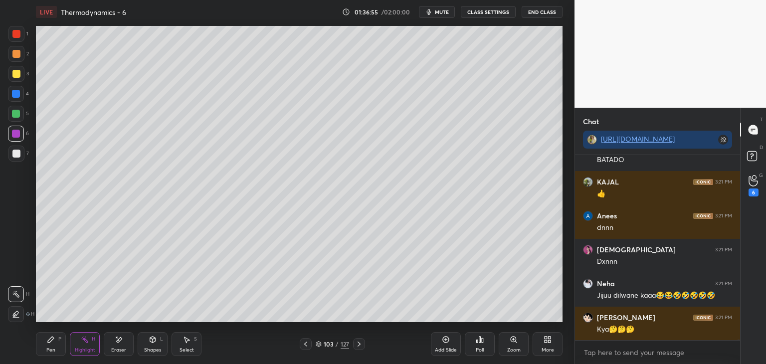
click at [130, 341] on div "Eraser" at bounding box center [119, 344] width 30 height 24
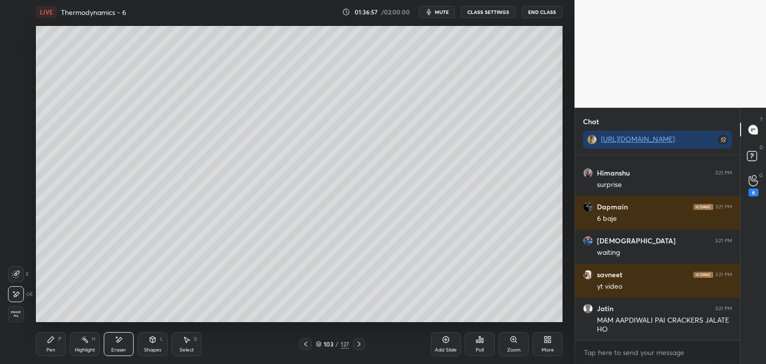
scroll to position [82390, 0]
click at [56, 336] on div "Pen P" at bounding box center [51, 344] width 30 height 24
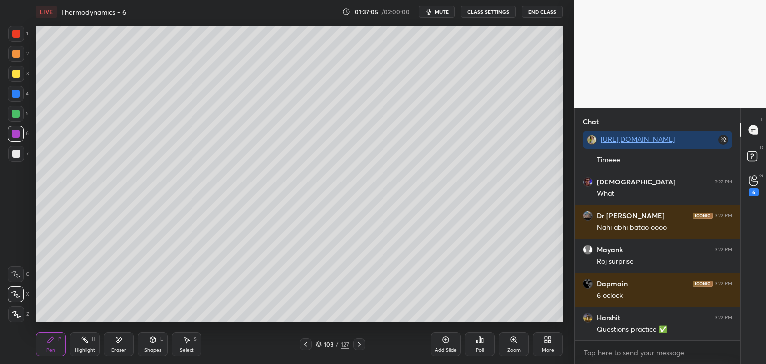
scroll to position [83034, 0]
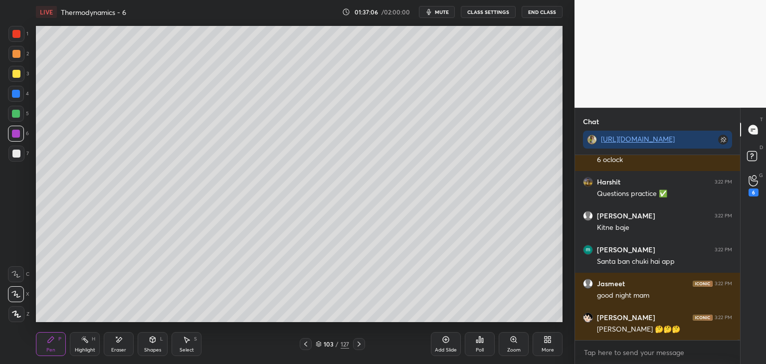
click at [117, 338] on icon at bounding box center [116, 337] width 1 height 1
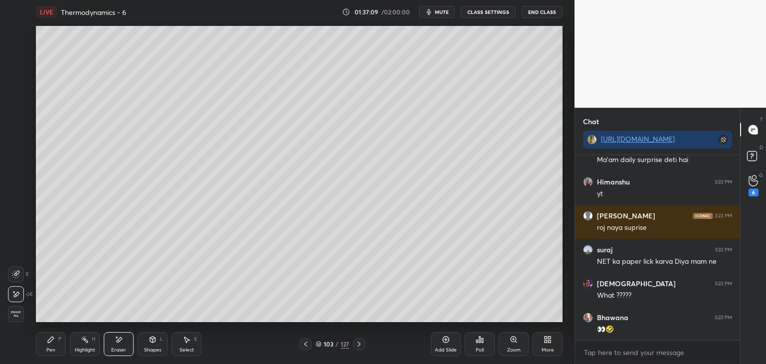
scroll to position [83272, 0]
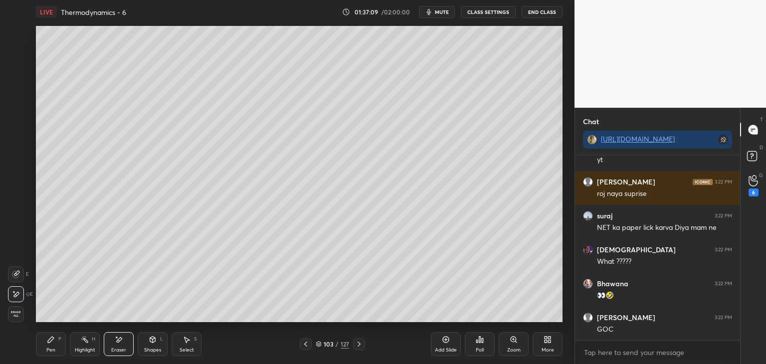
click at [48, 342] on icon at bounding box center [51, 340] width 6 height 6
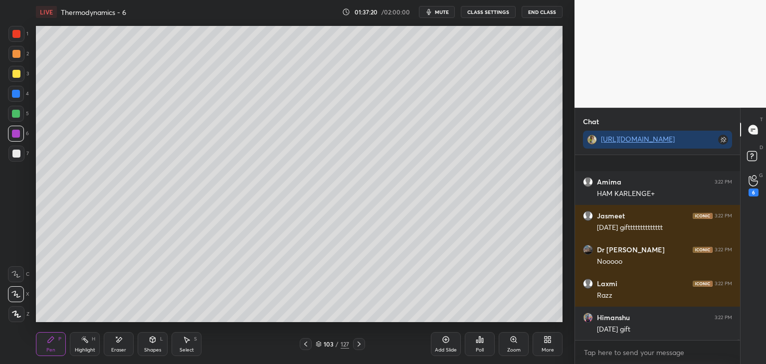
scroll to position [83732, 0]
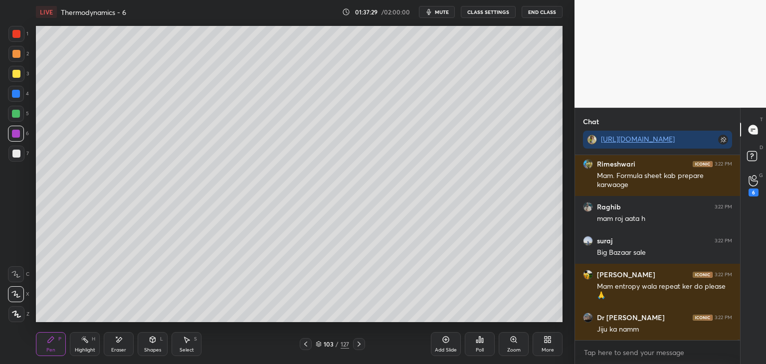
click at [440, 348] on div "Add Slide" at bounding box center [446, 350] width 22 height 5
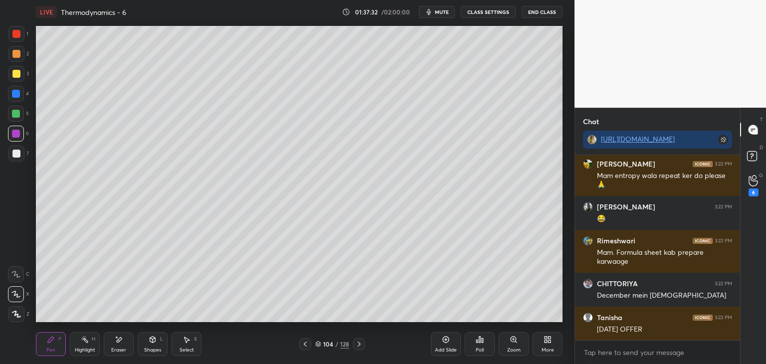
click at [16, 154] on div at bounding box center [16, 154] width 8 height 8
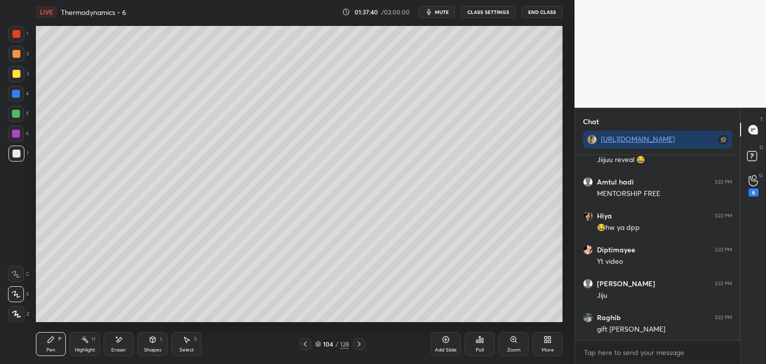
click at [14, 136] on div at bounding box center [16, 134] width 8 height 8
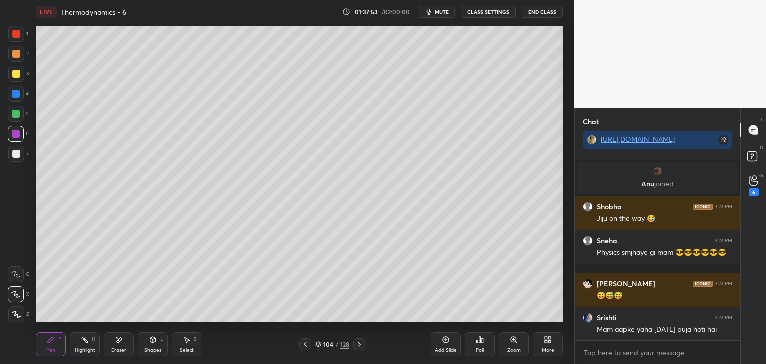
click at [17, 158] on div at bounding box center [16, 154] width 16 height 16
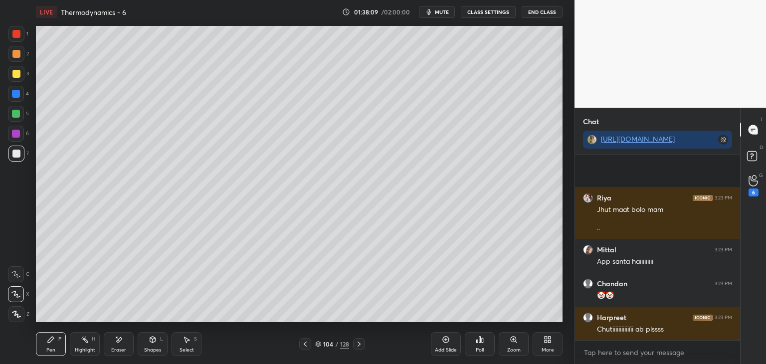
click at [16, 140] on div at bounding box center [16, 134] width 16 height 16
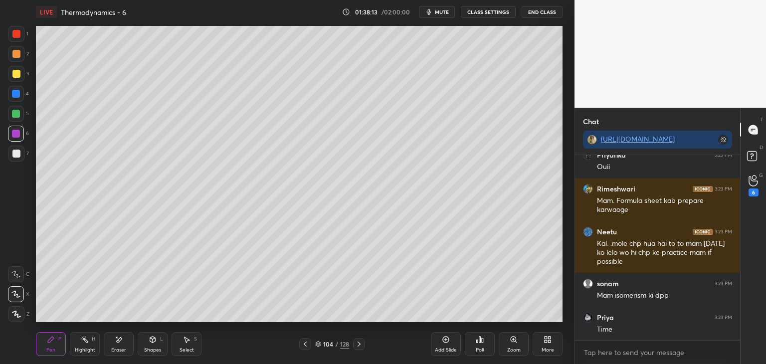
click at [117, 339] on icon at bounding box center [119, 340] width 8 height 8
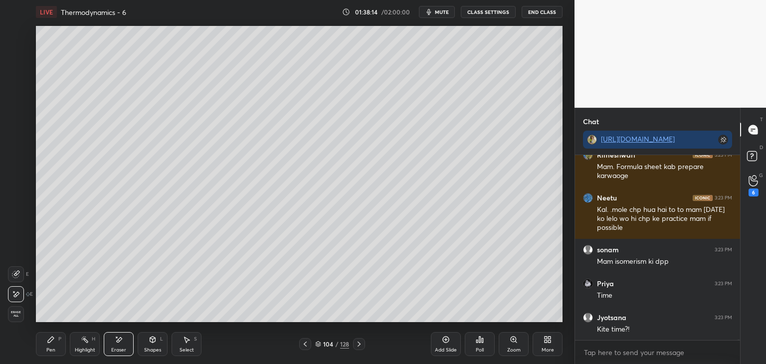
click at [58, 343] on div "Pen P" at bounding box center [51, 344] width 30 height 24
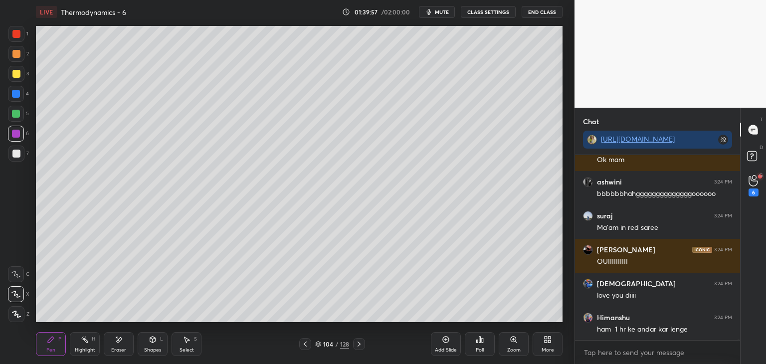
click at [544, 10] on button "End Class" at bounding box center [542, 12] width 41 height 12
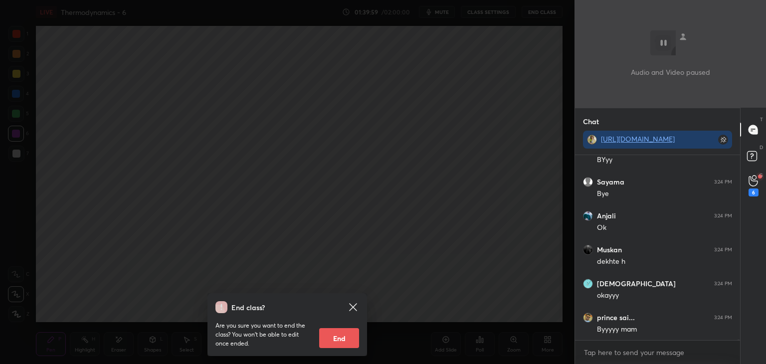
click at [340, 336] on button "End" at bounding box center [339, 338] width 40 height 20
type textarea "x"
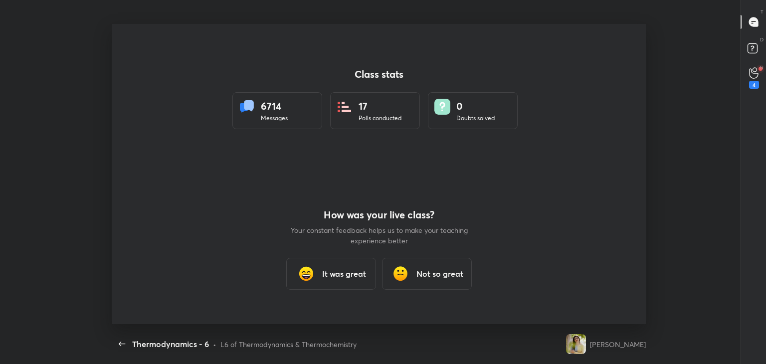
click at [329, 273] on h3 "It was great" at bounding box center [344, 274] width 44 height 12
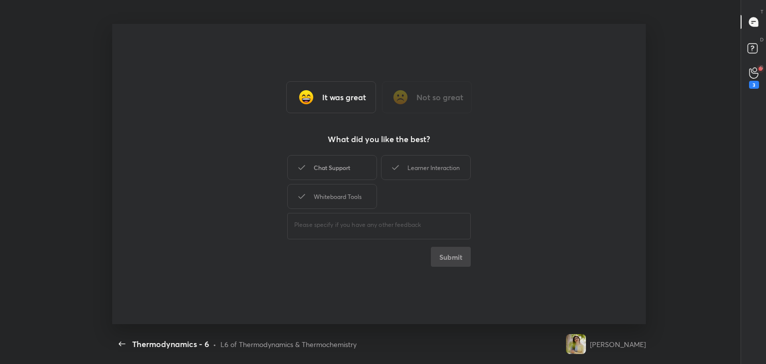
click at [351, 168] on div "Chat Support" at bounding box center [332, 167] width 90 height 25
click at [441, 184] on div "Chat Support Learner Interaction Whiteboard Tools" at bounding box center [379, 182] width 184 height 58
click at [405, 172] on div "Learner Interaction" at bounding box center [426, 167] width 90 height 25
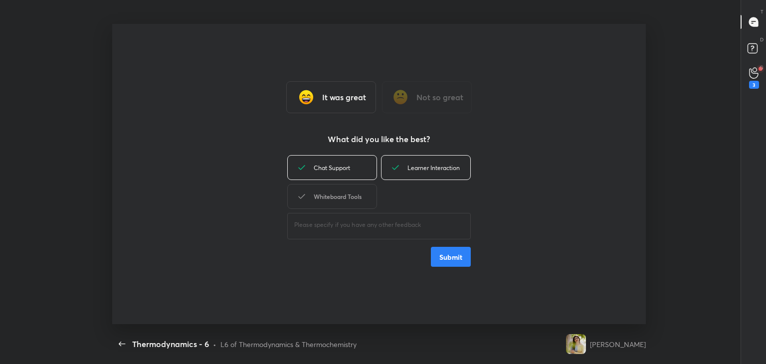
click at [357, 196] on div "Whiteboard Tools" at bounding box center [332, 196] width 90 height 25
click at [447, 257] on button "Submit" at bounding box center [451, 257] width 40 height 20
